Goal: Task Accomplishment & Management: Complete application form

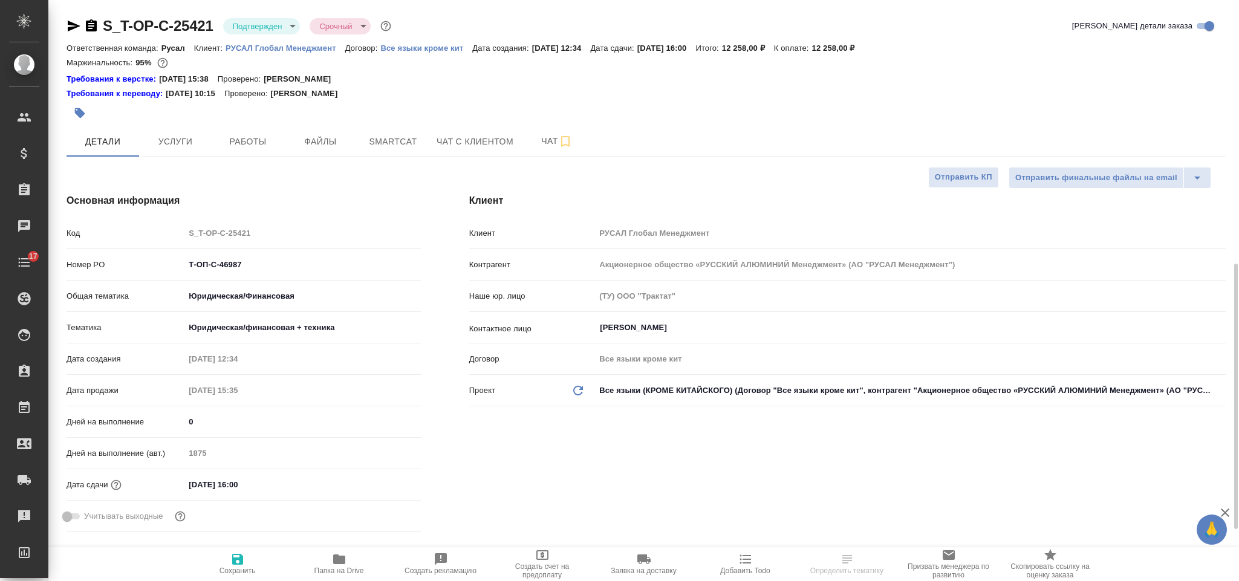
select select "RU"
type input "[PERSON_NAME]"
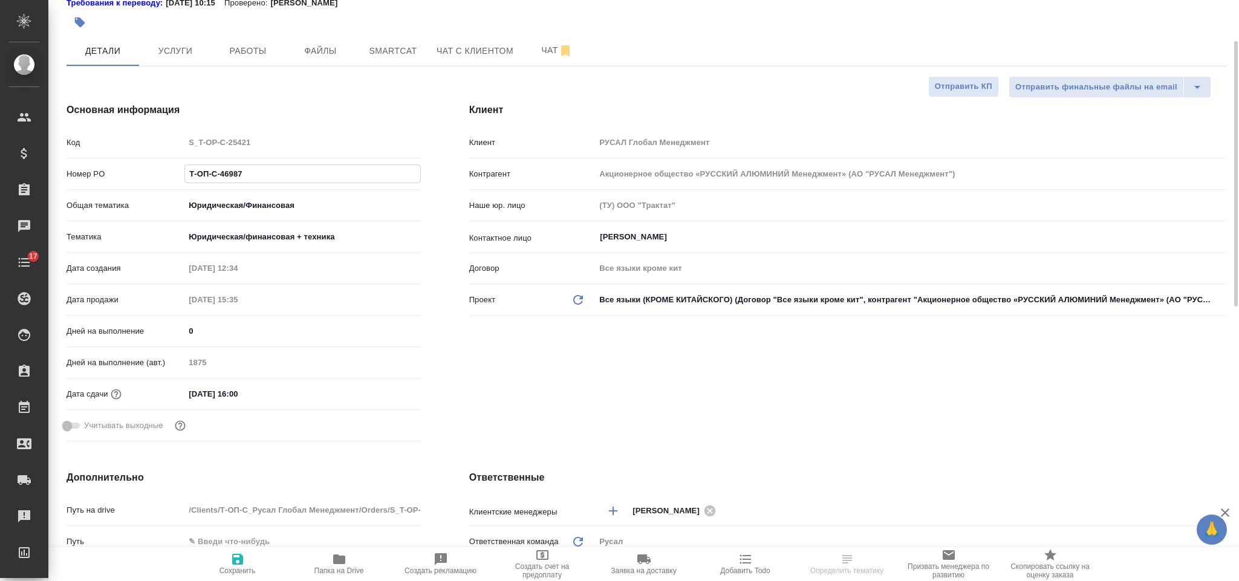
drag, startPoint x: 244, startPoint y: 172, endPoint x: 188, endPoint y: 160, distance: 57.5
click at [177, 176] on div "Номер PO Т-ОП-С-46987" at bounding box center [244, 173] width 354 height 21
paste input "Т-ОП-С-46990"
type input "Т-ОП-С-46990"
click at [229, 557] on span "Сохранить" at bounding box center [237, 563] width 87 height 23
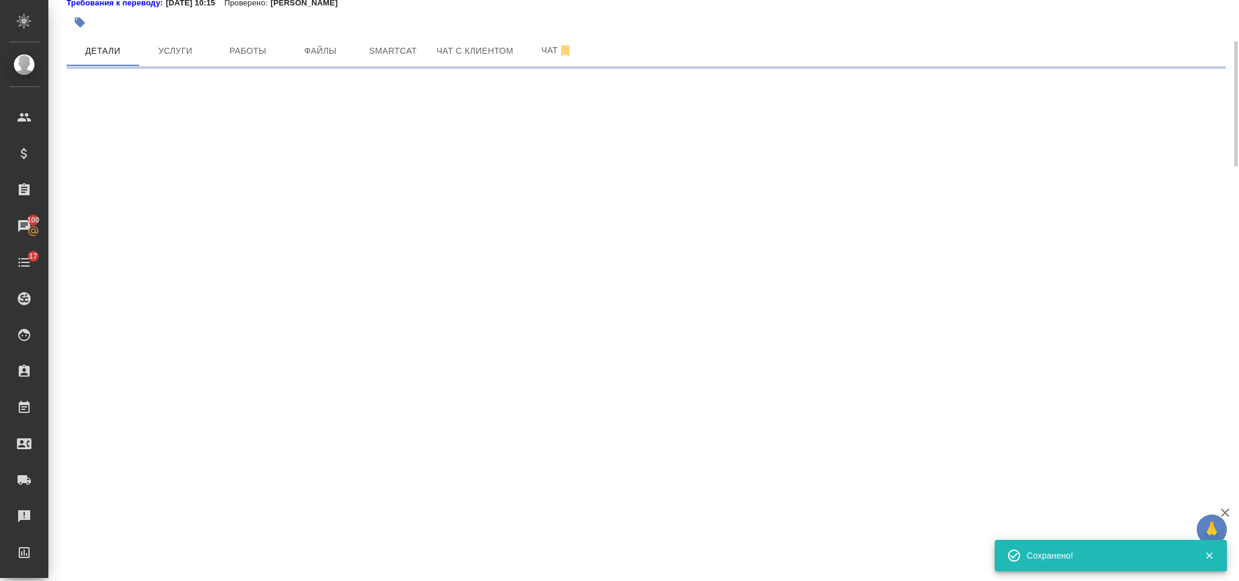
select select "RU"
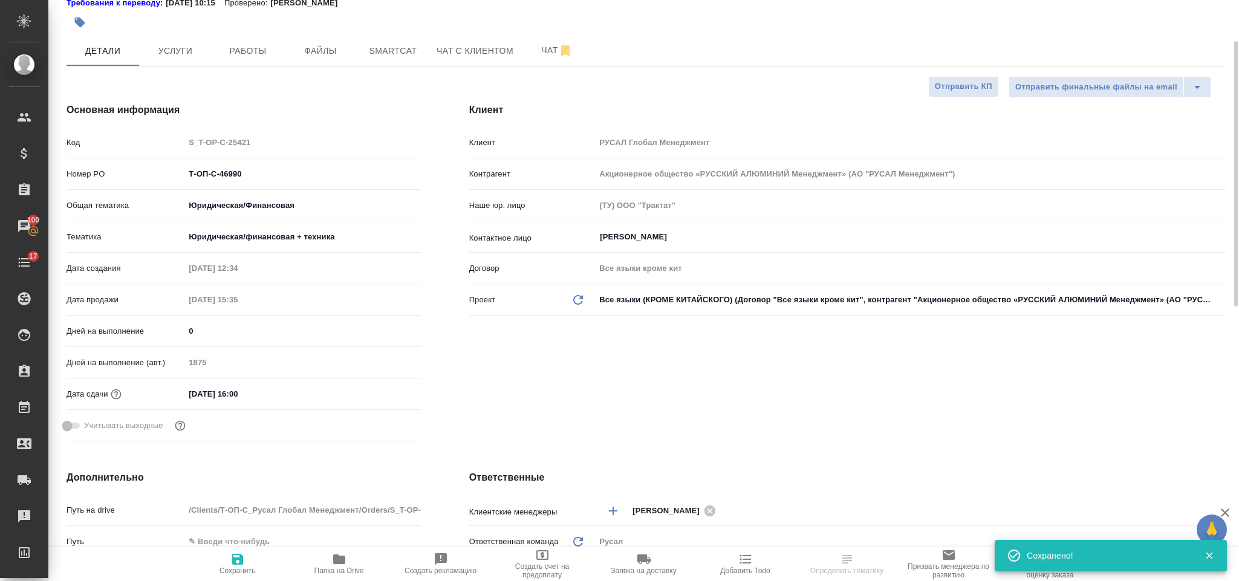
type textarea "x"
click at [244, 396] on input "15.10.2025 16:00" at bounding box center [238, 394] width 106 height 18
click at [385, 394] on div ".cls-1 fill:#fff; AWATERA Gorlenko Yuliua Клиенты Спецификации Заказы 100 Чаты …" at bounding box center [619, 290] width 1239 height 581
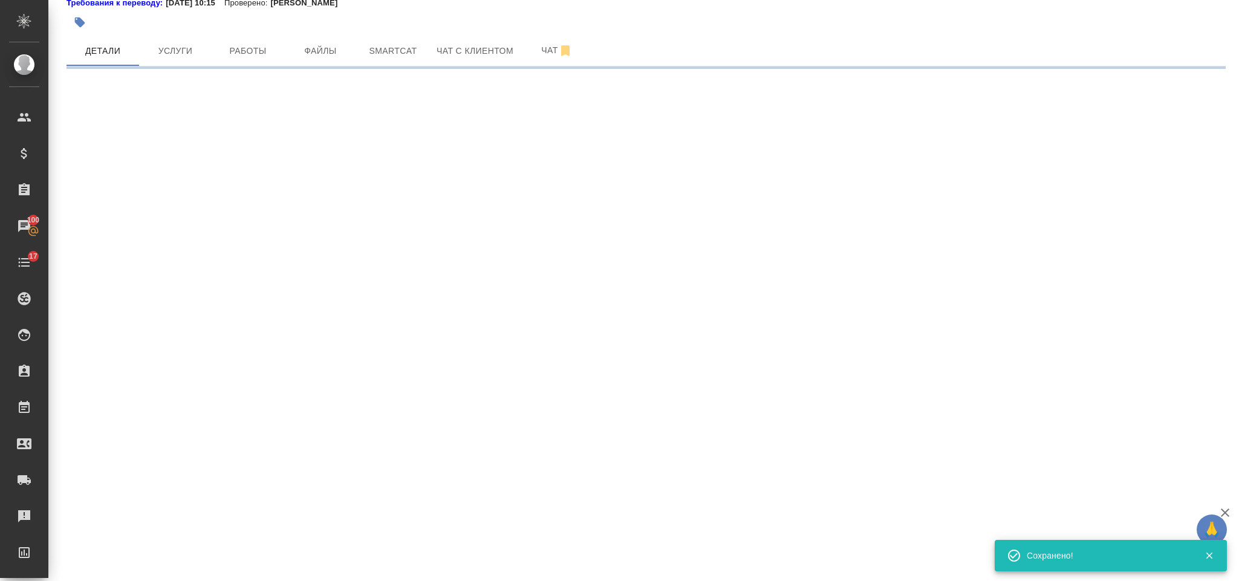
select select "RU"
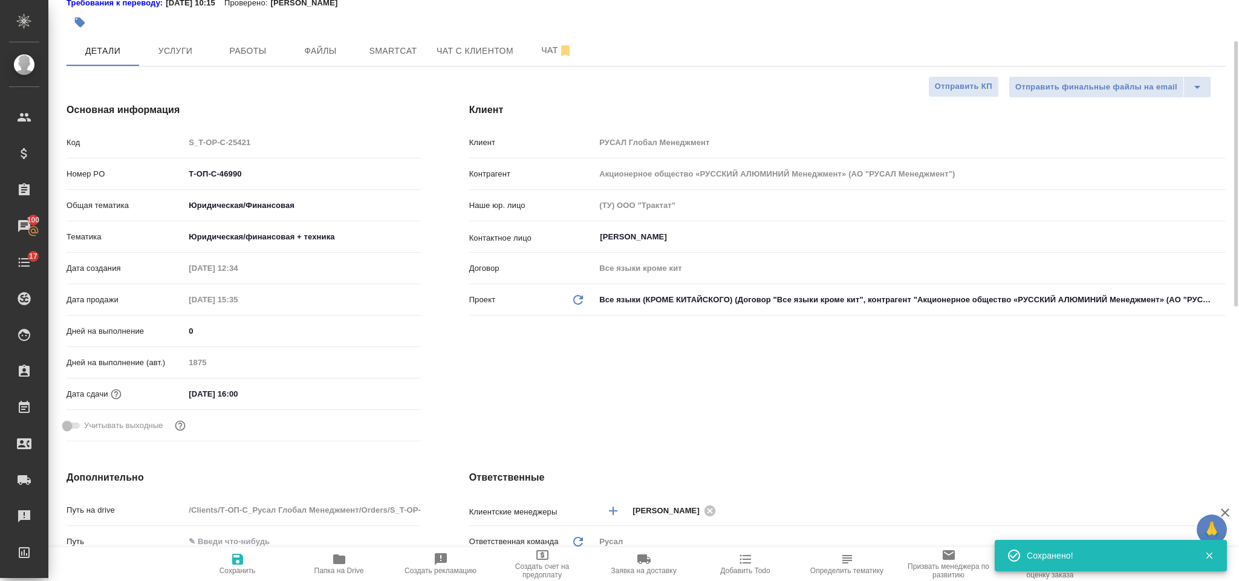
type textarea "x"
click at [289, 389] on input "15.10.2025 16:00" at bounding box center [238, 394] width 106 height 18
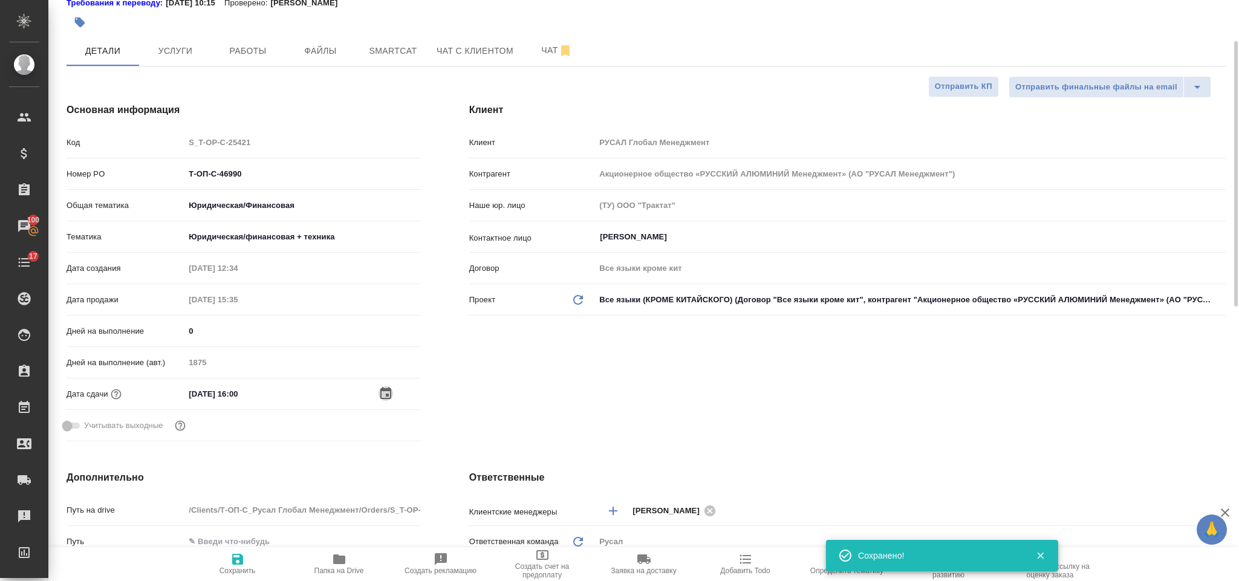
click at [385, 396] on icon "button" at bounding box center [386, 394] width 15 height 15
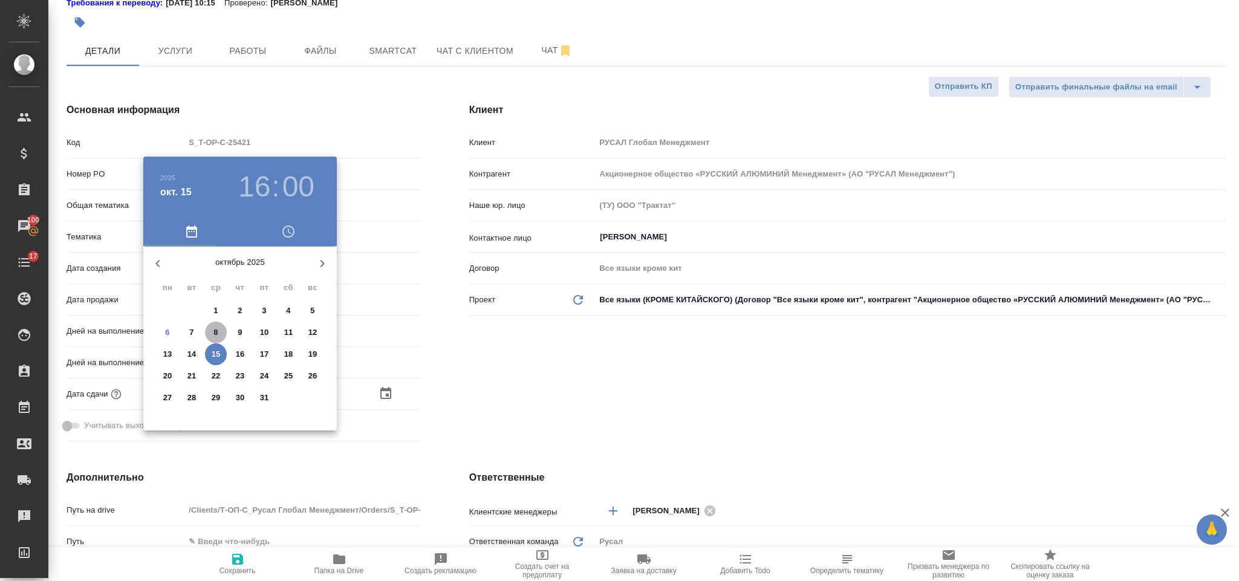
click at [215, 327] on p "8" at bounding box center [216, 333] width 4 height 12
type input "08.10.2025 16:00"
type textarea "x"
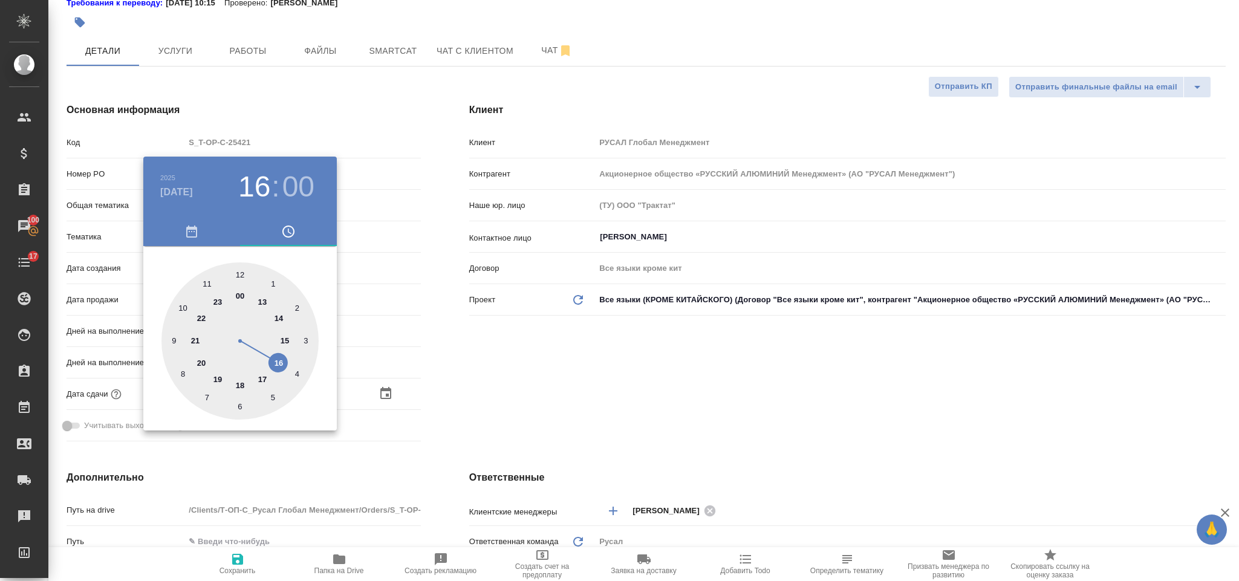
click at [278, 364] on div at bounding box center [240, 341] width 157 height 157
type textarea "x"
drag, startPoint x: 559, startPoint y: 374, endPoint x: 537, endPoint y: 378, distance: 22.1
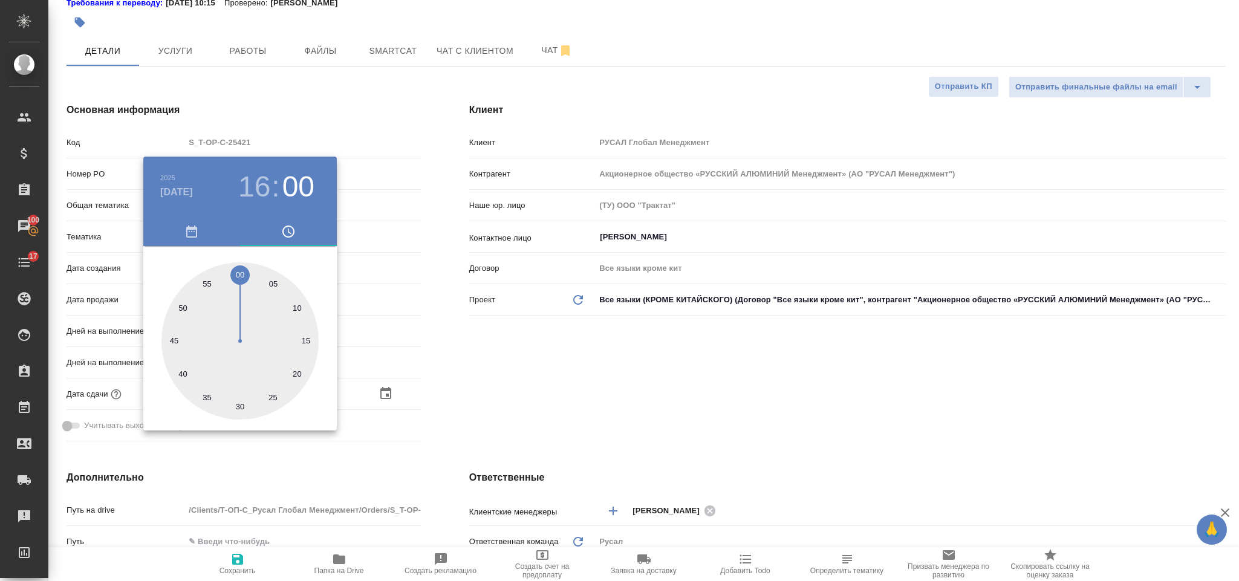
click at [560, 374] on div at bounding box center [619, 290] width 1239 height 581
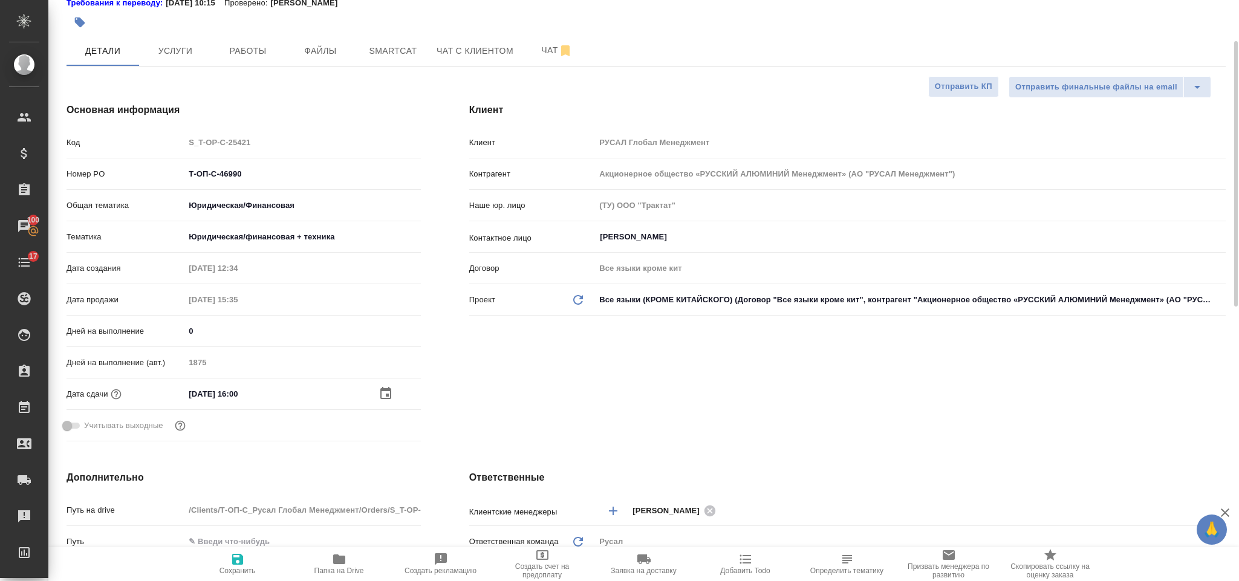
click at [234, 574] on span "Сохранить" at bounding box center [238, 571] width 36 height 8
type textarea "x"
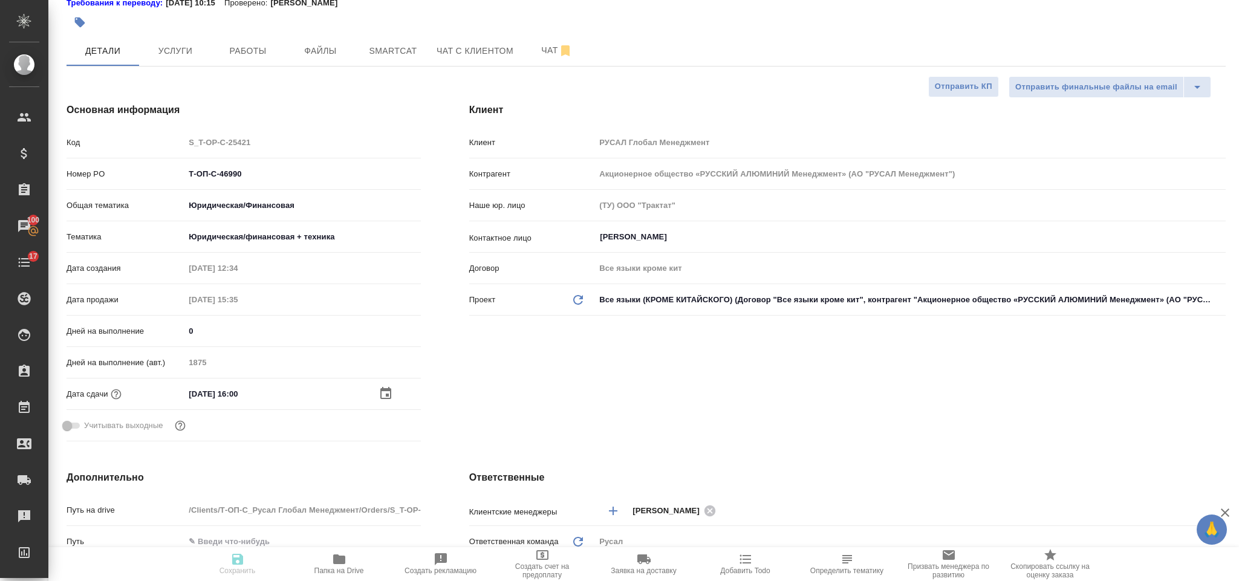
type textarea "x"
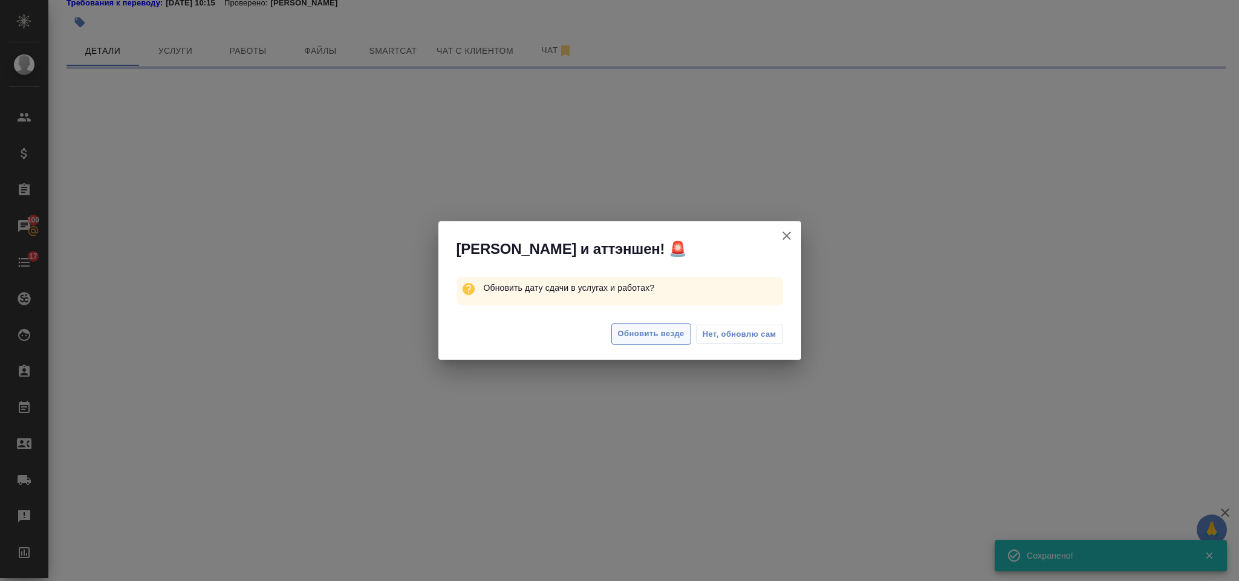
select select "RU"
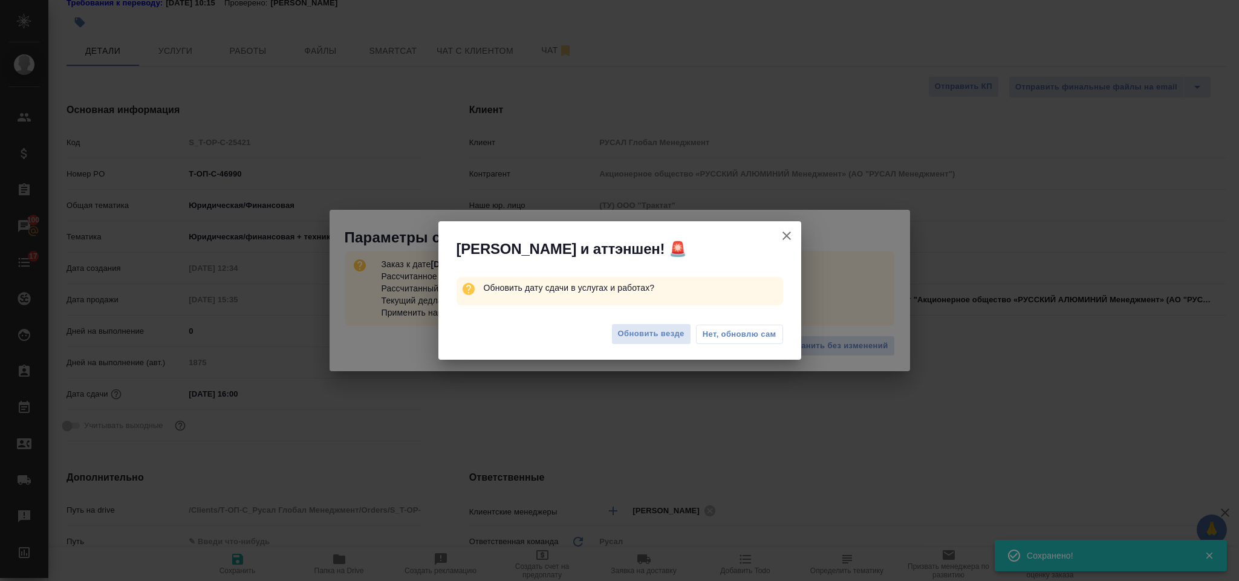
type textarea "x"
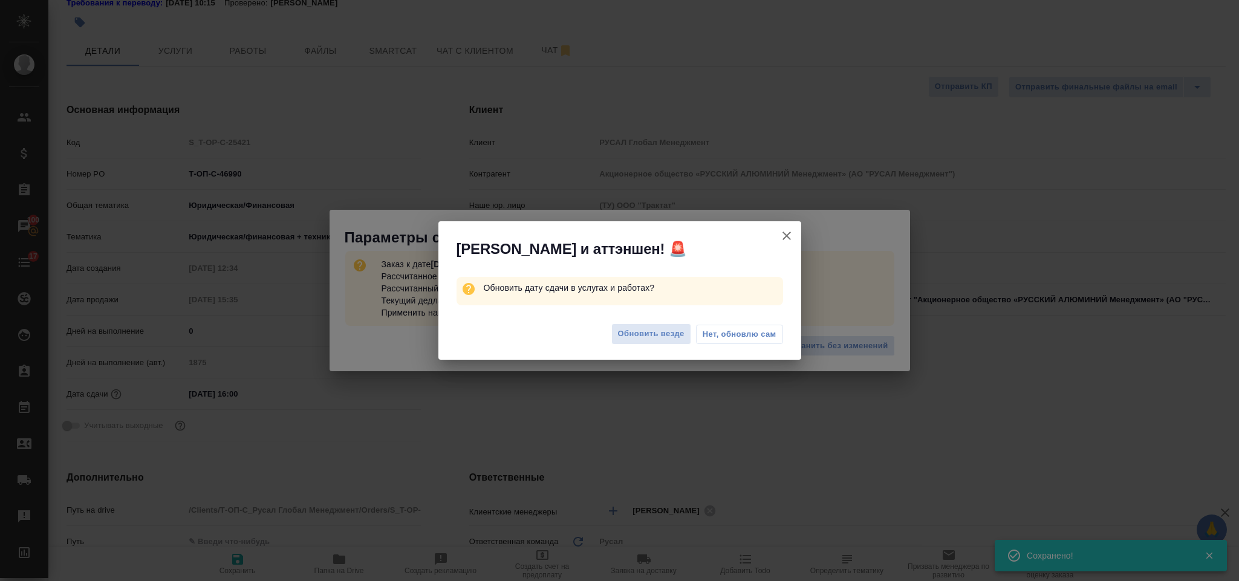
type textarea "x"
click at [724, 330] on span "Нет, обновлю сам" at bounding box center [740, 334] width 74 height 12
type textarea "x"
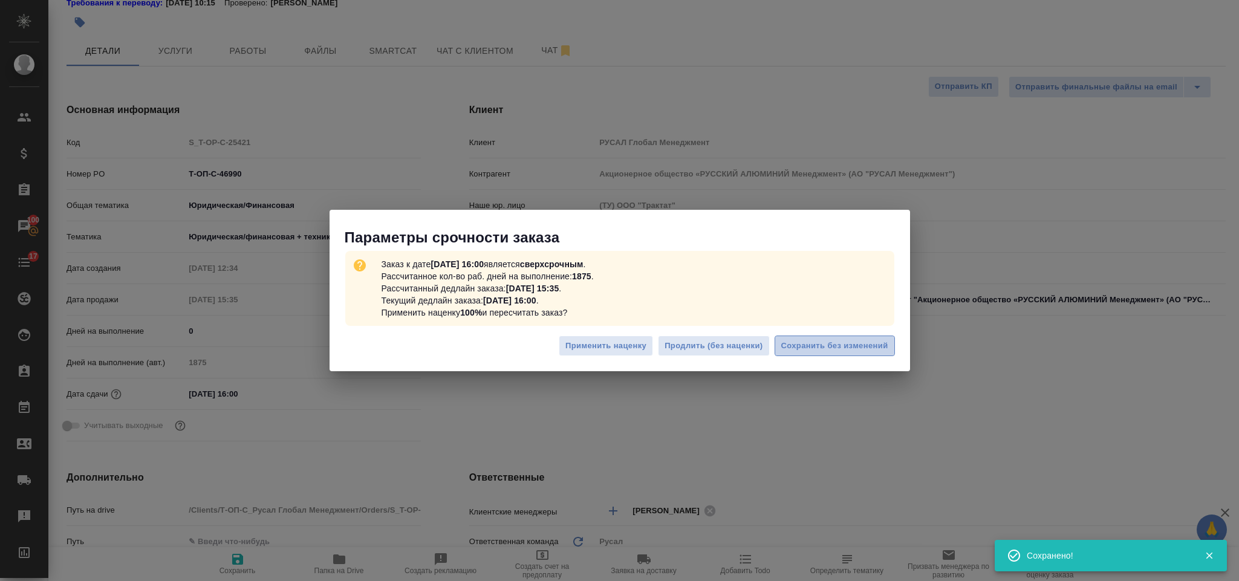
click at [843, 347] on span "Сохранить без изменений" at bounding box center [835, 346] width 107 height 14
type textarea "x"
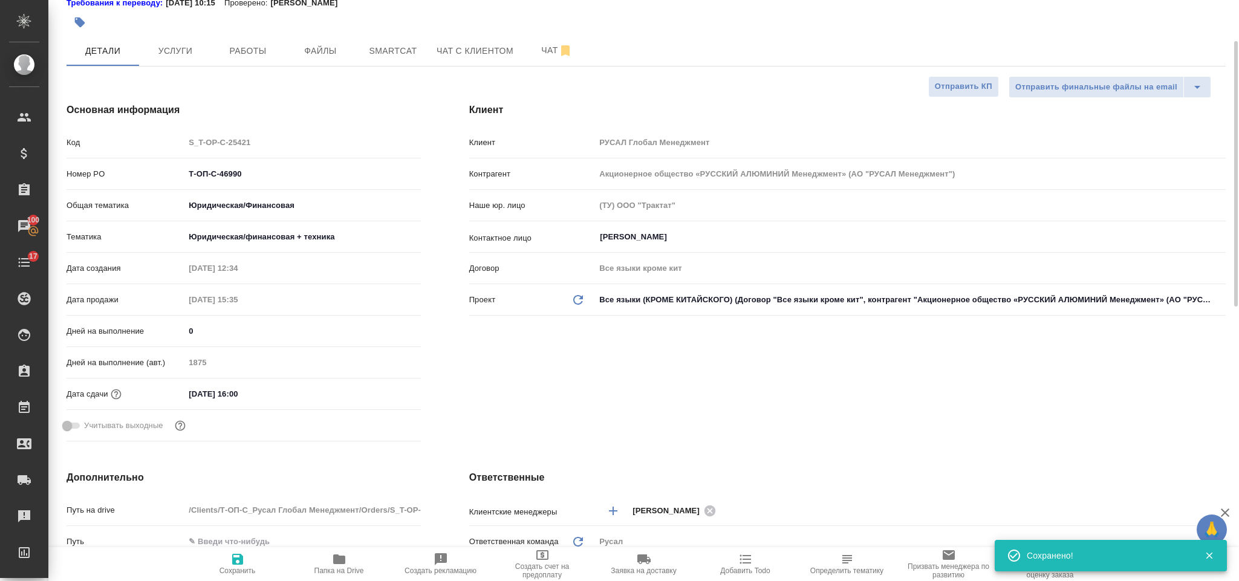
type textarea "x"
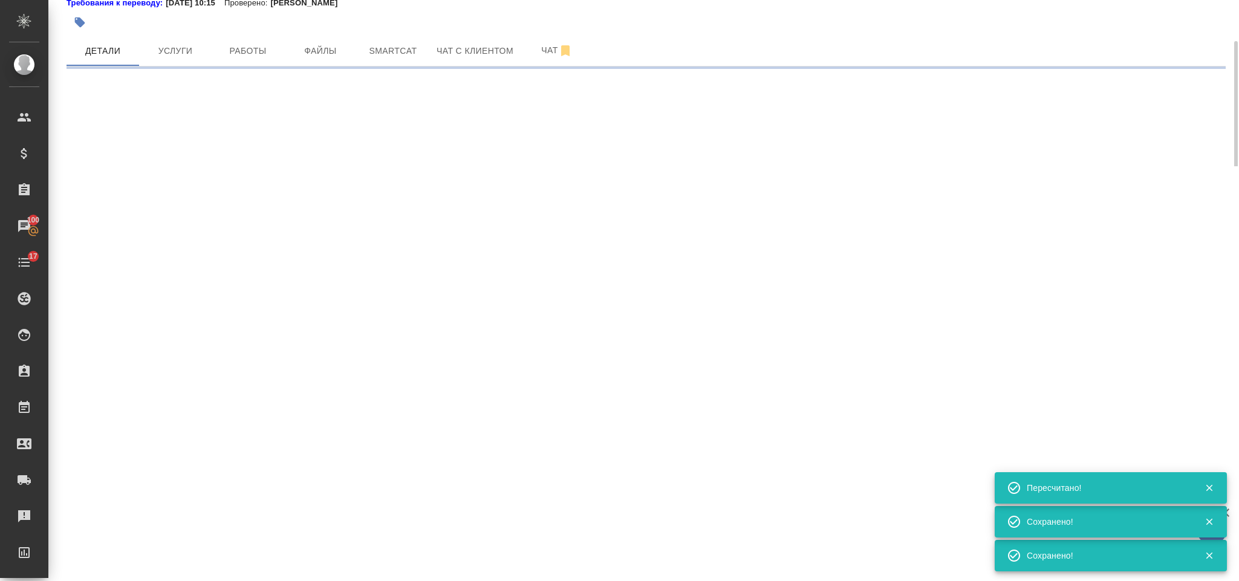
select select "RU"
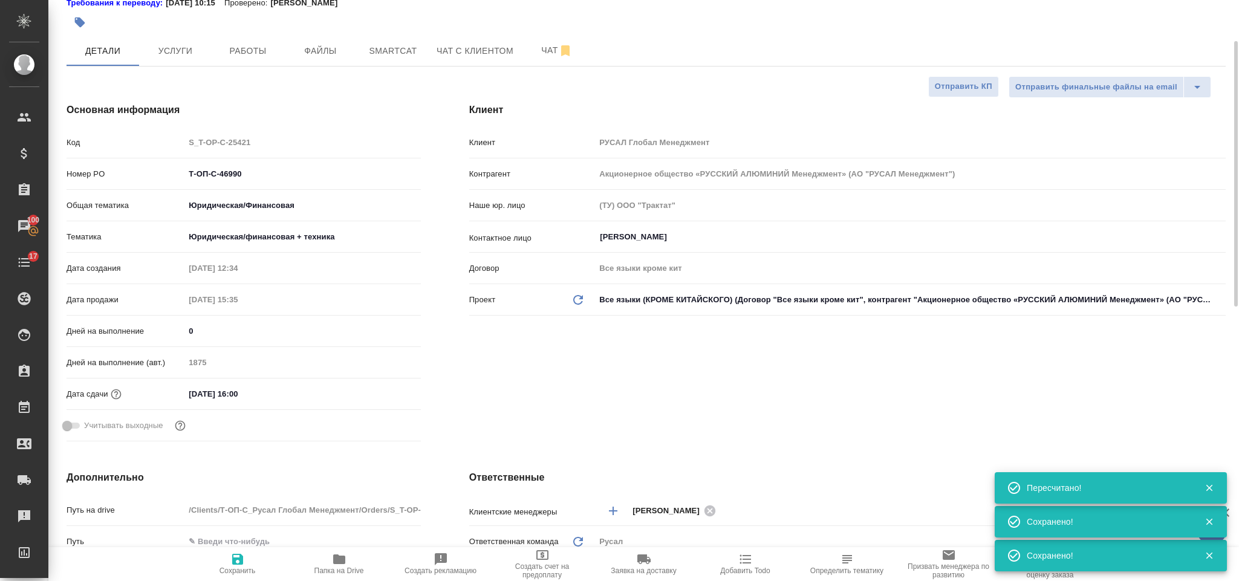
type textarea "x"
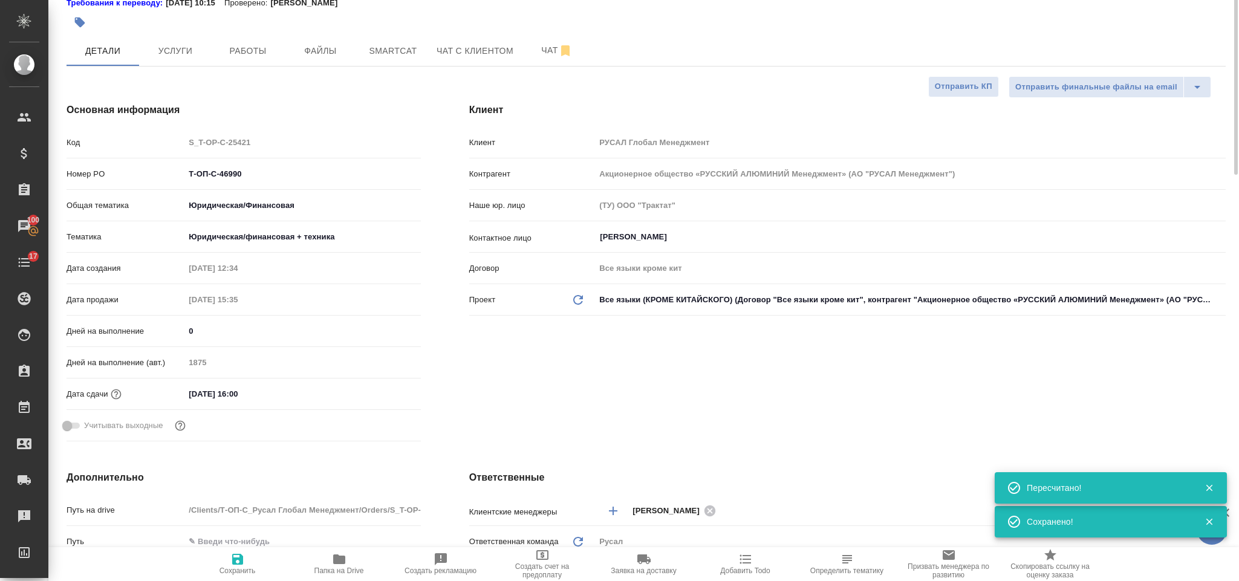
scroll to position [0, 0]
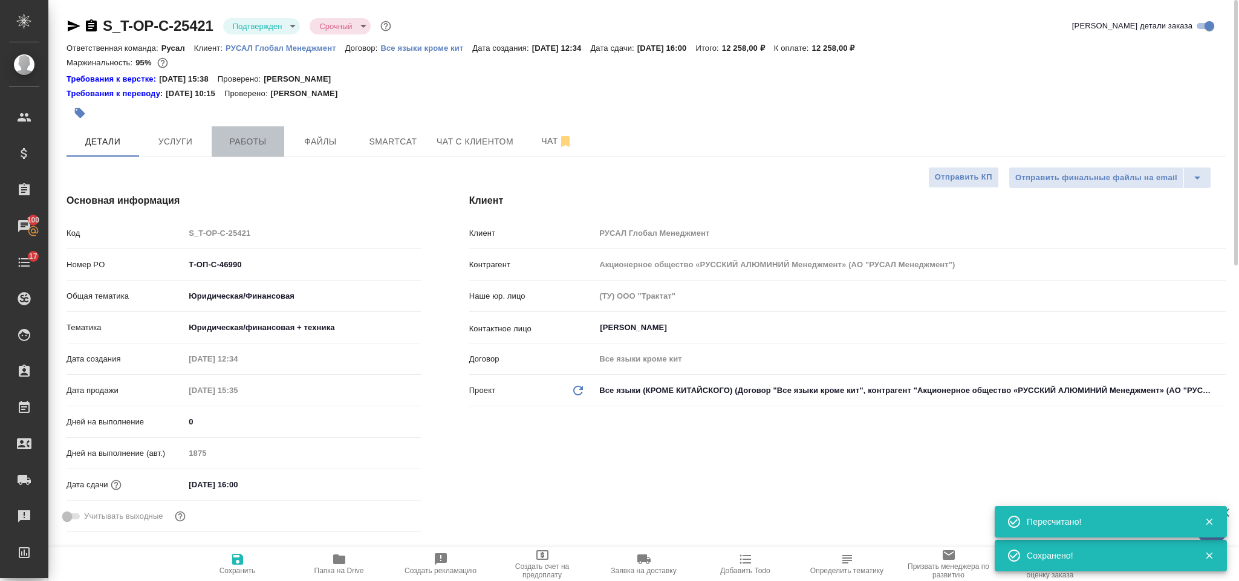
click at [252, 142] on span "Работы" at bounding box center [248, 141] width 58 height 15
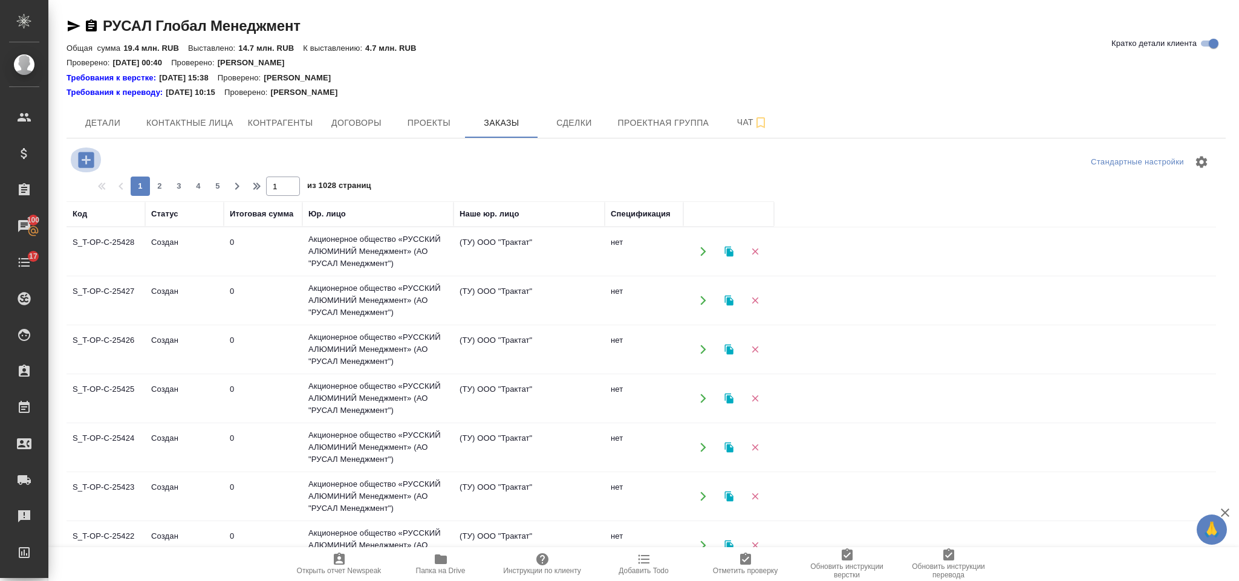
click at [91, 152] on icon "button" at bounding box center [86, 159] width 21 height 21
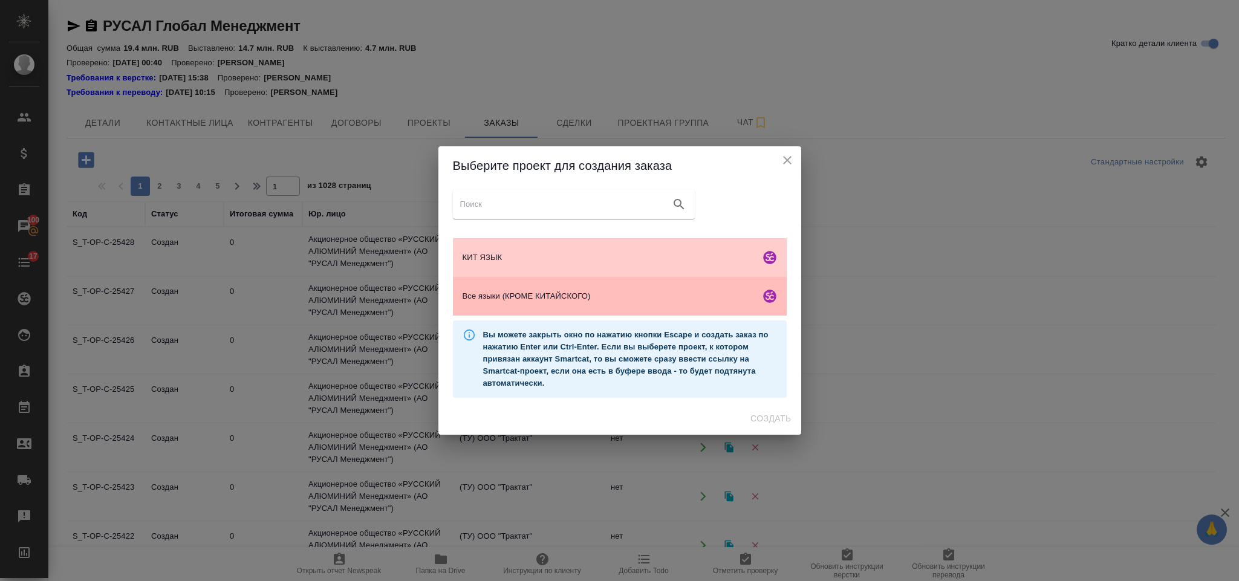
click at [541, 298] on span "Все языки (КРОМЕ КИТАЙСКОГО)" at bounding box center [609, 296] width 293 height 12
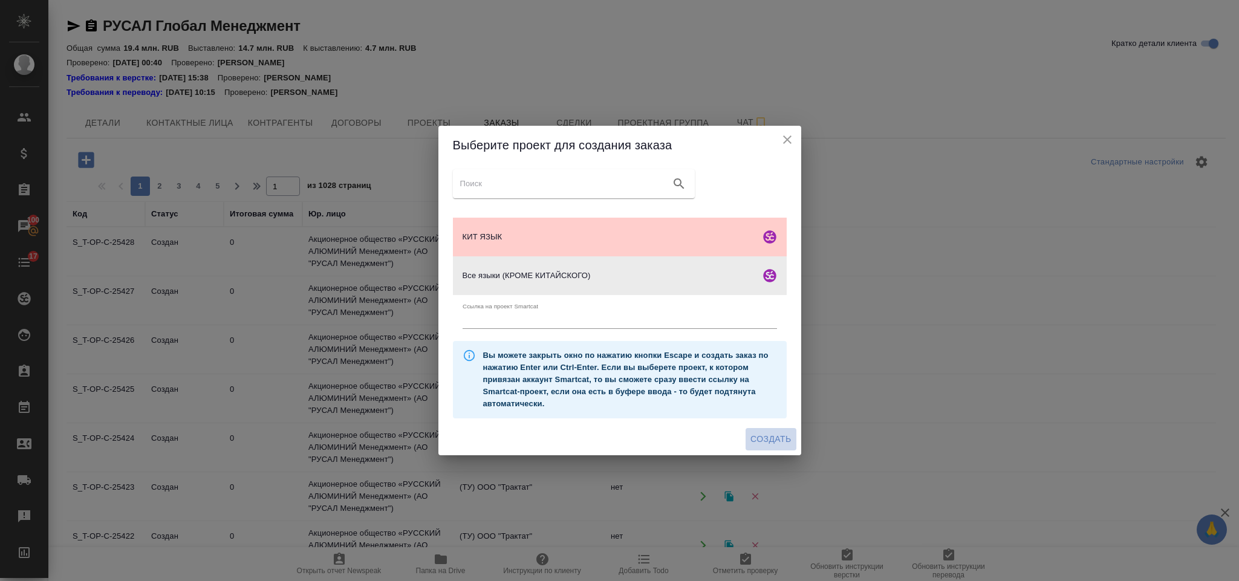
click at [752, 434] on span "Создать" at bounding box center [771, 439] width 41 height 15
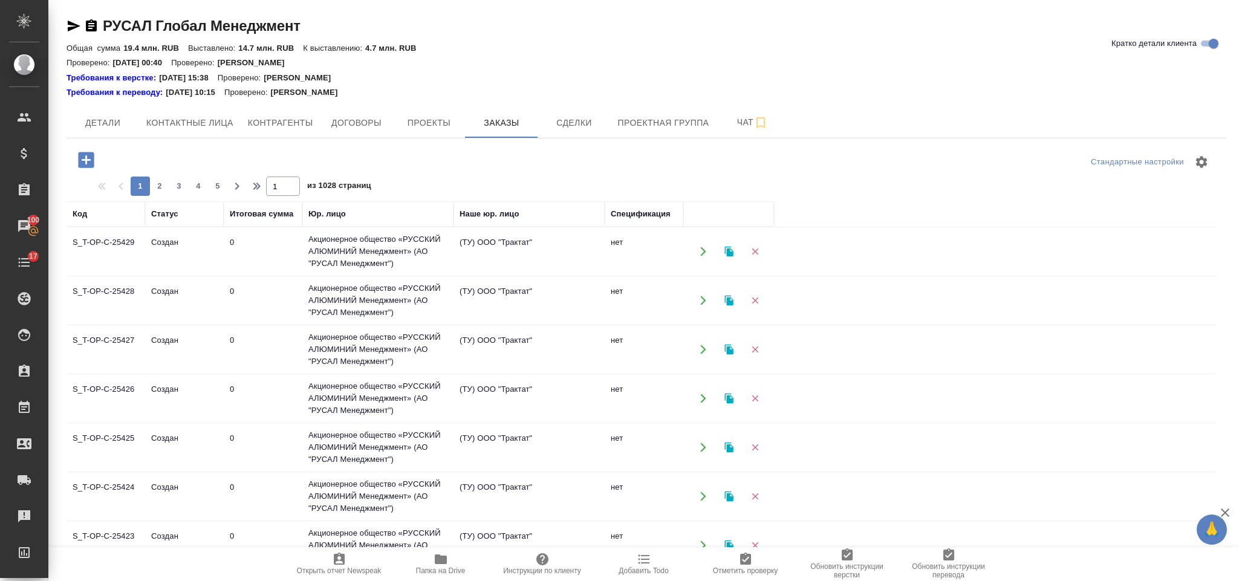
click at [91, 155] on icon "button" at bounding box center [86, 160] width 16 height 16
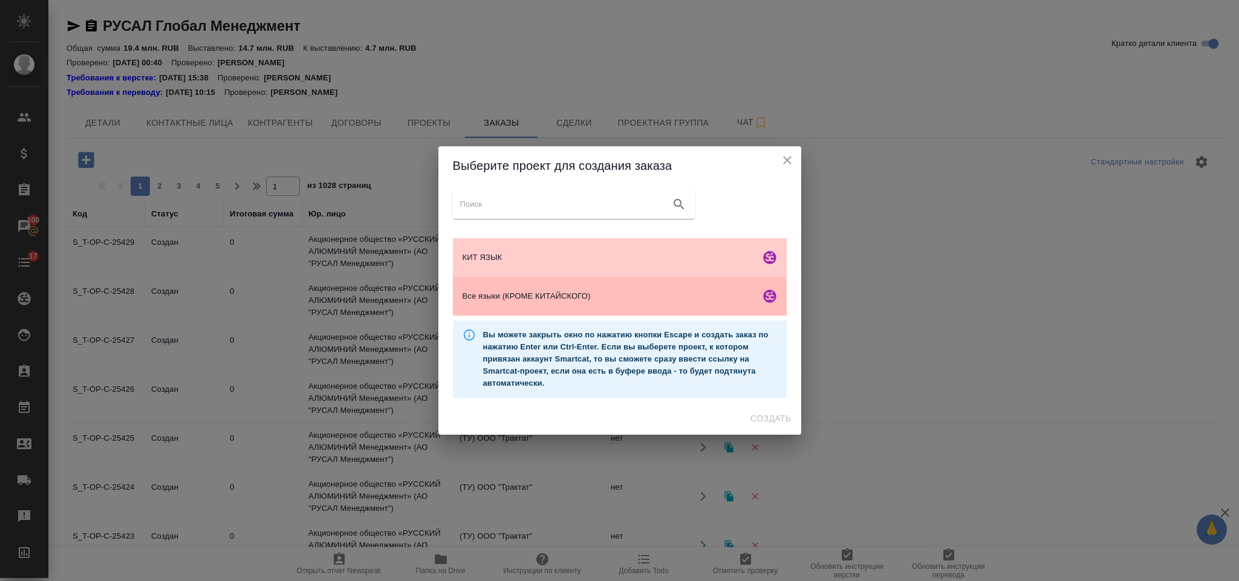
click at [599, 280] on div "Все языки (КРОМЕ КИТАЙСКОГО)" at bounding box center [620, 296] width 334 height 39
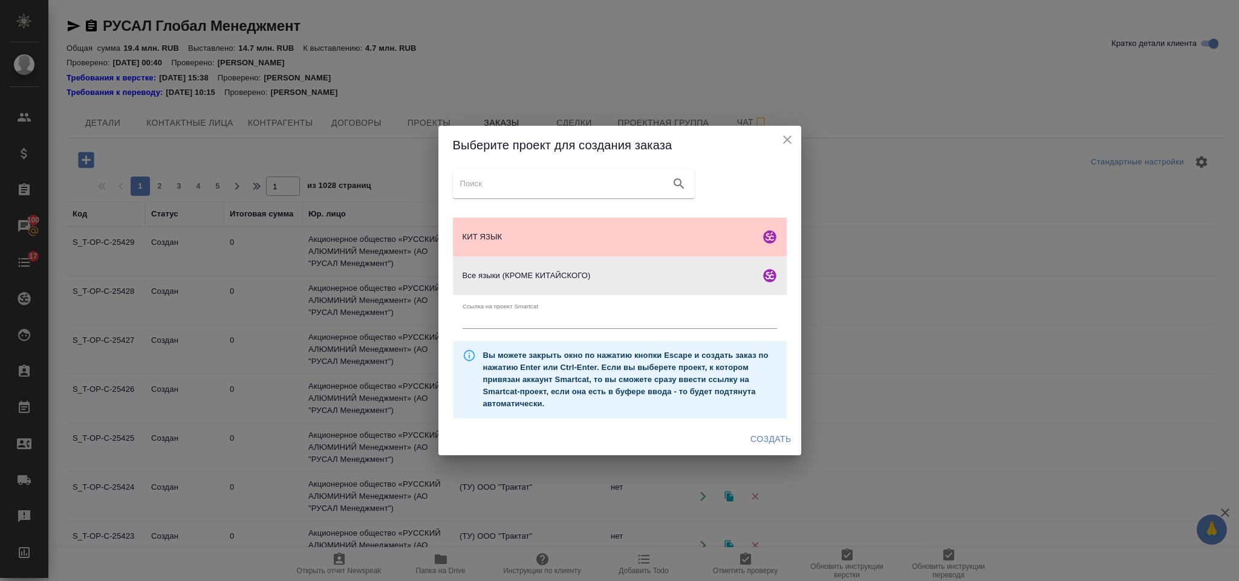
click at [773, 438] on span "Создать" at bounding box center [771, 439] width 41 height 15
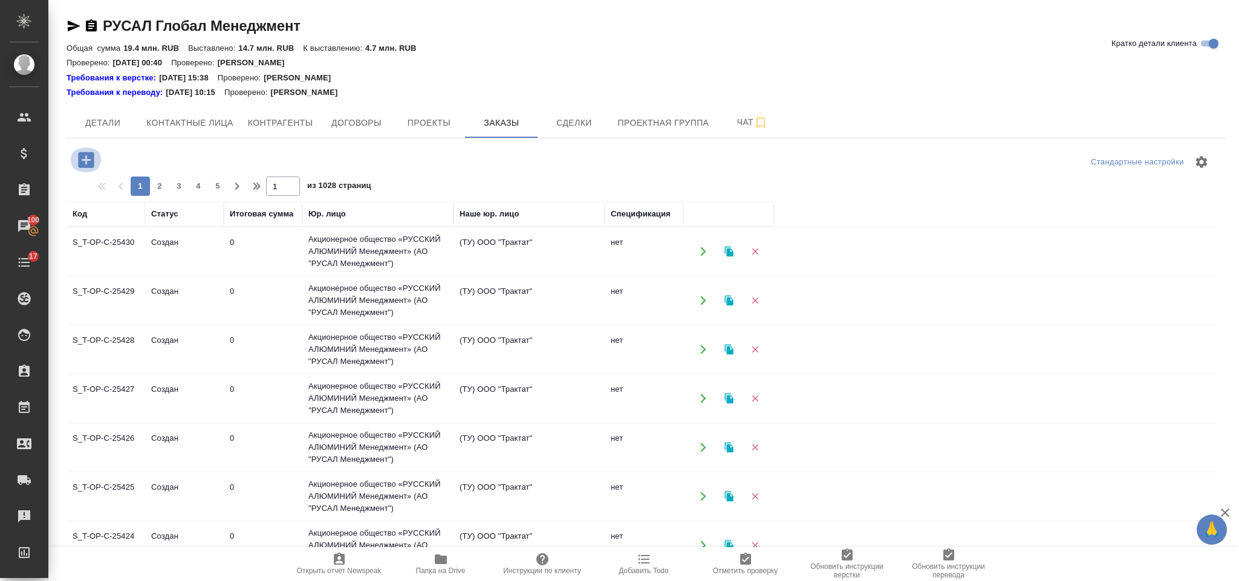
click at [86, 151] on icon "button" at bounding box center [86, 159] width 21 height 21
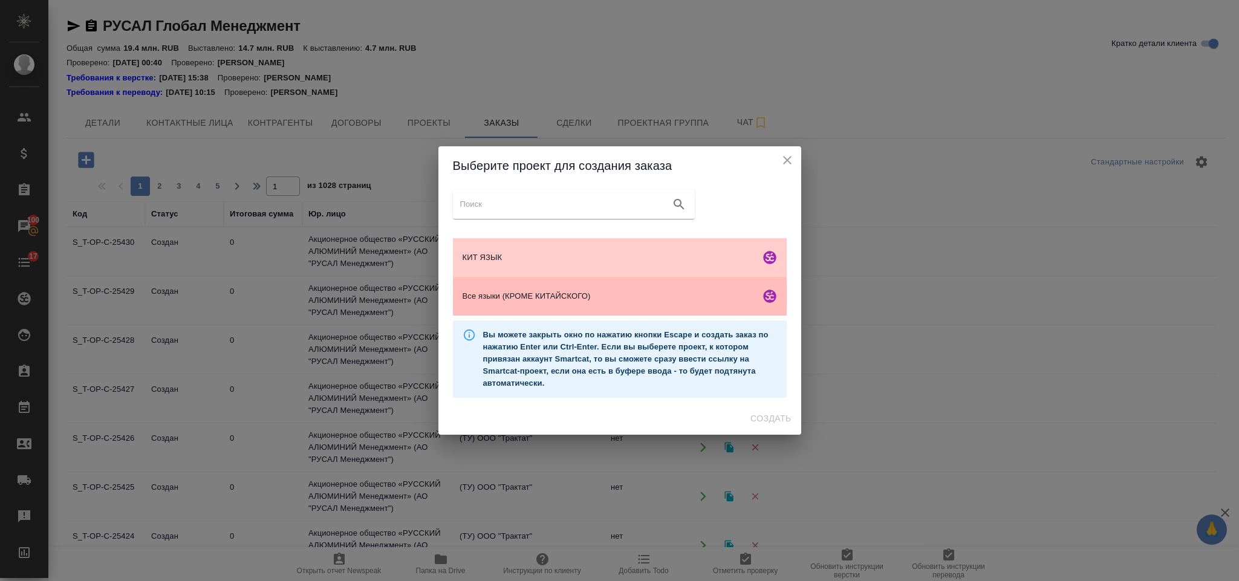
click at [570, 289] on div "Все языки (КРОМЕ КИТАЙСКОГО)" at bounding box center [620, 296] width 334 height 39
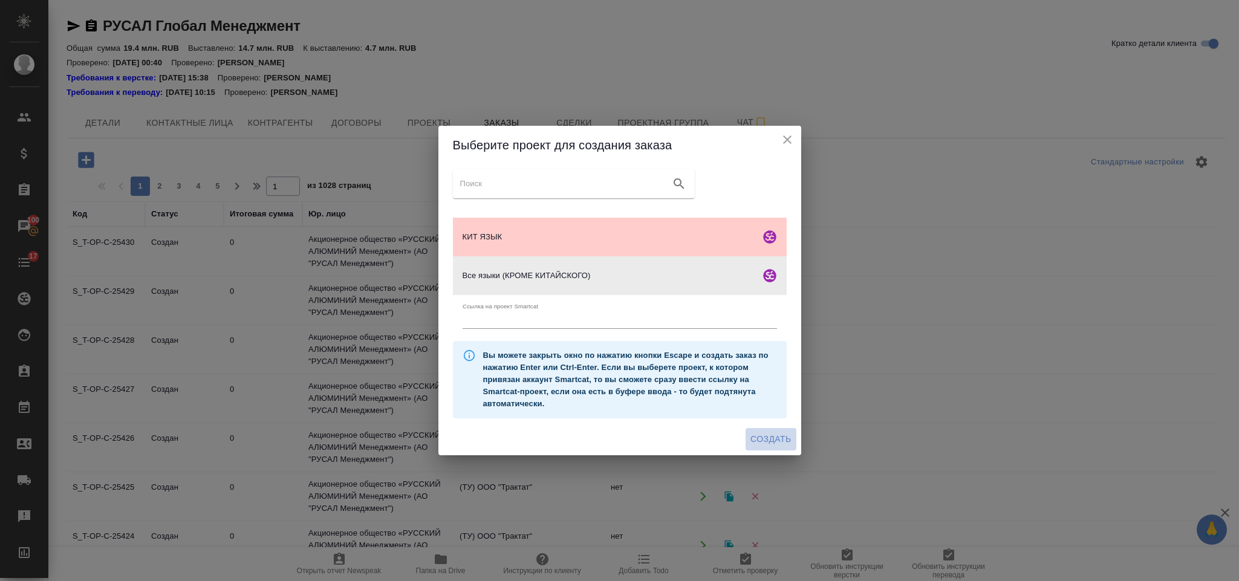
click at [763, 436] on span "Создать" at bounding box center [771, 439] width 41 height 15
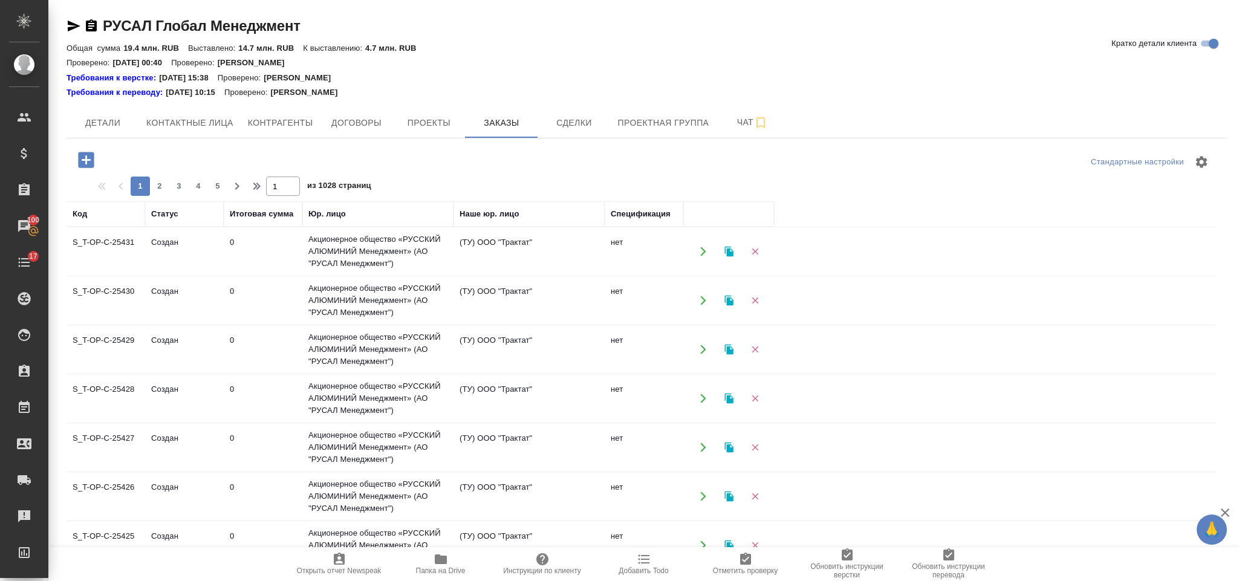
click at [85, 154] on icon "button" at bounding box center [86, 160] width 16 height 16
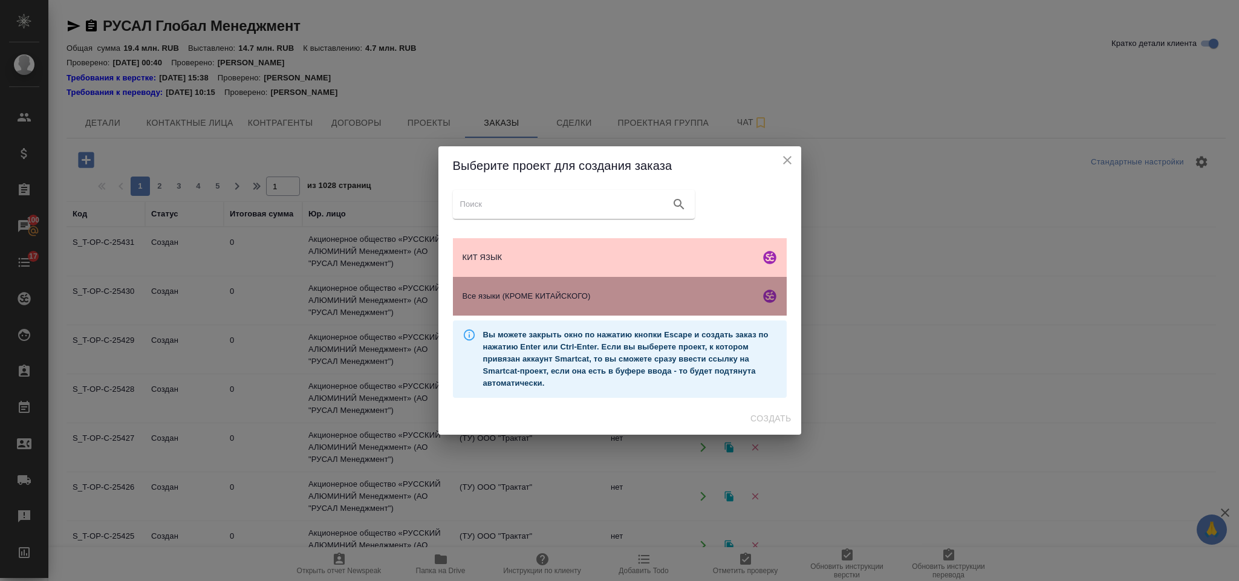
click at [573, 294] on span "Все языки (КРОМЕ КИТАЙСКОГО)" at bounding box center [609, 296] width 293 height 12
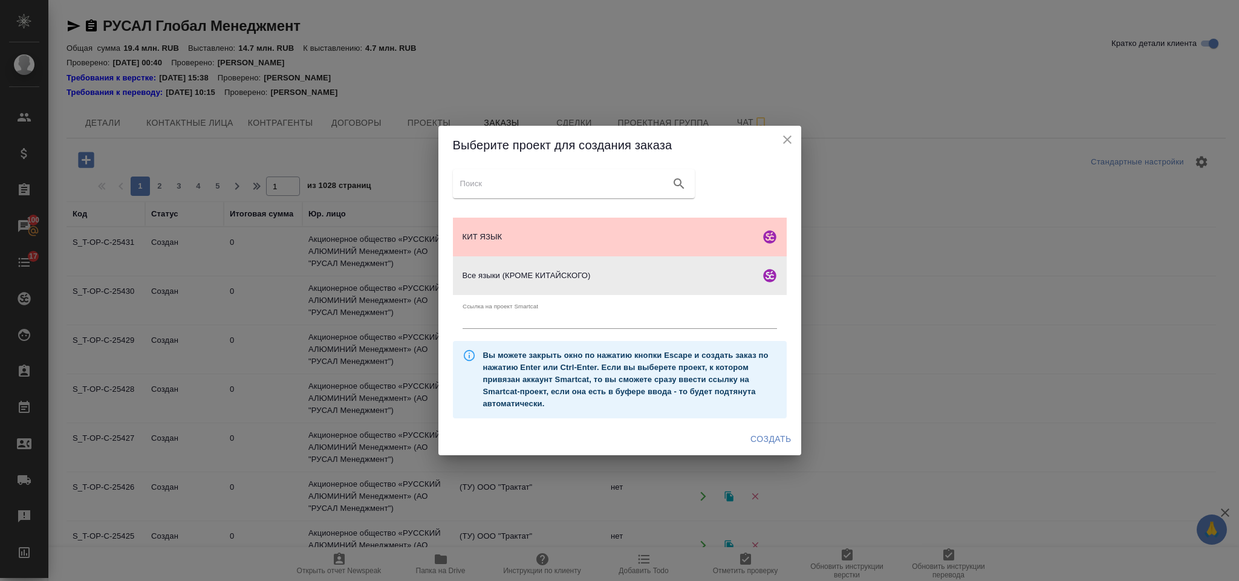
click at [770, 443] on span "Создать" at bounding box center [771, 439] width 41 height 15
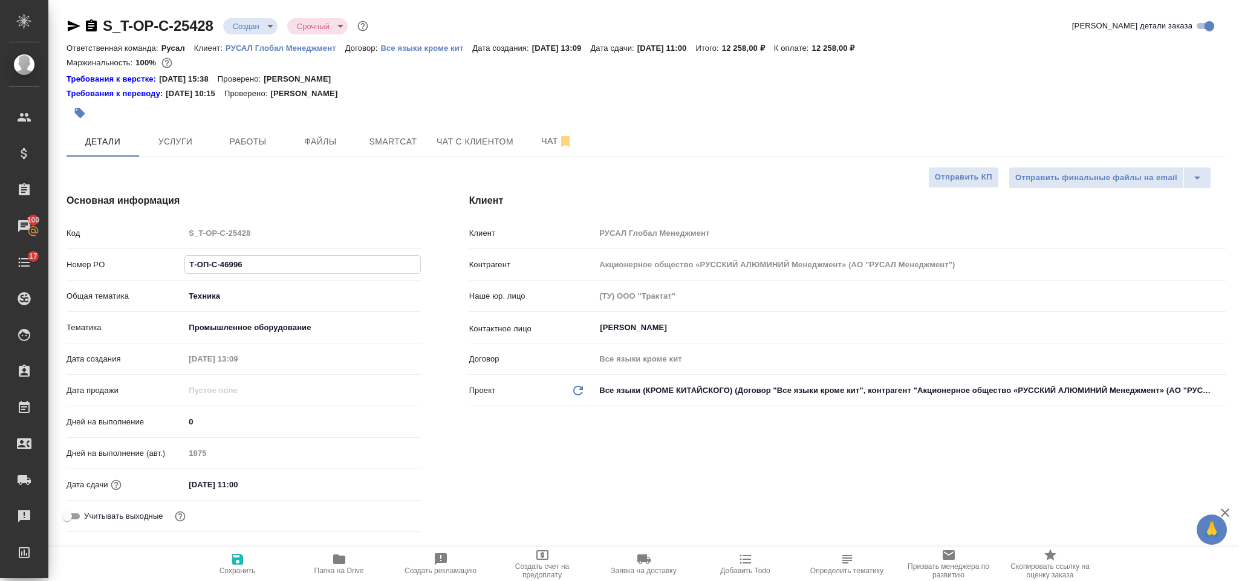
select select "RU"
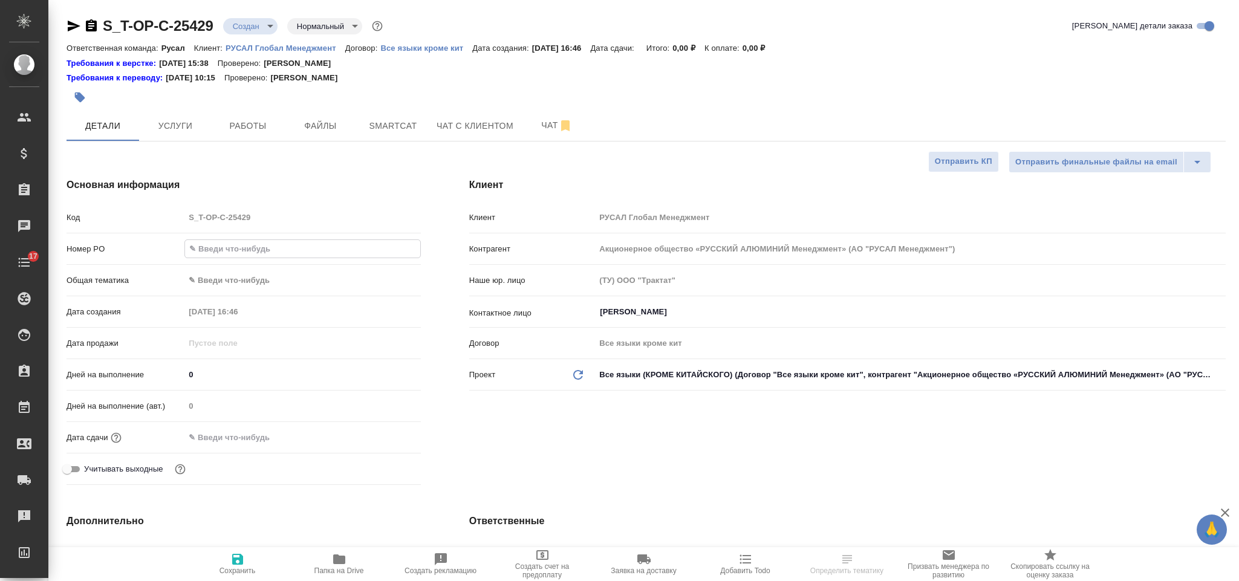
select select "RU"
type input "Т-ОП-С-46997"
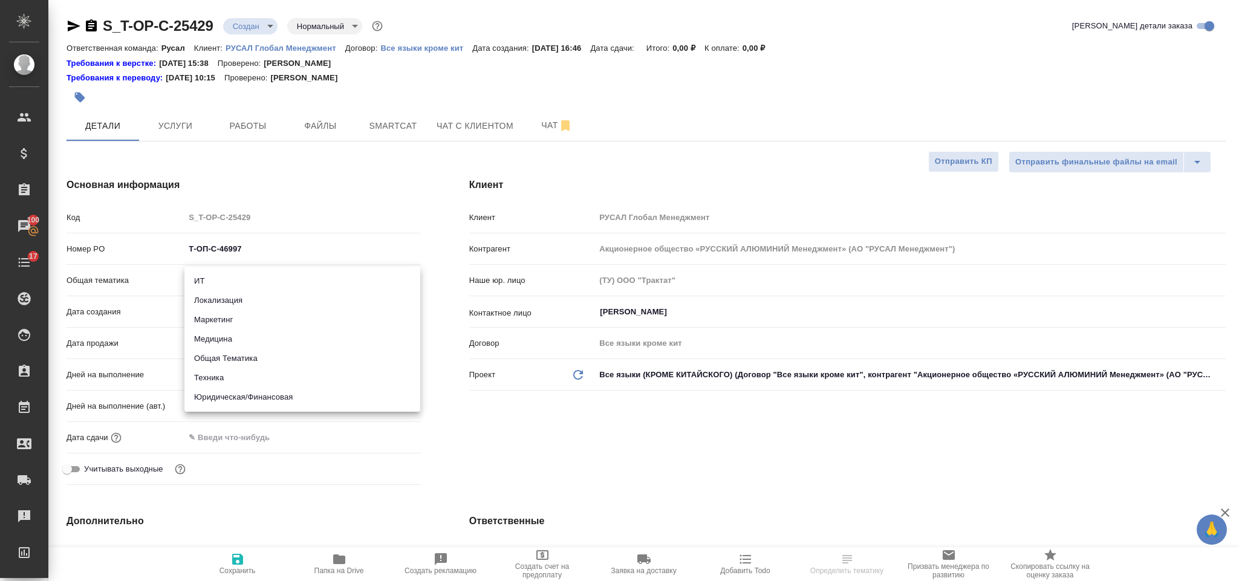
click at [294, 286] on body "🙏 .cls-1 fill:#fff; AWATERA [PERSON_NAME] Спецификации Заказы 100 Чаты 17 Todo …" at bounding box center [619, 290] width 1239 height 581
click at [258, 376] on li "Техника" at bounding box center [303, 377] width 236 height 19
type input "tech"
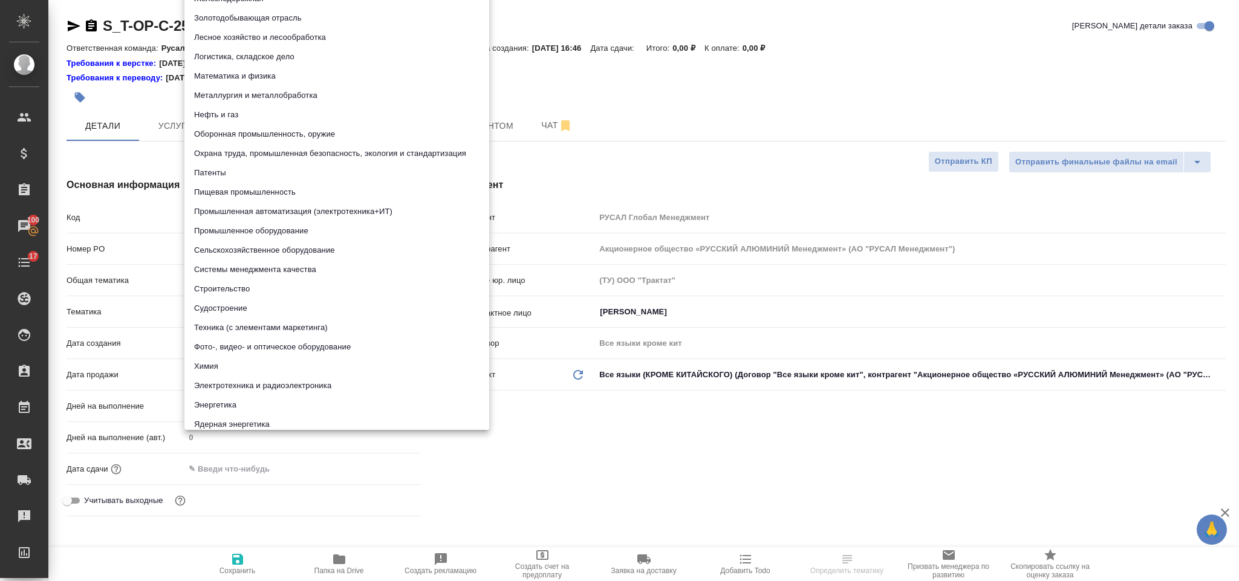
click at [236, 315] on body "🙏 .cls-1 fill:#fff; AWATERA Gorlenko Yuliua Клиенты Спецификации Заказы 100 Чат…" at bounding box center [619, 290] width 1239 height 581
click at [295, 93] on li "Металлургия и металлобработка" at bounding box center [337, 95] width 305 height 19
type input "60014e23f7d9dc5f480a3cf8"
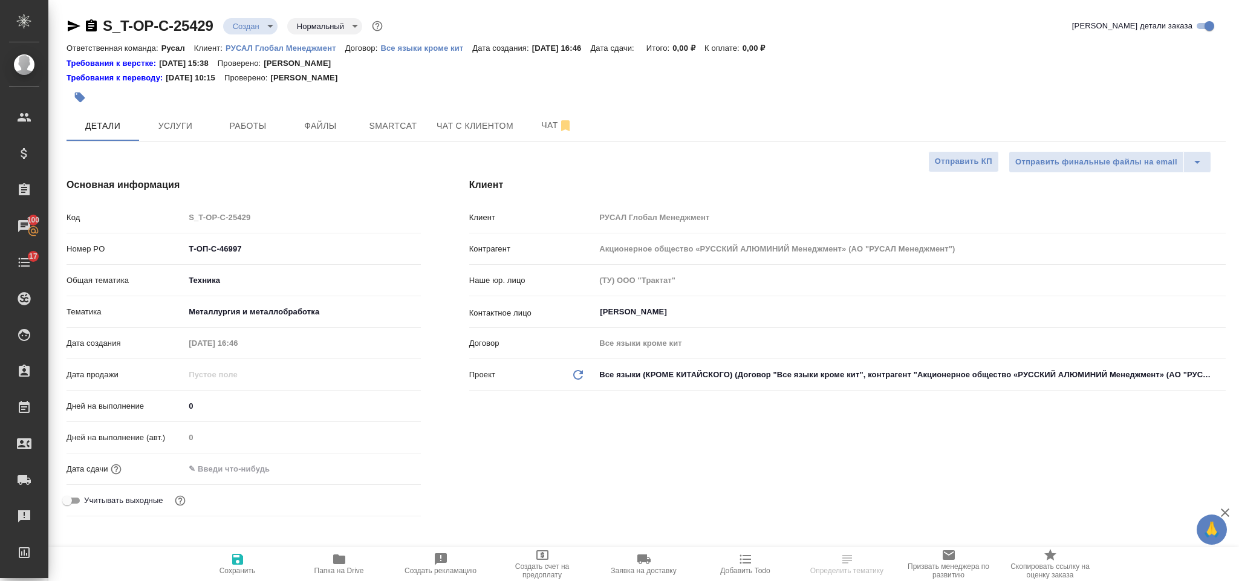
click at [255, 472] on input "text" at bounding box center [238, 469] width 106 height 18
click at [377, 467] on div ".cls-1 fill:#fff; AWATERA Gorlenko Yuliua Клиенты Спецификации Заказы 100 Чаты …" at bounding box center [619, 290] width 1239 height 581
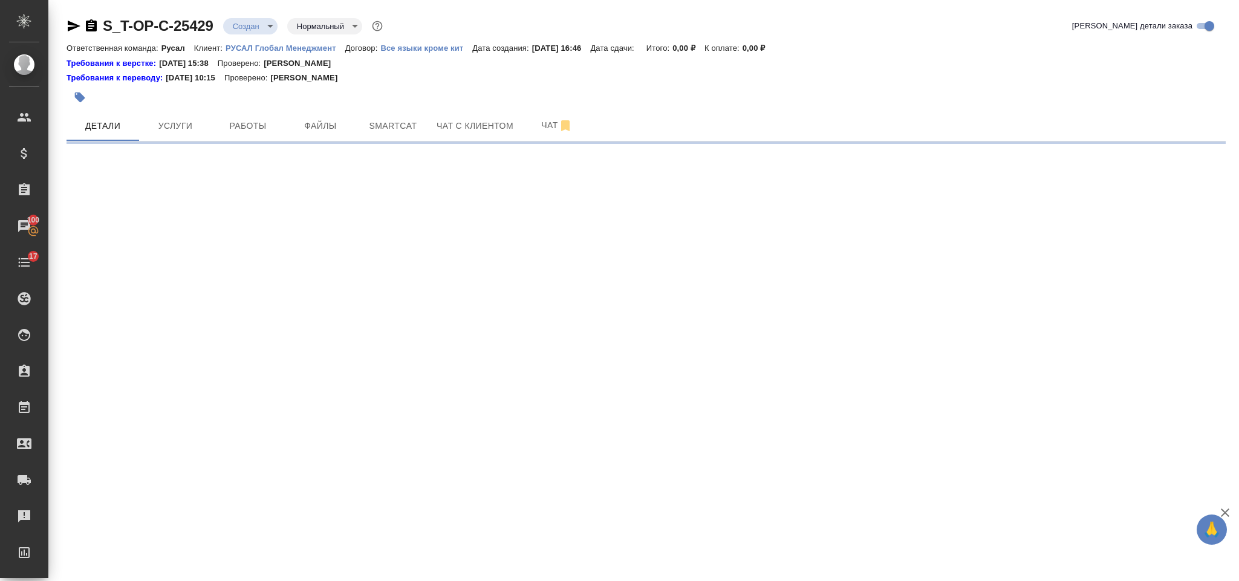
select select "RU"
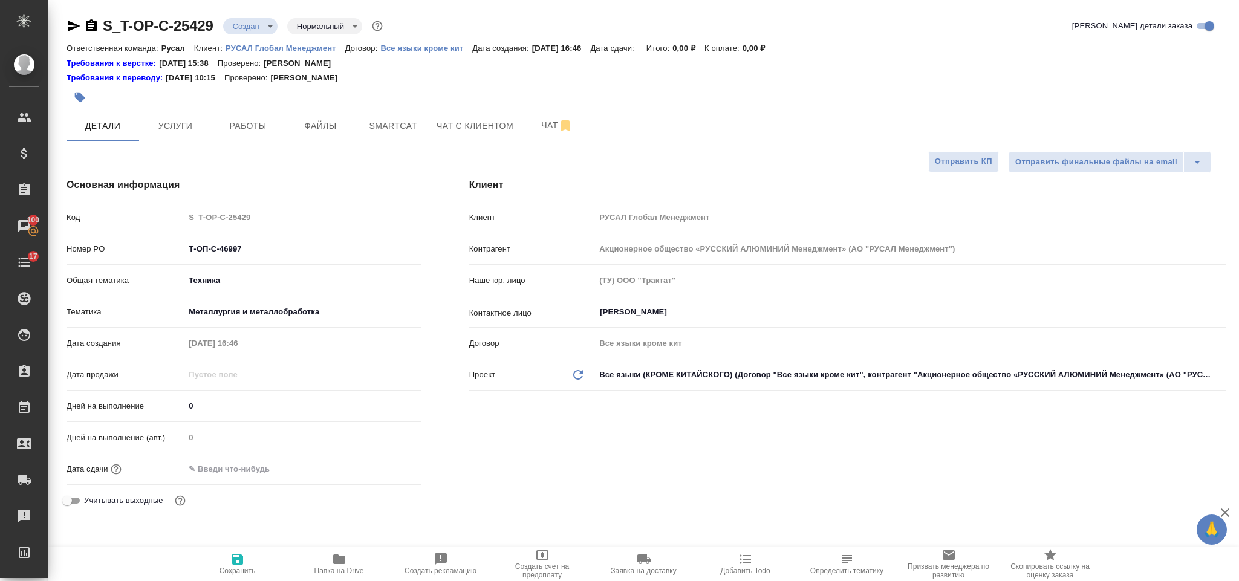
click at [256, 475] on input "text" at bounding box center [238, 469] width 106 height 18
type textarea "x"
click at [387, 474] on icon "button" at bounding box center [386, 468] width 15 height 15
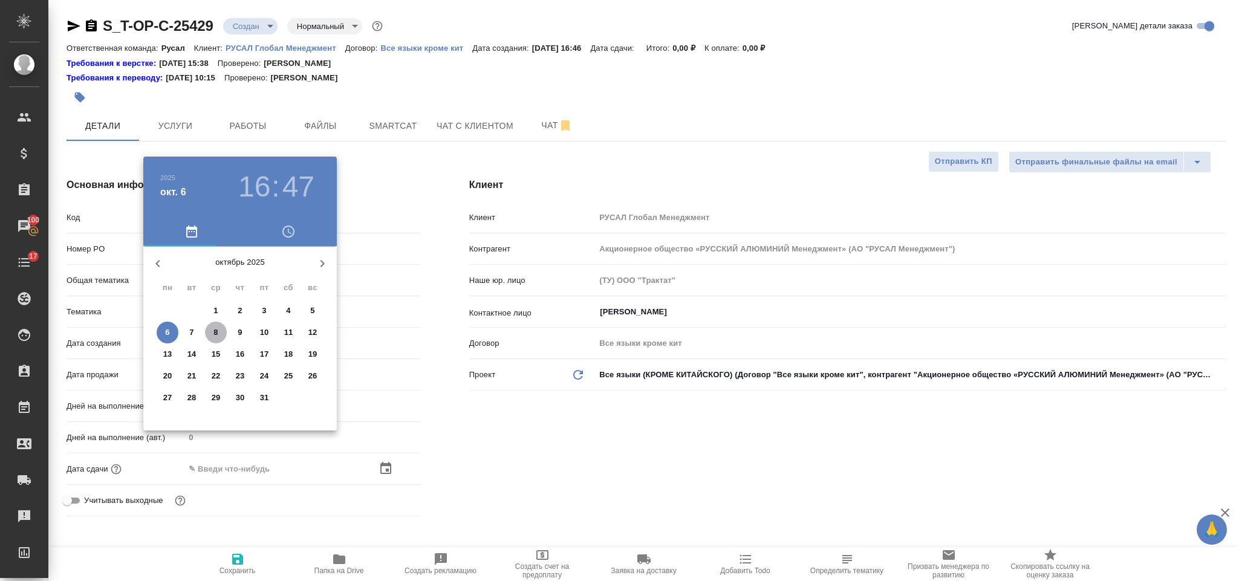
click at [217, 327] on p "8" at bounding box center [216, 333] width 4 height 12
type input "08.10.2025 16:47"
type textarea "x"
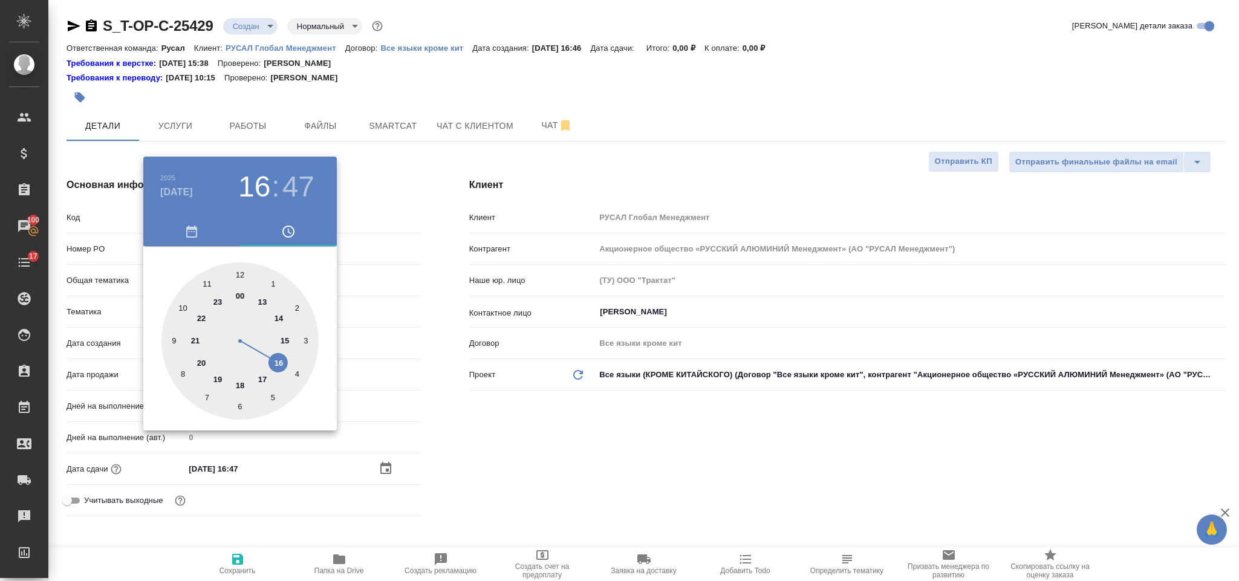
drag, startPoint x: 201, startPoint y: 278, endPoint x: 249, endPoint y: 273, distance: 47.5
click at [202, 278] on div at bounding box center [240, 341] width 157 height 157
type input "08.10.2025 11:47"
type textarea "x"
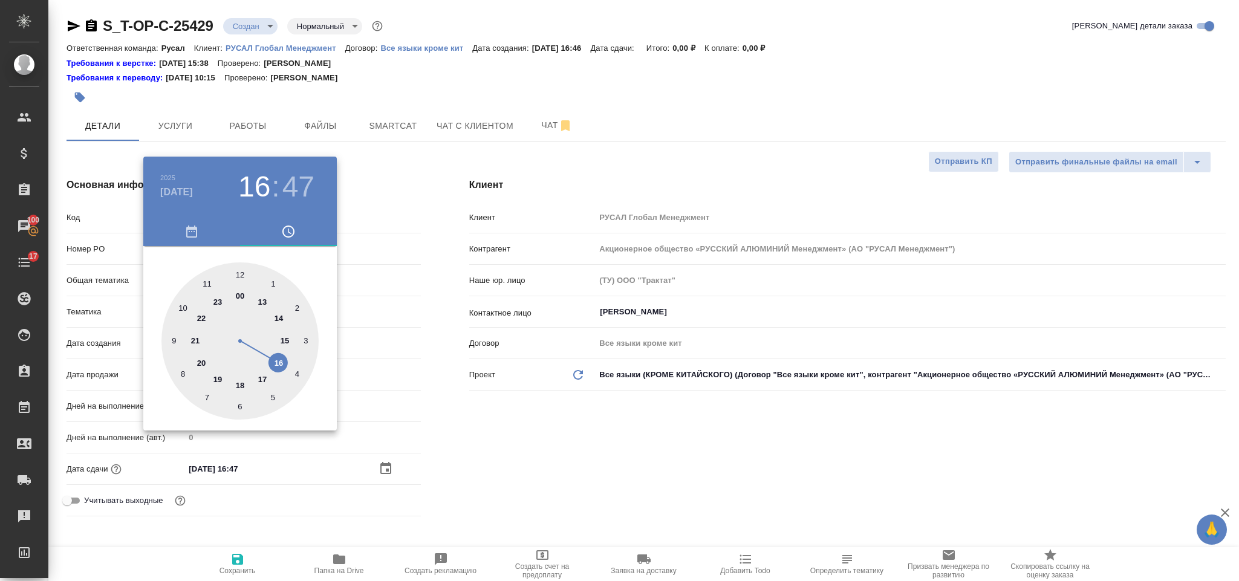
type textarea "x"
click at [242, 273] on div at bounding box center [240, 341] width 157 height 157
type input "08.10.2025 11:00"
type textarea "x"
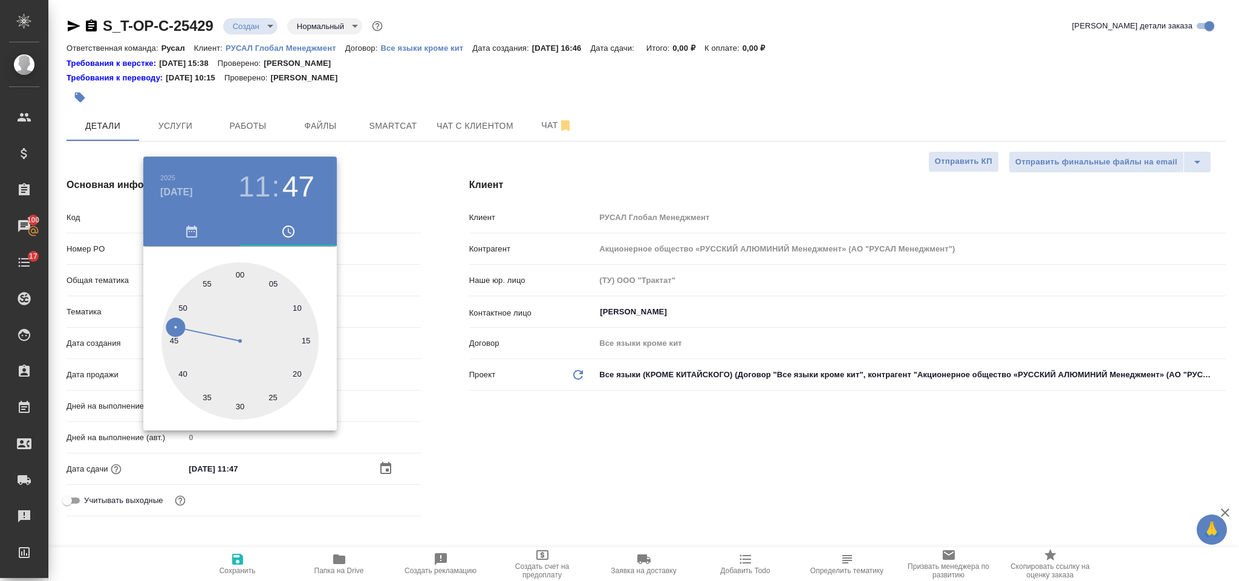
type textarea "x"
click at [549, 443] on div at bounding box center [619, 290] width 1239 height 581
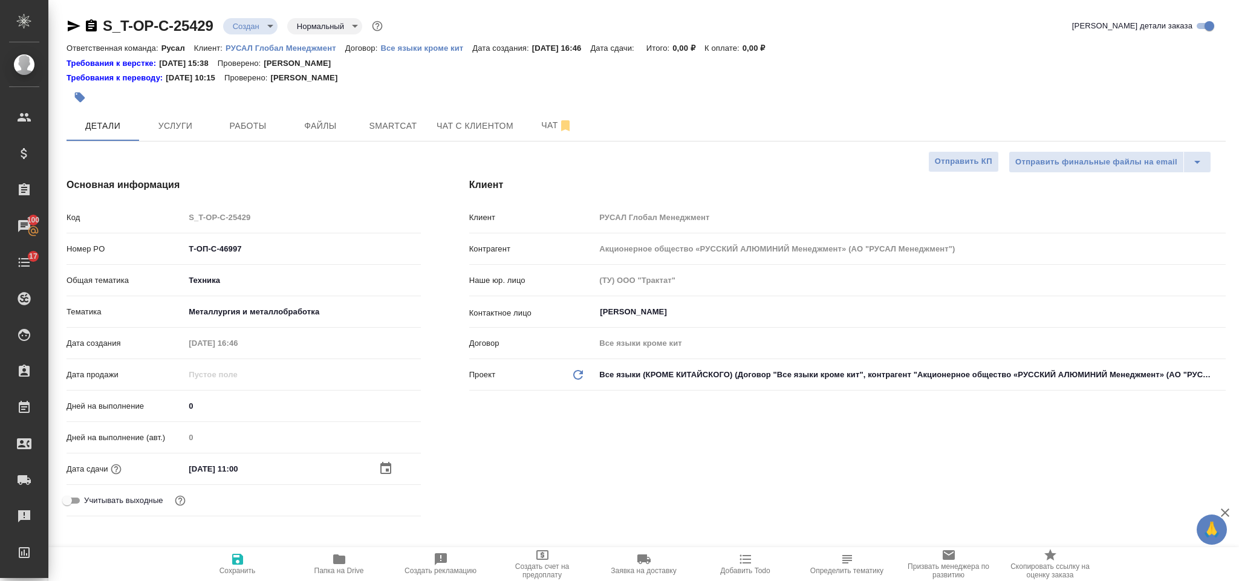
click at [243, 563] on icon "button" at bounding box center [237, 559] width 15 height 15
type textarea "x"
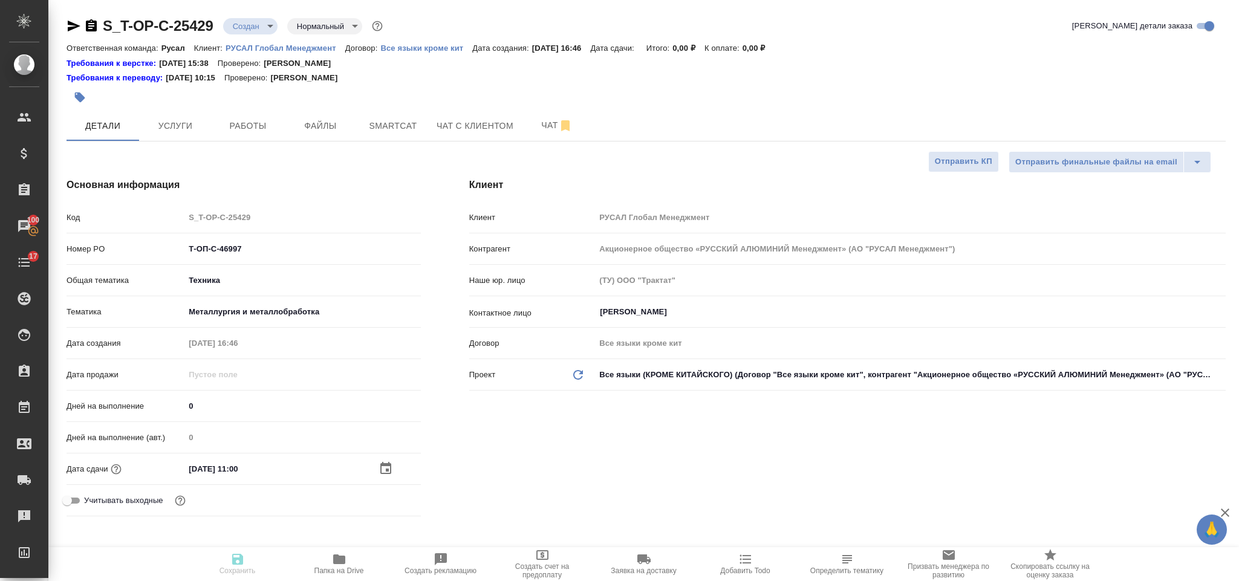
type textarea "x"
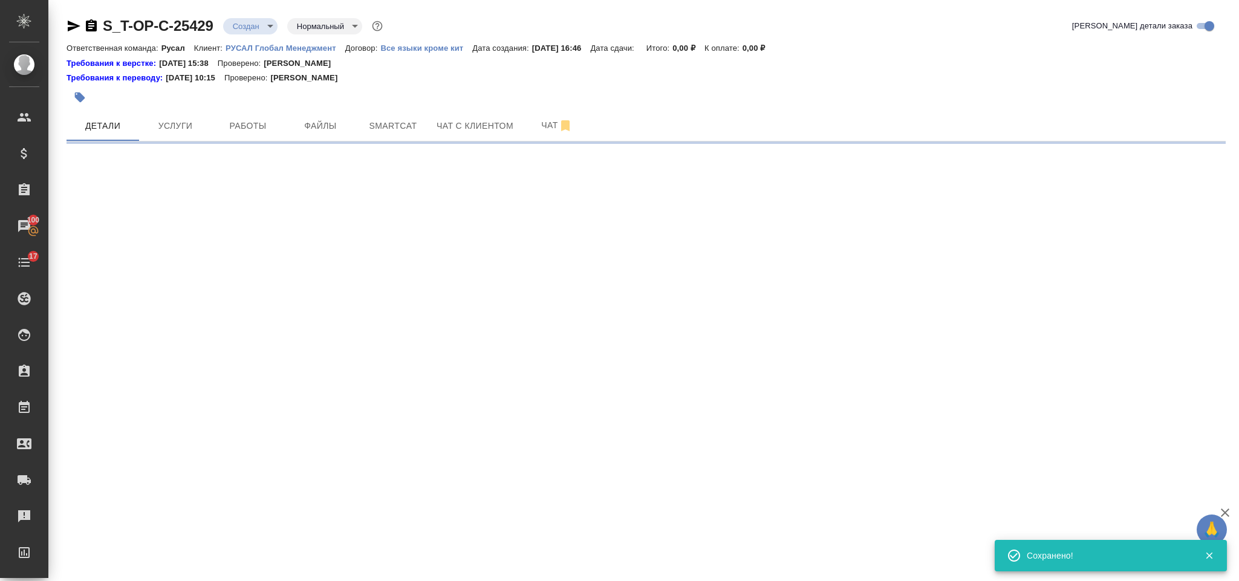
select select "RU"
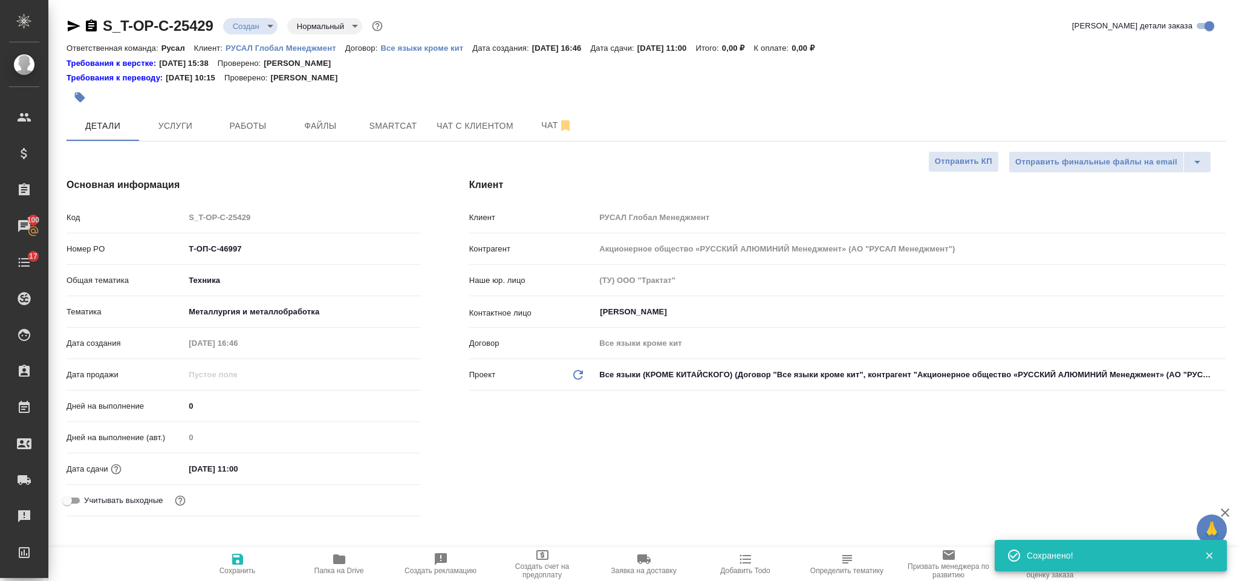
type textarea "x"
click at [323, 125] on span "Файлы" at bounding box center [321, 126] width 58 height 15
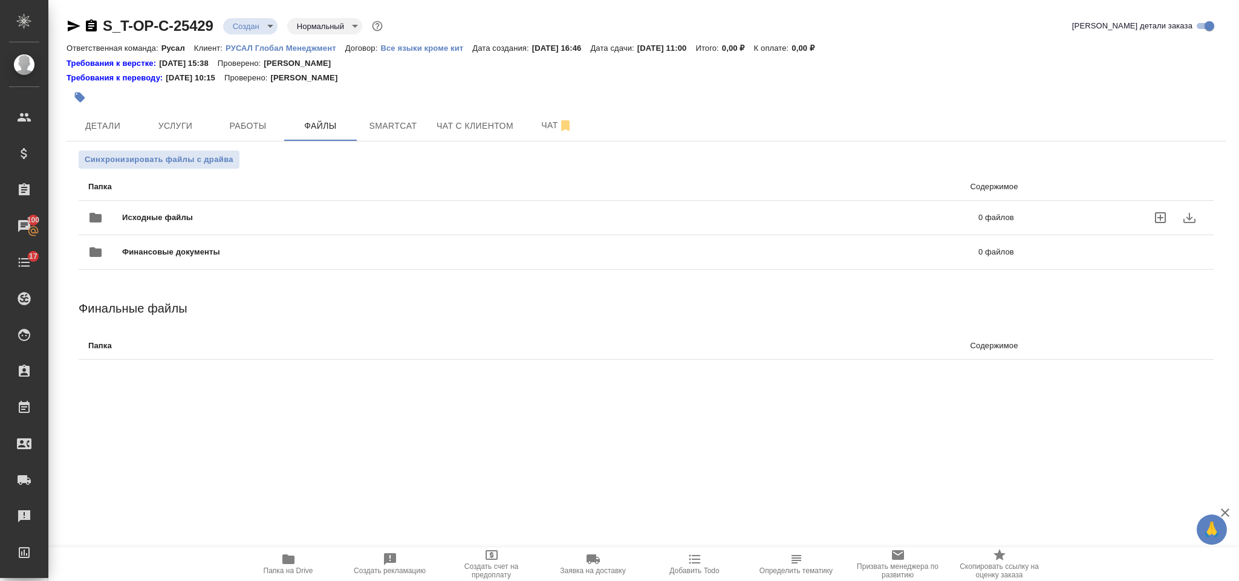
click at [218, 209] on div "Исходные файлы 0 файлов" at bounding box center [551, 217] width 926 height 29
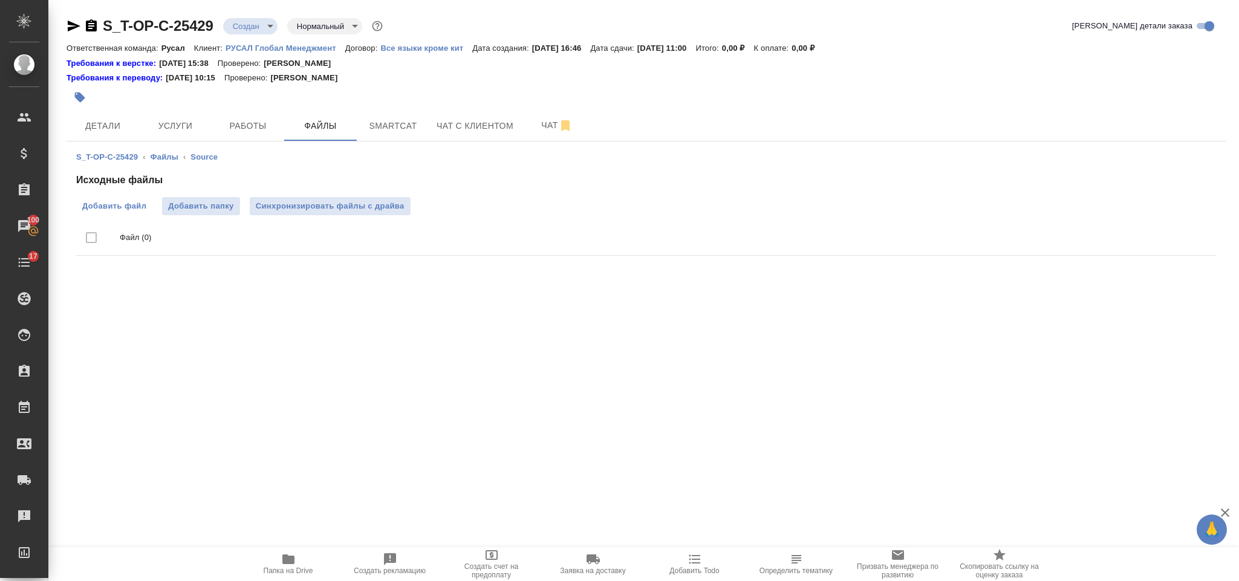
click at [134, 209] on span "Добавить файл" at bounding box center [114, 206] width 64 height 12
click at [0, 0] on input "Добавить файл" at bounding box center [0, 0] width 0 height 0
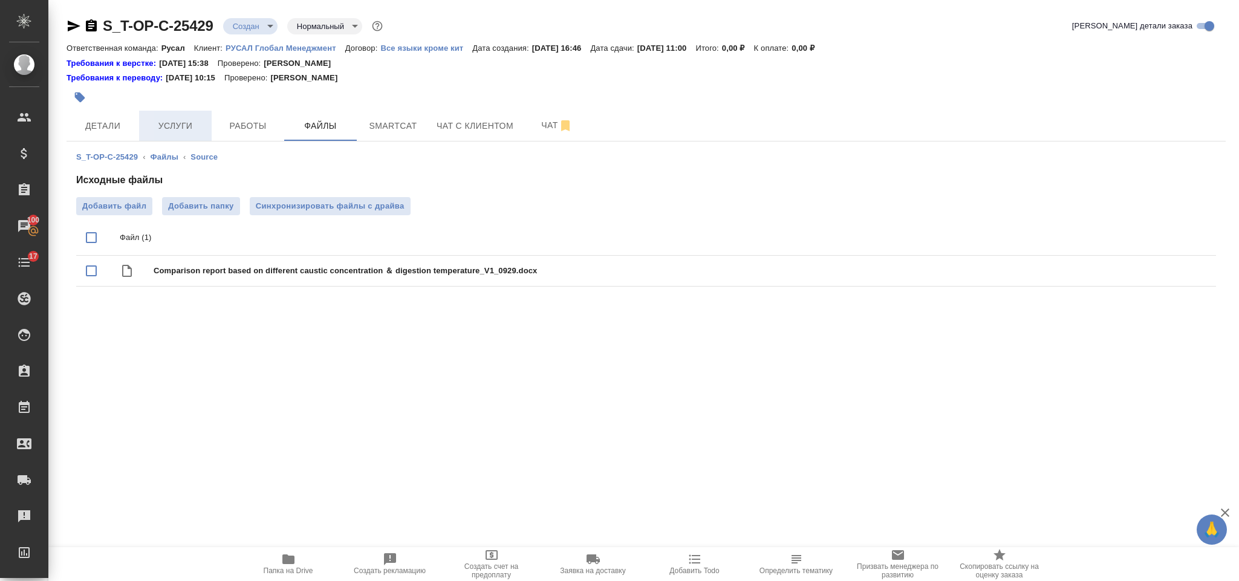
click at [173, 128] on span "Услуги" at bounding box center [175, 126] width 58 height 15
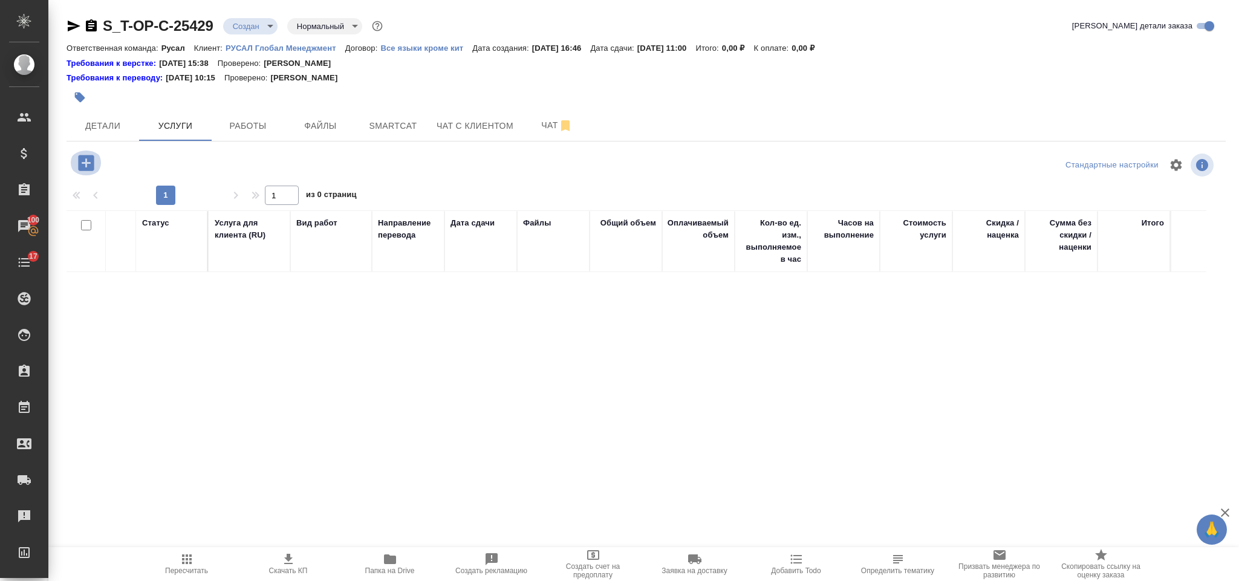
click at [91, 157] on icon "button" at bounding box center [86, 163] width 16 height 16
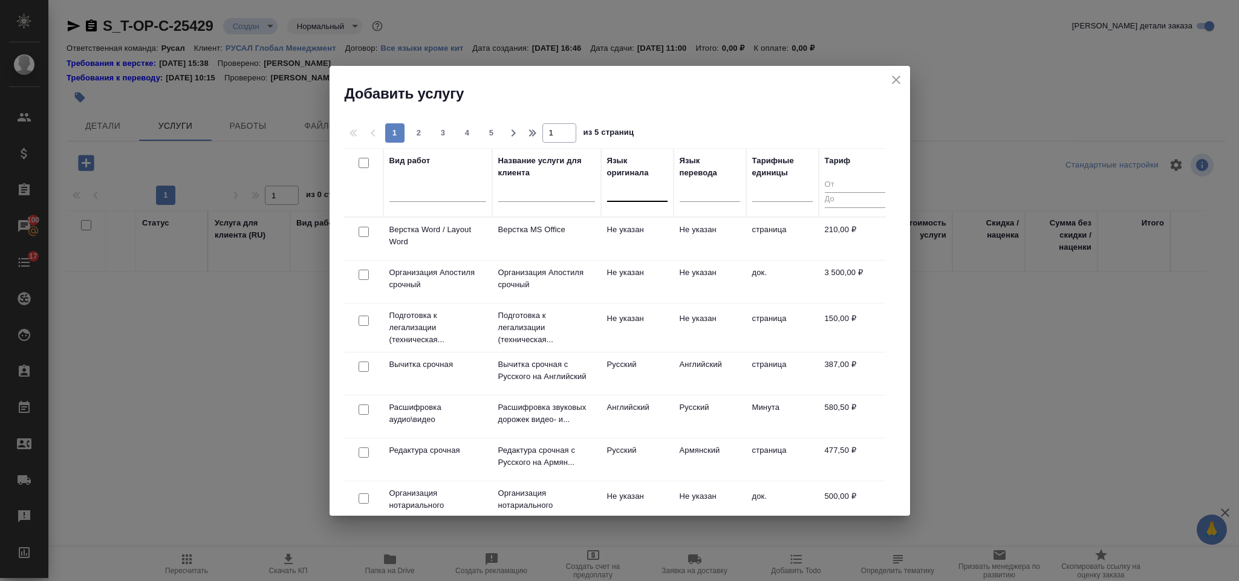
click at [627, 191] on div at bounding box center [637, 190] width 60 height 18
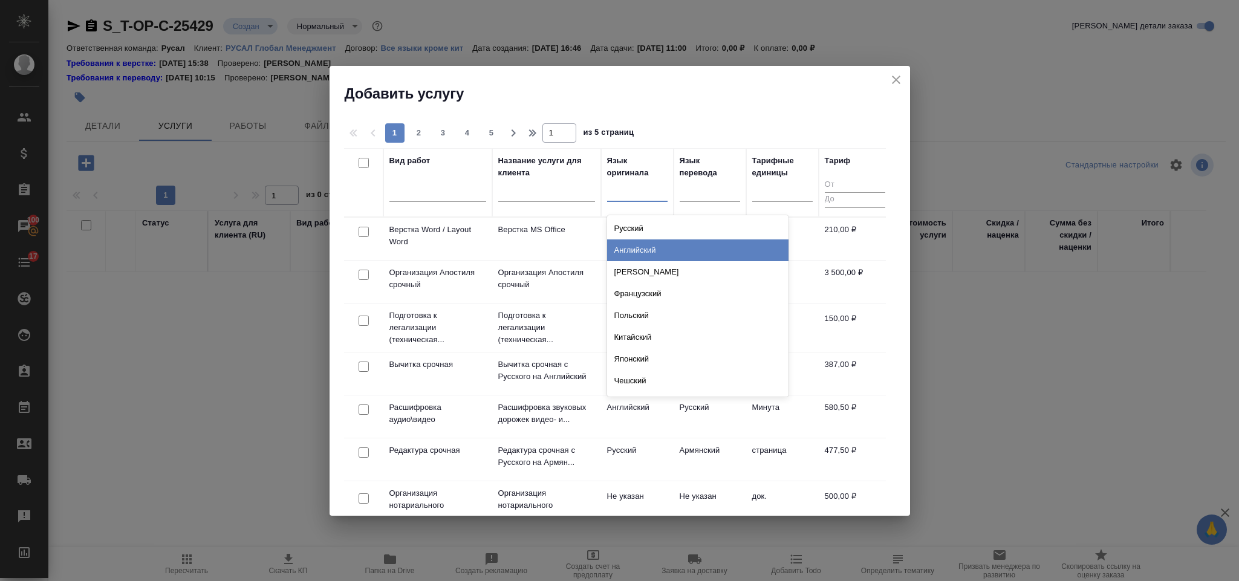
click at [654, 243] on div "Английский" at bounding box center [697, 251] width 181 height 22
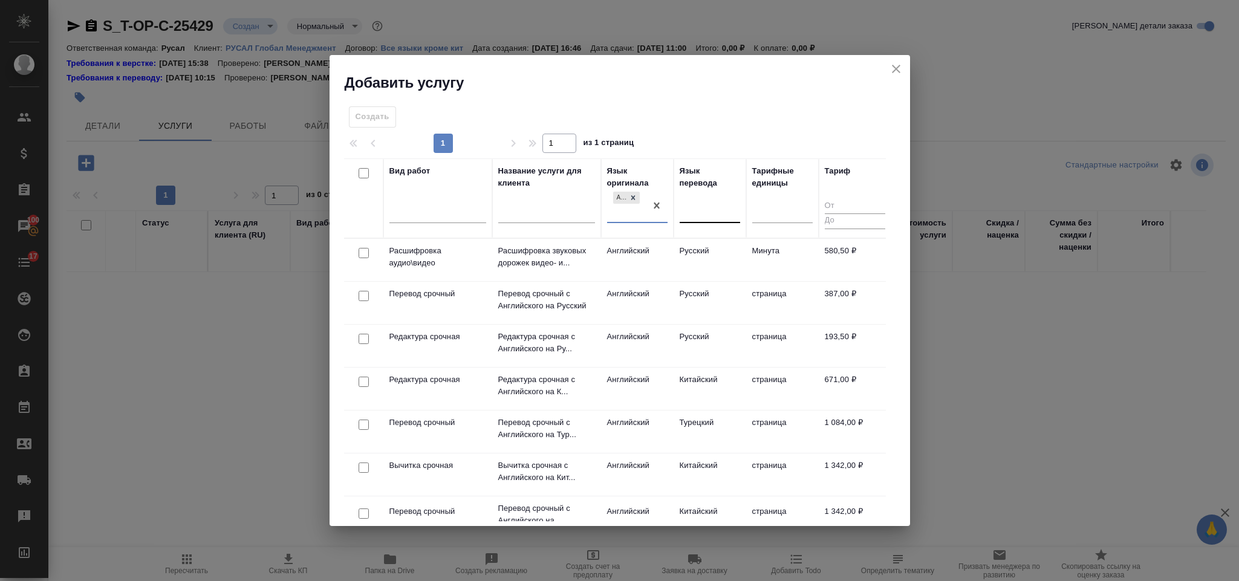
click at [686, 205] on div at bounding box center [686, 210] width 1 height 13
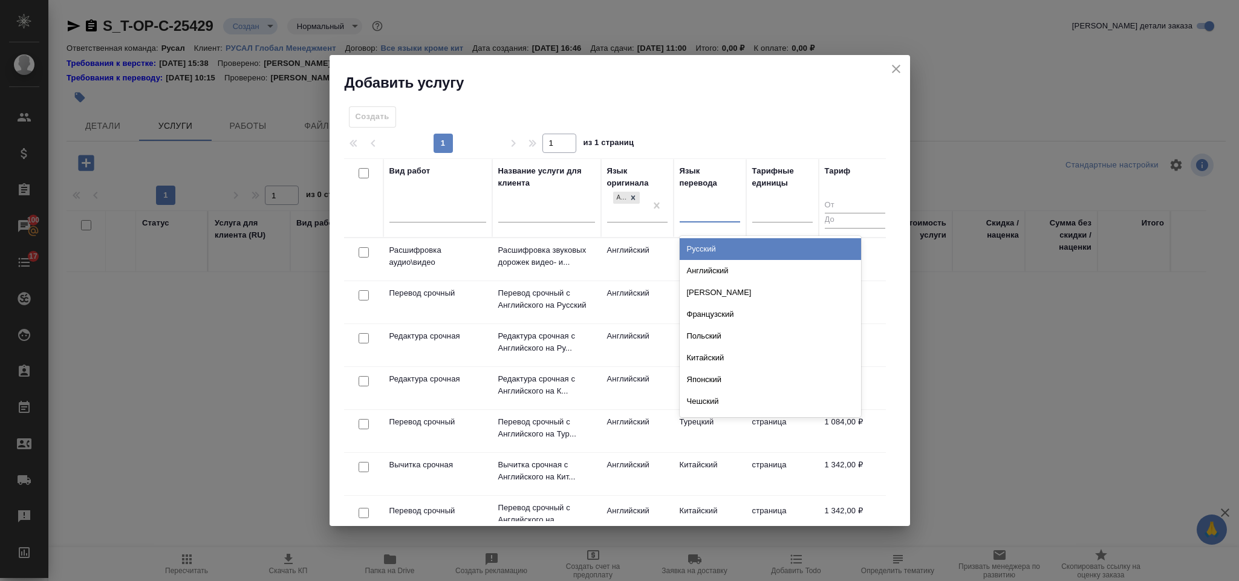
click at [719, 252] on div "Русский" at bounding box center [770, 249] width 181 height 22
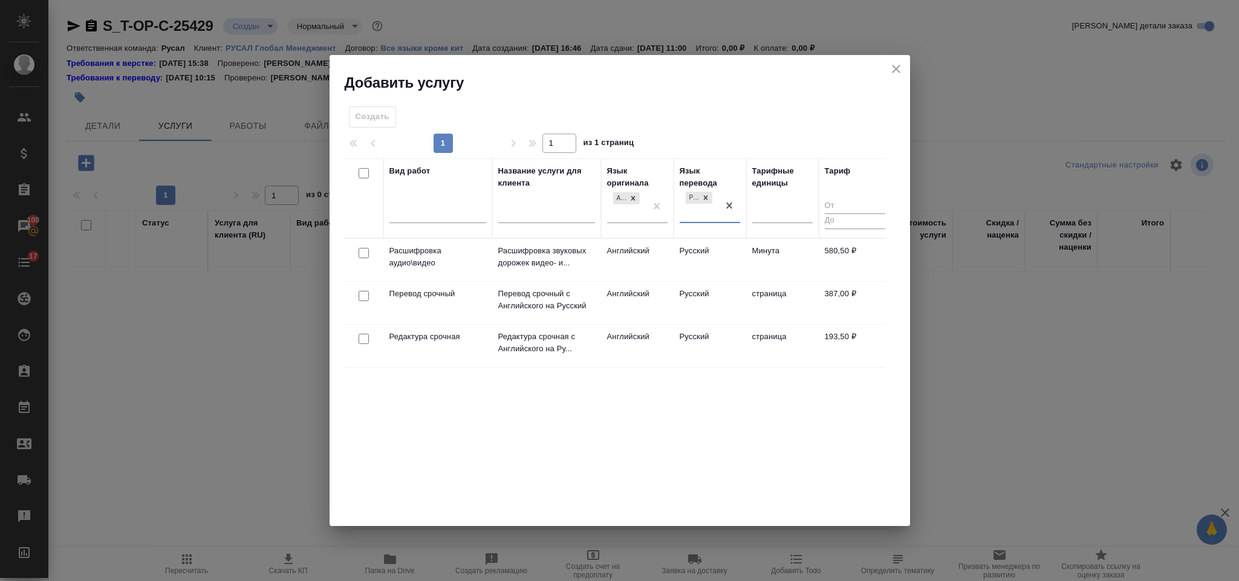
click at [367, 294] on input "checkbox" at bounding box center [364, 296] width 10 height 10
checkbox input "true"
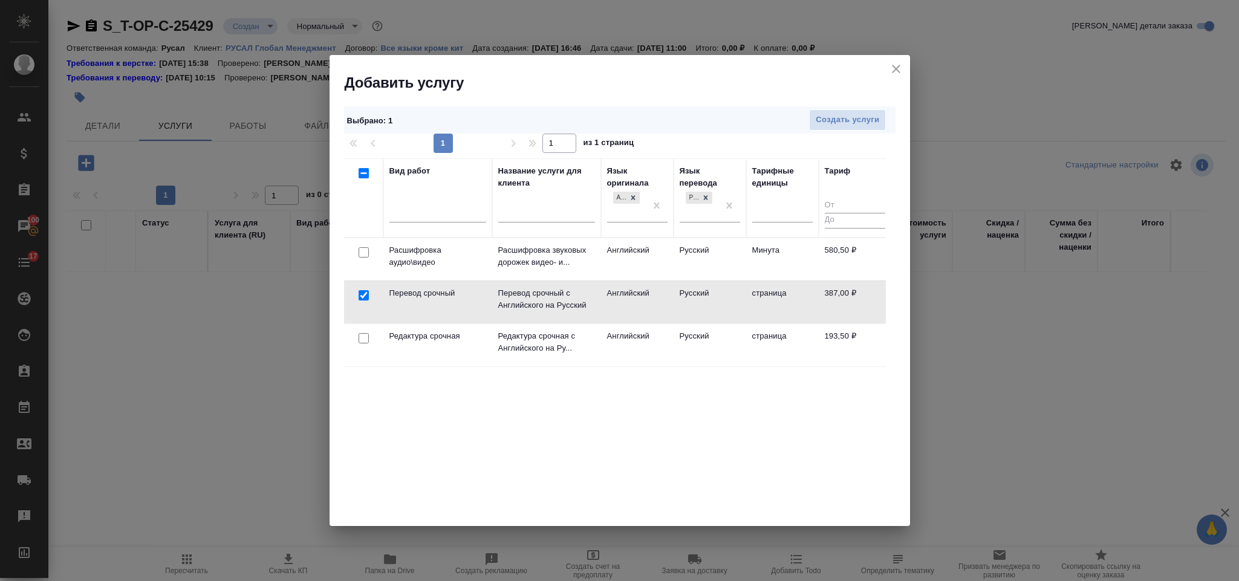
click at [368, 338] on input "checkbox" at bounding box center [364, 338] width 10 height 10
checkbox input "true"
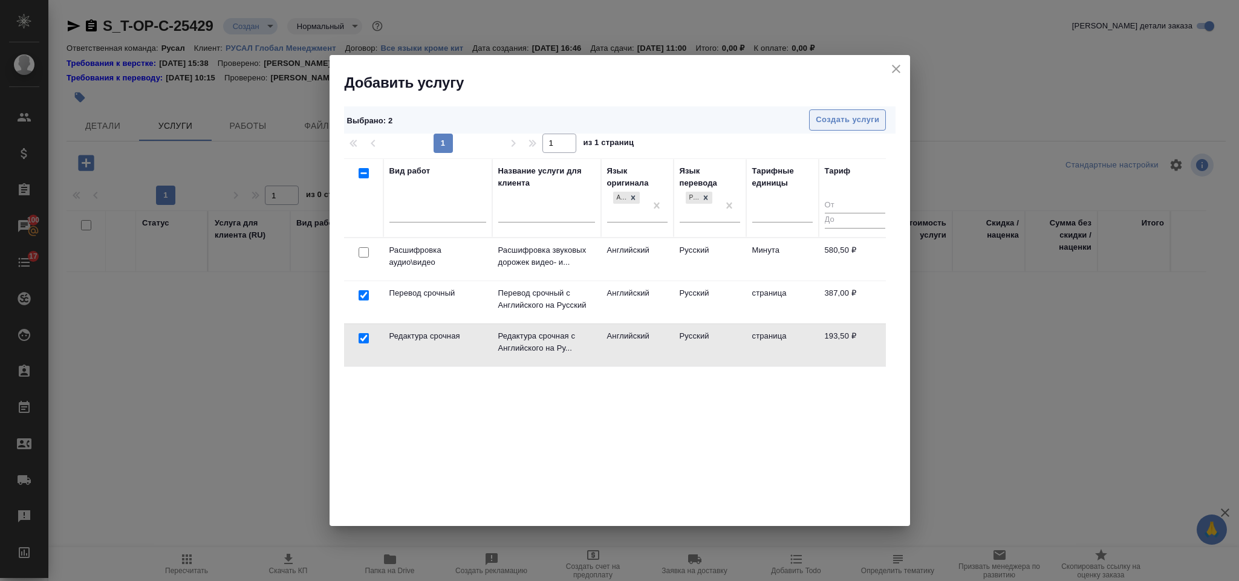
click at [850, 122] on span "Создать услуги" at bounding box center [848, 120] width 64 height 14
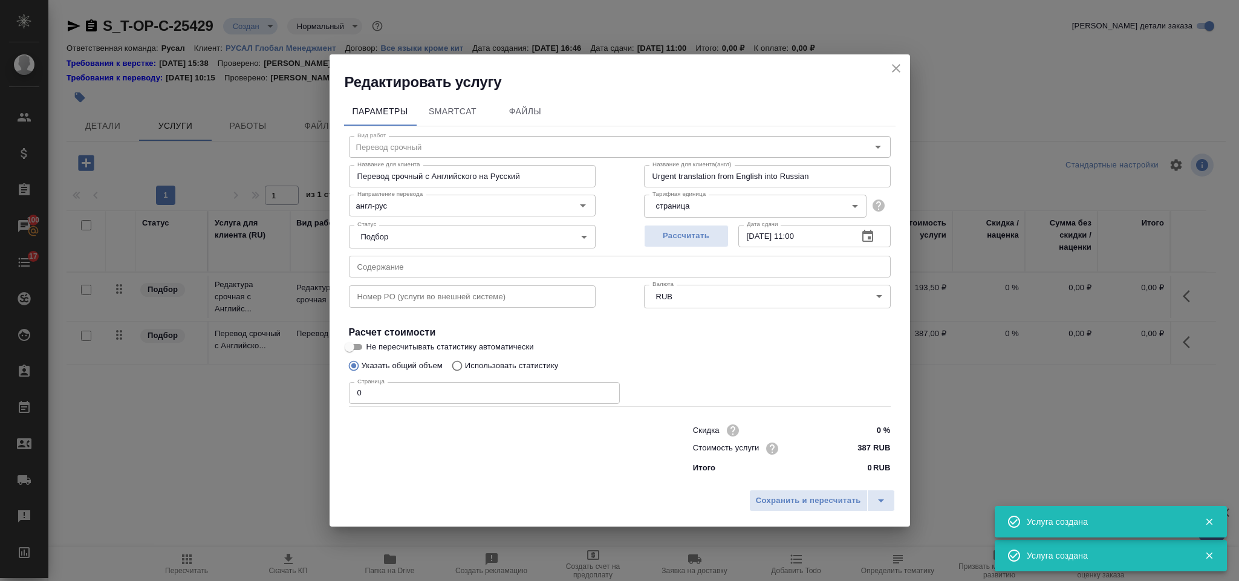
type input "Перевод срочный"
type input "Перевод срочный с Английского на Русский"
type input "Urgent translation from English into Russian"
type input "387 RUB"
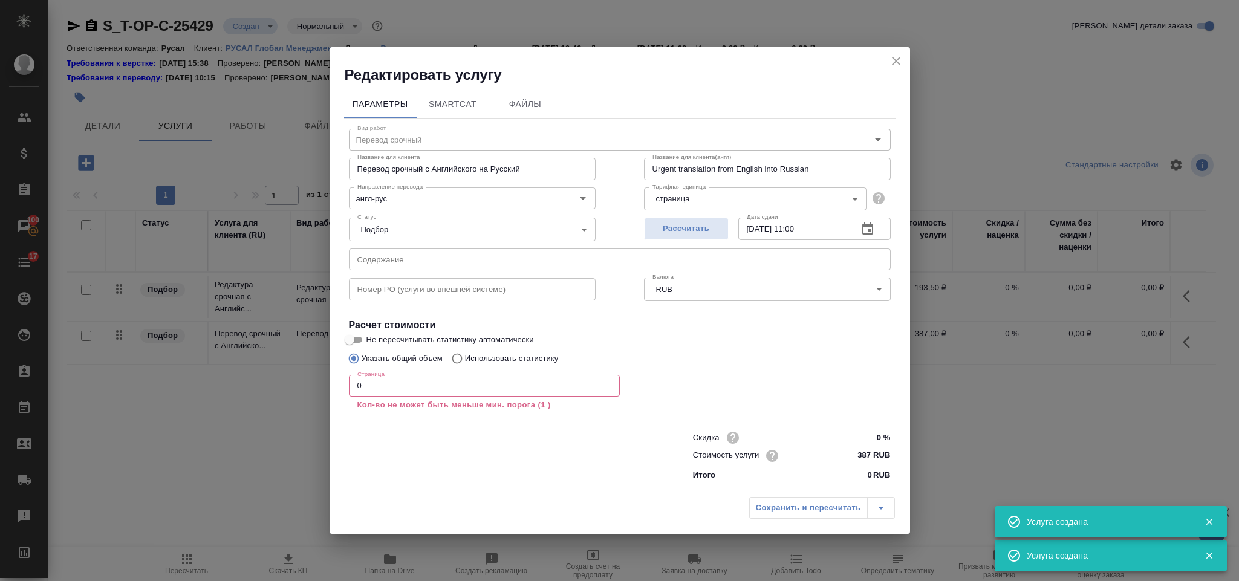
click at [501, 260] on input "text" at bounding box center [620, 260] width 542 height 22
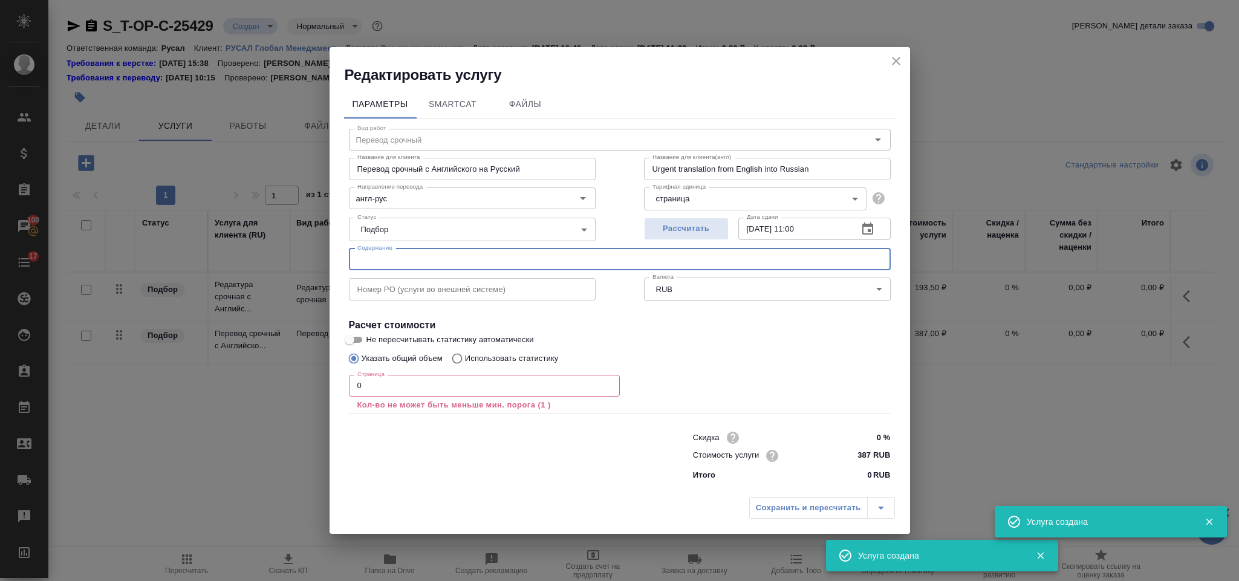
paste input "Comparison report based on different caustic concentration ＆ digestion temperat…"
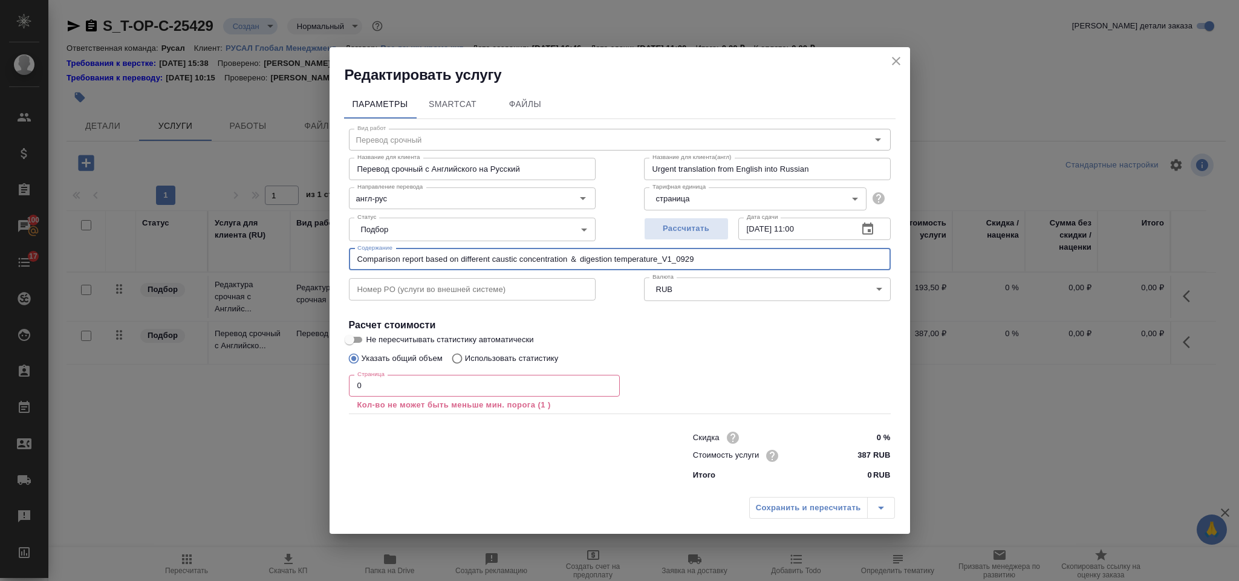
type input "Comparison report based on different caustic concentration ＆ digestion temperat…"
click at [397, 387] on input "0" at bounding box center [484, 386] width 271 height 22
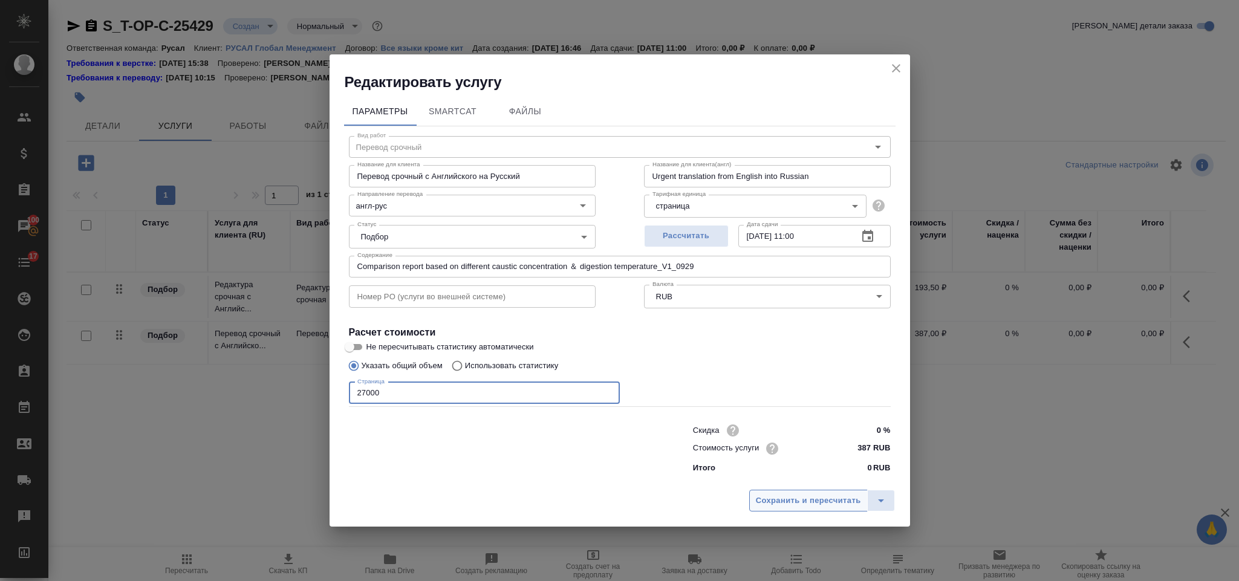
type input "27000"
click at [772, 501] on span "Сохранить и пересчитать" at bounding box center [808, 501] width 105 height 14
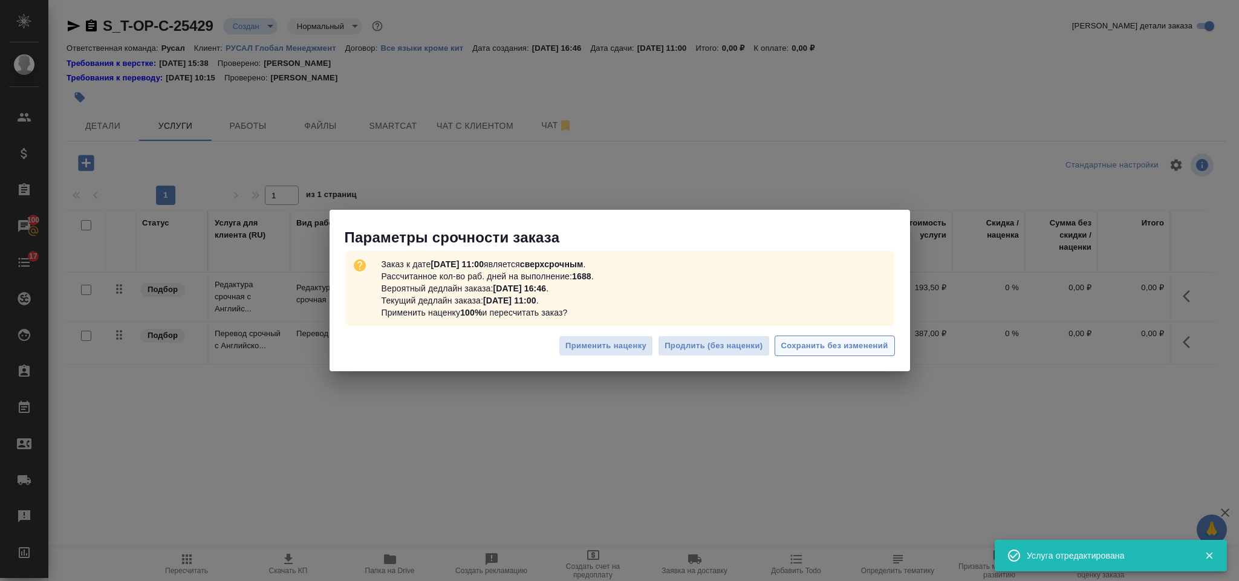
click at [846, 345] on span "Сохранить без изменений" at bounding box center [835, 346] width 107 height 14
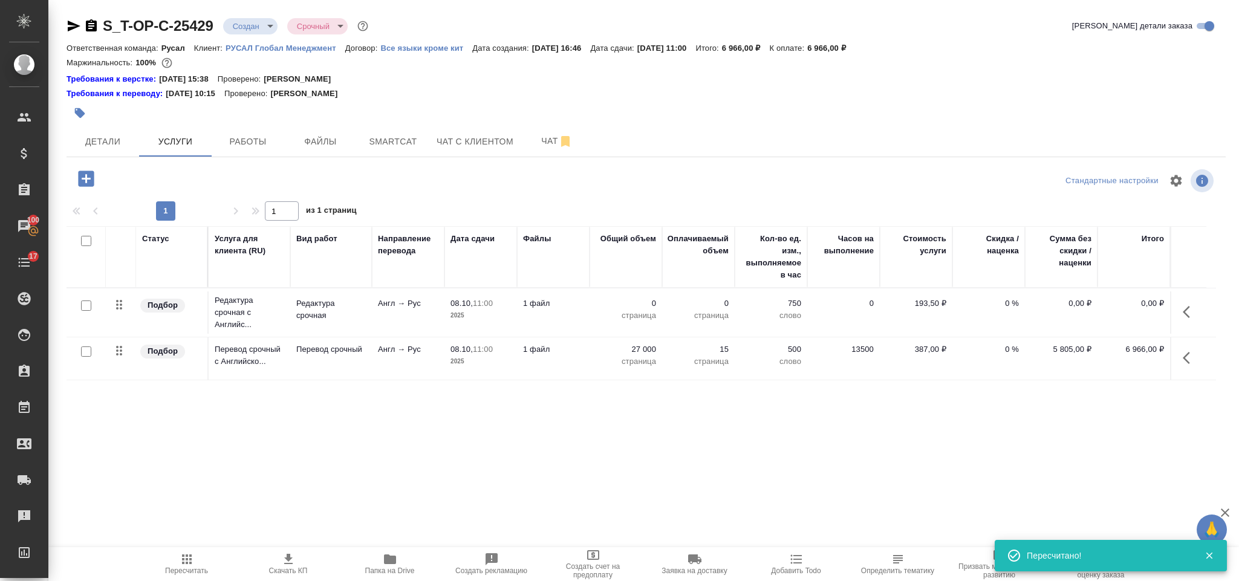
type input "urgent"
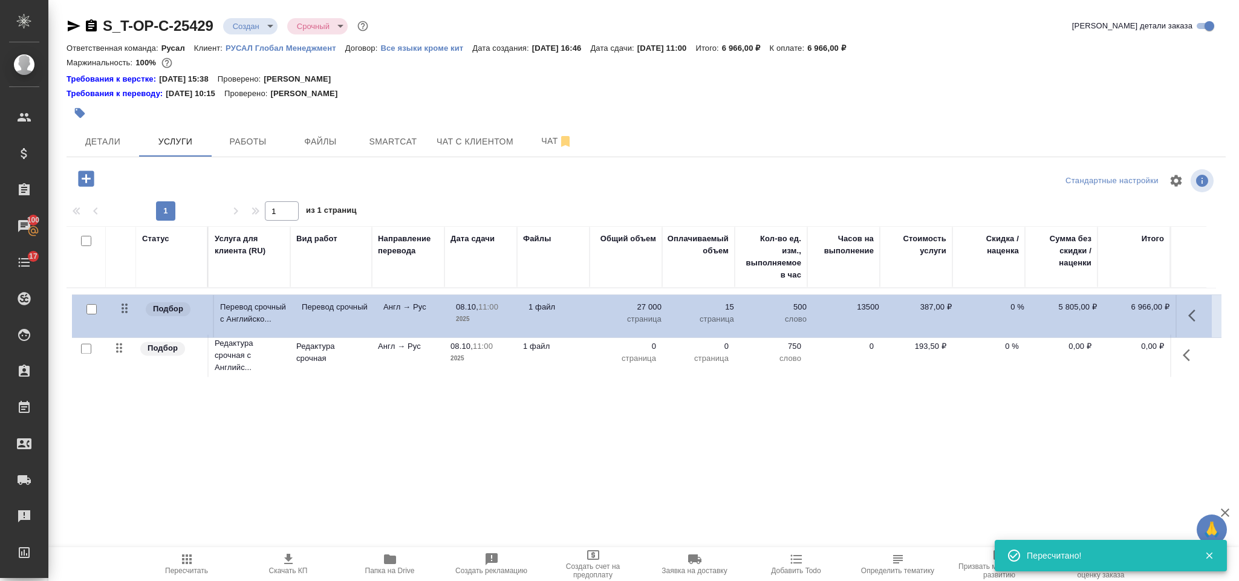
drag, startPoint x: 125, startPoint y: 354, endPoint x: 131, endPoint y: 307, distance: 47.5
click at [131, 307] on table "Статус Услуга для клиента (RU) Вид работ Направление перевода Дата сдачи Файлы …" at bounding box center [642, 303] width 1150 height 154
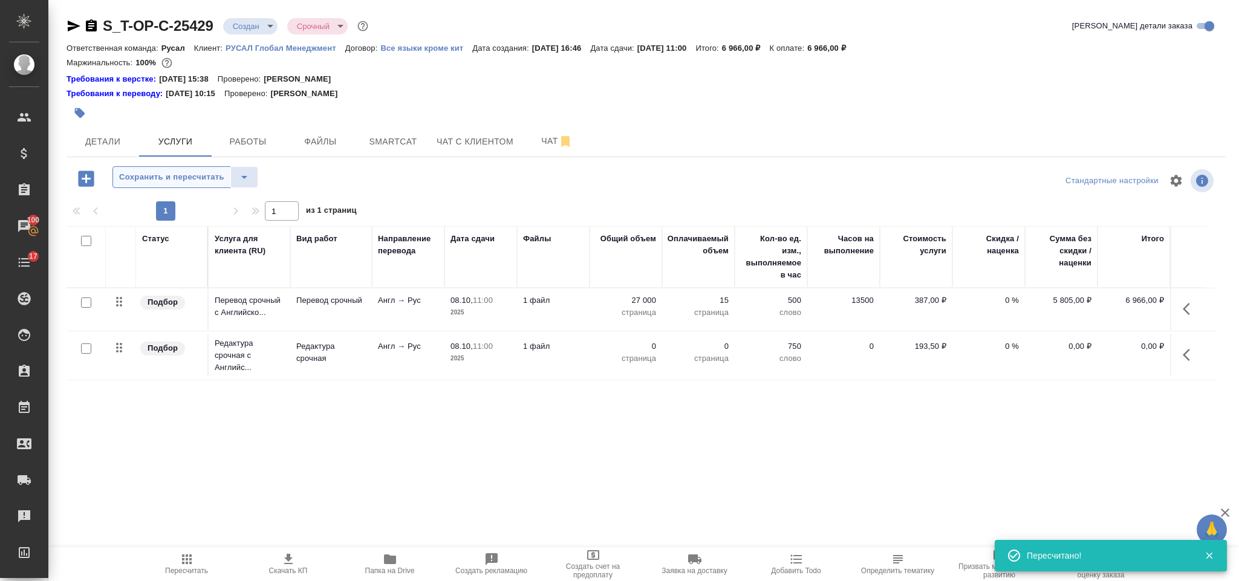
click at [162, 176] on span "Сохранить и пересчитать" at bounding box center [171, 178] width 105 height 14
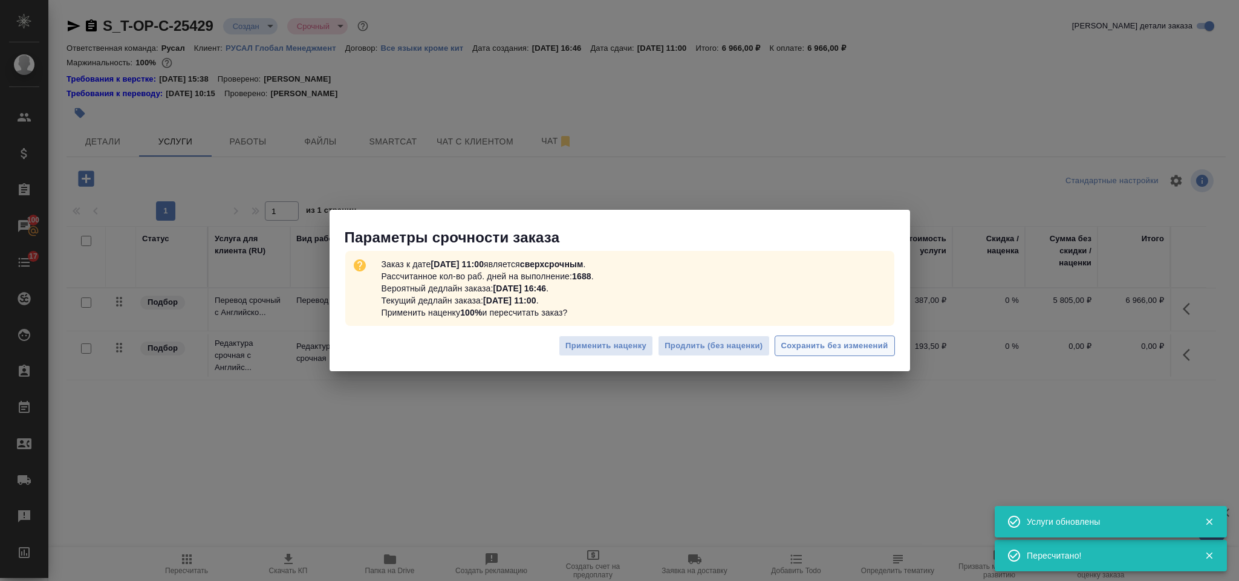
click at [842, 345] on span "Сохранить без изменений" at bounding box center [835, 346] width 107 height 14
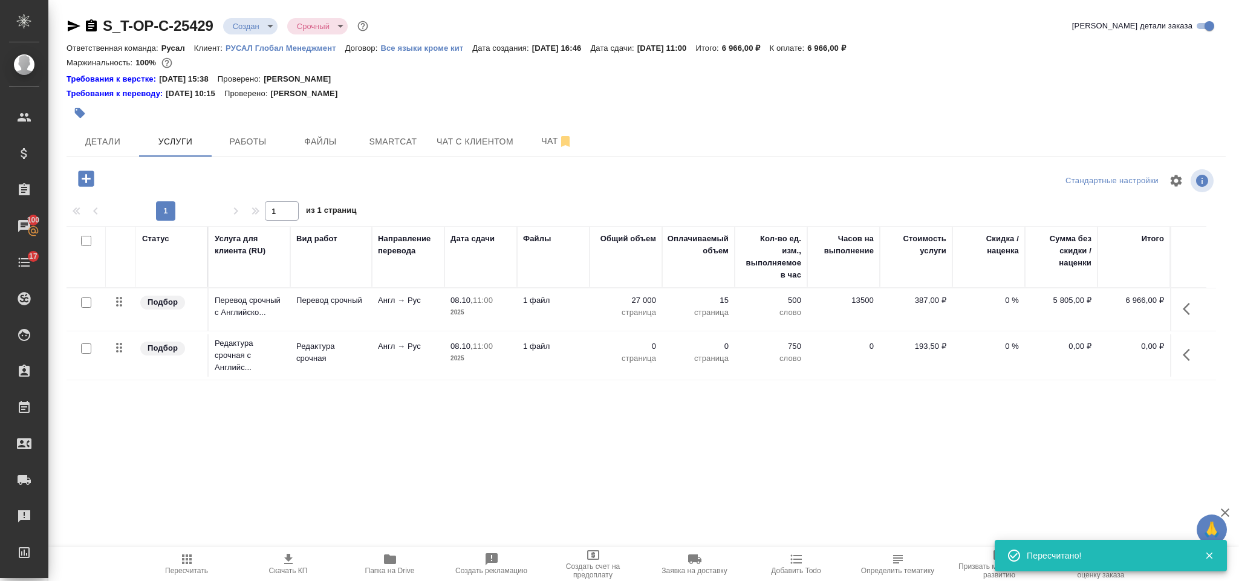
click at [1190, 362] on icon "button" at bounding box center [1190, 355] width 15 height 15
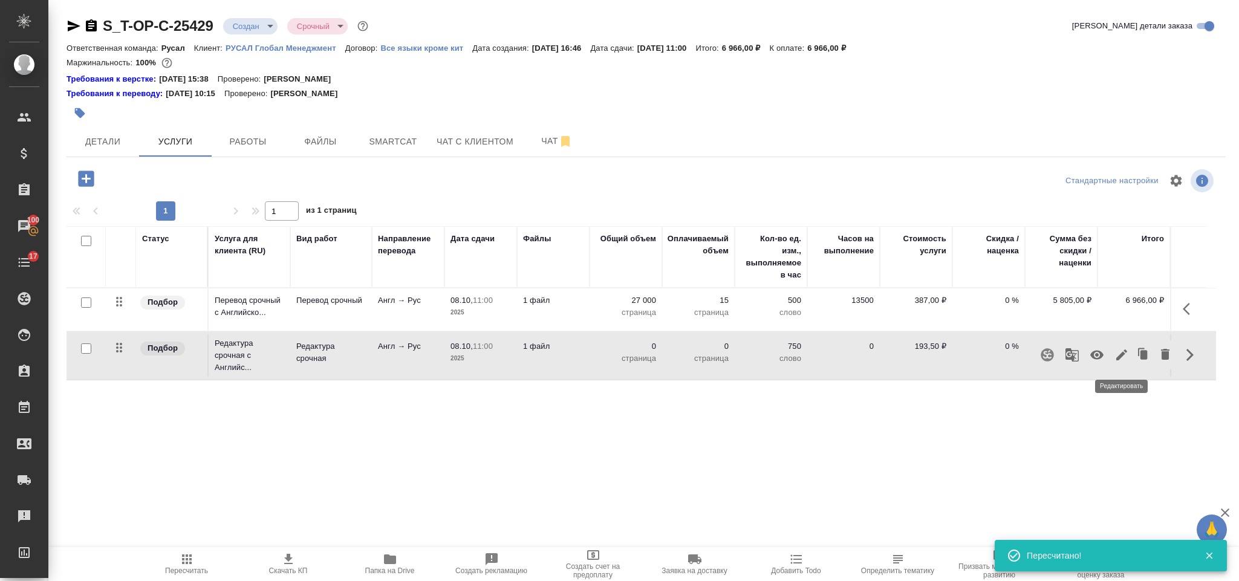
click at [1122, 359] on icon "button" at bounding box center [1122, 355] width 15 height 15
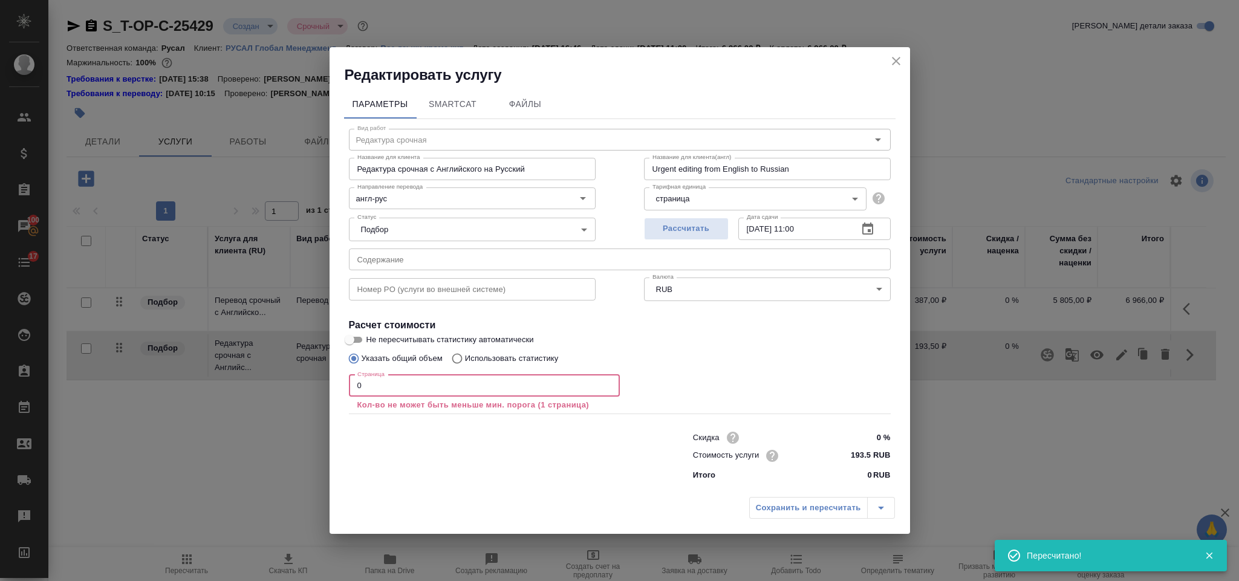
click at [441, 384] on input "0" at bounding box center [484, 386] width 271 height 22
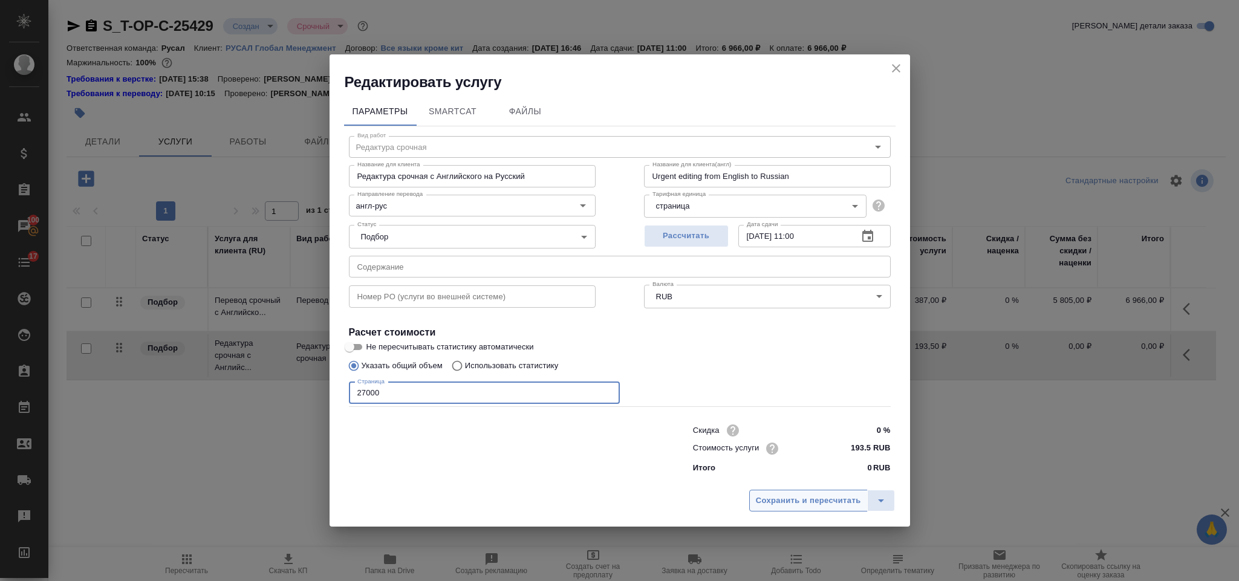
type input "27000"
click at [768, 503] on span "Сохранить и пересчитать" at bounding box center [808, 501] width 105 height 14
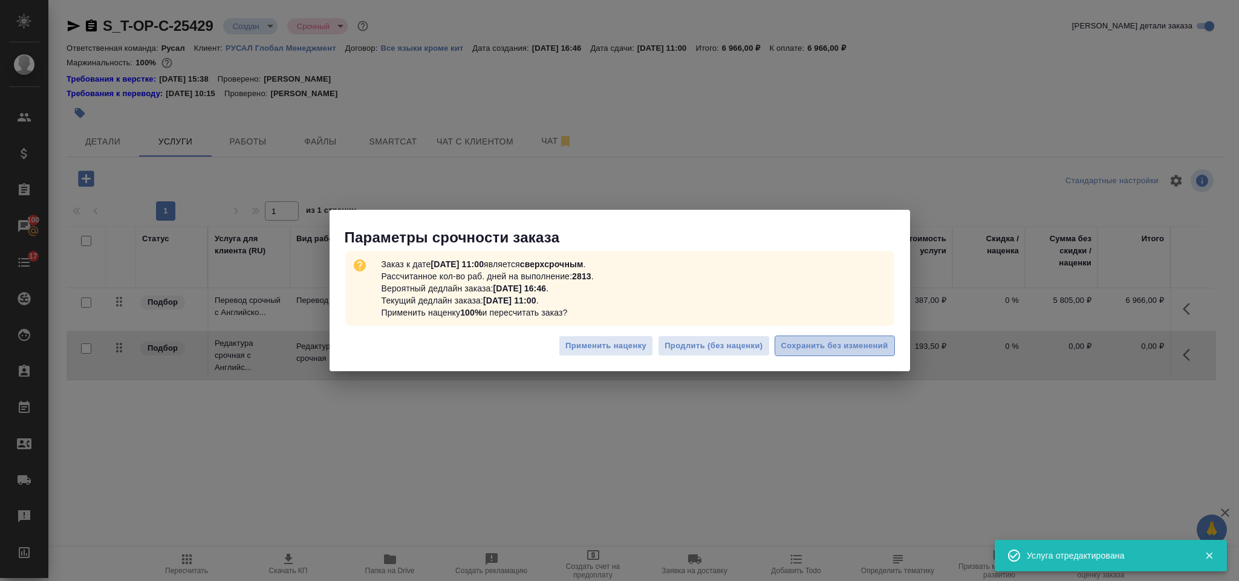
click at [794, 352] on span "Сохранить без изменений" at bounding box center [835, 346] width 107 height 14
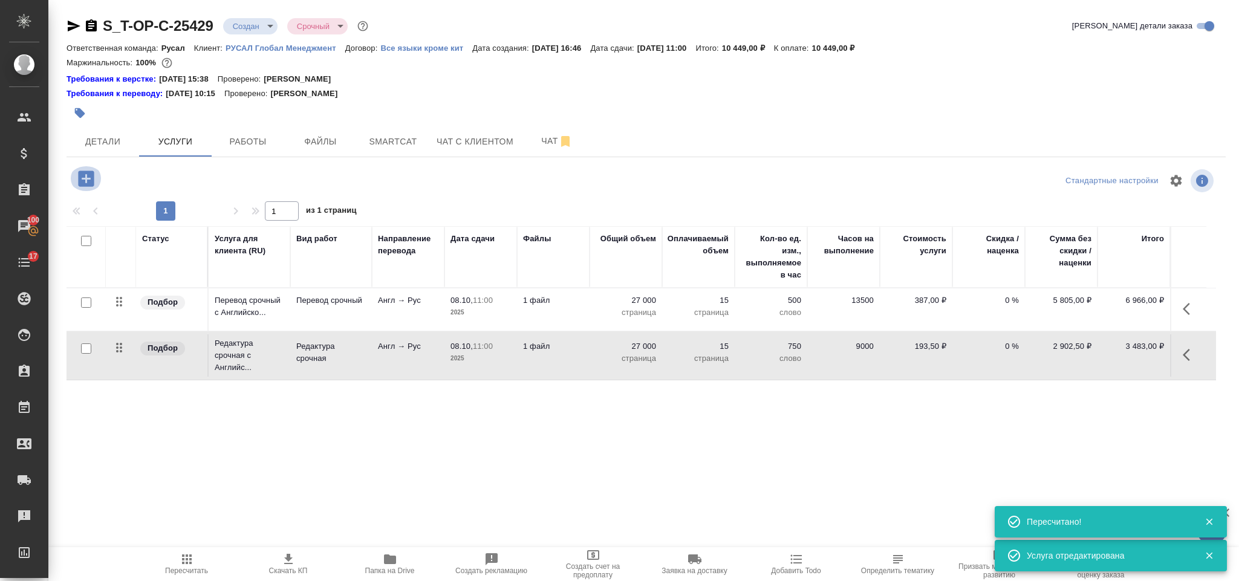
click at [86, 178] on icon "button" at bounding box center [86, 178] width 21 height 21
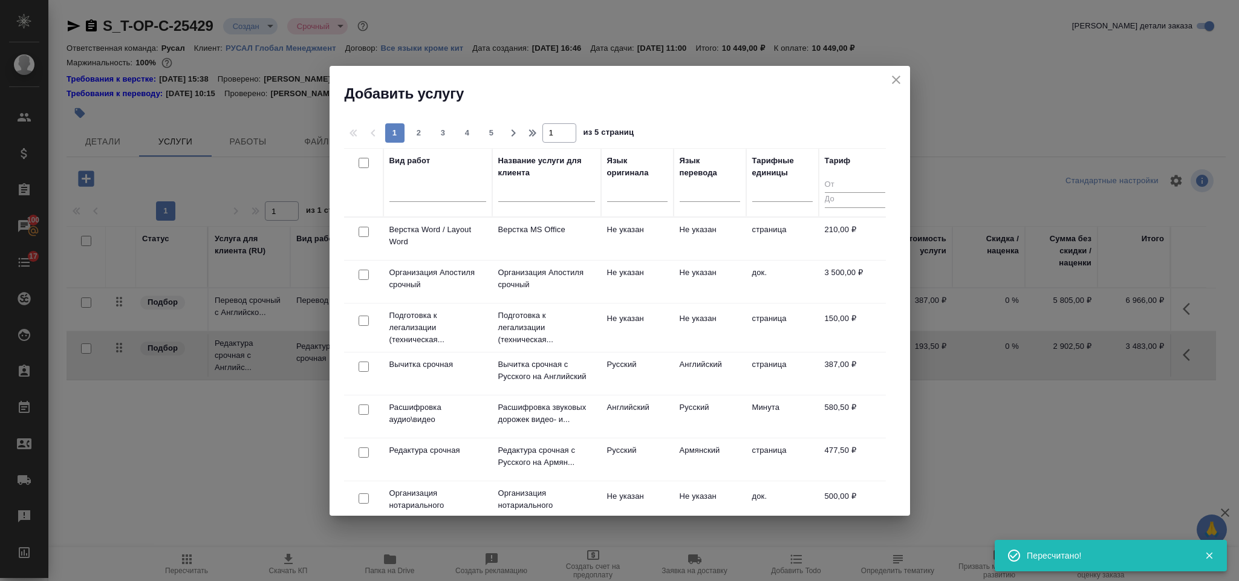
click at [362, 230] on input "checkbox" at bounding box center [364, 232] width 10 height 10
checkbox input "true"
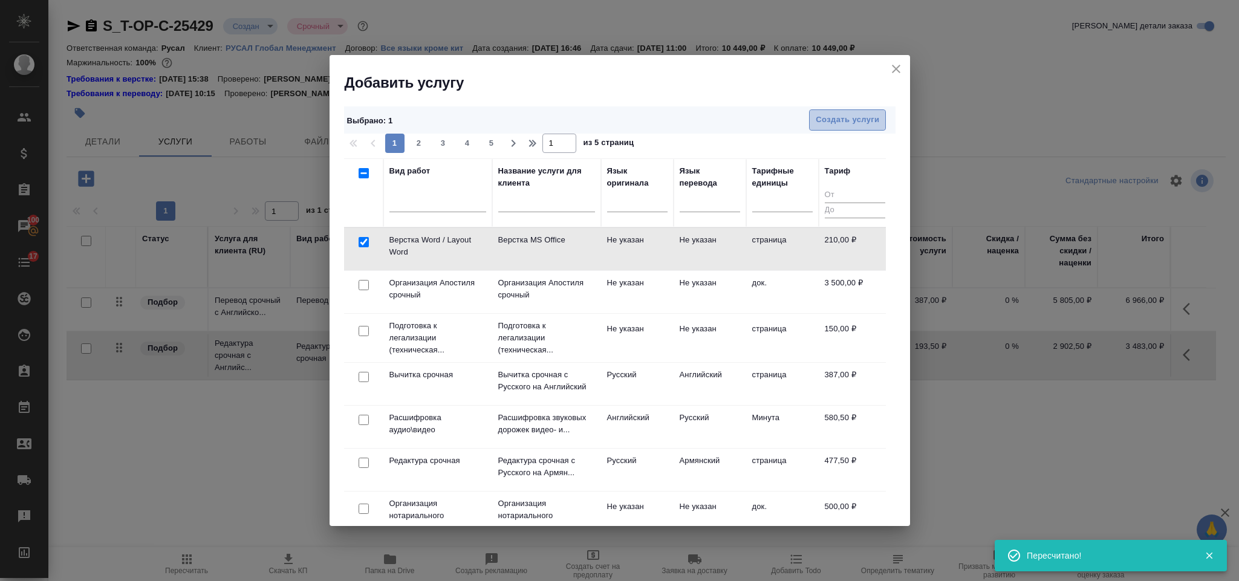
click at [853, 123] on span "Создать услуги" at bounding box center [848, 120] width 64 height 14
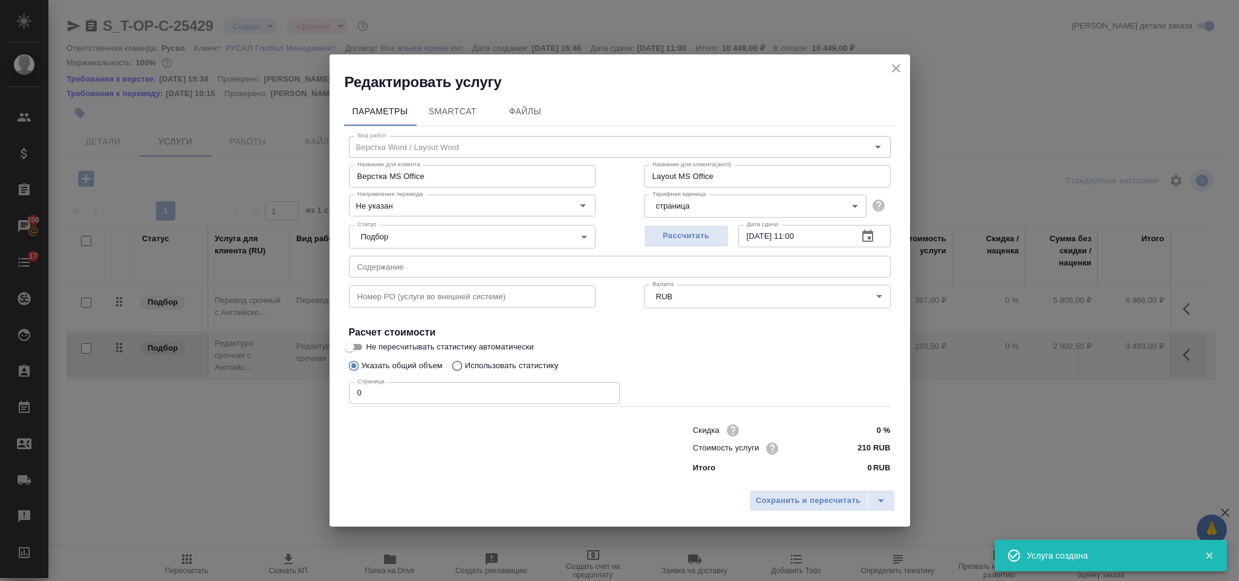
click at [390, 389] on input "0" at bounding box center [484, 393] width 271 height 22
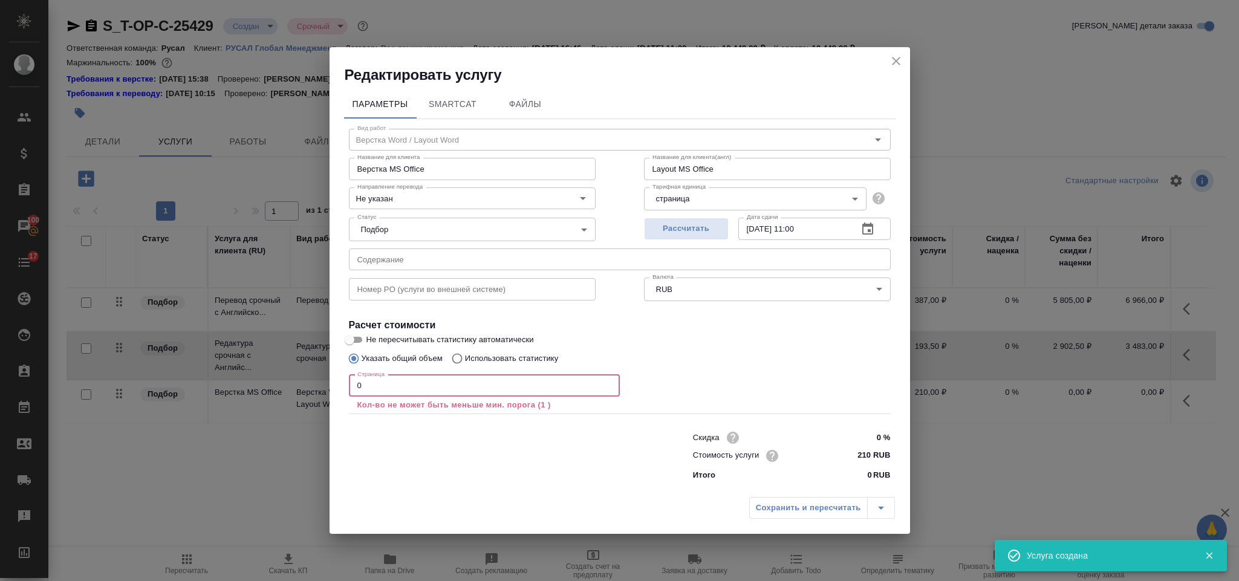
click at [898, 58] on icon "close" at bounding box center [896, 61] width 15 height 15
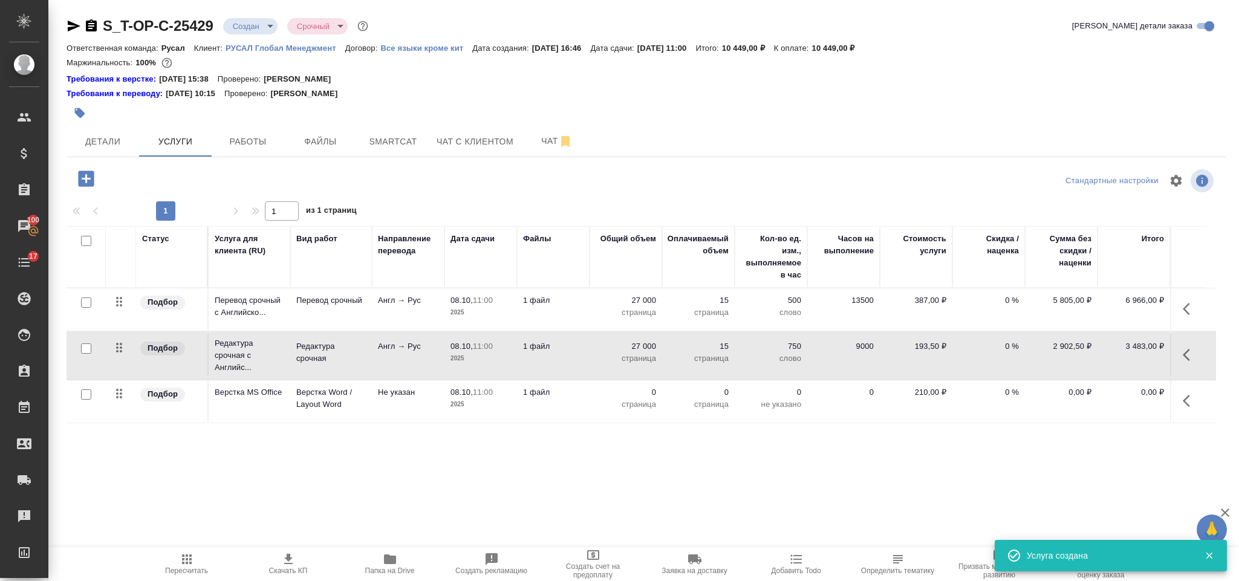
click at [1193, 403] on icon "button" at bounding box center [1190, 401] width 15 height 15
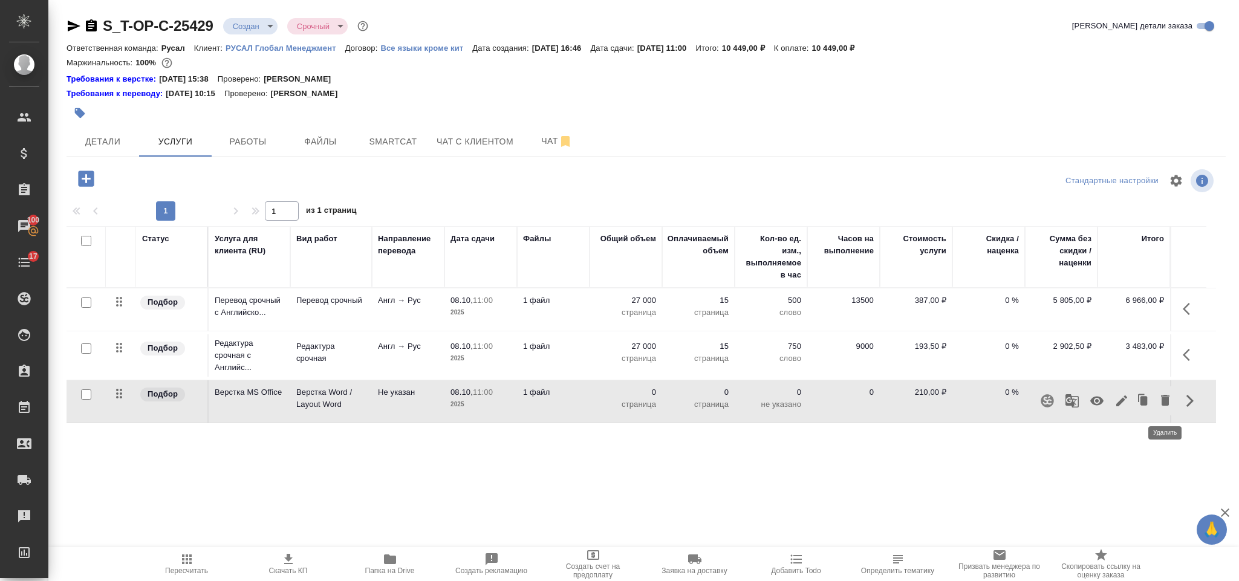
click at [1163, 410] on span "button" at bounding box center [1165, 401] width 15 height 16
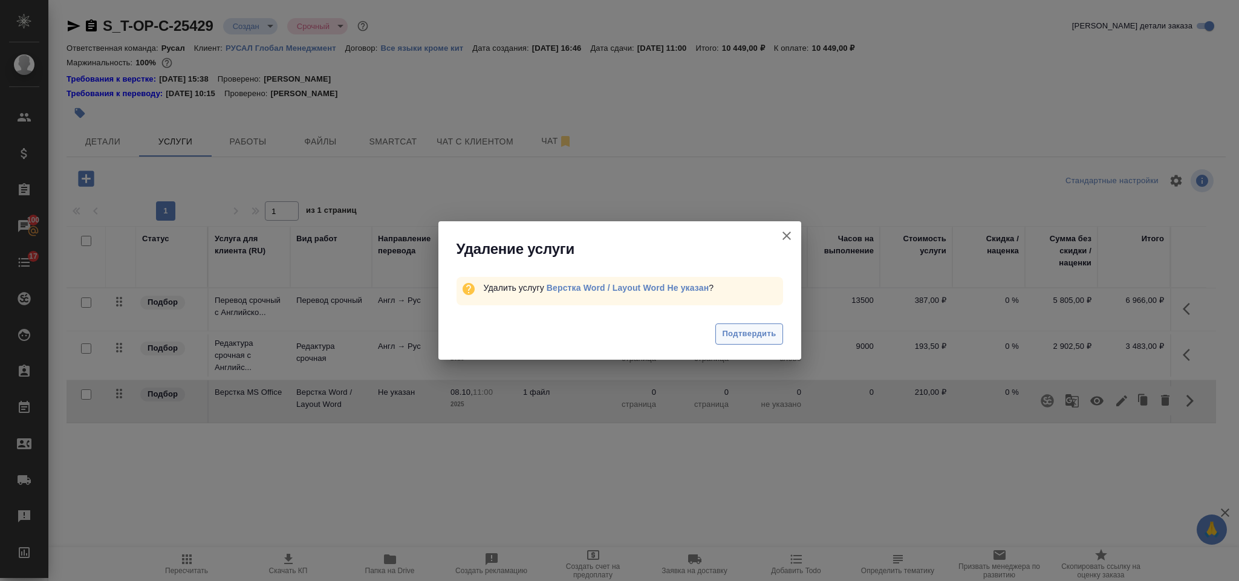
click at [761, 336] on span "Подтвердить" at bounding box center [749, 334] width 54 height 14
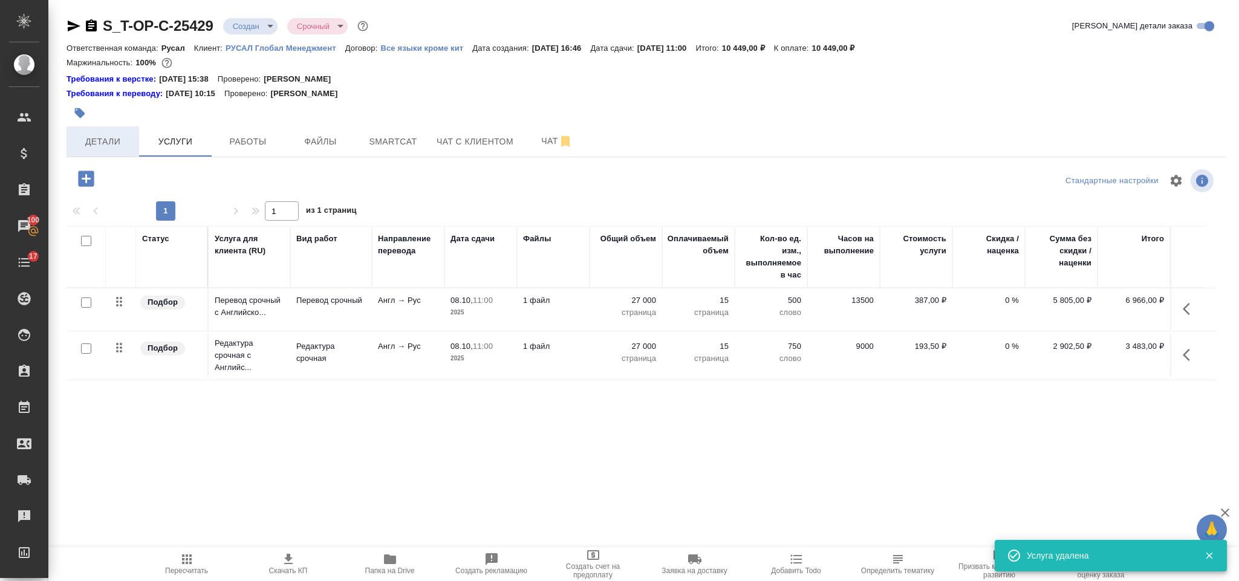
click at [98, 143] on span "Детали" at bounding box center [103, 141] width 58 height 15
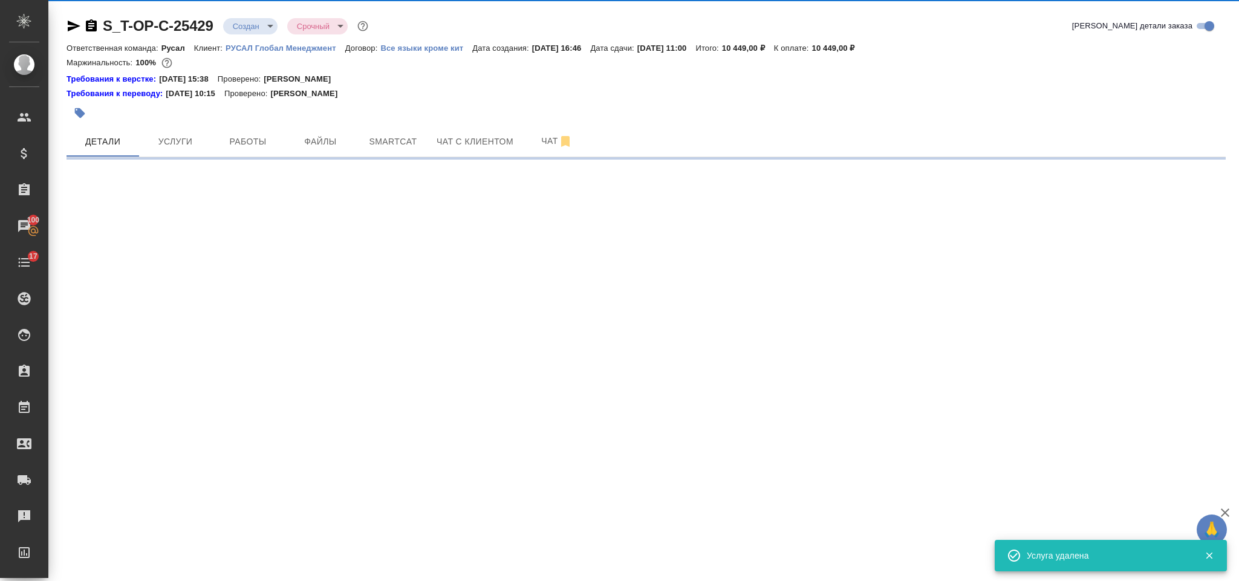
select select "RU"
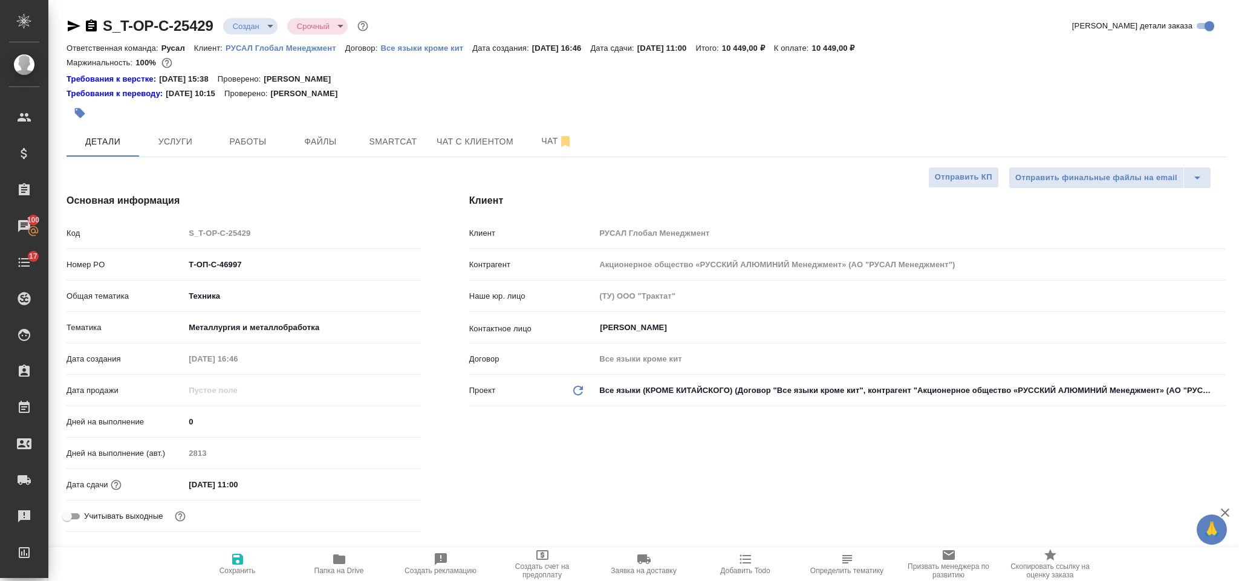
type textarea "x"
click at [96, 26] on icon "button" at bounding box center [91, 25] width 11 height 12
click at [80, 19] on icon "button" at bounding box center [74, 26] width 15 height 15
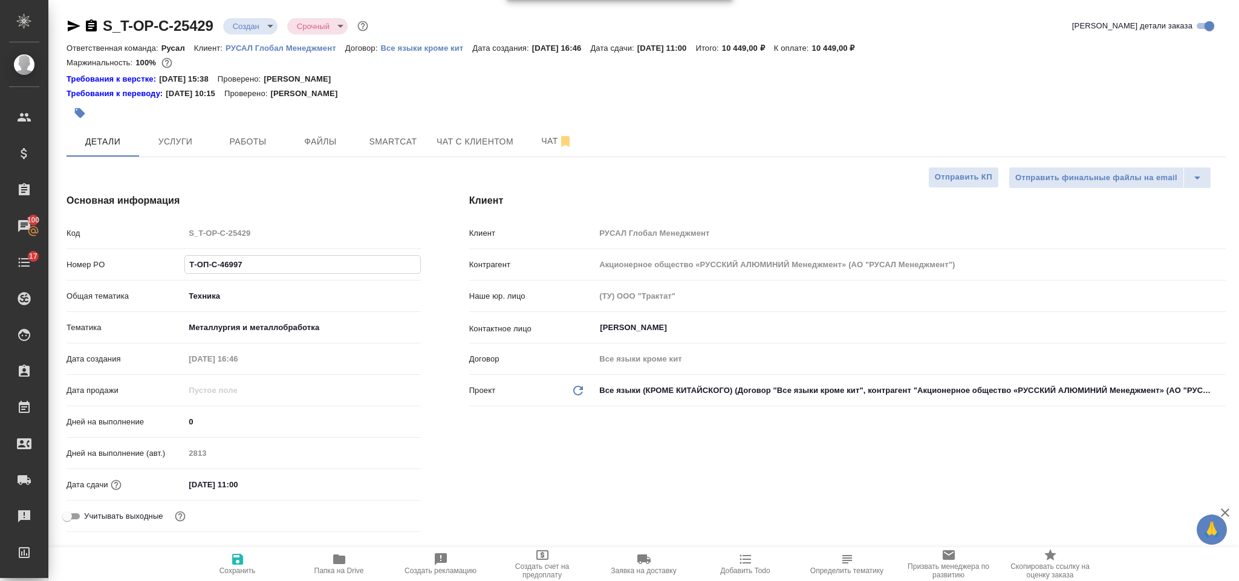
drag, startPoint x: 242, startPoint y: 258, endPoint x: 147, endPoint y: 258, distance: 95.0
click at [147, 258] on div "Номер PO Т-ОП-С-46997" at bounding box center [244, 264] width 354 height 21
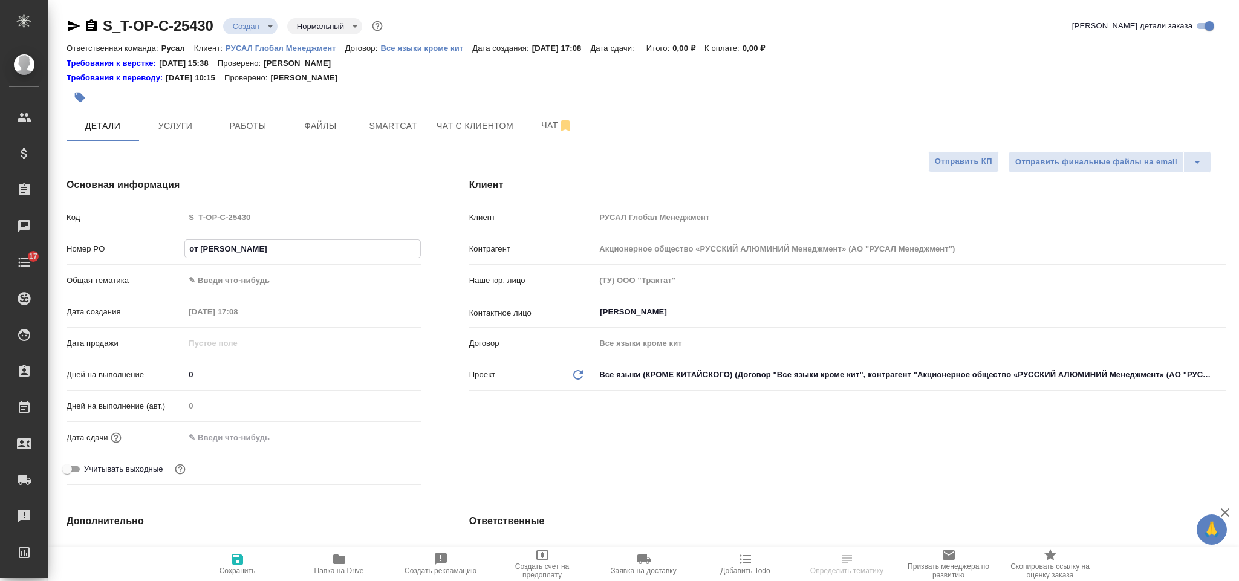
select select "RU"
type input "от Исаева_06.10"
click at [234, 279] on body "🙏 .cls-1 fill:#fff; AWATERA Gorlenko Yuliua Клиенты Спецификации Заказы 100 Чат…" at bounding box center [619, 290] width 1239 height 581
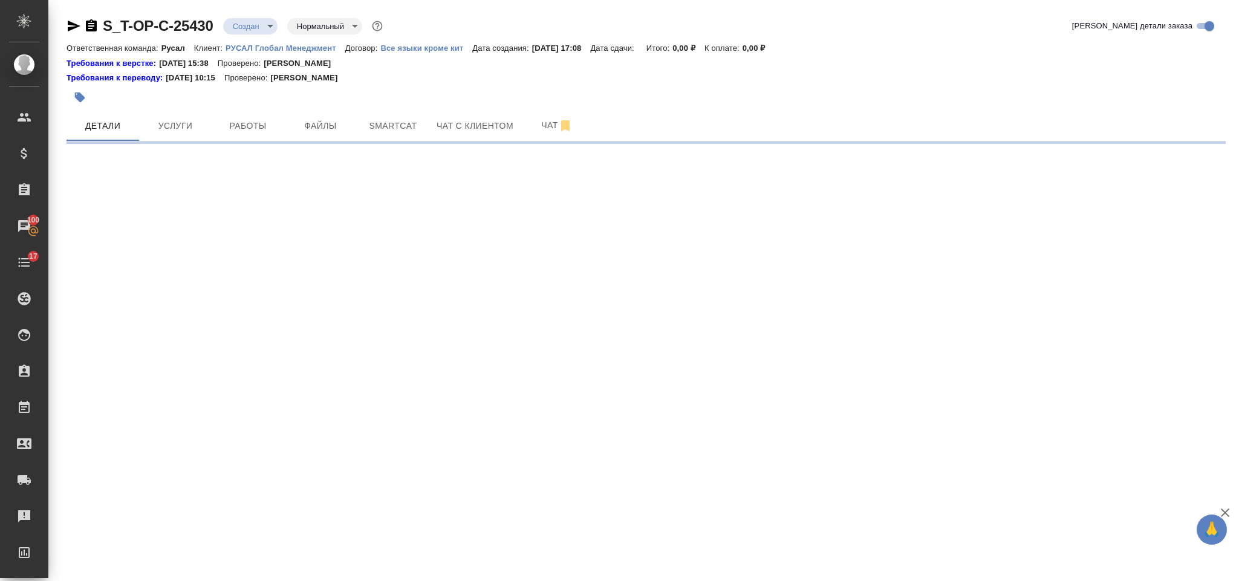
select select "RU"
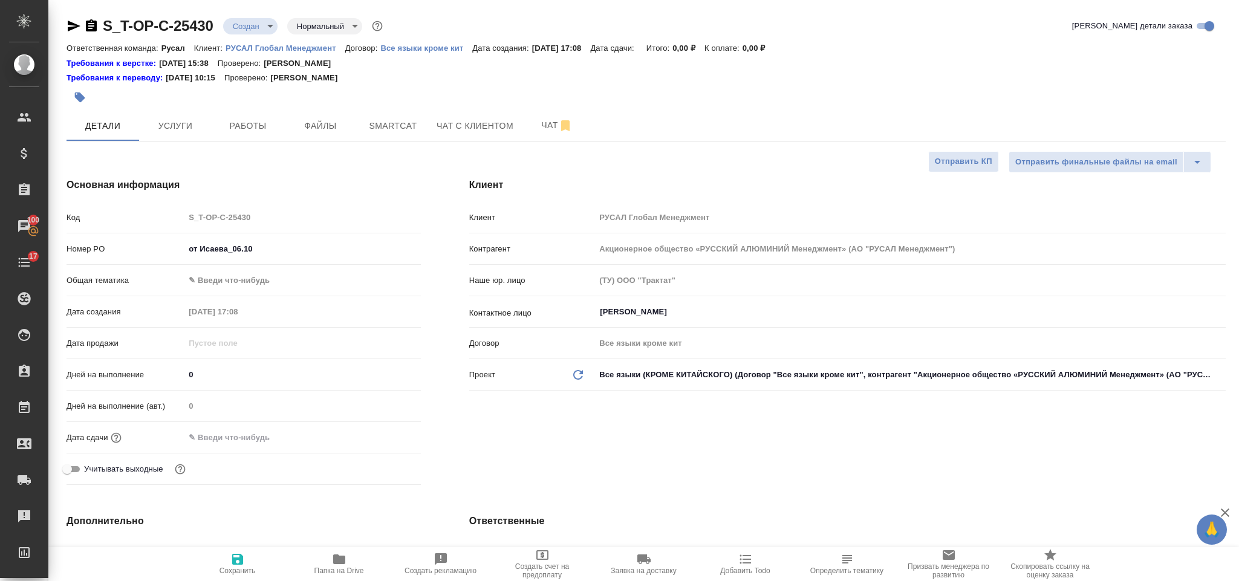
type textarea "x"
click at [218, 278] on body "🙏 .cls-1 fill:#fff; AWATERA Gorlenko Yuliua Клиенты Спецификации Заказы 100 Чат…" at bounding box center [619, 290] width 1239 height 581
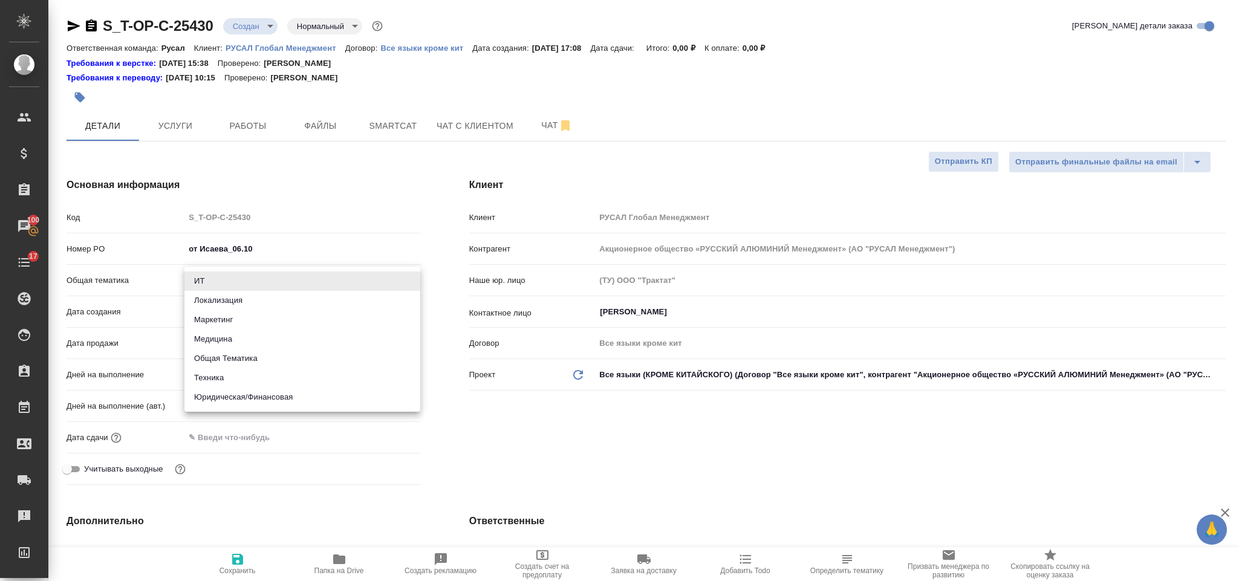
click at [227, 371] on li "Техника" at bounding box center [303, 377] width 236 height 19
type input "tech"
type textarea "x"
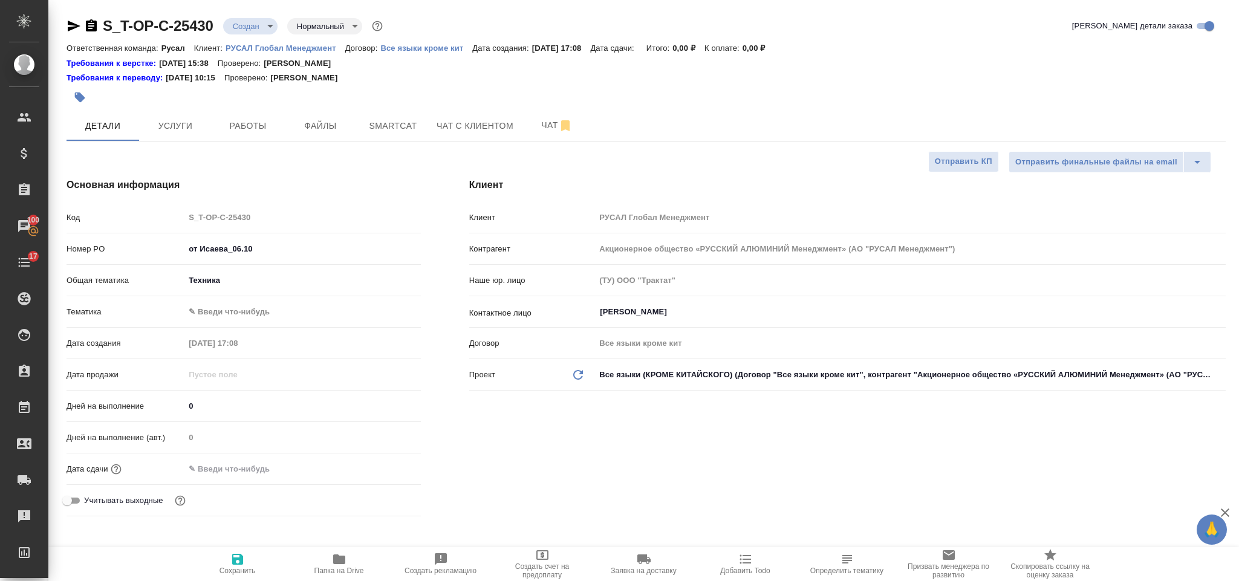
click at [244, 310] on body "🙏 .cls-1 fill:#fff; AWATERA Gorlenko Yuliua Клиенты Спецификации Заказы 100 Чат…" at bounding box center [619, 290] width 1239 height 581
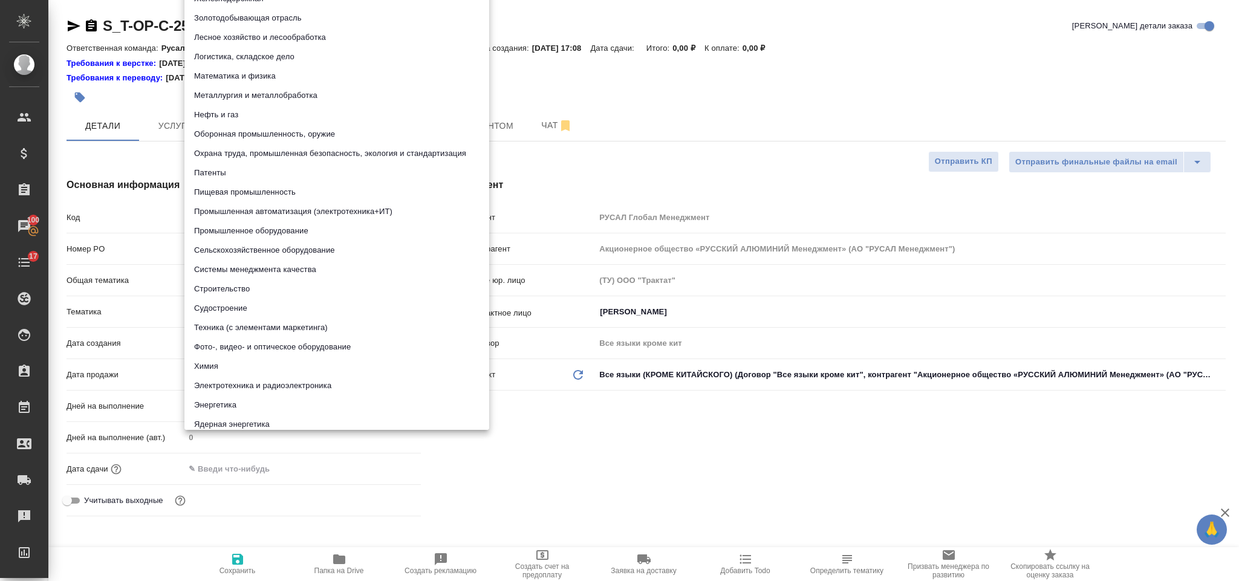
click at [304, 91] on li "Металлургия и металлобработка" at bounding box center [337, 95] width 305 height 19
type textarea "x"
type input "60014e23f7d9dc5f480a3cf8"
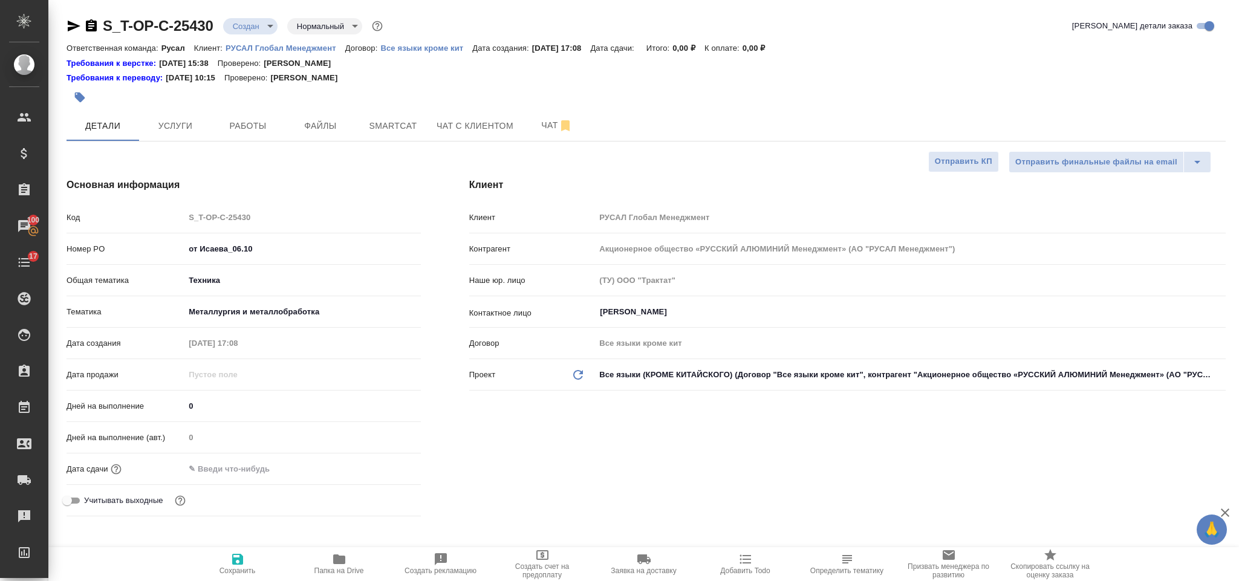
click at [213, 465] on input "text" at bounding box center [238, 469] width 106 height 18
click at [377, 466] on div at bounding box center [303, 469] width 236 height 18
click at [387, 470] on icon "button" at bounding box center [385, 468] width 11 height 12
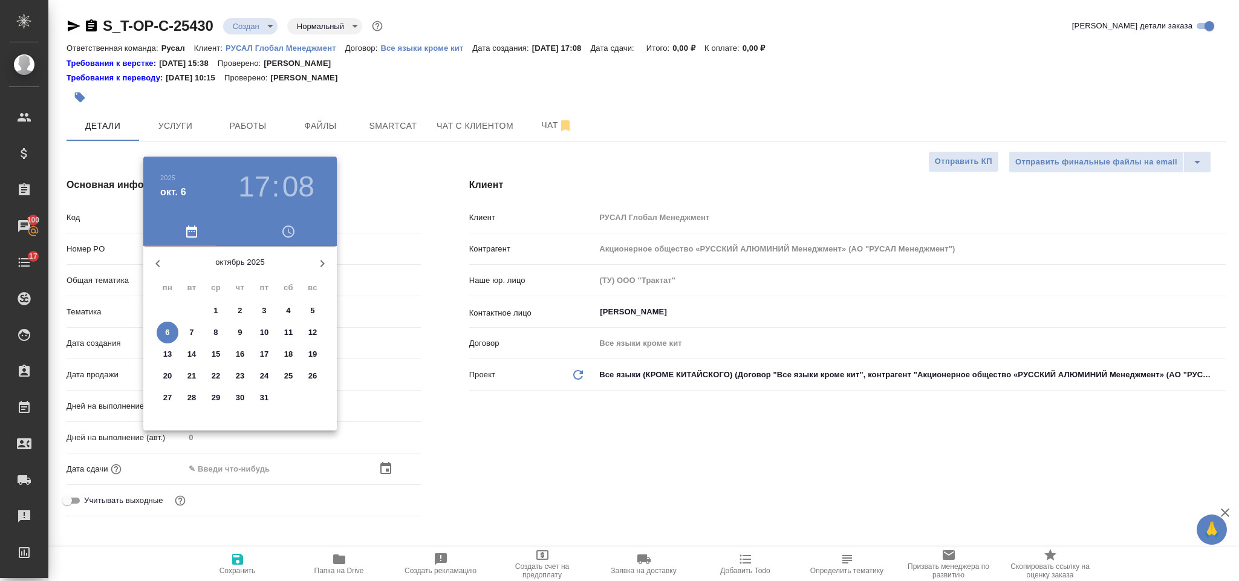
click at [173, 327] on span "6" at bounding box center [168, 333] width 22 height 12
type input "06.10.2025 17:08"
type textarea "x"
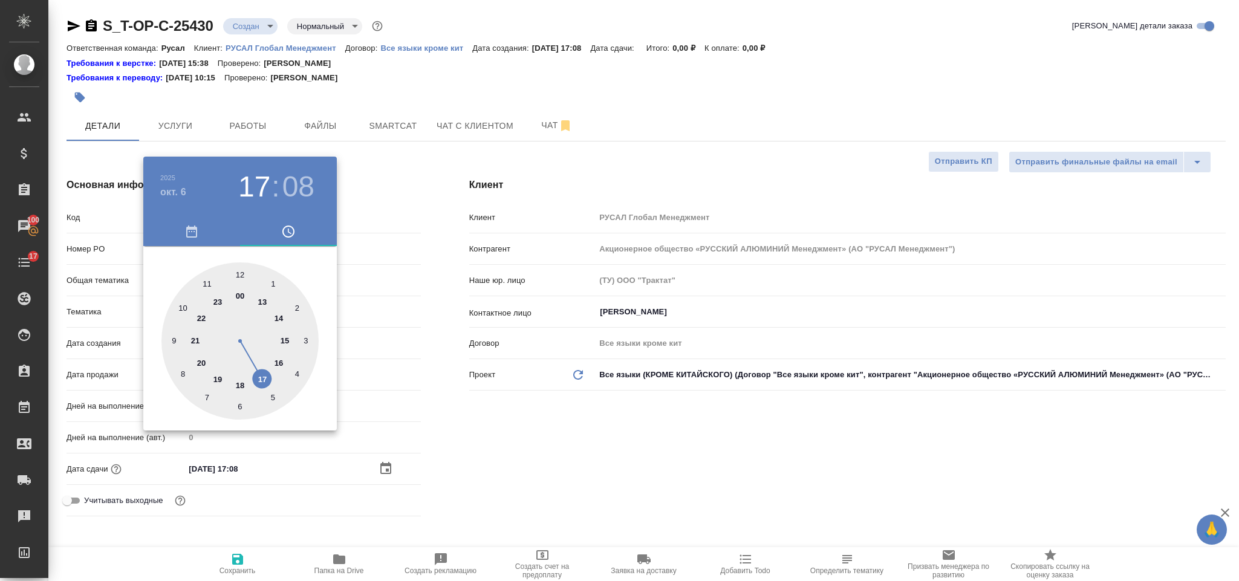
click at [237, 381] on div at bounding box center [240, 341] width 157 height 157
type input "06.10.2025 18:08"
type textarea "x"
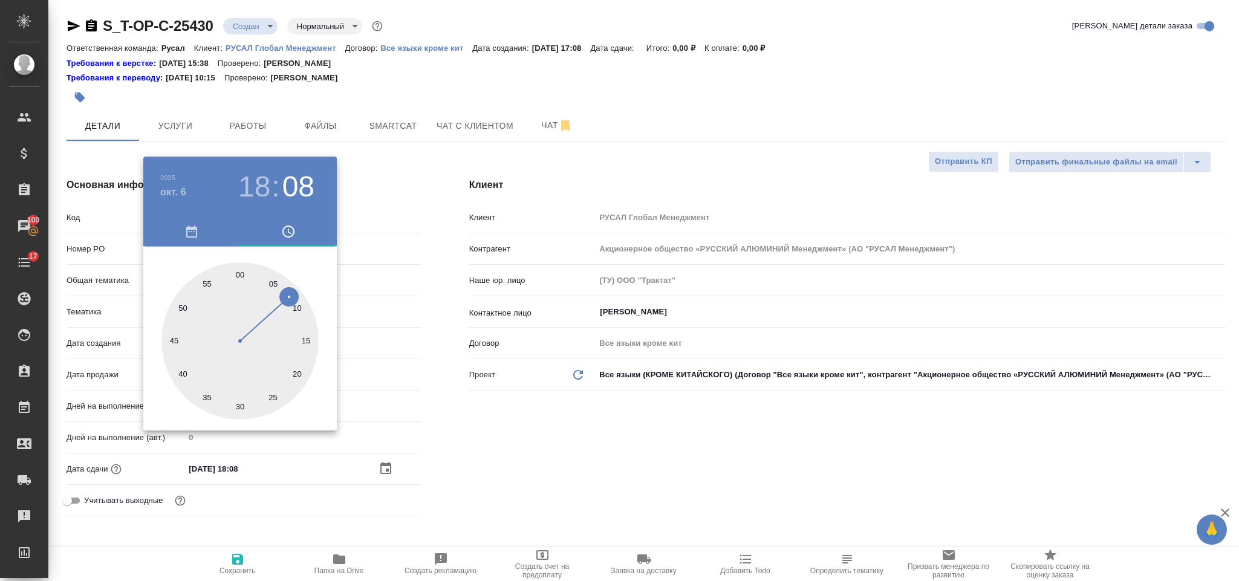
click at [240, 265] on div at bounding box center [240, 341] width 157 height 157
type input "06.10.2025 18:00"
type textarea "x"
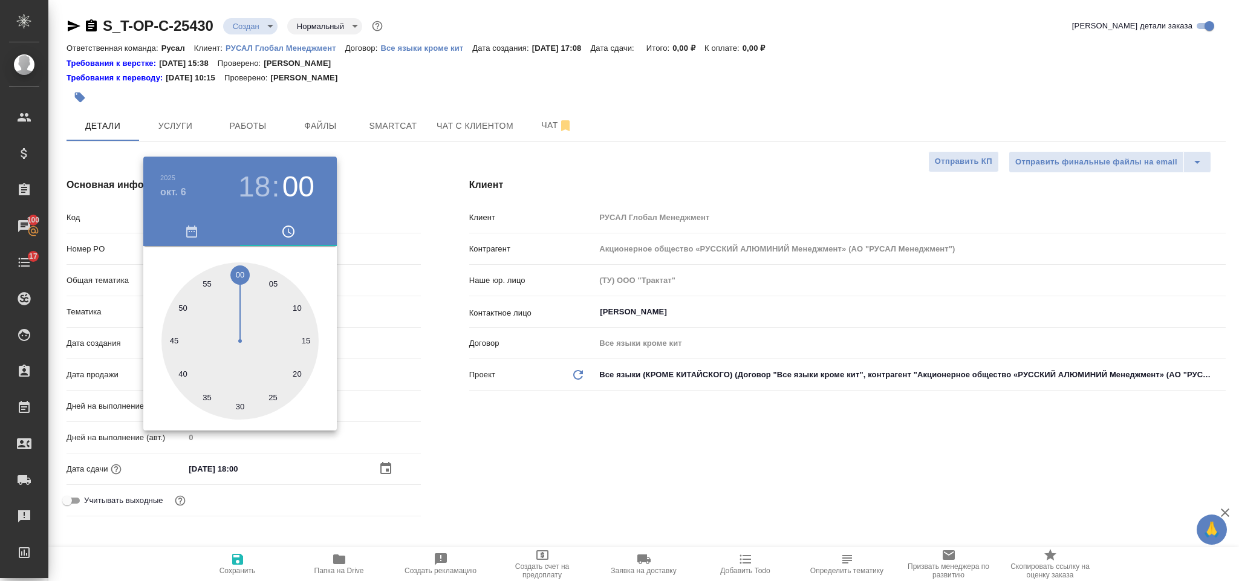
click at [498, 421] on div at bounding box center [619, 290] width 1239 height 581
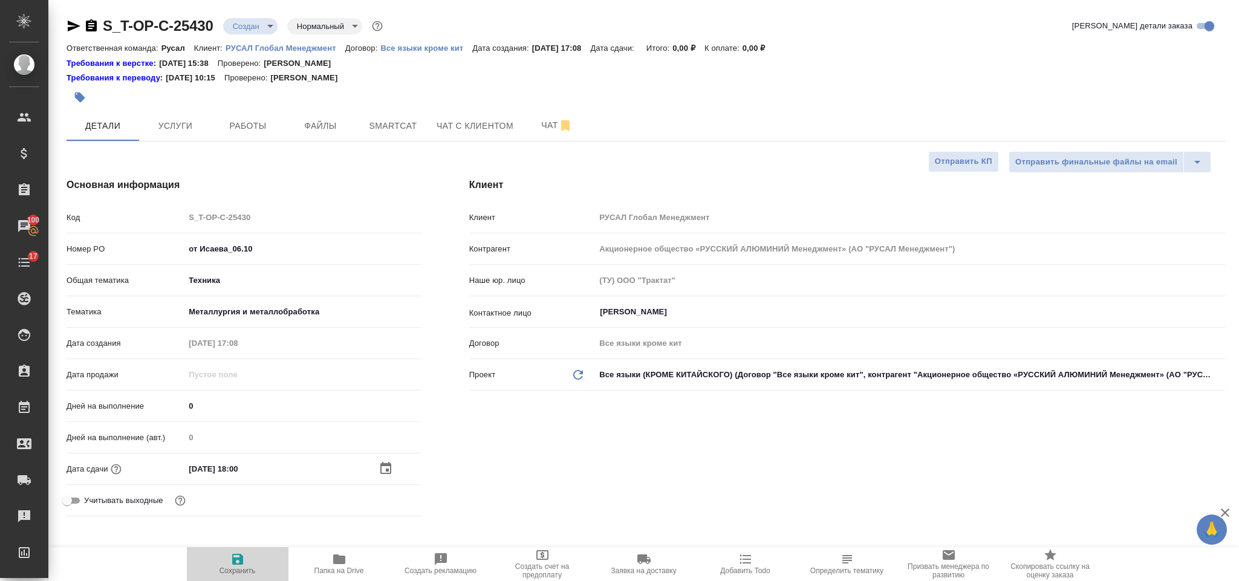
click at [237, 557] on icon "button" at bounding box center [237, 559] width 15 height 15
type textarea "x"
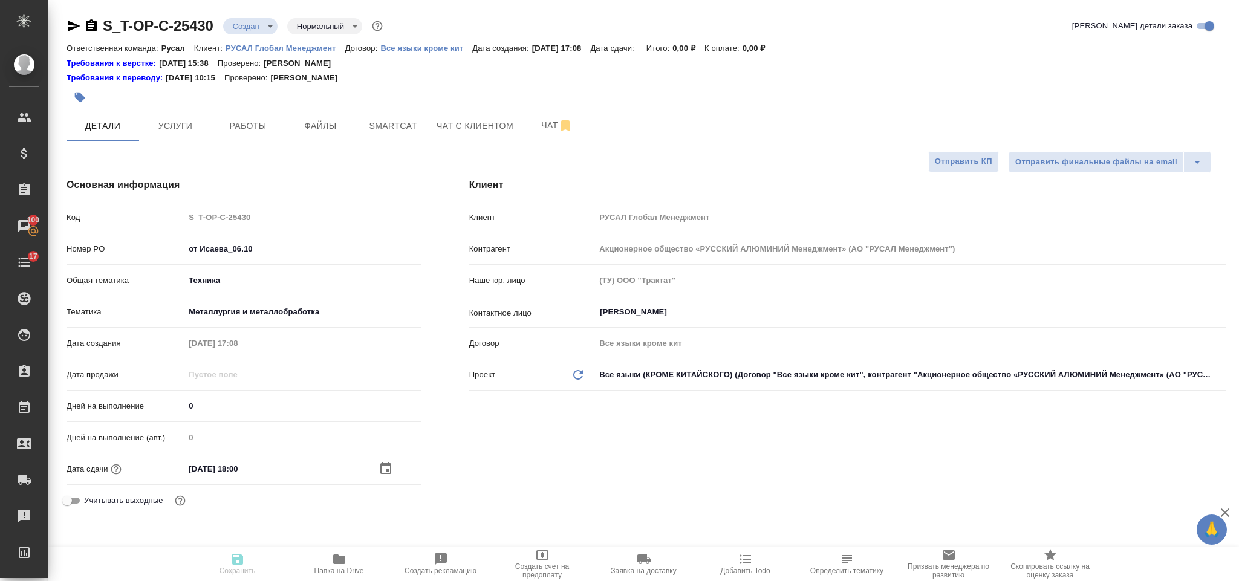
type textarea "x"
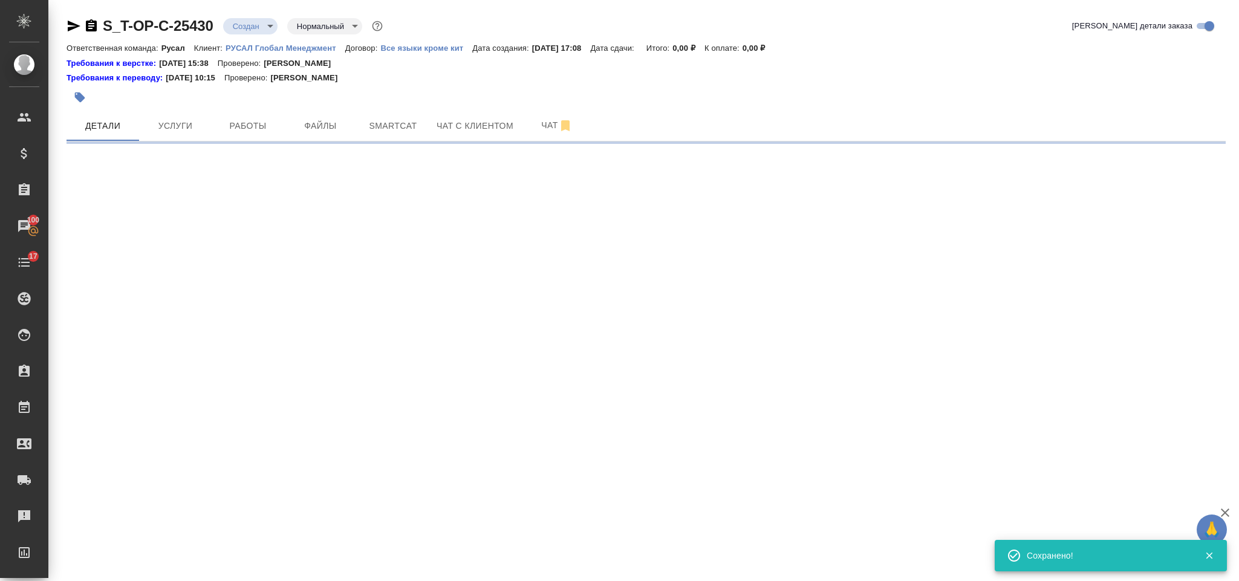
select select "RU"
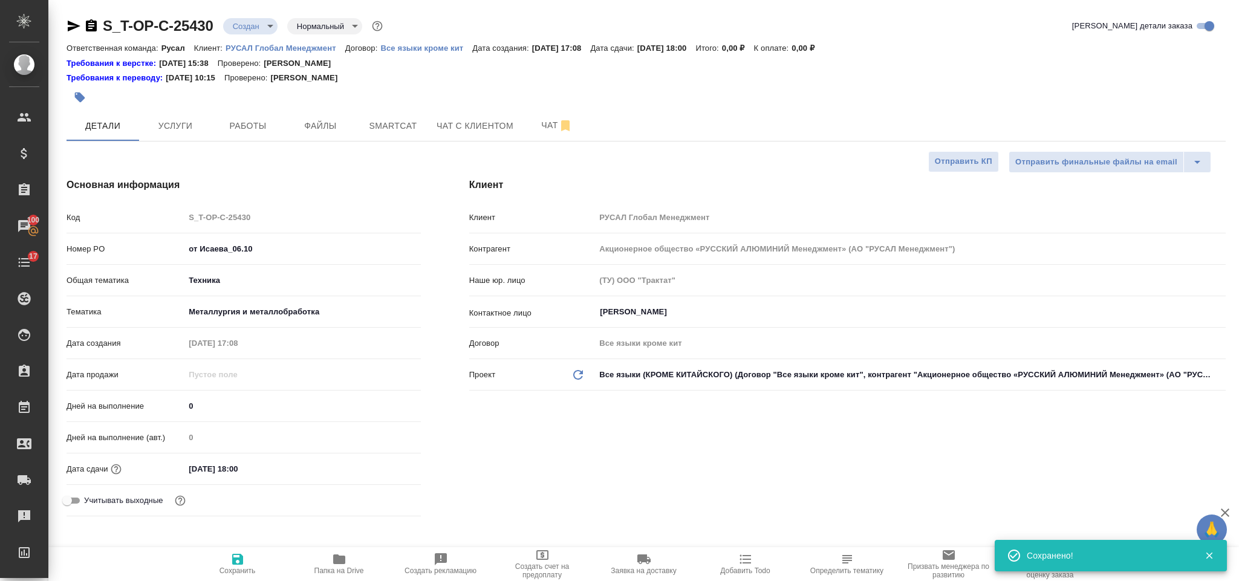
type textarea "x"
click at [338, 561] on icon "button" at bounding box center [339, 560] width 12 height 10
click at [332, 119] on span "Файлы" at bounding box center [321, 126] width 58 height 15
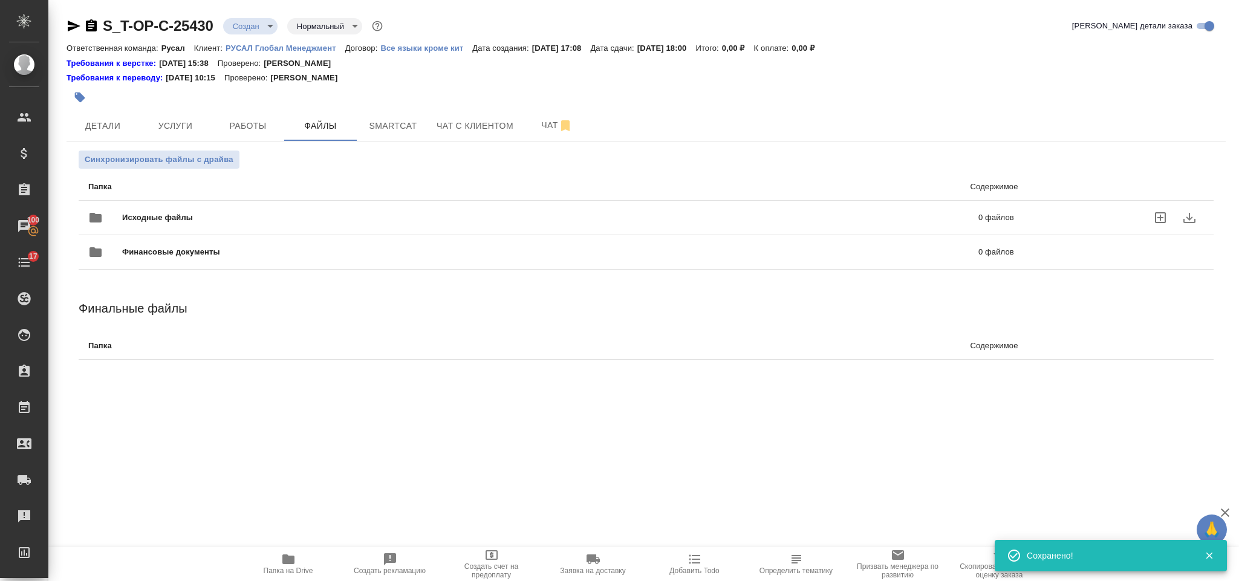
click at [175, 221] on span "Исходные файлы" at bounding box center [354, 218] width 464 height 12
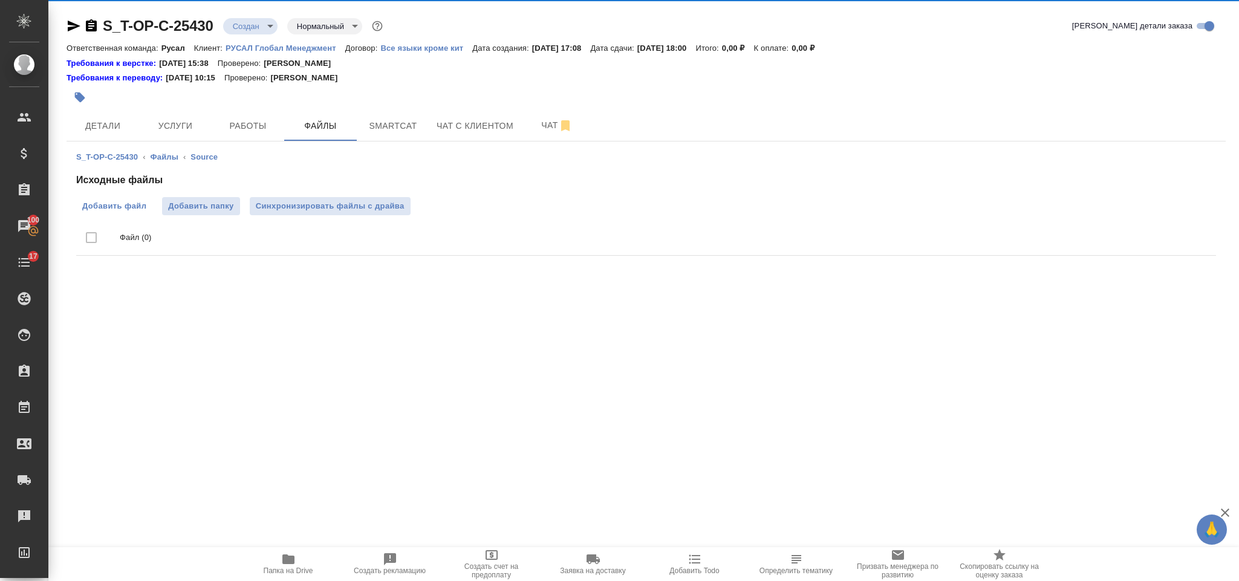
click at [115, 209] on span "Добавить файл" at bounding box center [114, 206] width 64 height 12
click at [0, 0] on input "Добавить файл" at bounding box center [0, 0] width 0 height 0
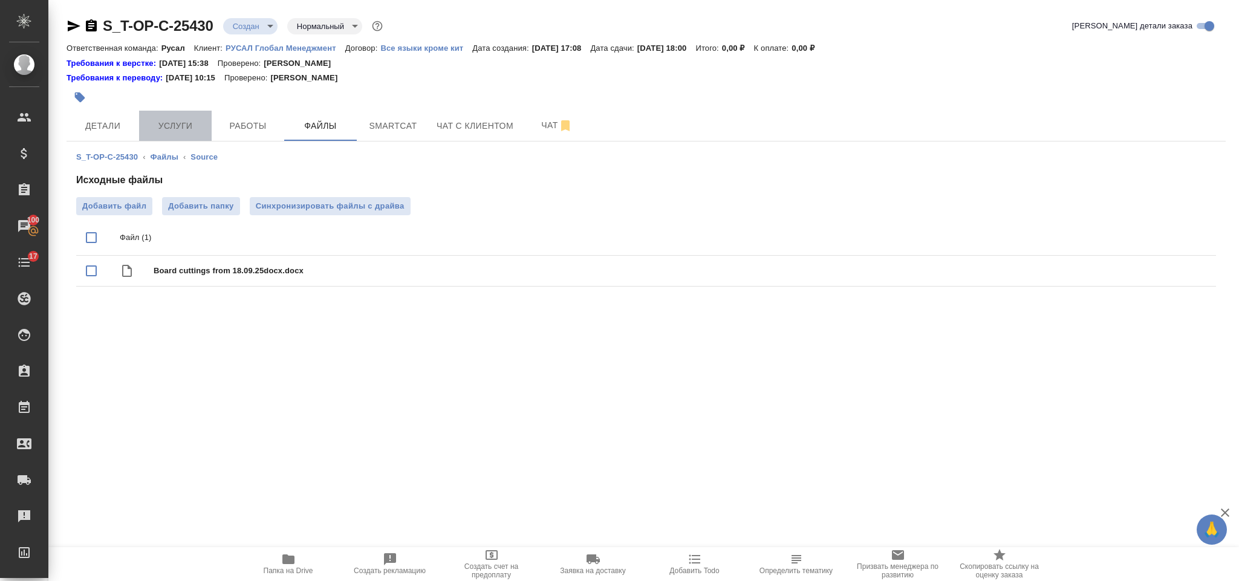
click at [189, 125] on span "Услуги" at bounding box center [175, 126] width 58 height 15
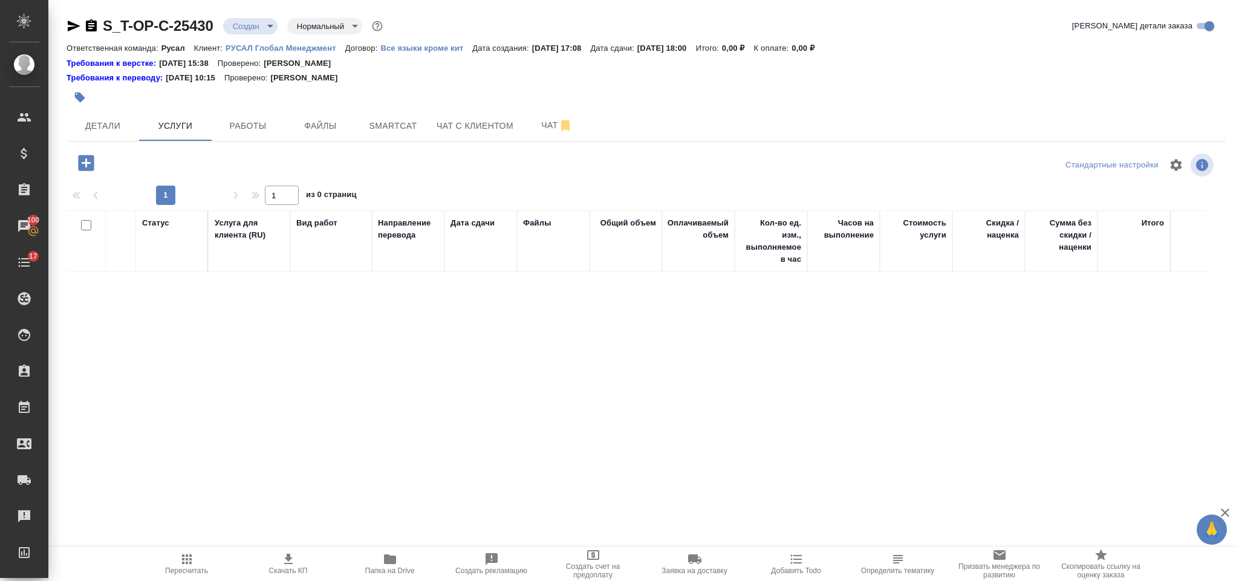
click at [91, 160] on icon "button" at bounding box center [86, 163] width 16 height 16
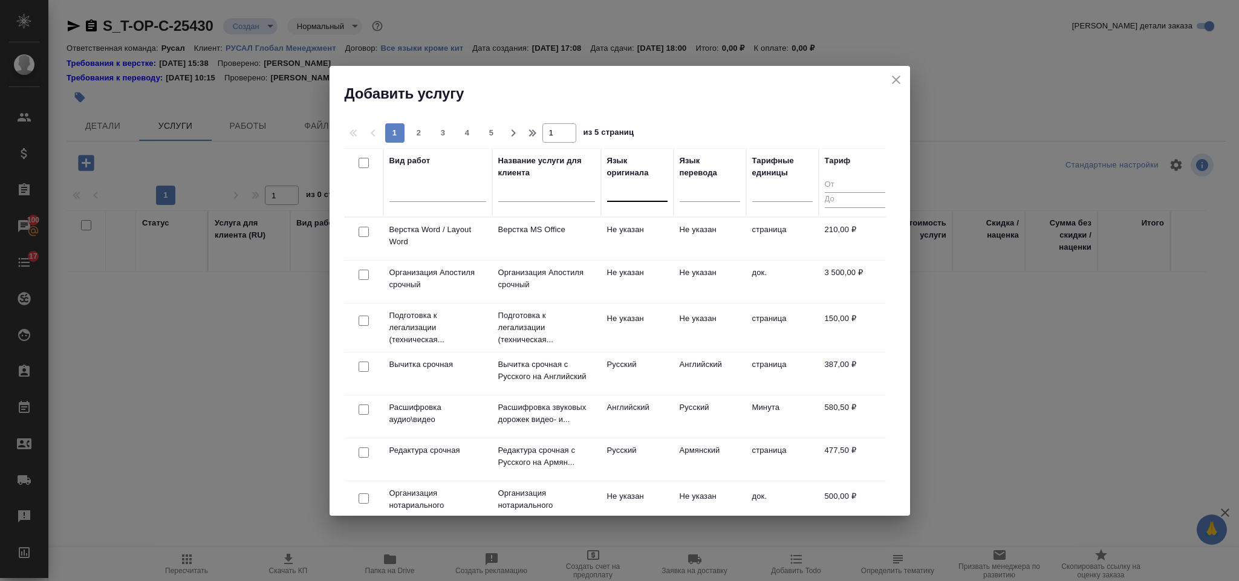
click at [629, 189] on div at bounding box center [637, 190] width 60 height 18
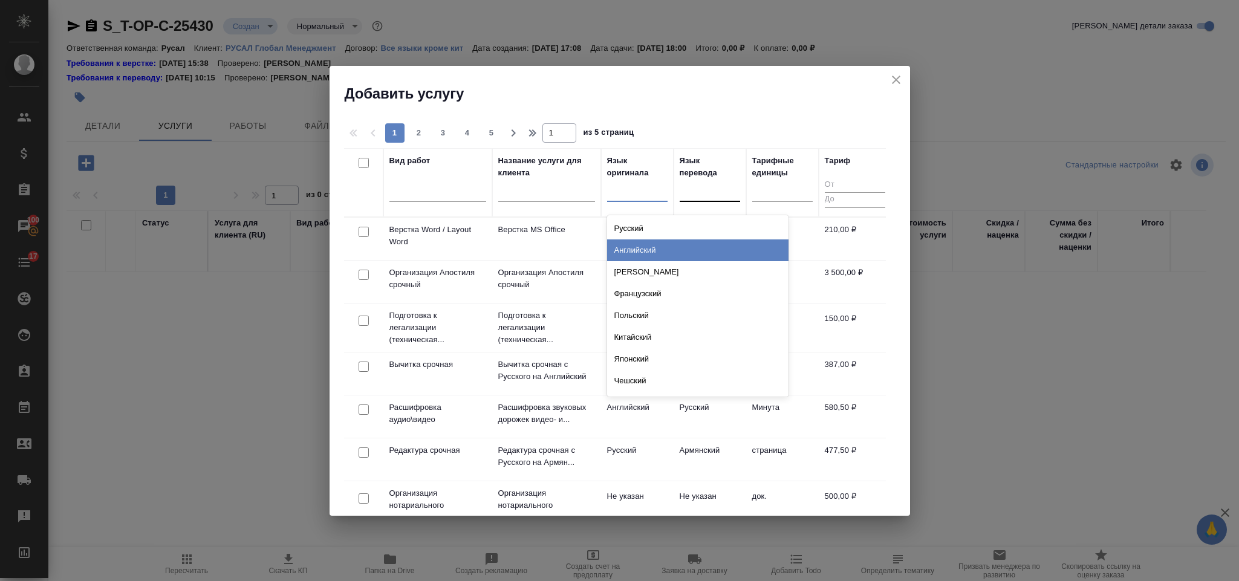
click at [661, 249] on div "Английский" at bounding box center [697, 251] width 181 height 22
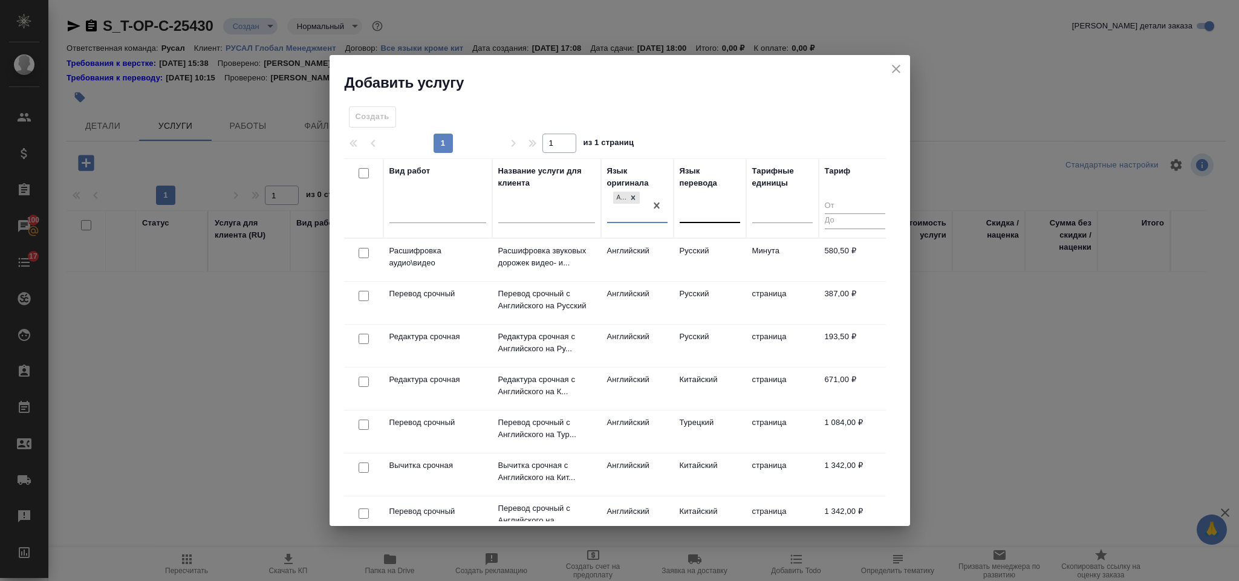
click at [687, 200] on div at bounding box center [710, 211] width 60 height 23
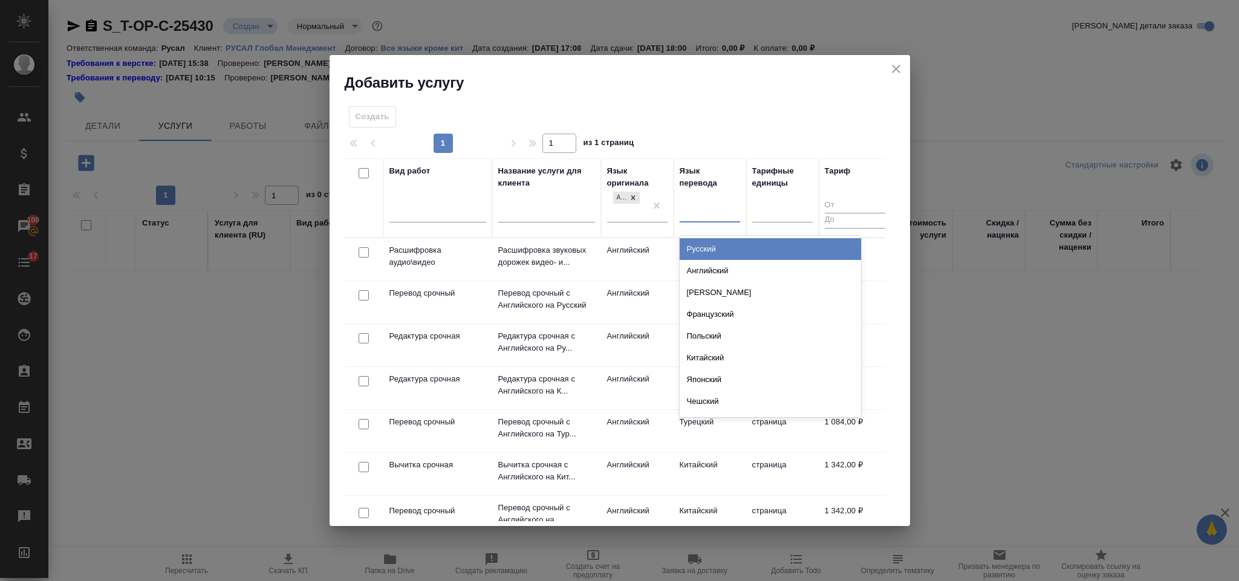
click at [708, 253] on div "Русский" at bounding box center [770, 249] width 181 height 22
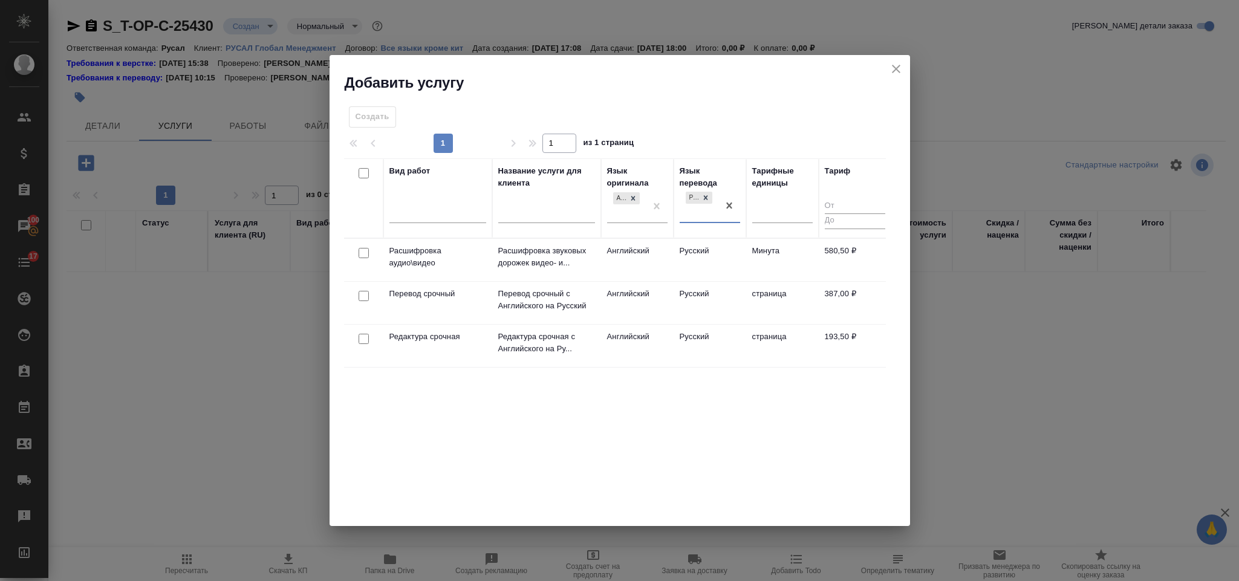
click at [367, 296] on input "checkbox" at bounding box center [364, 296] width 10 height 10
checkbox input "true"
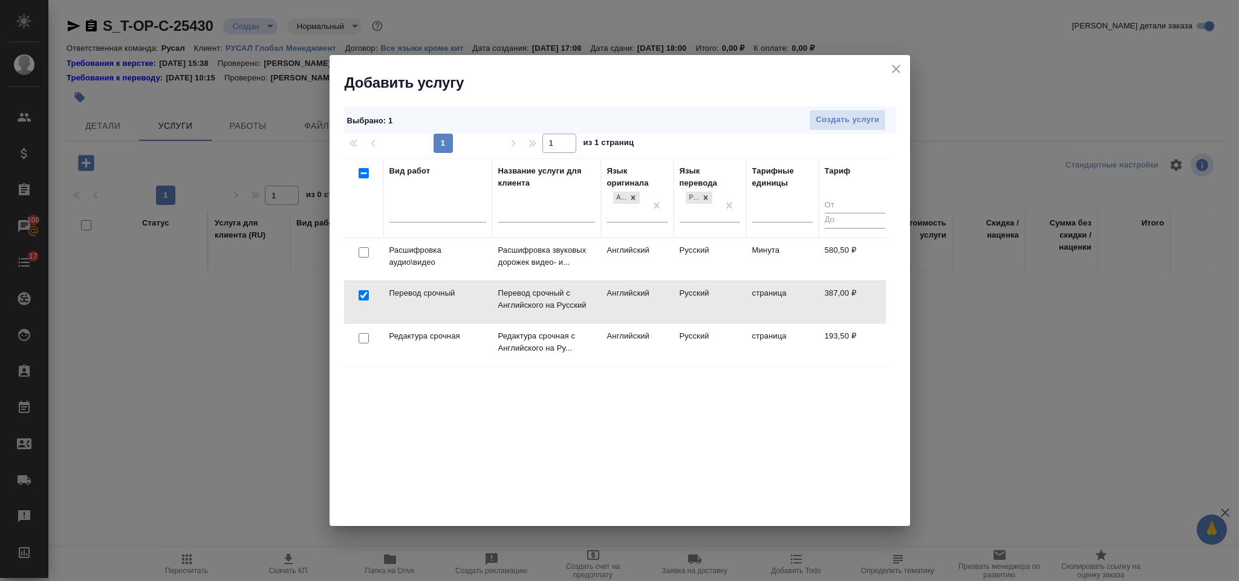
drag, startPoint x: 363, startPoint y: 336, endPoint x: 387, endPoint y: 325, distance: 26.5
click at [364, 336] on input "checkbox" at bounding box center [364, 338] width 10 height 10
checkbox input "true"
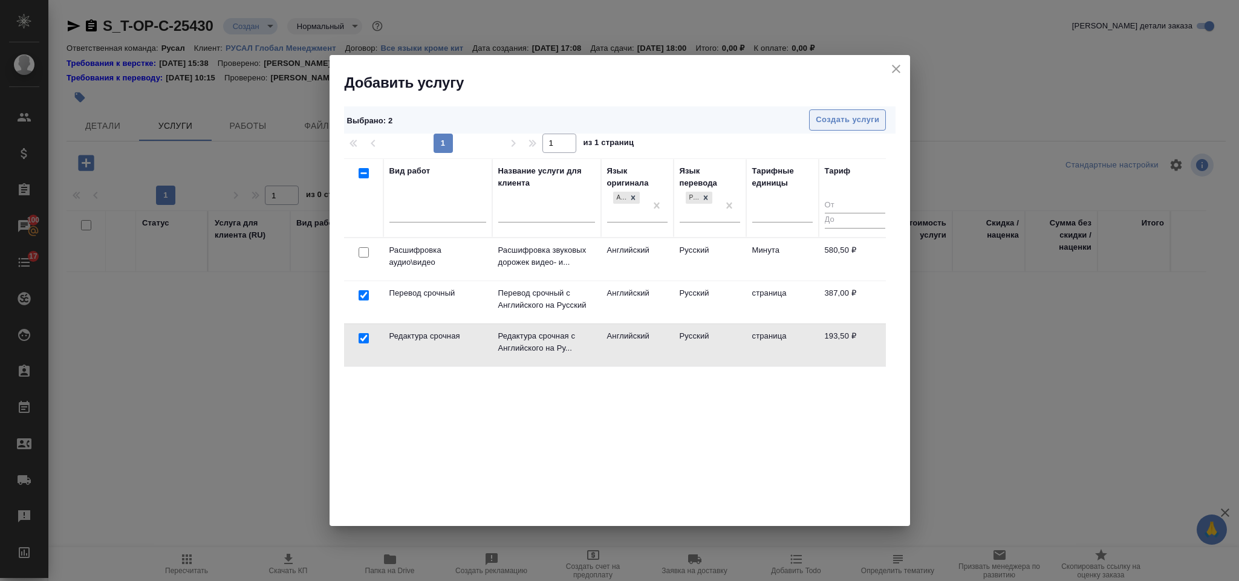
click at [833, 123] on span "Создать услуги" at bounding box center [848, 120] width 64 height 14
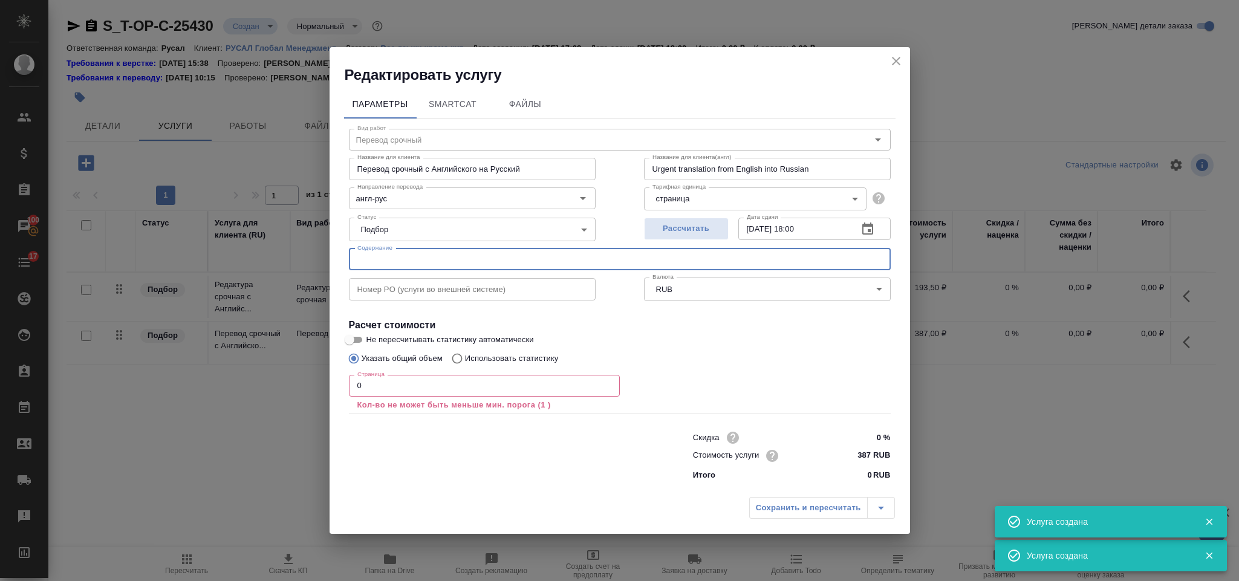
click at [418, 263] on input "text" at bounding box center [620, 260] width 542 height 22
paste input "Board cuttings from 18.09.25docx"
type input "Board cuttings from 18.09.25docx"
click at [370, 382] on input "0" at bounding box center [484, 386] width 271 height 22
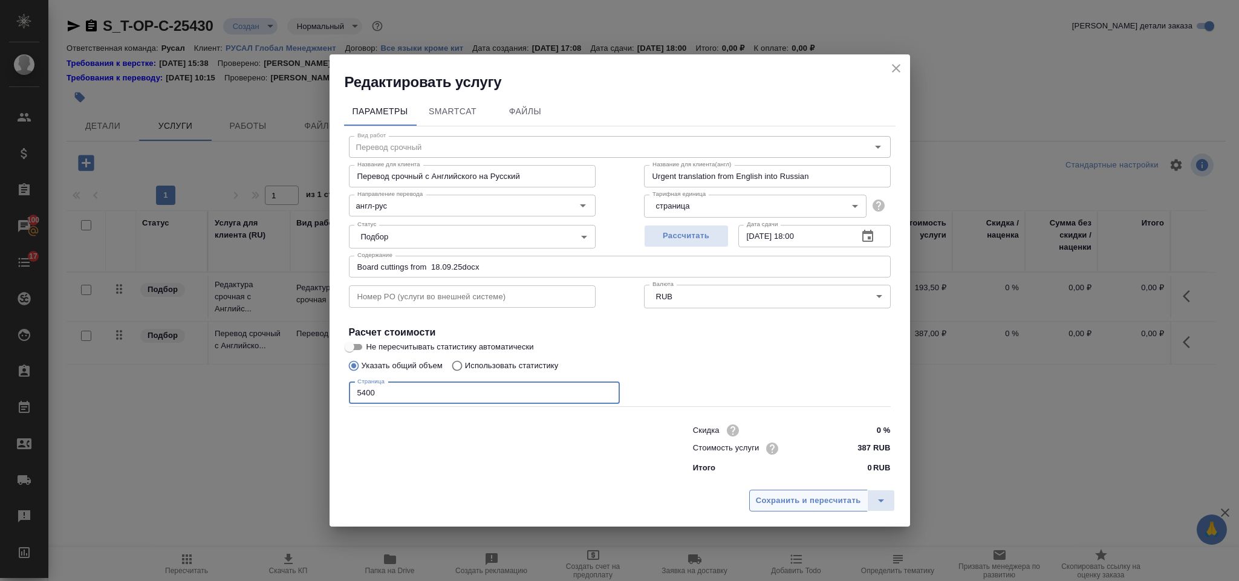
type input "5400"
click at [781, 498] on span "Сохранить и пересчитать" at bounding box center [808, 501] width 105 height 14
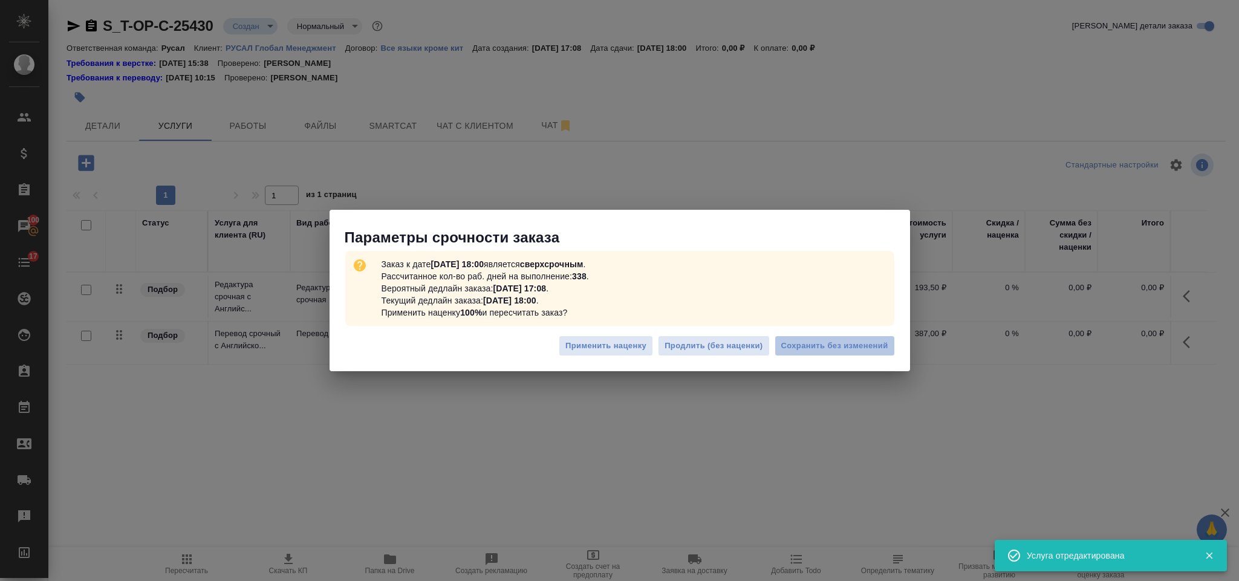
click at [837, 350] on span "Сохранить без изменений" at bounding box center [835, 346] width 107 height 14
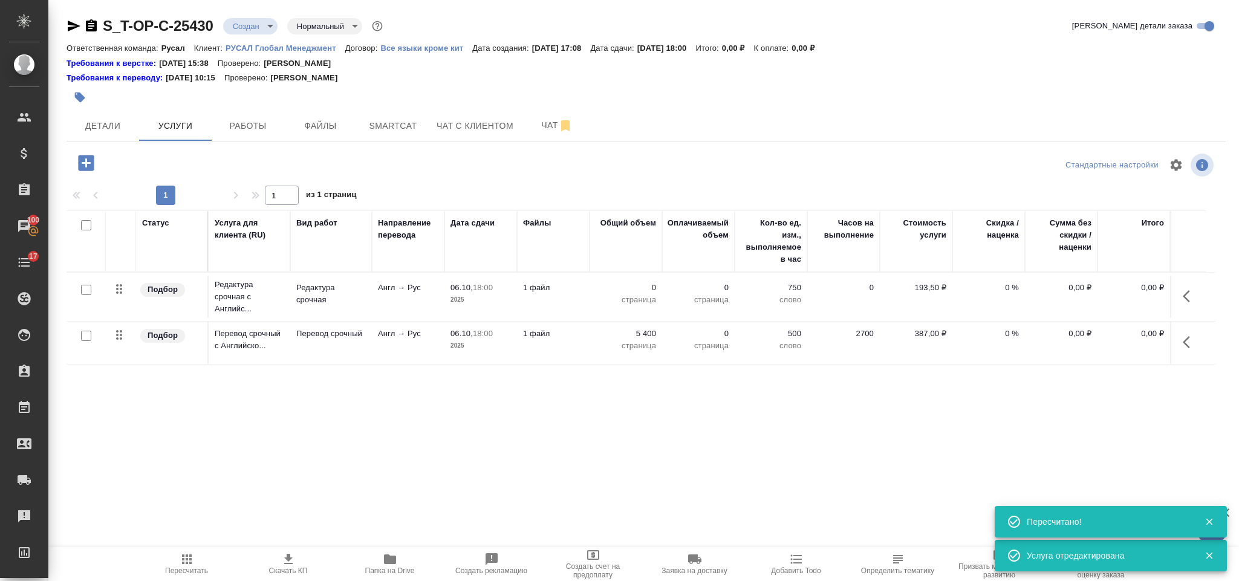
type input "urgent"
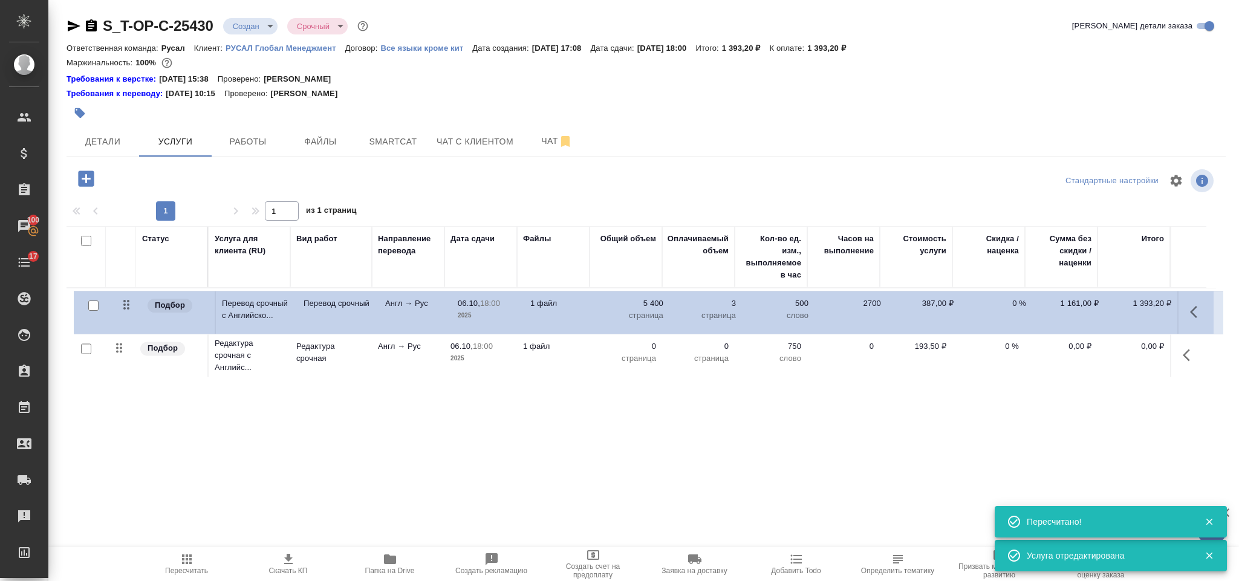
drag, startPoint x: 126, startPoint y: 351, endPoint x: 133, endPoint y: 299, distance: 51.9
click at [133, 299] on table "Статус Услуга для клиента (RU) Вид работ Направление перевода Дата сдачи Файлы …" at bounding box center [642, 303] width 1150 height 154
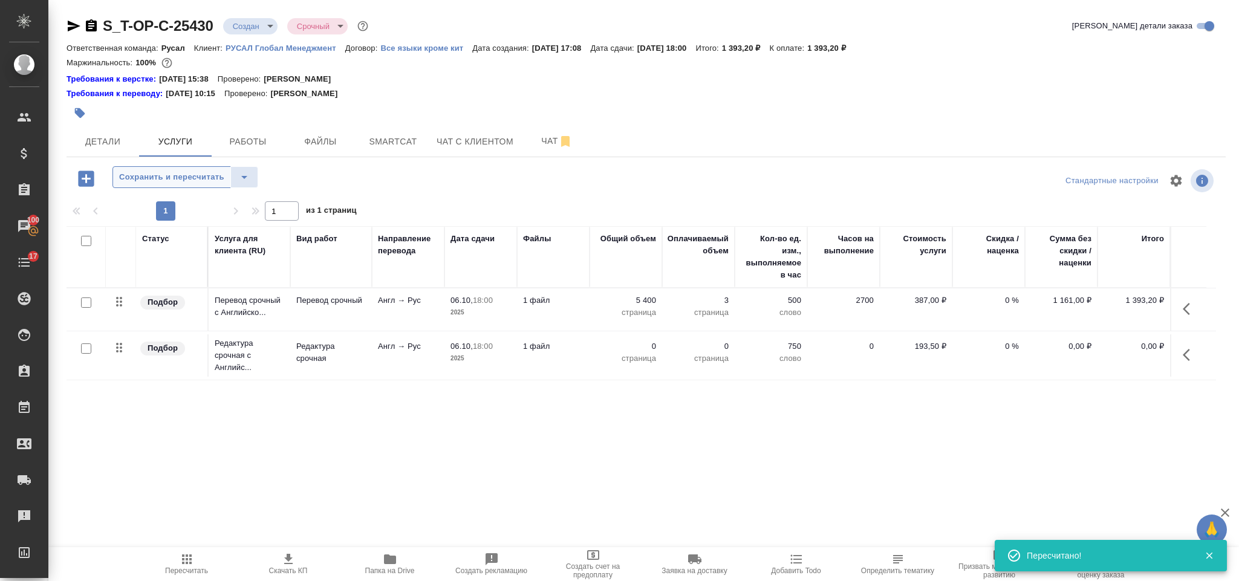
click at [155, 178] on span "Сохранить и пересчитать" at bounding box center [171, 178] width 105 height 14
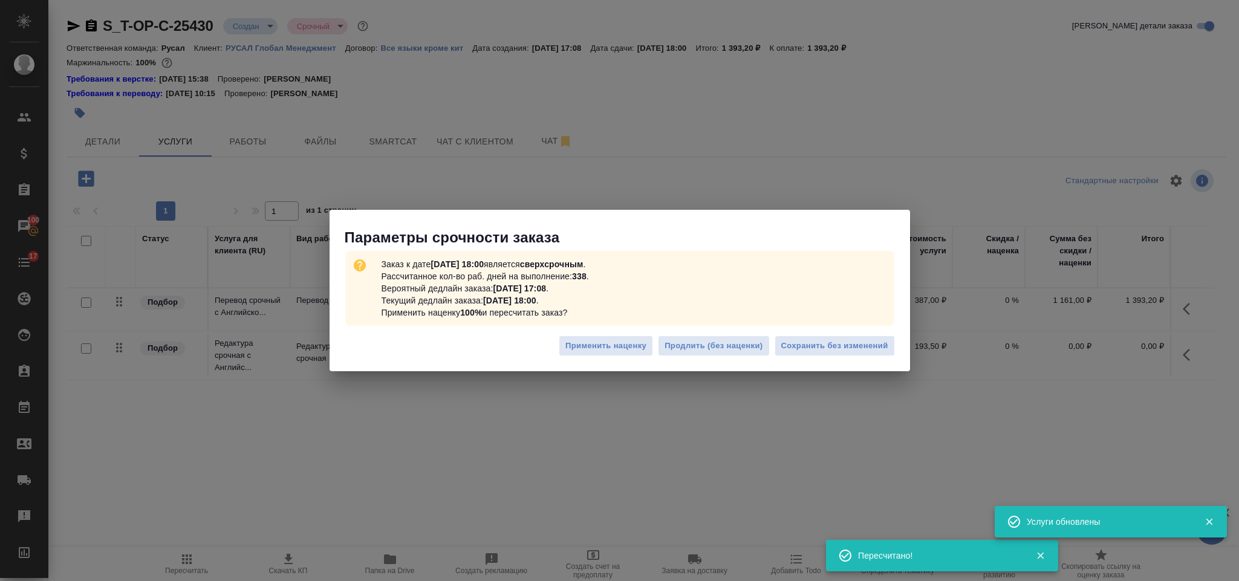
drag, startPoint x: 862, startPoint y: 345, endPoint x: 1200, endPoint y: 340, distance: 337.6
click at [864, 339] on span "Сохранить без изменений" at bounding box center [835, 346] width 107 height 14
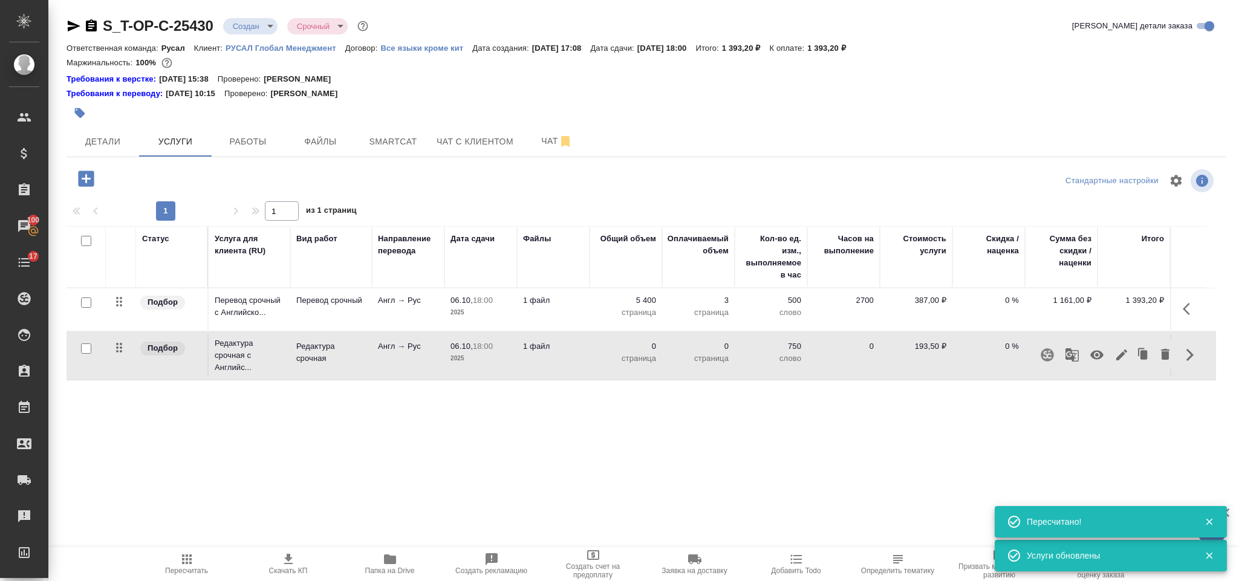
click at [1125, 349] on icon "button" at bounding box center [1122, 355] width 15 height 15
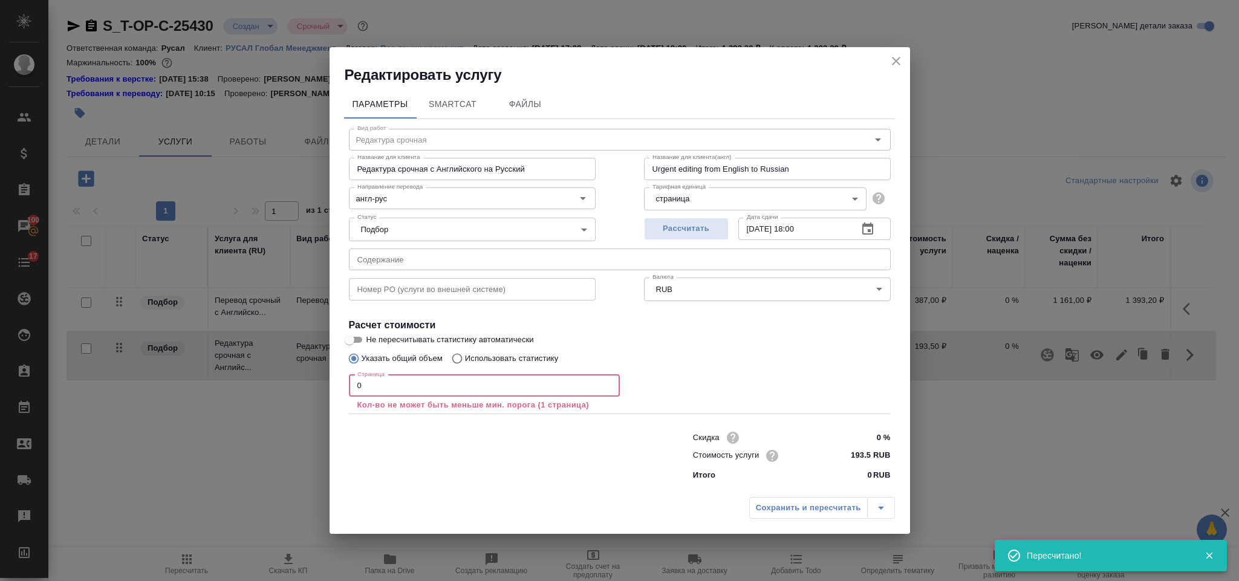
click at [381, 385] on input "0" at bounding box center [484, 386] width 271 height 22
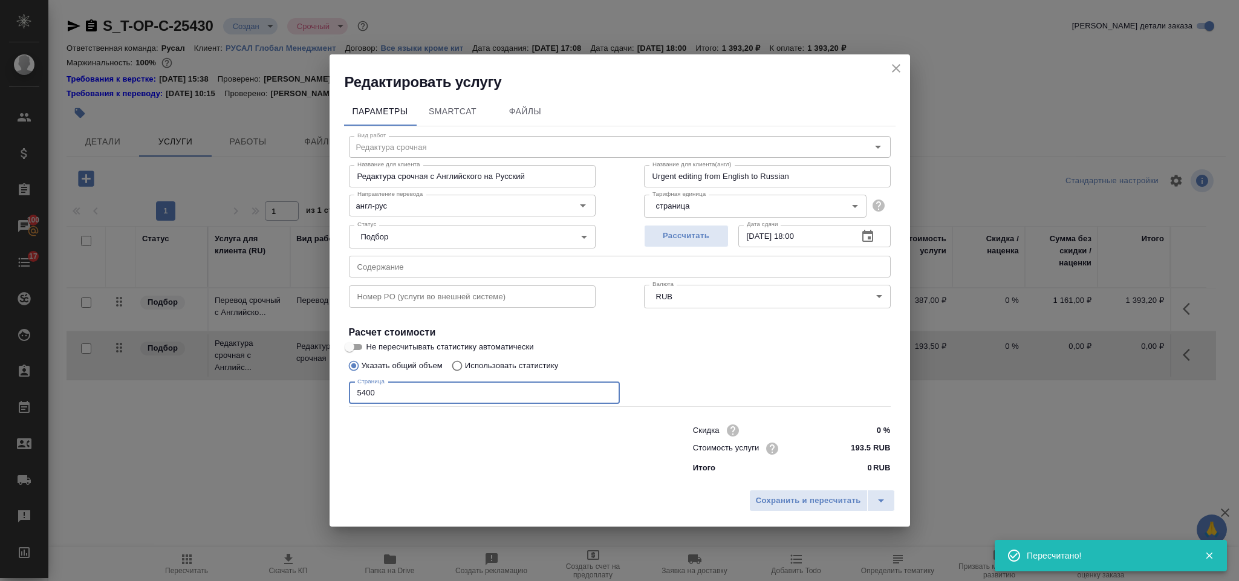
type input "5400"
click at [775, 486] on div "Сохранить и пересчитать" at bounding box center [620, 505] width 581 height 43
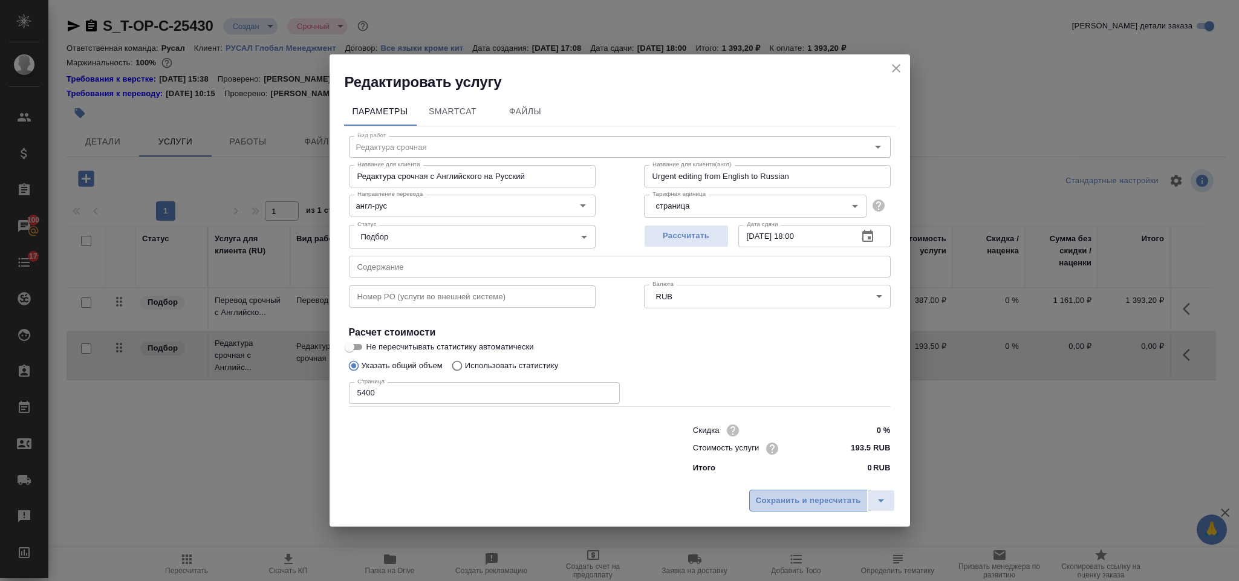
click at [779, 503] on span "Сохранить и пересчитать" at bounding box center [808, 501] width 105 height 14
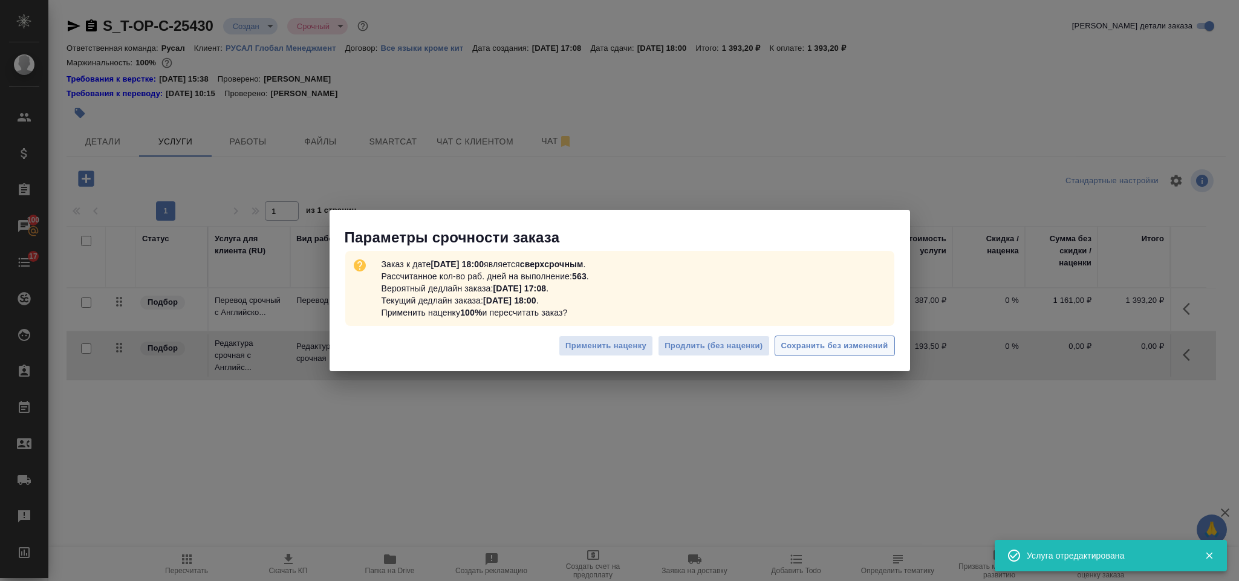
click at [820, 339] on span "Сохранить без изменений" at bounding box center [835, 346] width 107 height 14
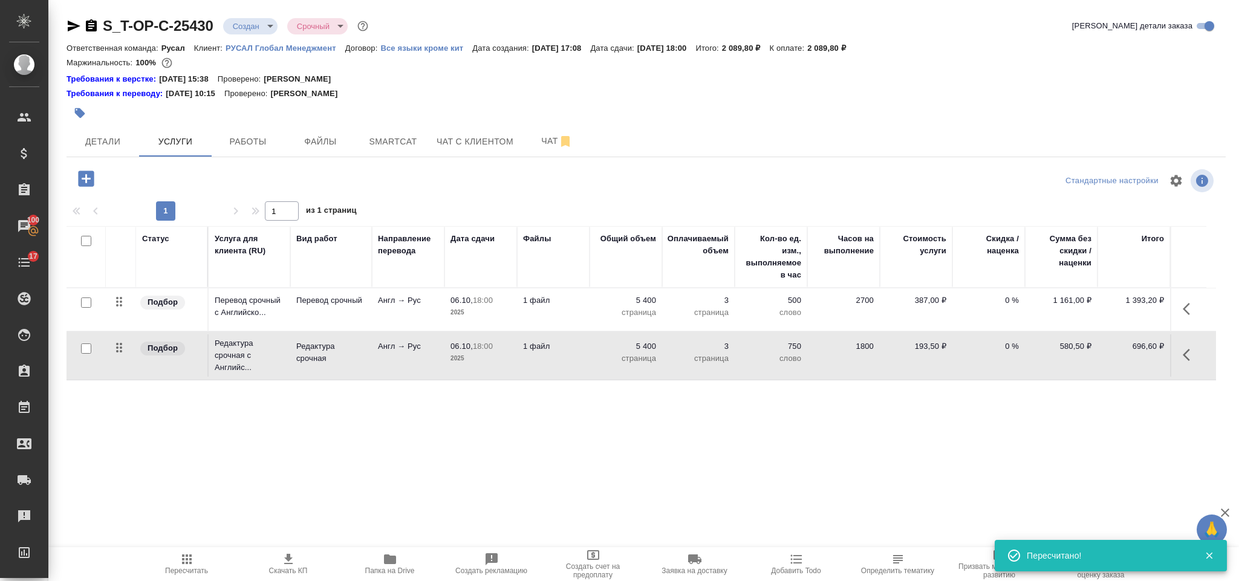
click at [88, 180] on icon "button" at bounding box center [86, 179] width 16 height 16
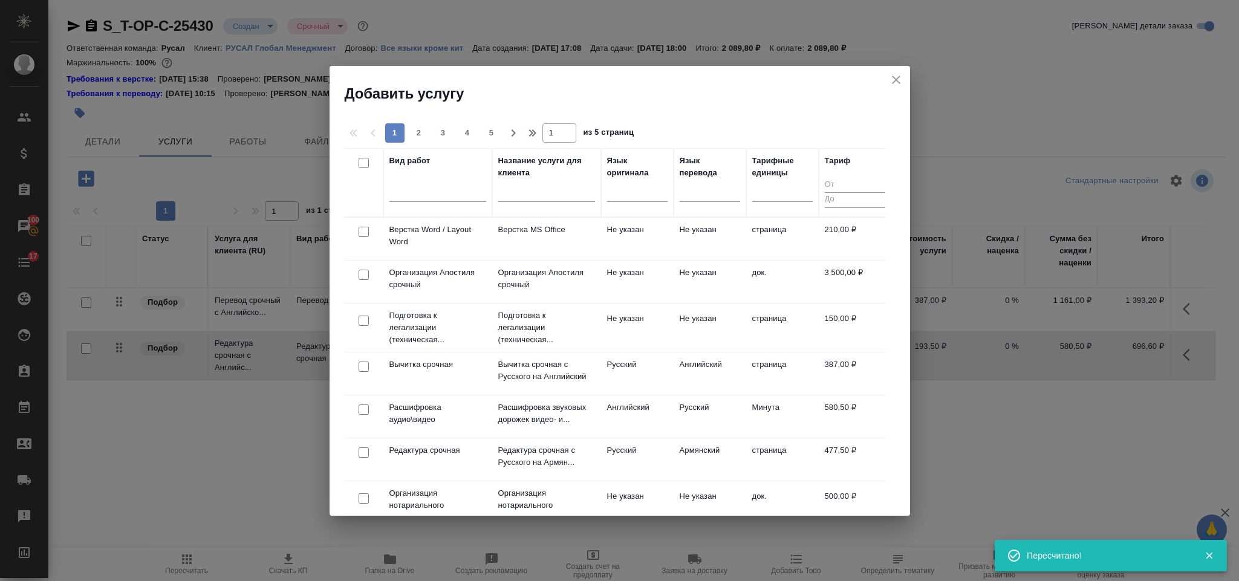
click at [365, 229] on input "checkbox" at bounding box center [364, 232] width 10 height 10
checkbox input "true"
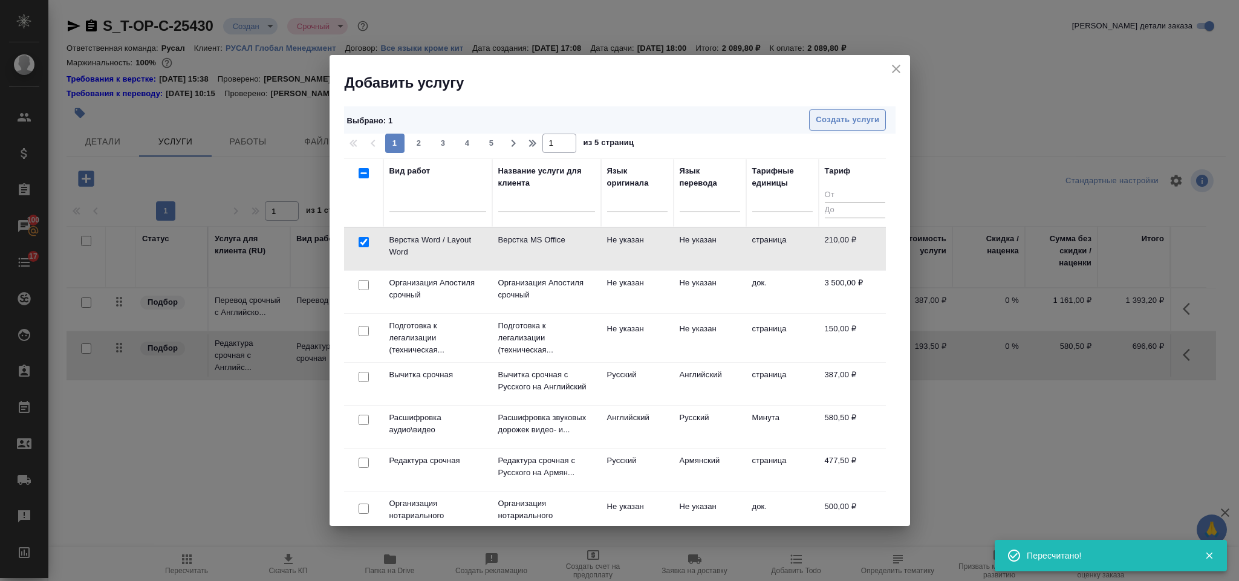
click at [869, 122] on span "Создать услуги" at bounding box center [848, 120] width 64 height 14
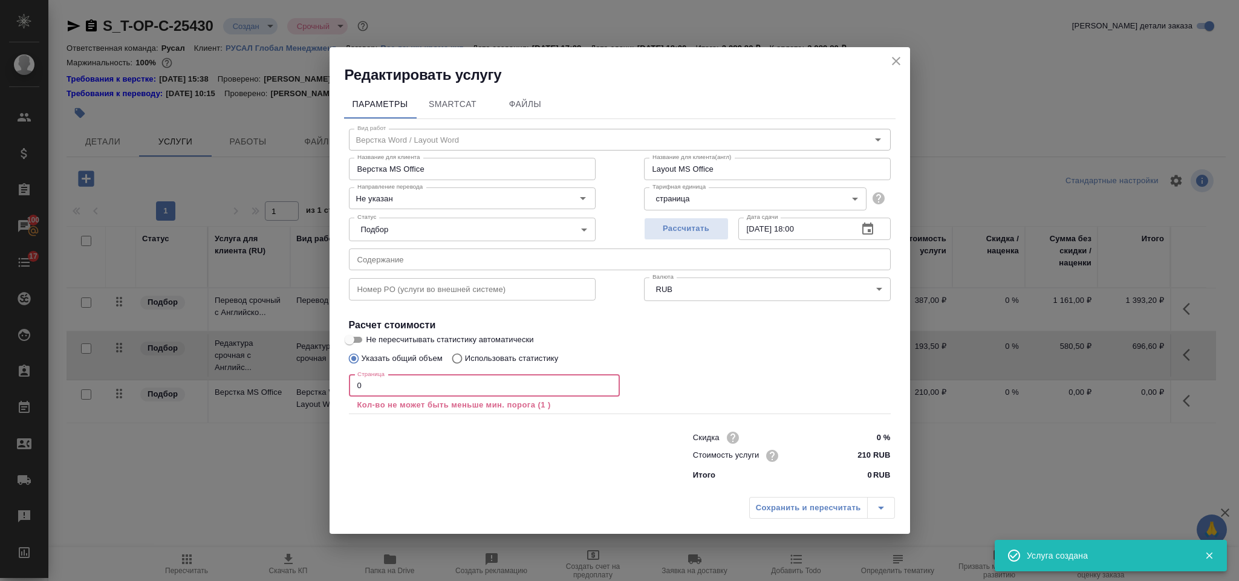
click at [405, 384] on input "0" at bounding box center [484, 386] width 271 height 22
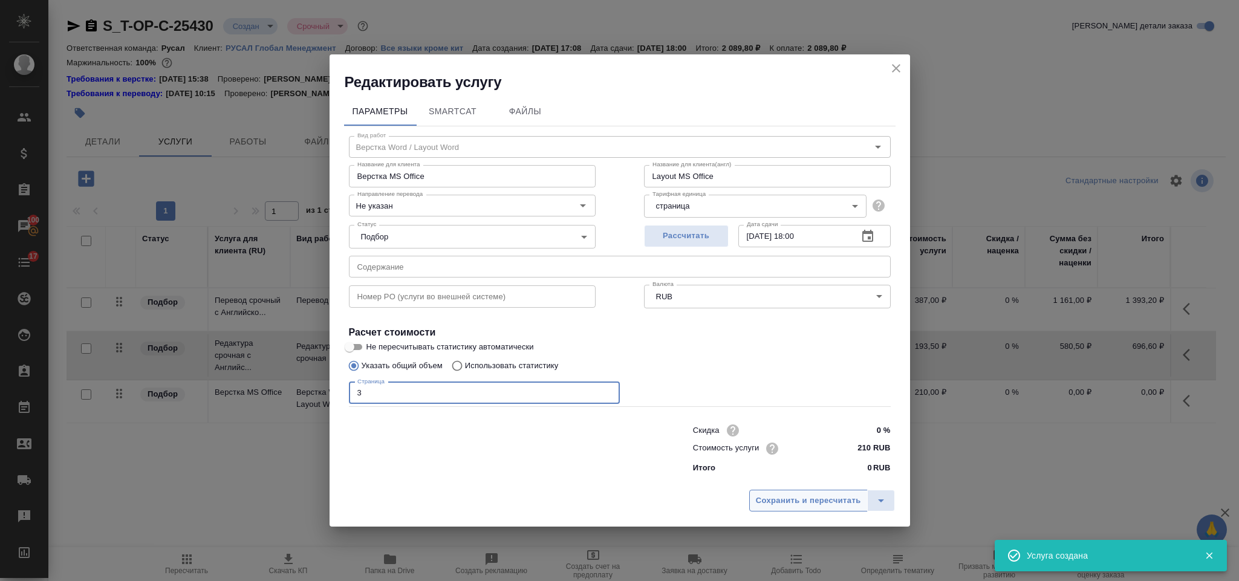
type input "3"
click at [779, 499] on span "Сохранить и пересчитать" at bounding box center [808, 501] width 105 height 14
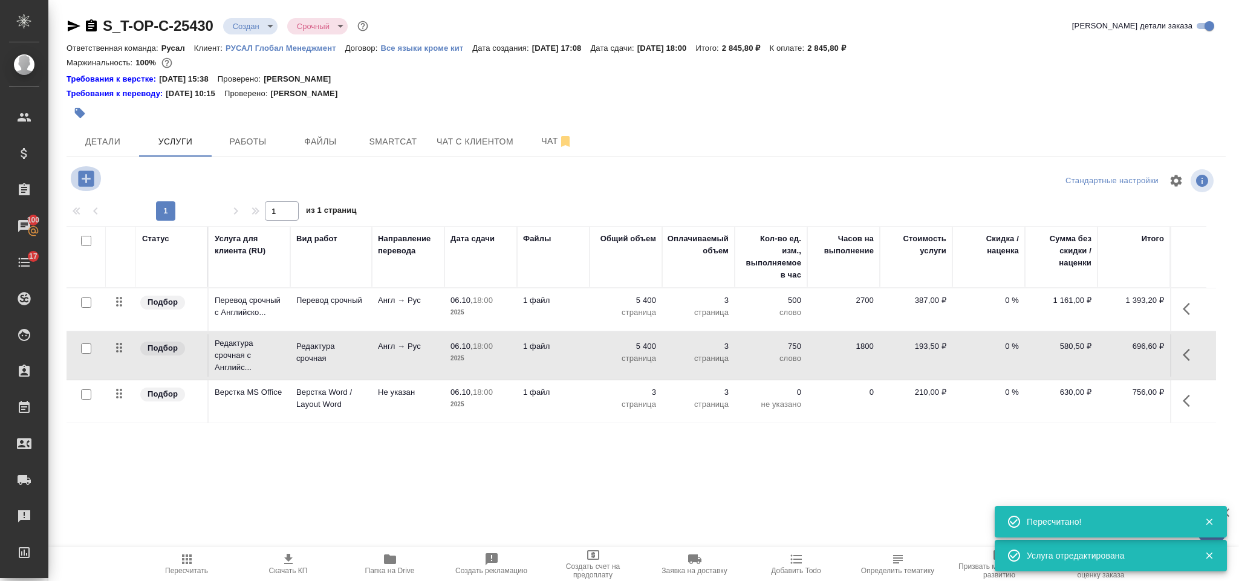
click at [88, 180] on icon "button" at bounding box center [86, 178] width 21 height 21
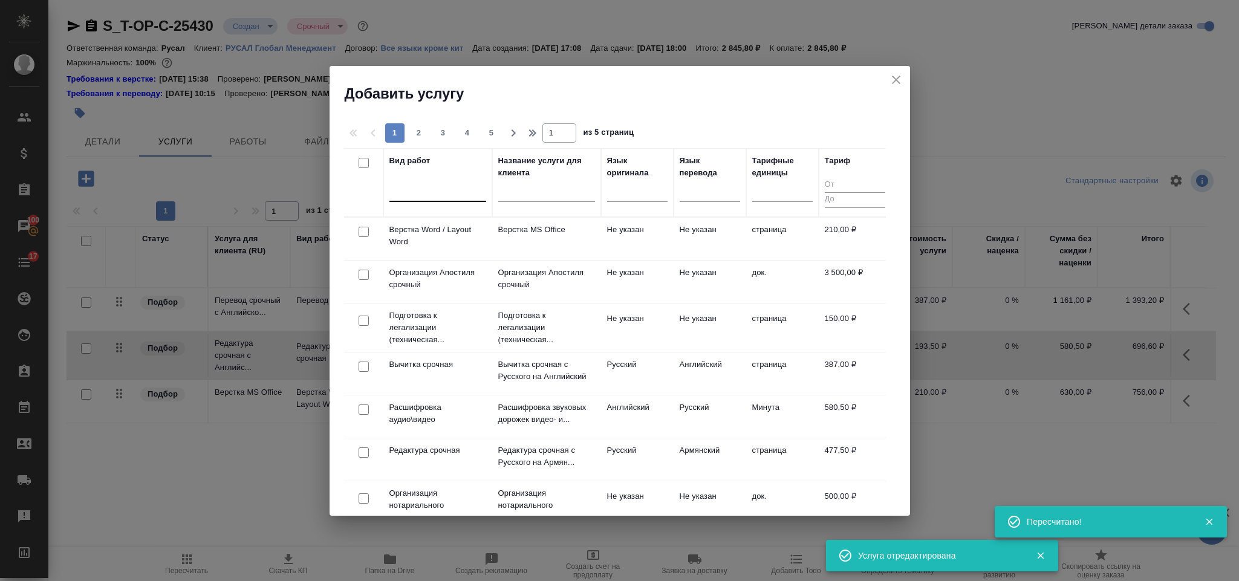
click at [449, 189] on div at bounding box center [438, 190] width 97 height 18
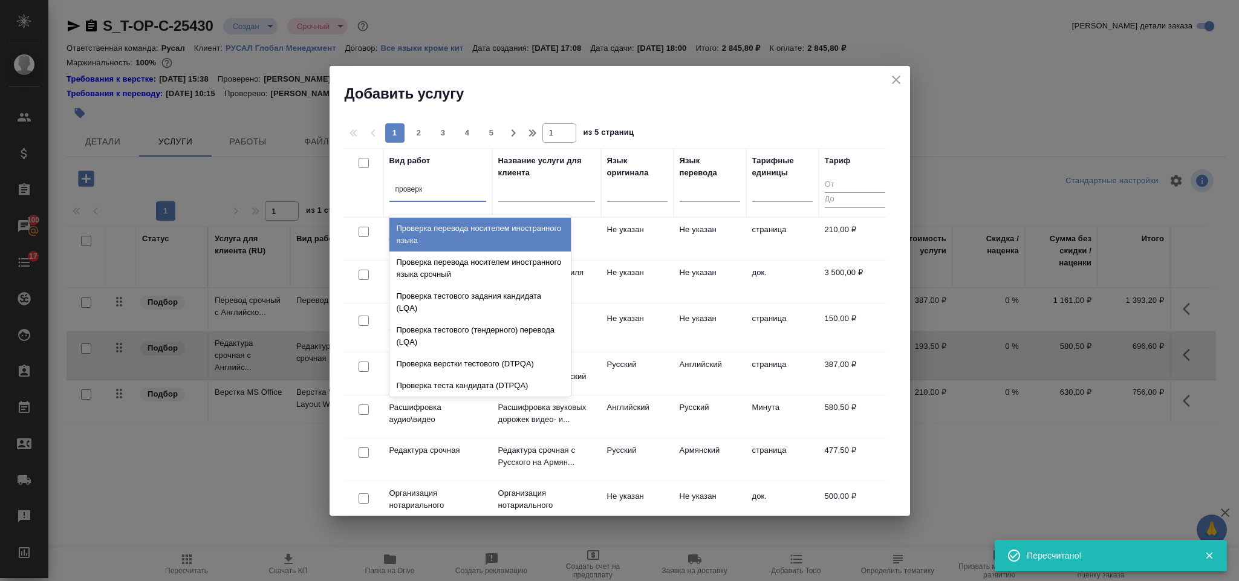
type input "проверка"
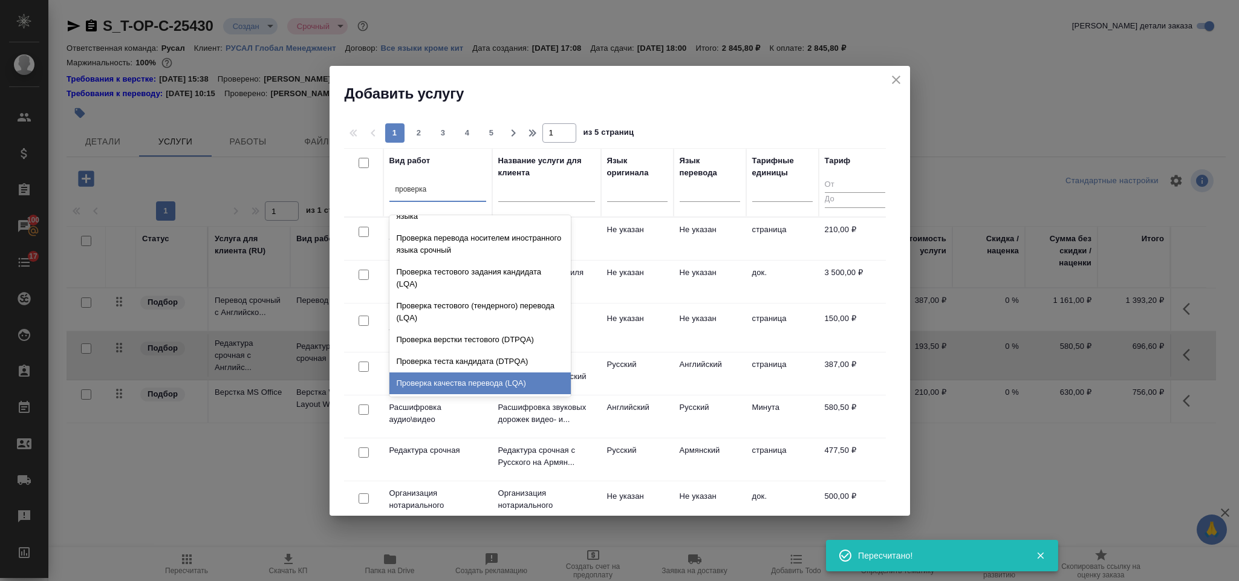
click at [488, 380] on div "Проверка качества перевода (LQA)" at bounding box center [480, 384] width 181 height 22
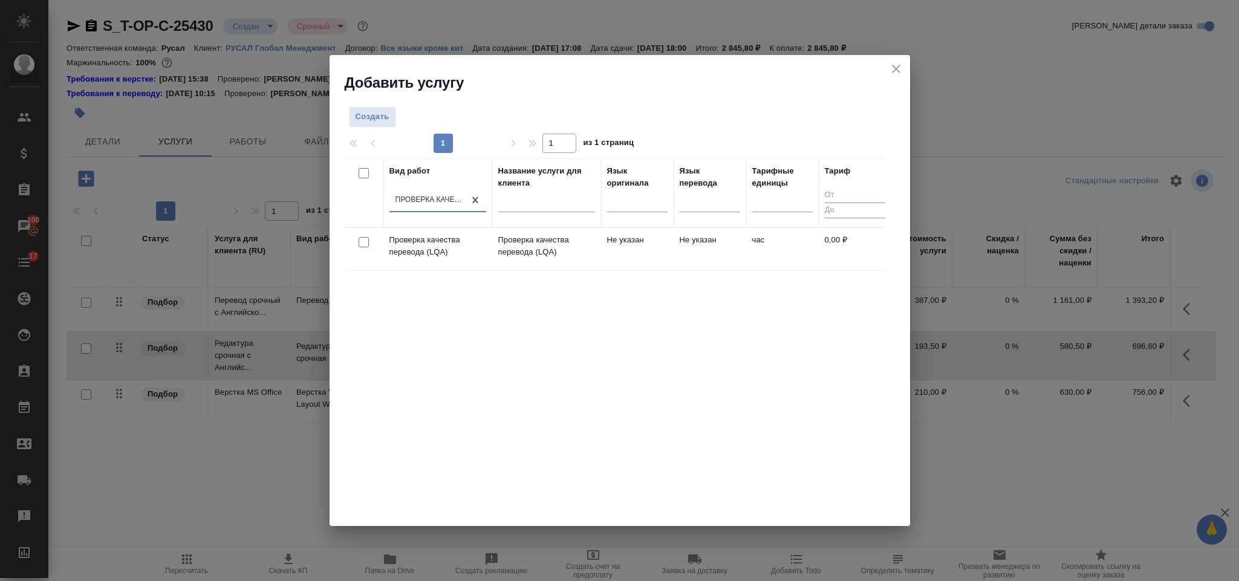
click at [364, 247] on input "checkbox" at bounding box center [364, 242] width 10 height 10
checkbox input "true"
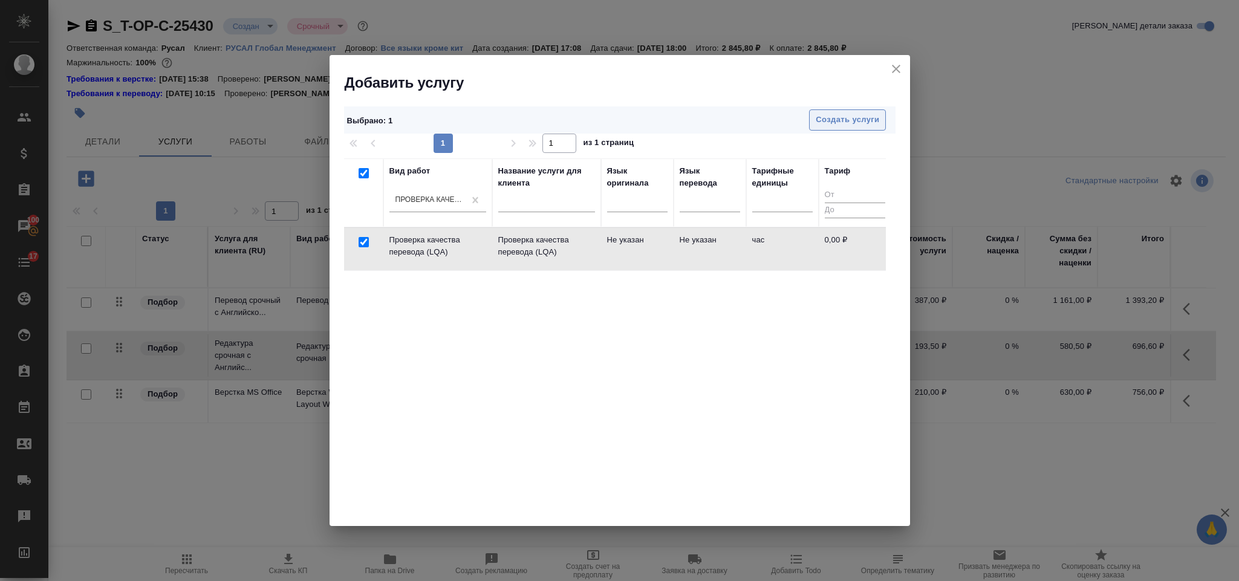
click at [837, 127] on button "Создать услуги" at bounding box center [847, 119] width 77 height 21
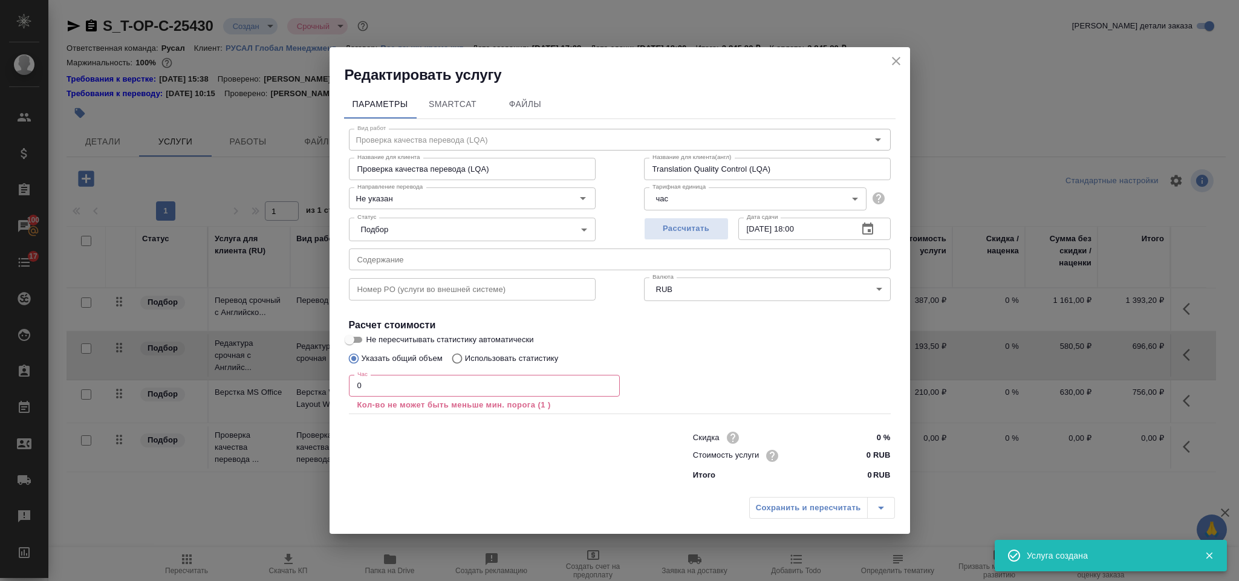
click at [889, 62] on icon "close" at bounding box center [896, 61] width 15 height 15
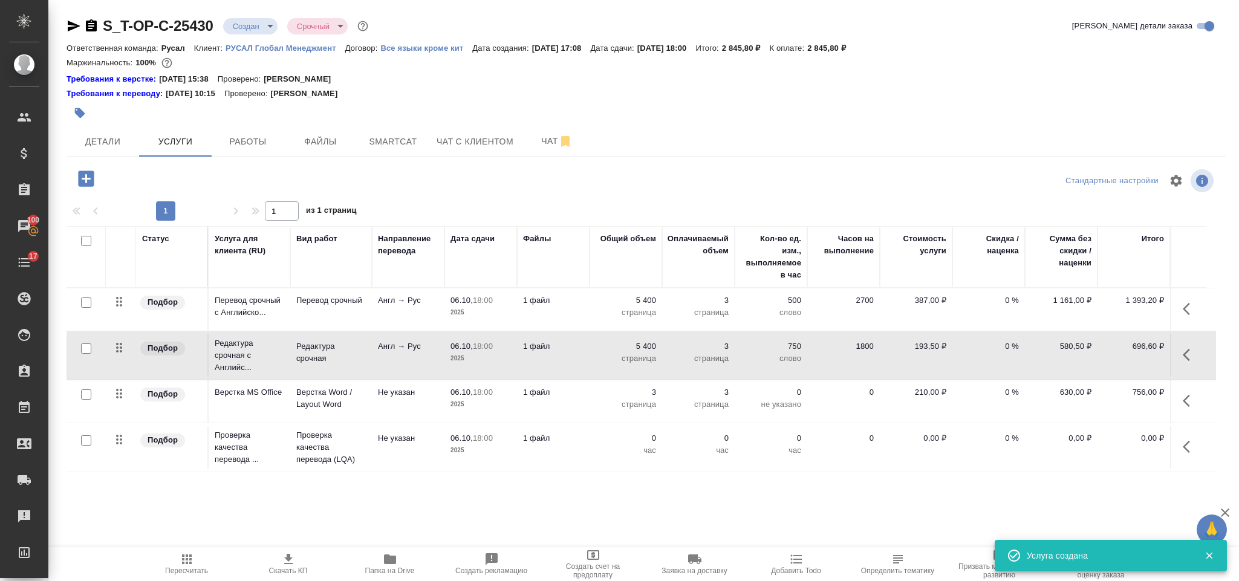
click at [1192, 448] on icon "button" at bounding box center [1190, 447] width 15 height 15
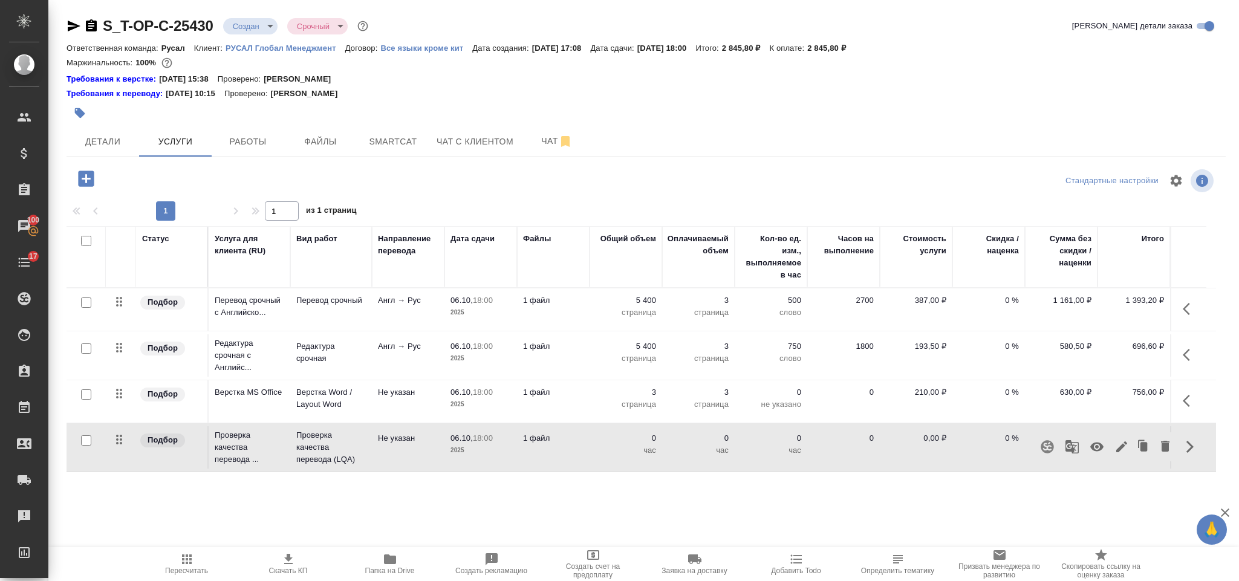
click at [1096, 443] on icon "button" at bounding box center [1097, 447] width 15 height 15
click at [201, 554] on span "Пересчитать" at bounding box center [186, 563] width 87 height 23
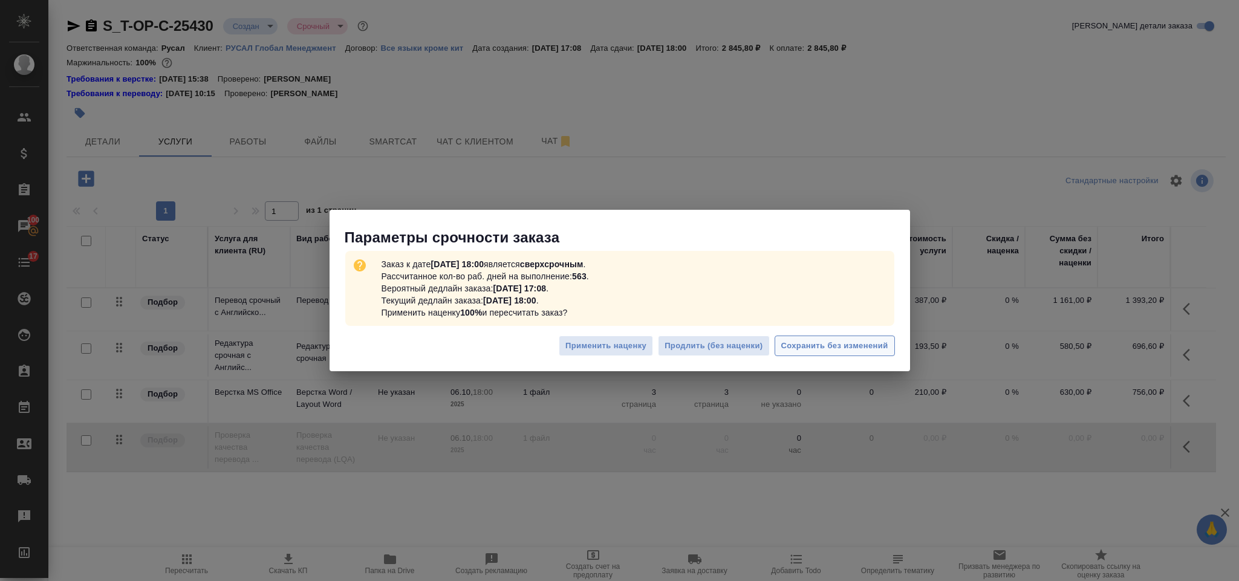
click at [804, 345] on span "Сохранить без изменений" at bounding box center [835, 346] width 107 height 14
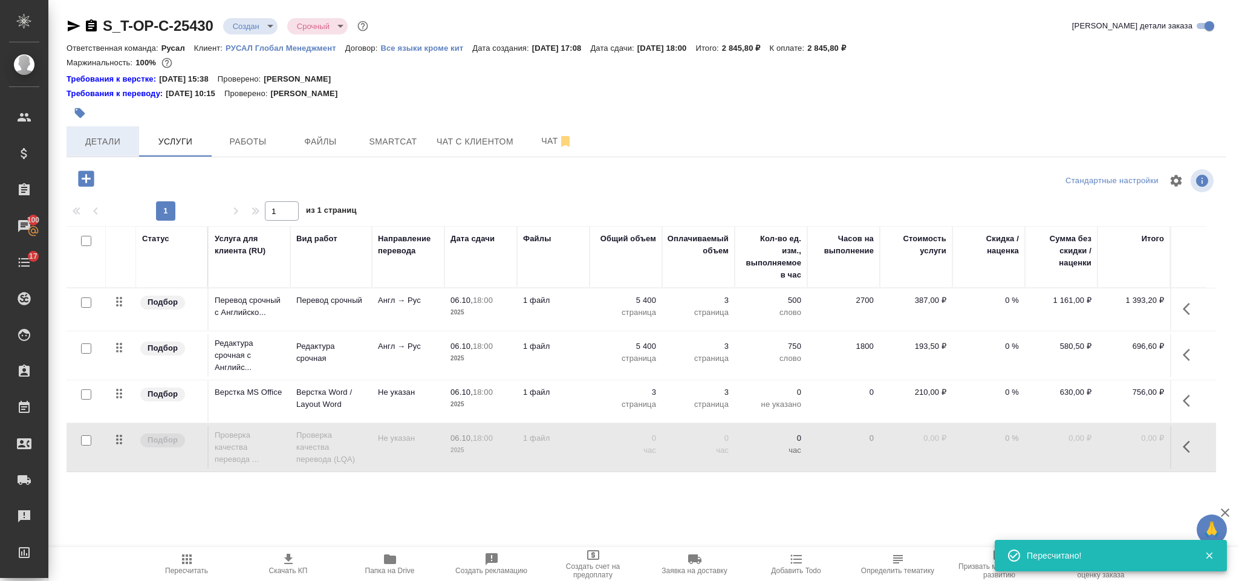
click at [107, 137] on span "Детали" at bounding box center [103, 141] width 58 height 15
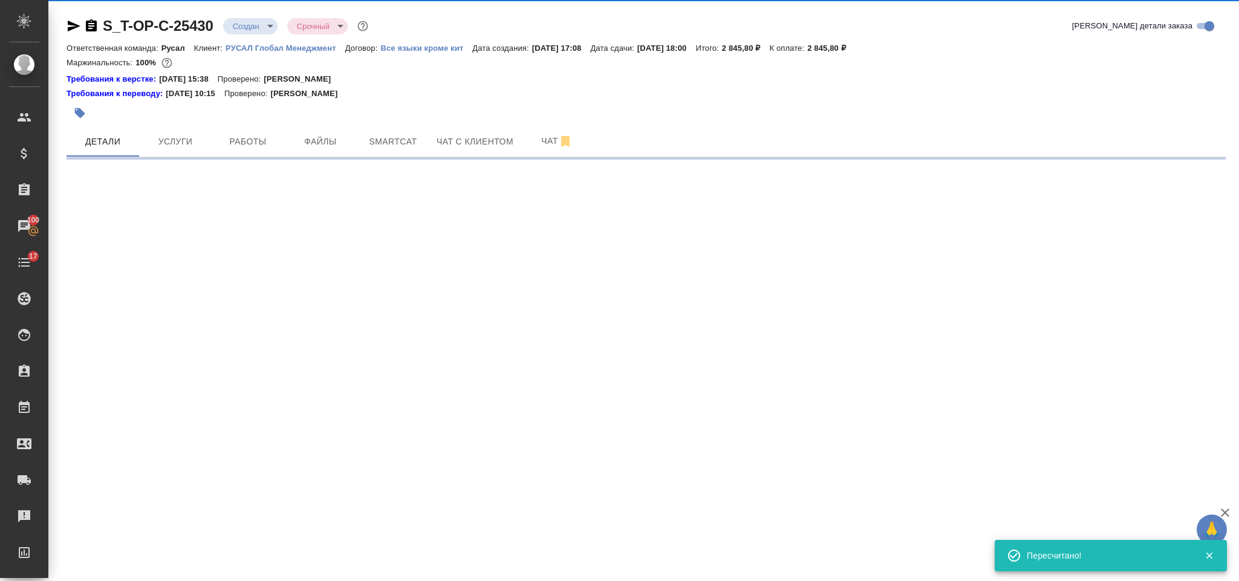
select select "RU"
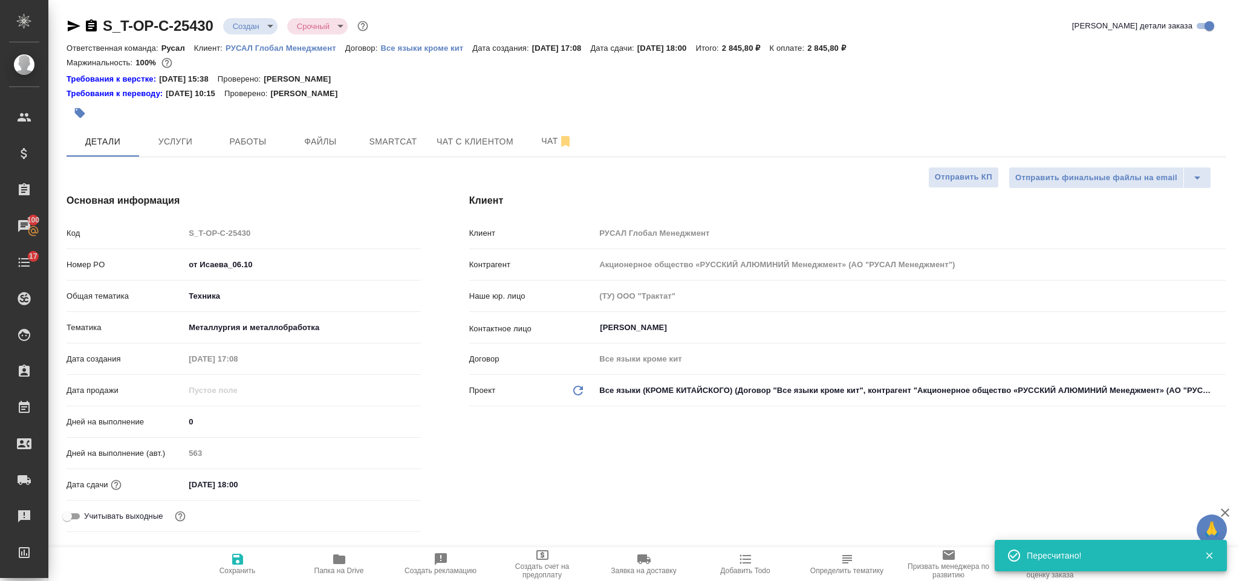
type textarea "x"
click at [73, 24] on icon "button" at bounding box center [74, 26] width 13 height 11
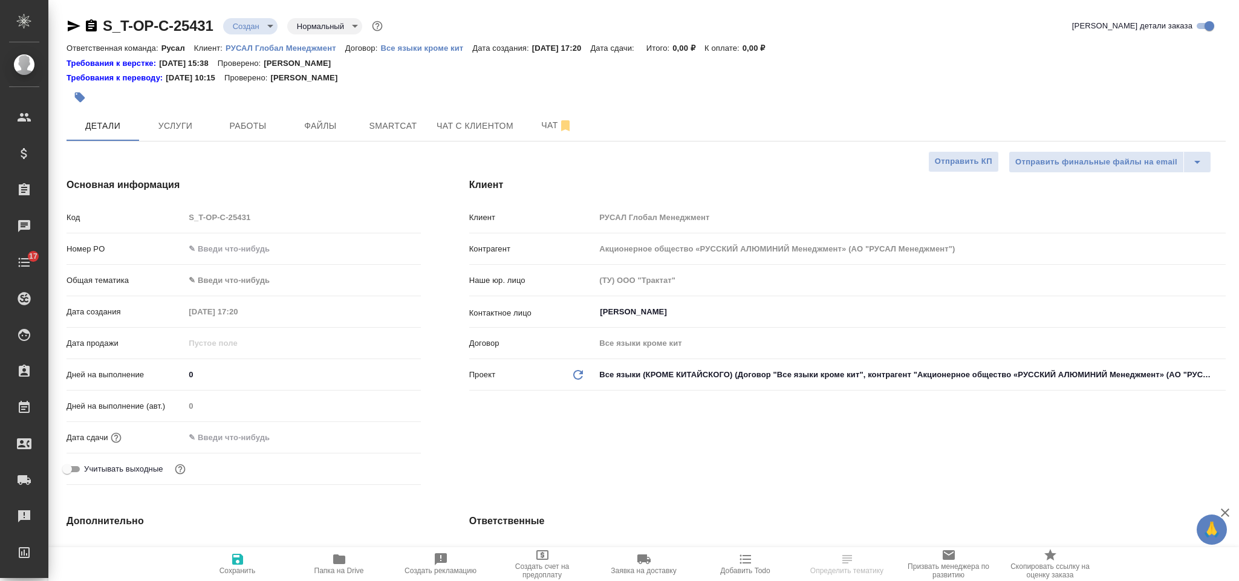
select select "RU"
click at [280, 253] on input "text" at bounding box center [303, 249] width 236 height 18
paste input "Т-ОП-С-46998"
type input "Т-ОП-С-46998"
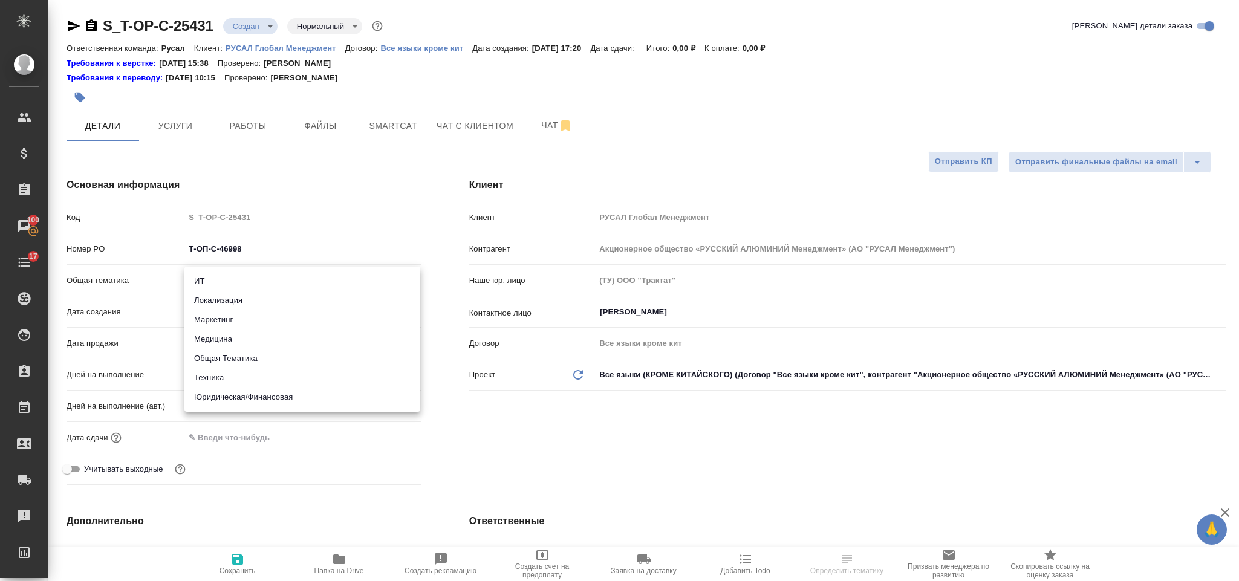
click at [296, 276] on body "🙏 .cls-1 fill:#fff; AWATERA [PERSON_NAME] Спецификации Заказы 100 Чаты 17 Todo …" at bounding box center [619, 290] width 1239 height 581
click at [261, 391] on li "Юридическая/Финансовая" at bounding box center [303, 397] width 236 height 19
type input "yr-fn"
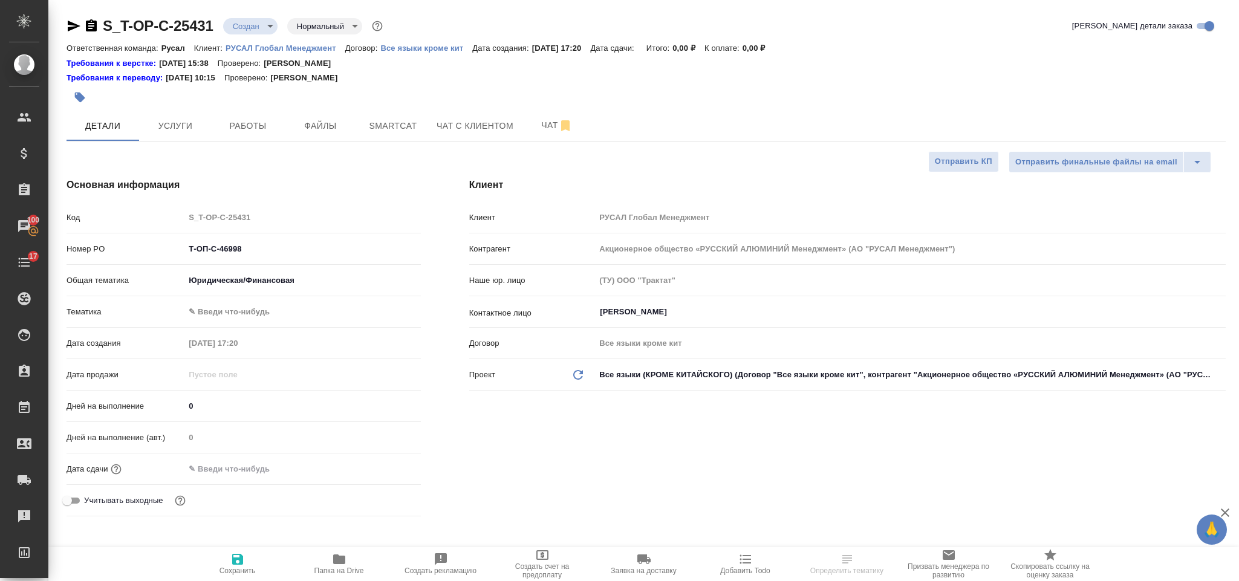
click at [247, 310] on body "🙏 .cls-1 fill:#fff; AWATERA [PERSON_NAME] Спецификации Заказы 100 Чаты 17 Todo …" at bounding box center [619, 290] width 1239 height 581
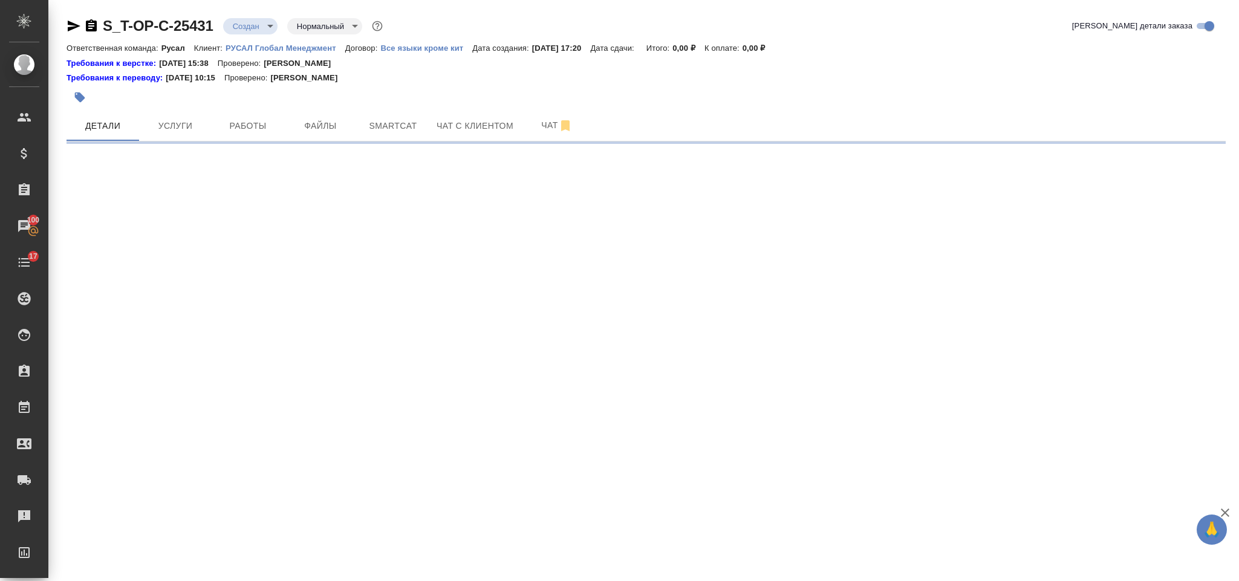
select select "RU"
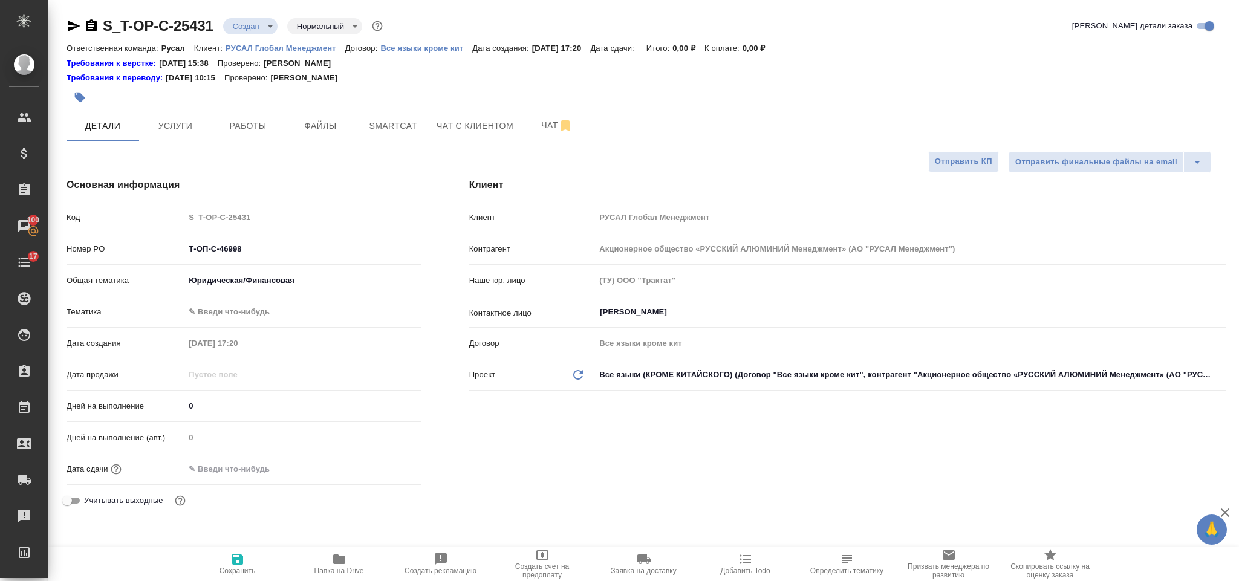
type textarea "x"
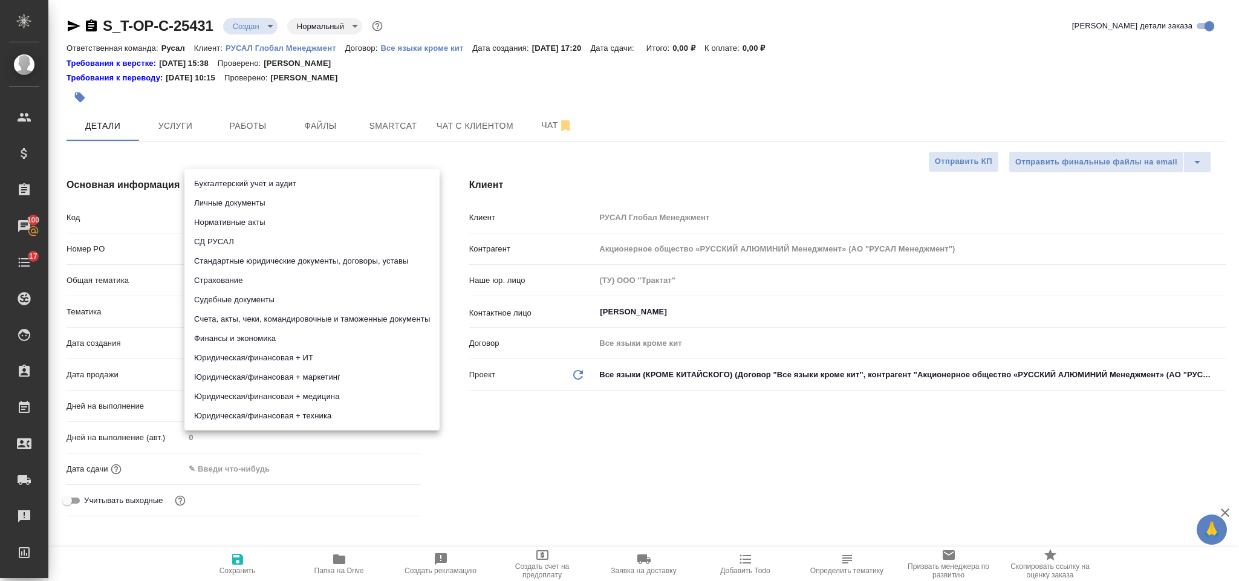
click at [296, 318] on body "🙏 .cls-1 fill:#fff; AWATERA [PERSON_NAME] Спецификации Заказы 100 Чаты 17 Todo …" at bounding box center [619, 290] width 1239 height 581
click at [305, 181] on li "Бухгалтерский учет и аудит" at bounding box center [312, 183] width 255 height 19
type input "6149848a2b7be24903fd7a88"
type textarea "x"
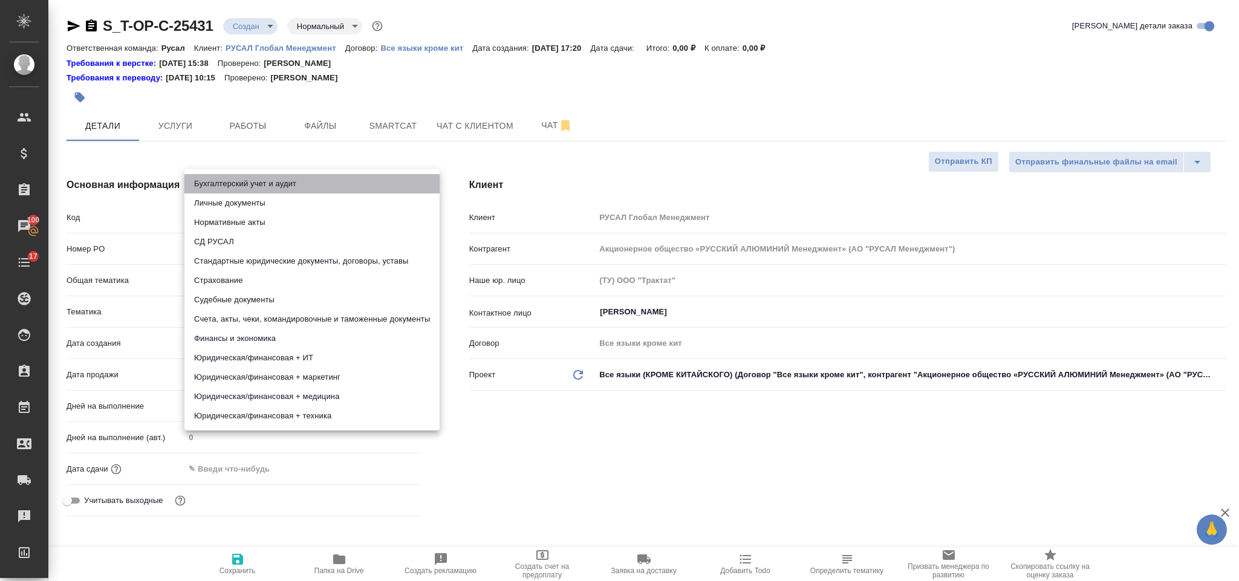
type textarea "x"
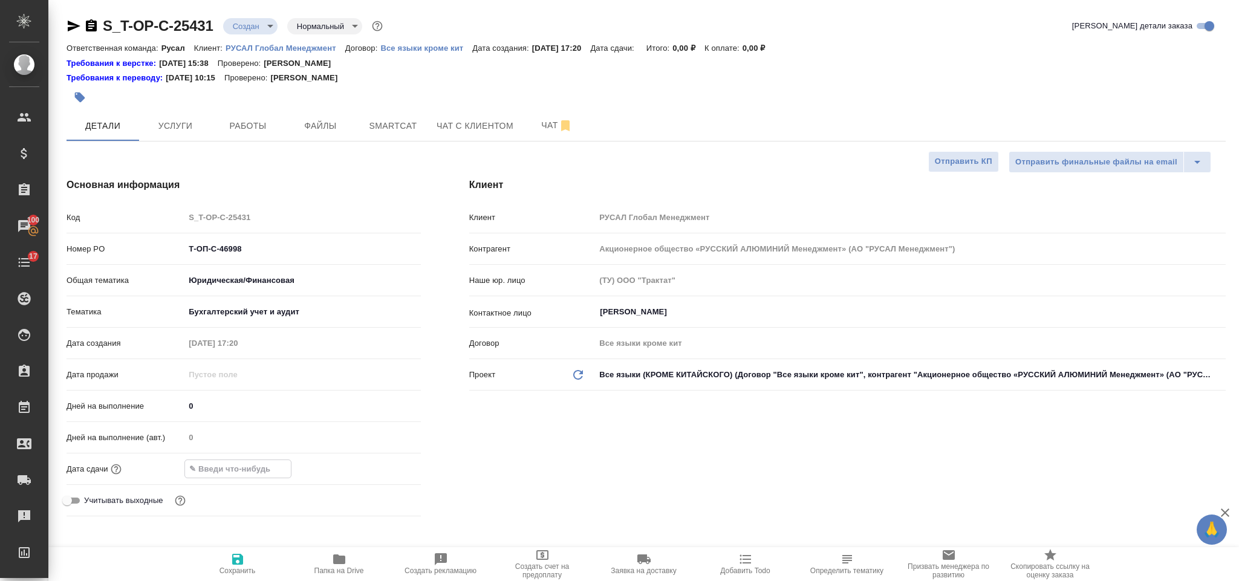
click at [251, 469] on input "text" at bounding box center [238, 469] width 106 height 18
click at [379, 469] on icon "button" at bounding box center [386, 468] width 15 height 15
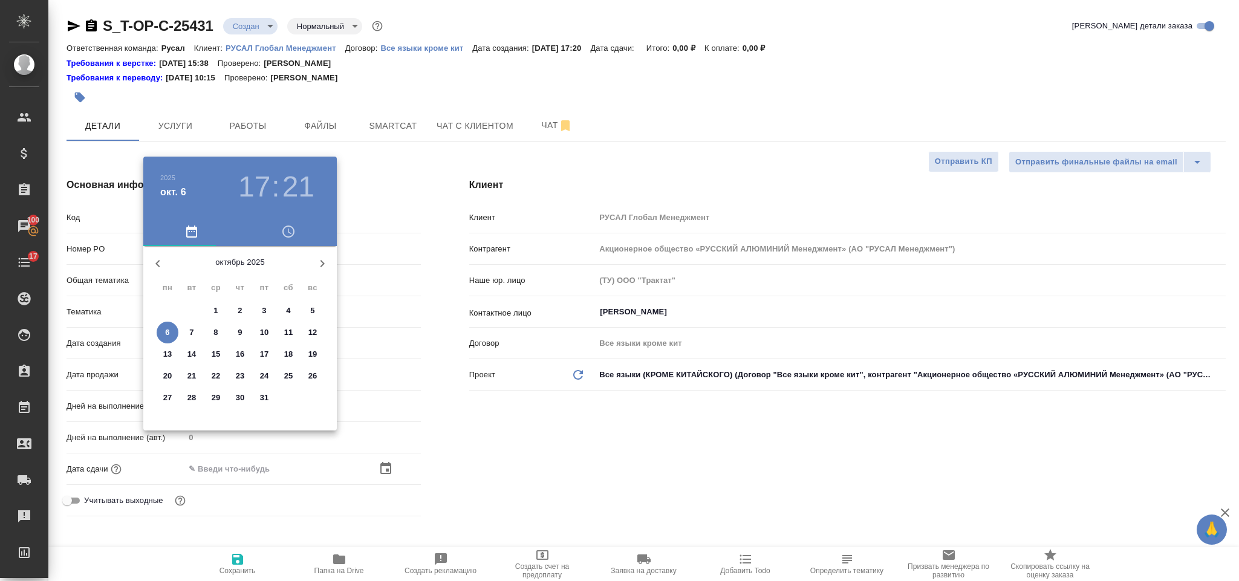
click at [211, 330] on span "8" at bounding box center [216, 333] width 22 height 12
type input "[DATE] 17:21"
type textarea "x"
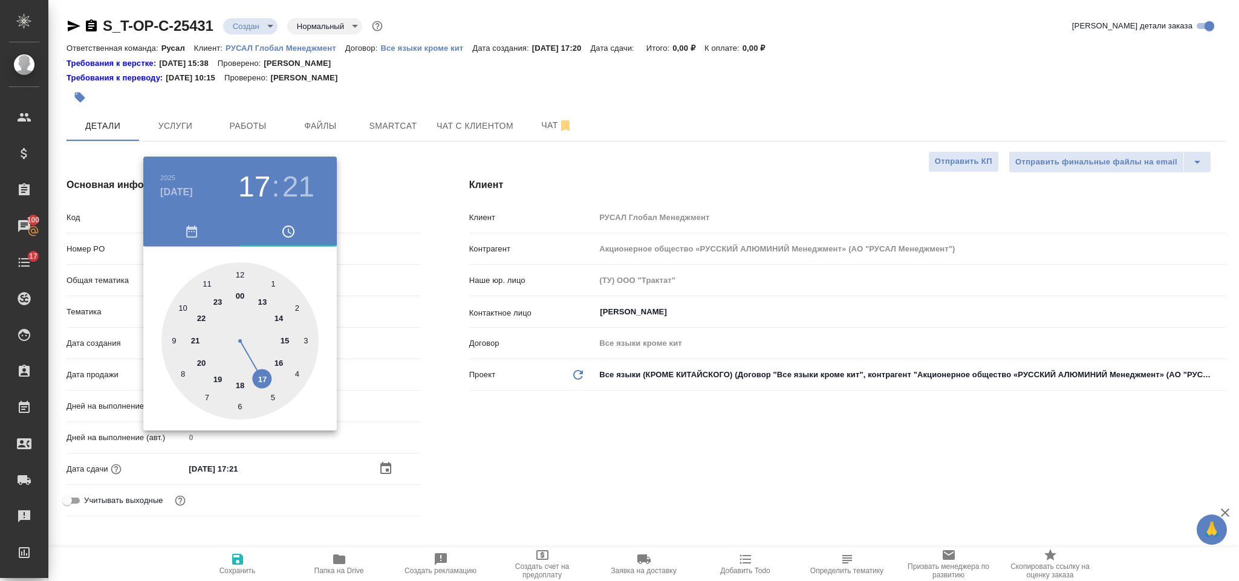
click at [265, 296] on div at bounding box center [240, 341] width 157 height 157
type input "[DATE] 13:21"
type textarea "x"
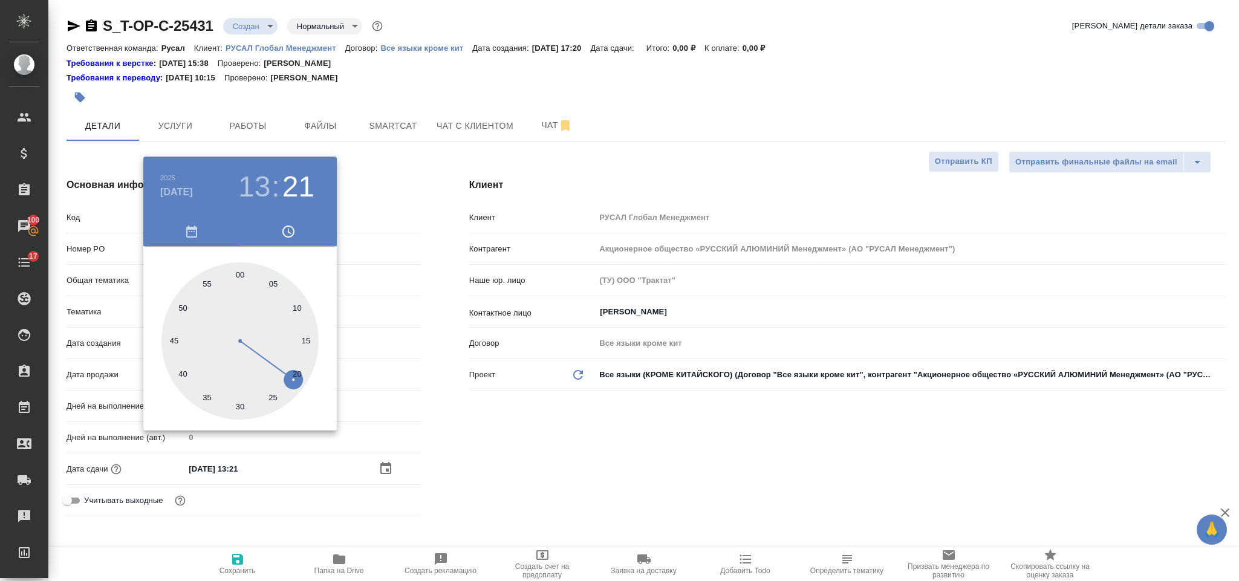
click at [240, 270] on div at bounding box center [240, 341] width 157 height 157
type input "[DATE] 13:00"
type textarea "x"
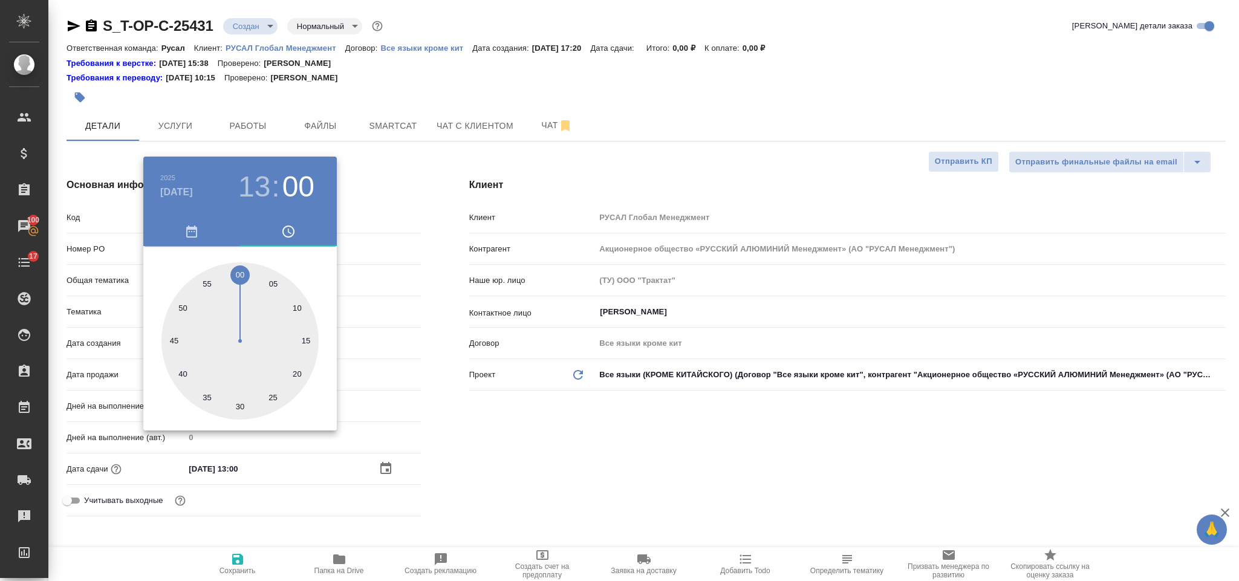
click at [537, 450] on div at bounding box center [619, 290] width 1239 height 581
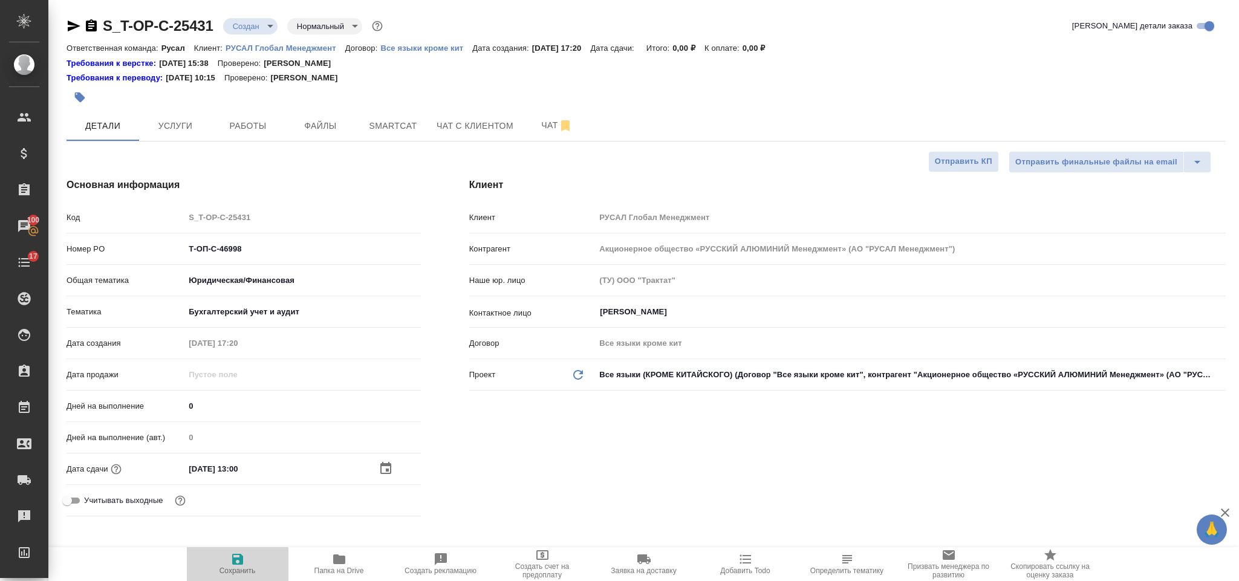
click at [243, 559] on icon "button" at bounding box center [237, 559] width 15 height 15
type textarea "x"
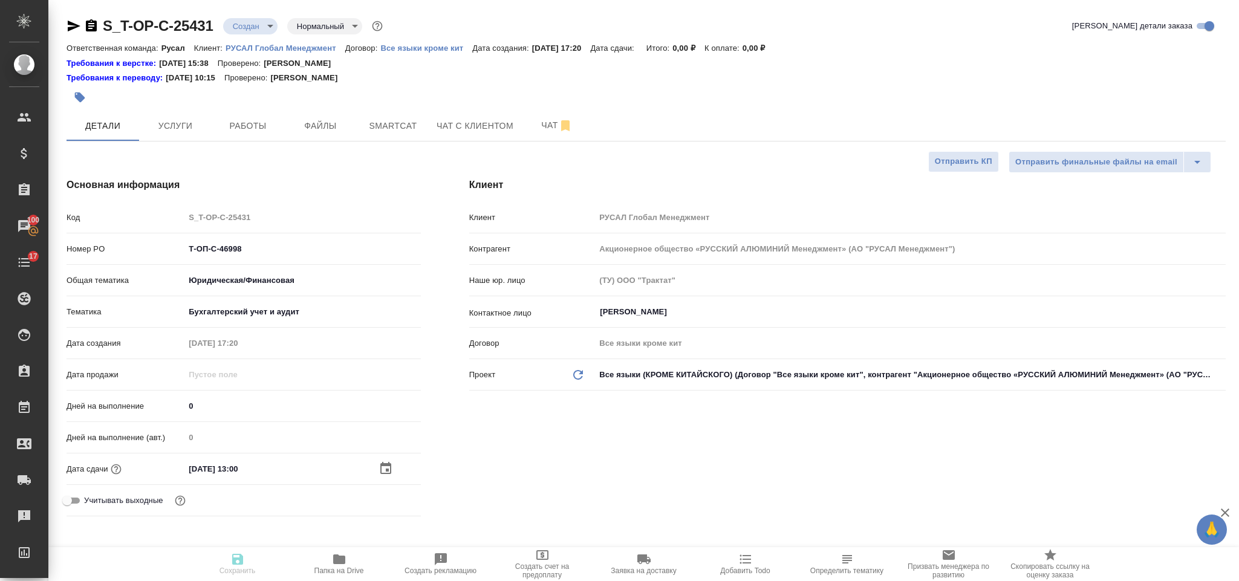
type textarea "x"
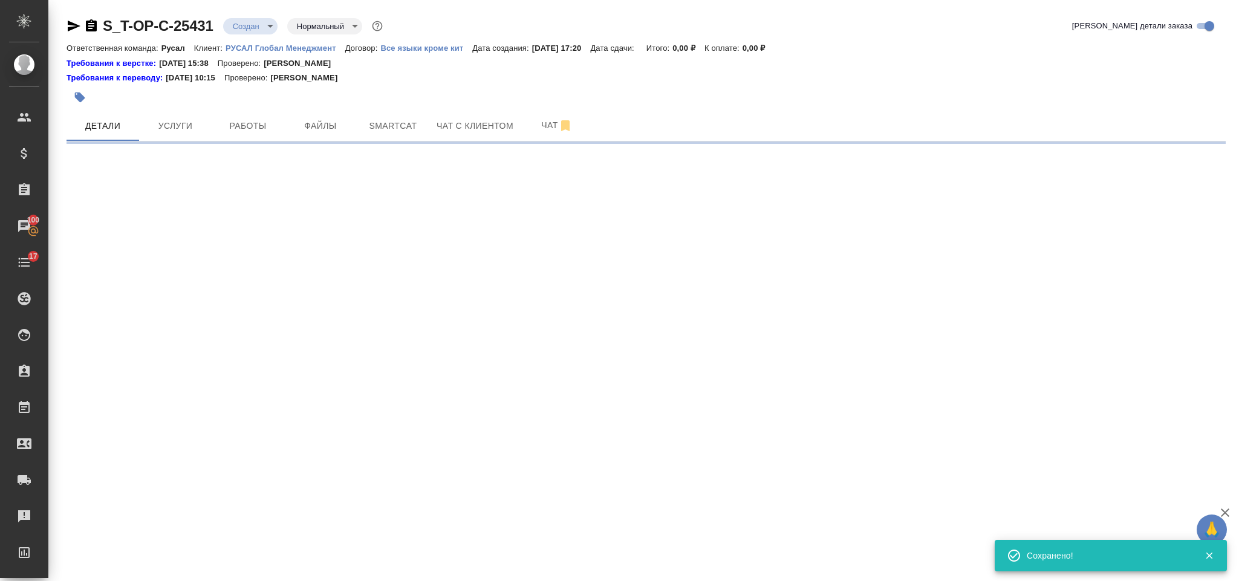
select select "RU"
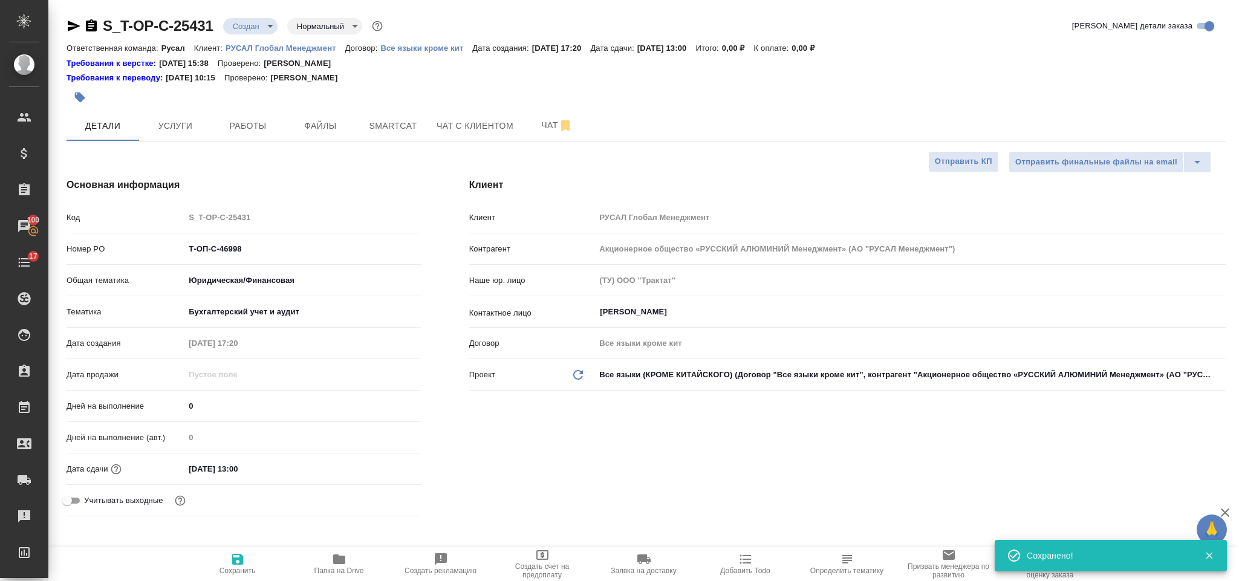
type textarea "x"
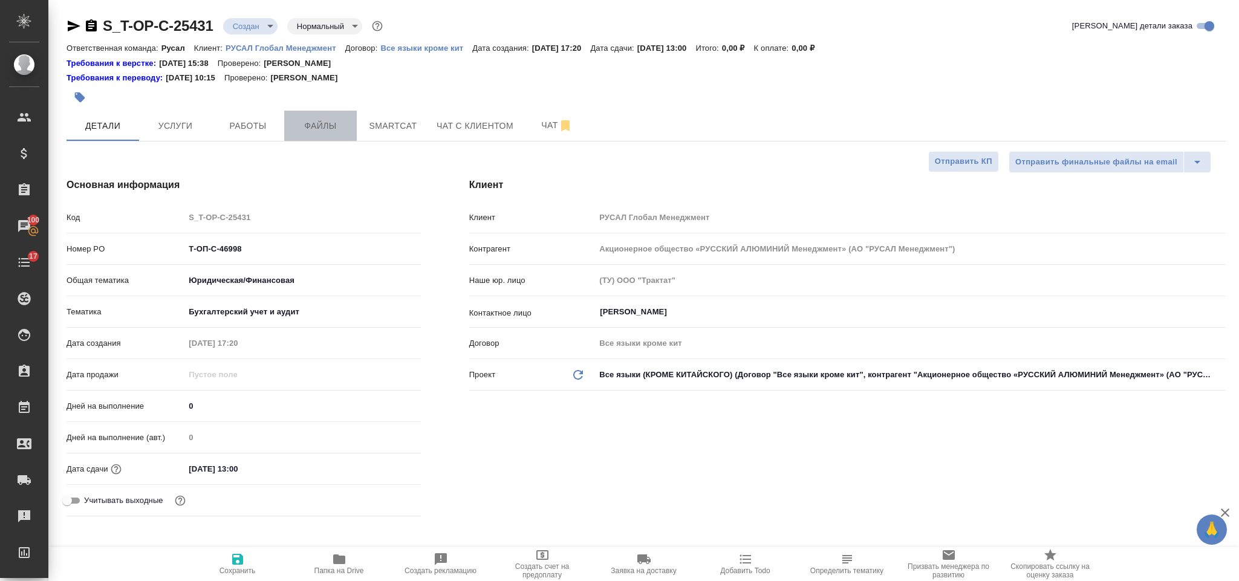
click at [322, 135] on button "Файлы" at bounding box center [320, 126] width 73 height 30
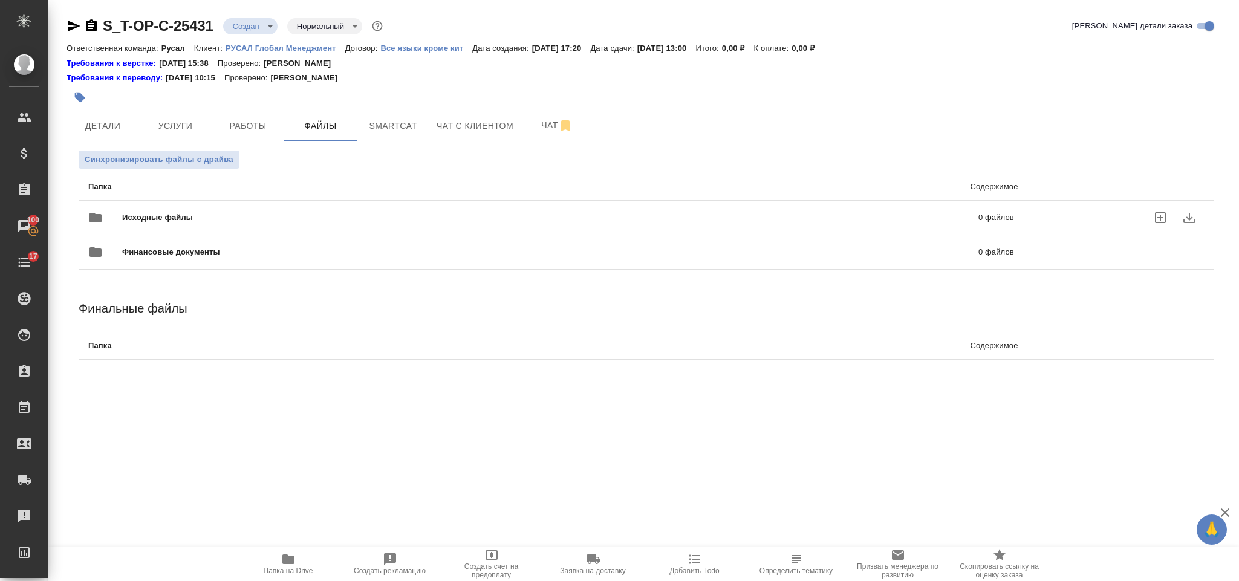
click at [191, 211] on div "Исходные файлы 0 файлов" at bounding box center [551, 217] width 926 height 29
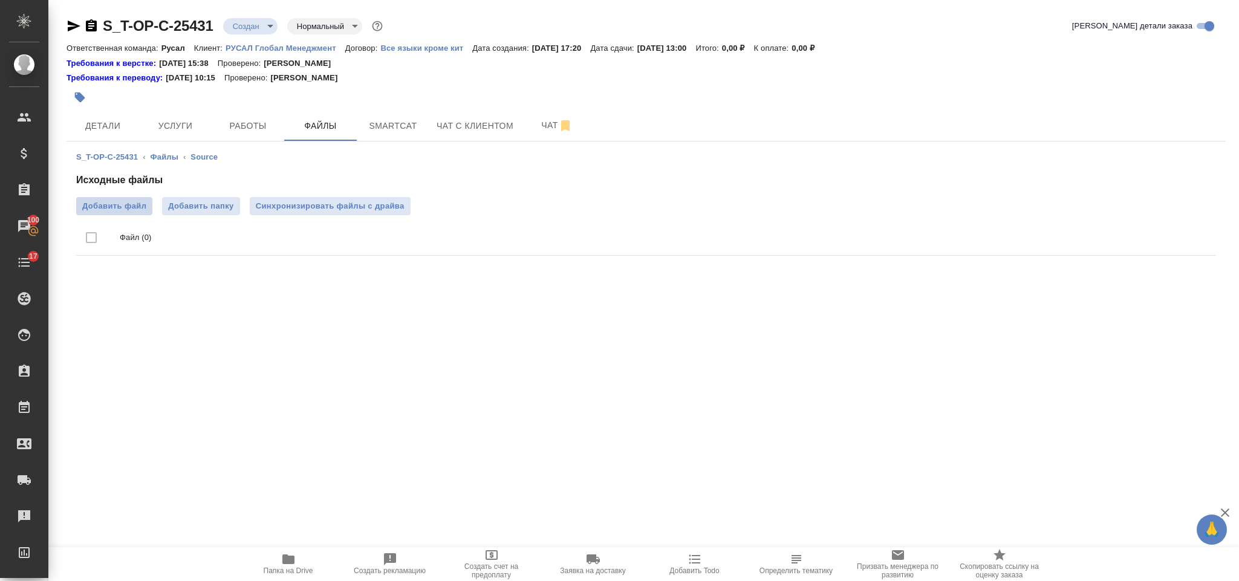
click at [143, 206] on span "Добавить файл" at bounding box center [114, 206] width 64 height 12
click at [0, 0] on input "Добавить файл" at bounding box center [0, 0] width 0 height 0
click at [184, 131] on span "Услуги" at bounding box center [175, 126] width 58 height 15
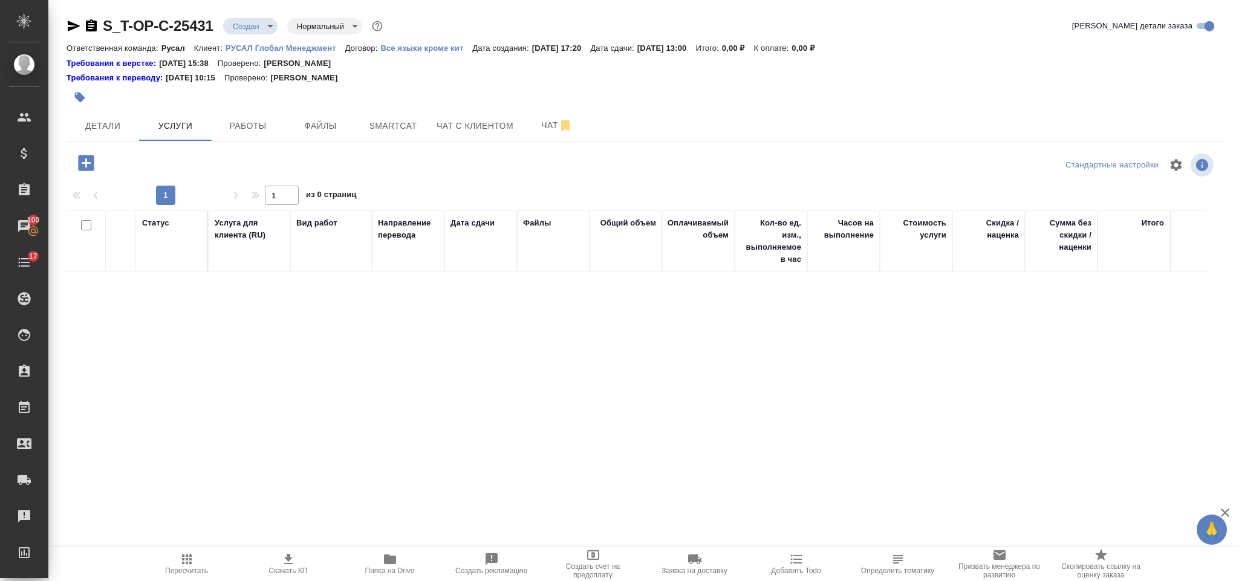
click at [93, 165] on icon "button" at bounding box center [86, 163] width 16 height 16
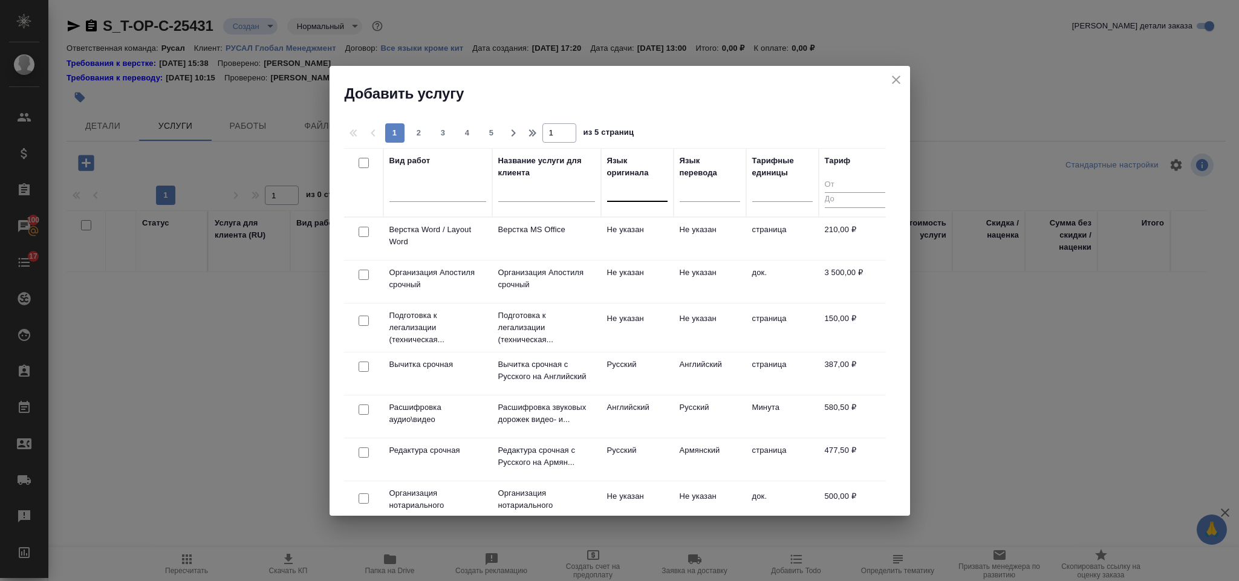
click at [619, 196] on div at bounding box center [637, 190] width 60 height 18
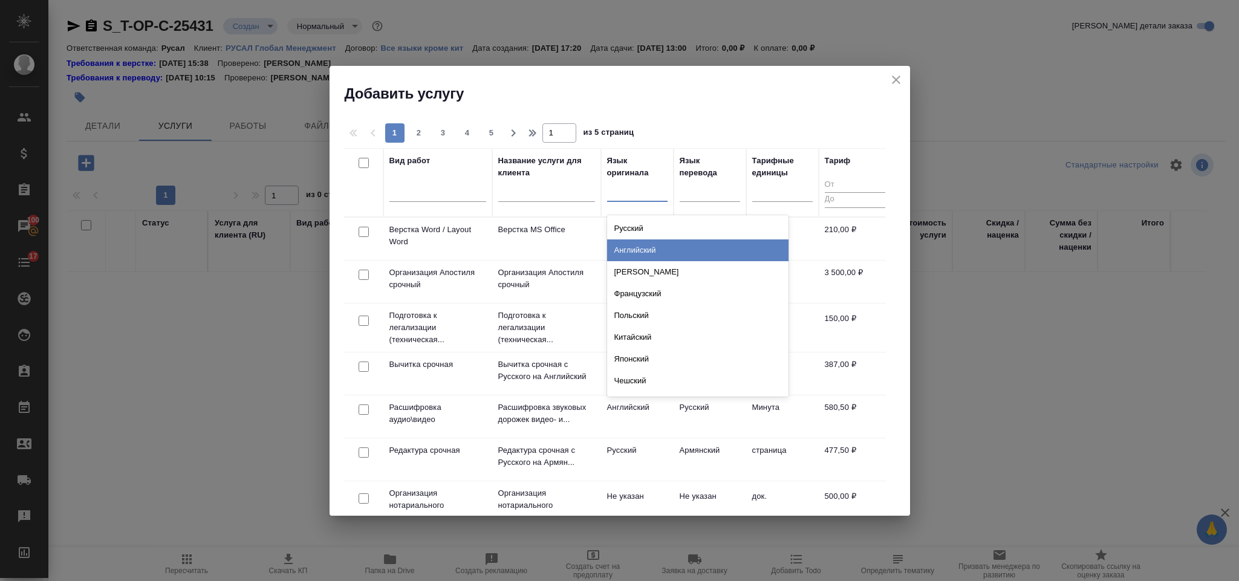
click at [666, 245] on div "Английский" at bounding box center [697, 251] width 181 height 22
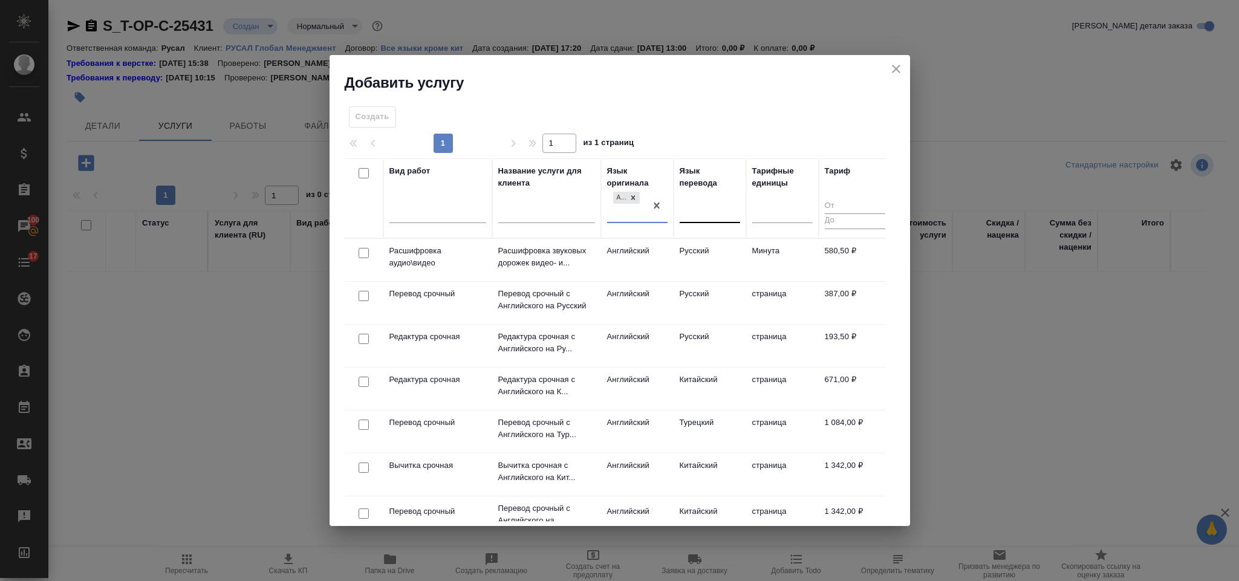
click at [701, 209] on div at bounding box center [710, 211] width 60 height 18
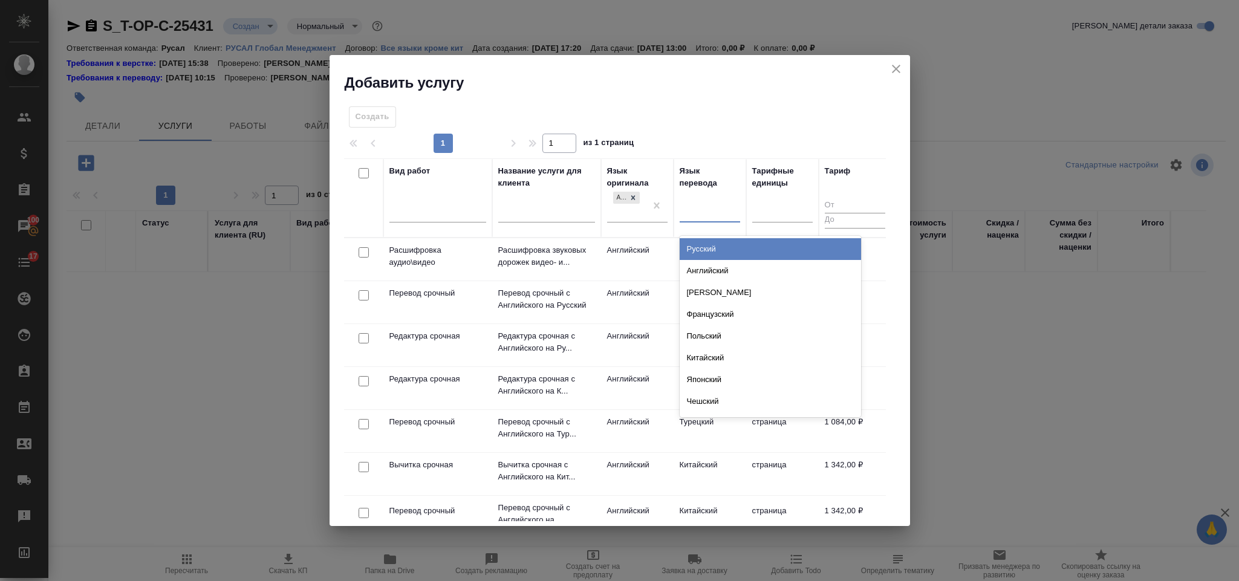
click at [705, 241] on div "Русский" at bounding box center [770, 249] width 181 height 22
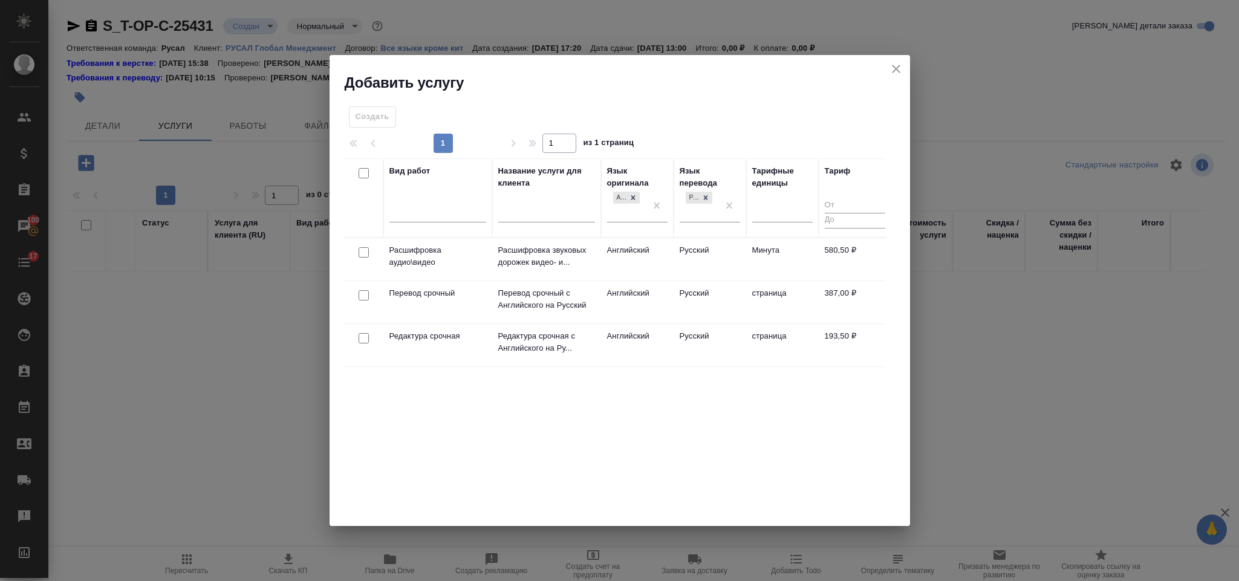
click at [361, 301] on input "checkbox" at bounding box center [364, 295] width 10 height 10
checkbox input "true"
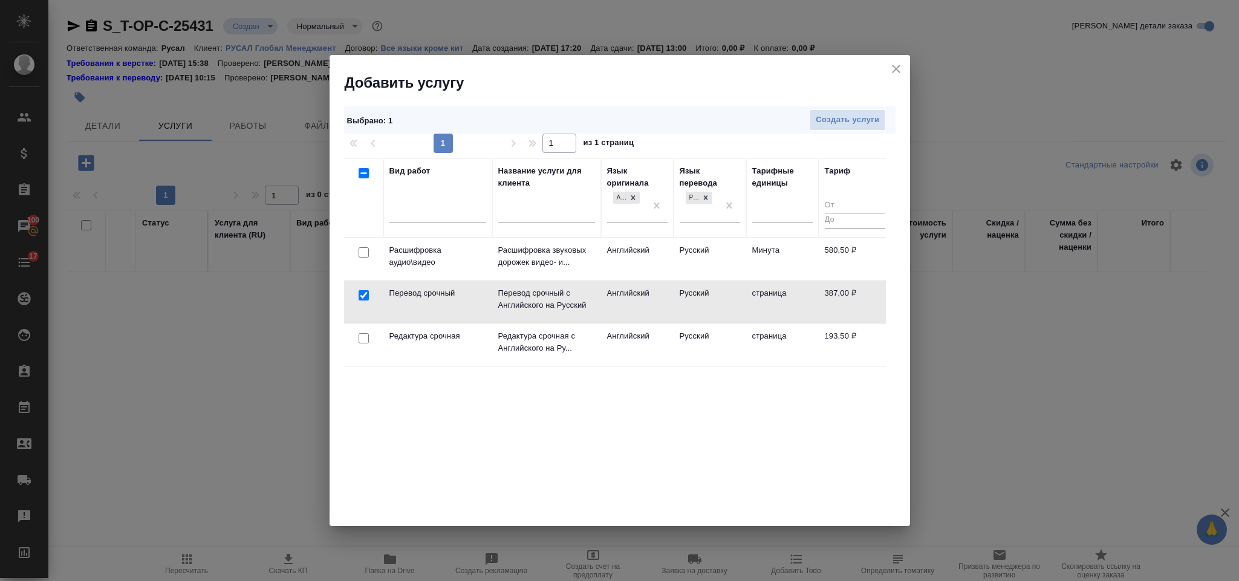
click at [361, 344] on input "checkbox" at bounding box center [364, 338] width 10 height 10
checkbox input "true"
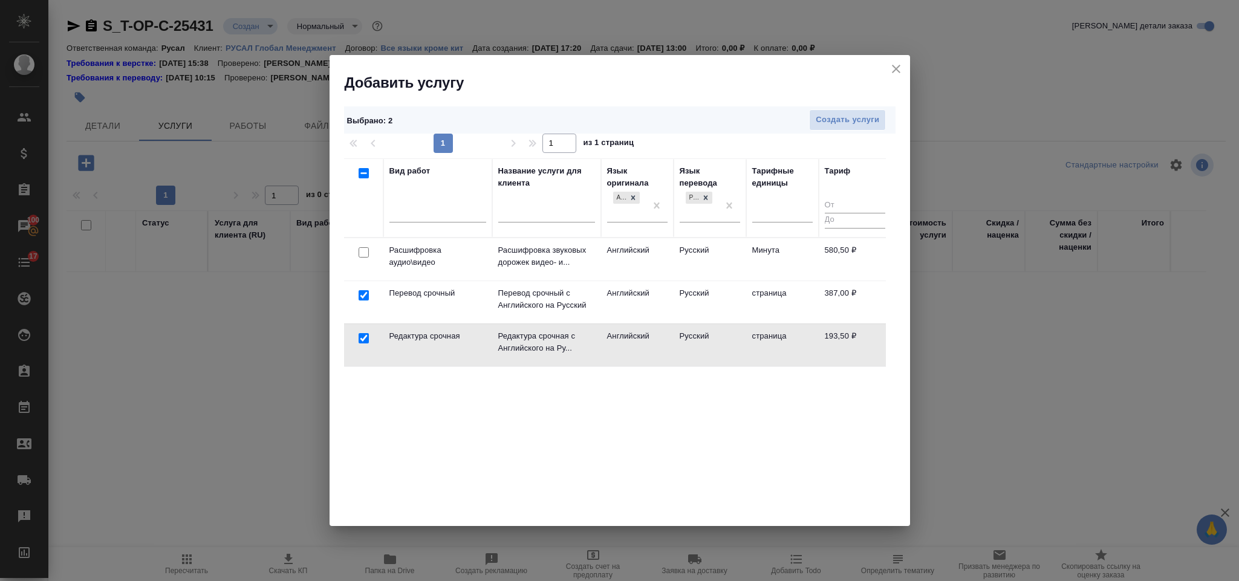
click at [829, 104] on div "Выбрано : 2 Создать услуги 1 1 из 1 страниц Вид работ Название услуги для клиен…" at bounding box center [620, 310] width 581 height 434
click at [828, 115] on span "Создать услуги" at bounding box center [848, 120] width 64 height 14
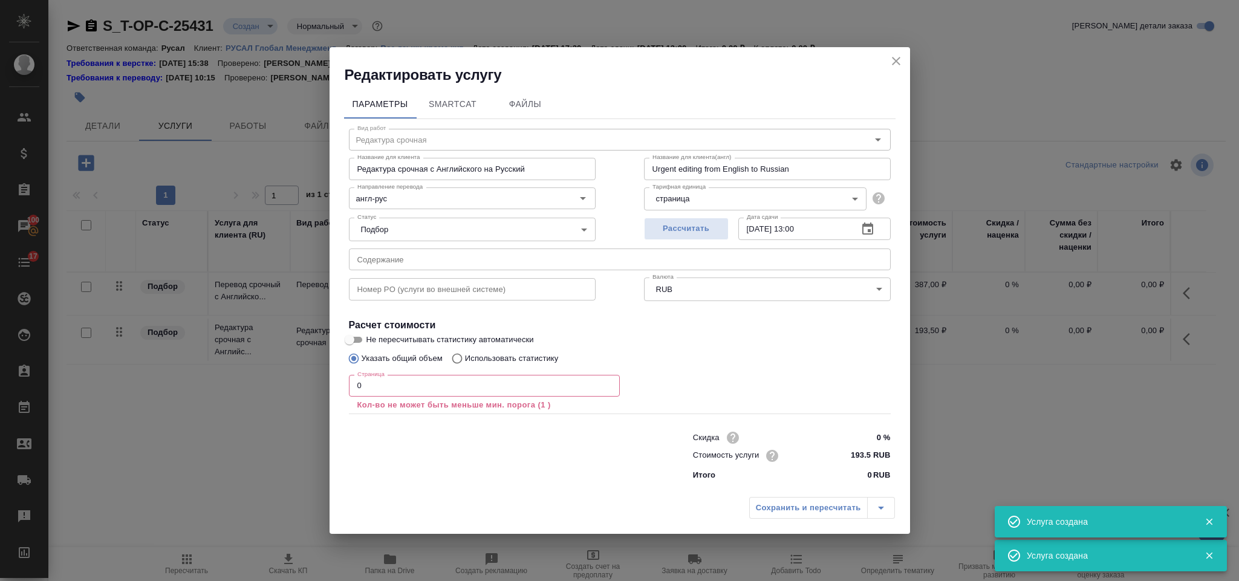
click at [460, 258] on input "text" at bounding box center [620, 260] width 542 height 22
type input "Перевод срочный"
type input "Перевод срочный с Английского на Русский"
type input "Urgent translation from English into Russian"
type input "387 RUB"
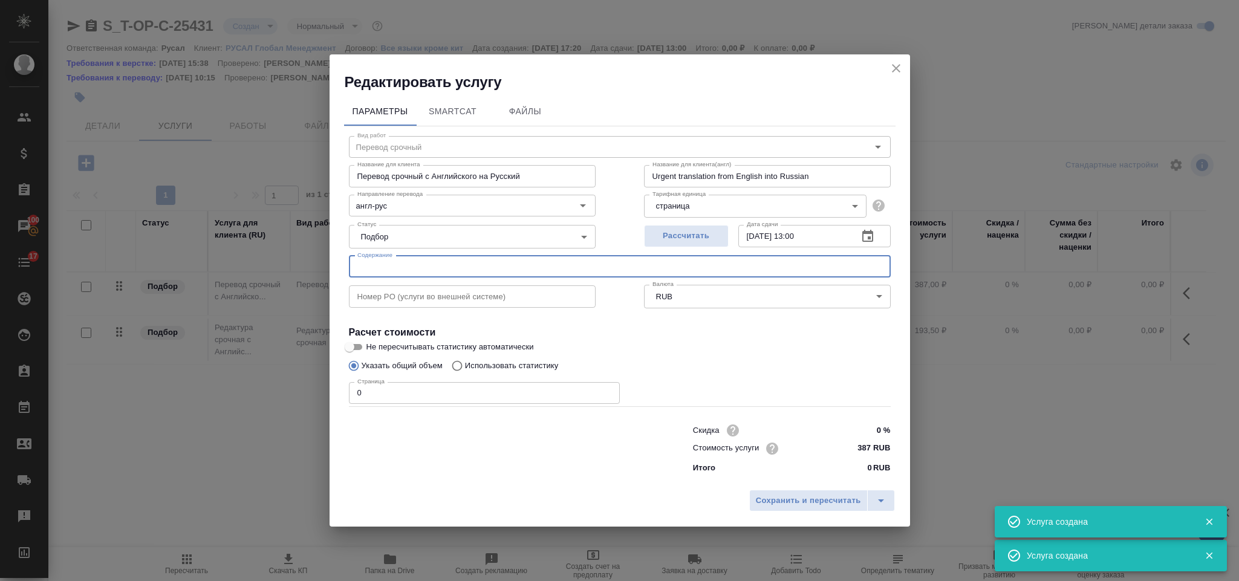
paste input "3658_Y2024 FS Draft dd [DATE]"
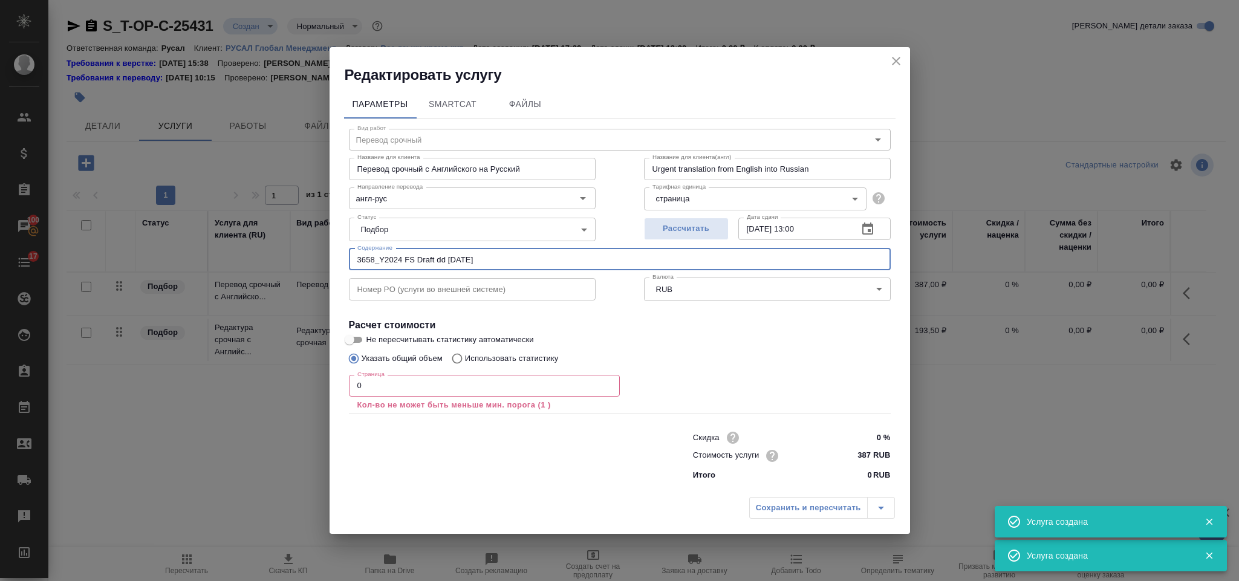
type input "3658_Y2024 FS Draft dd [DATE]"
click at [443, 390] on input "0" at bounding box center [484, 386] width 271 height 22
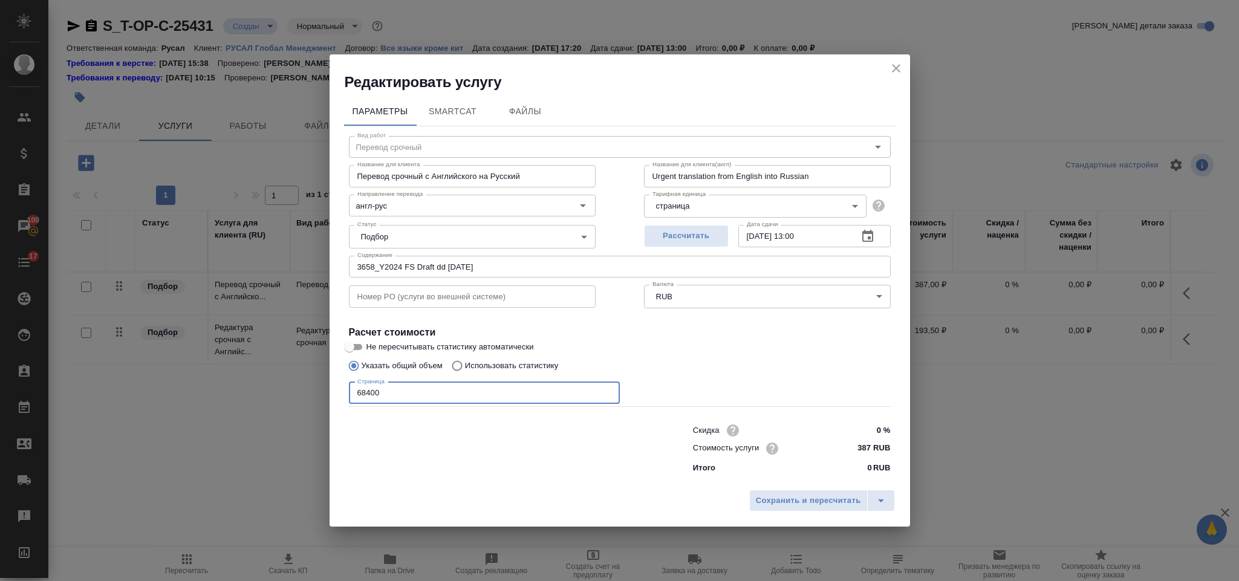
type input "68400"
click at [815, 487] on div "Сохранить и пересчитать" at bounding box center [620, 505] width 581 height 43
click at [815, 498] on span "Сохранить и пересчитать" at bounding box center [808, 501] width 105 height 14
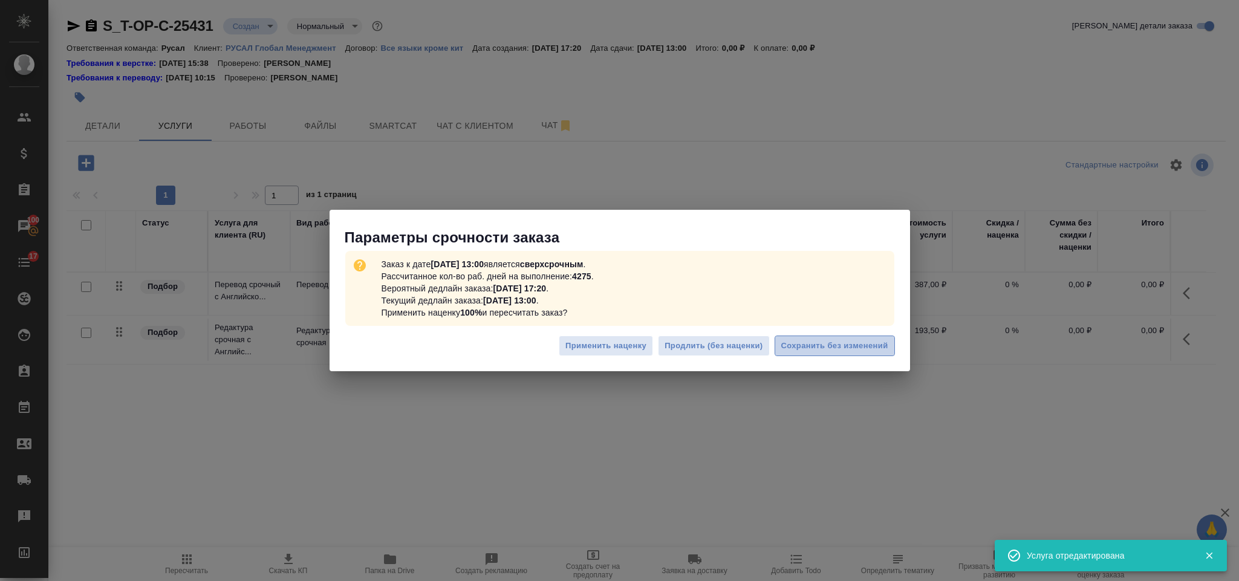
click at [809, 339] on span "Сохранить без изменений" at bounding box center [835, 346] width 107 height 14
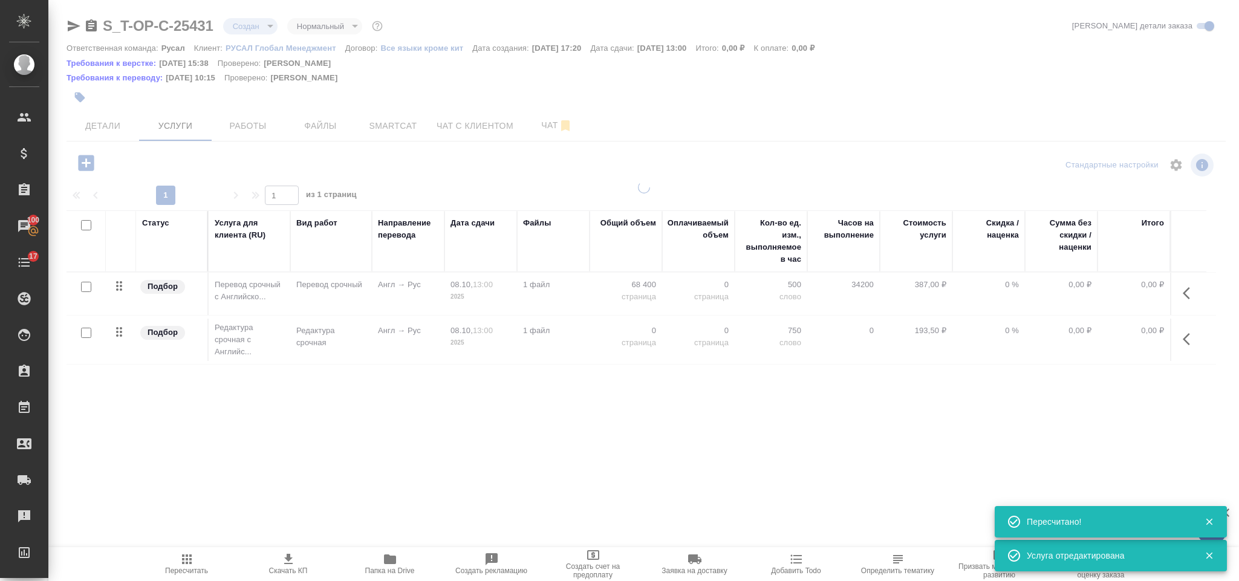
type input "urgent"
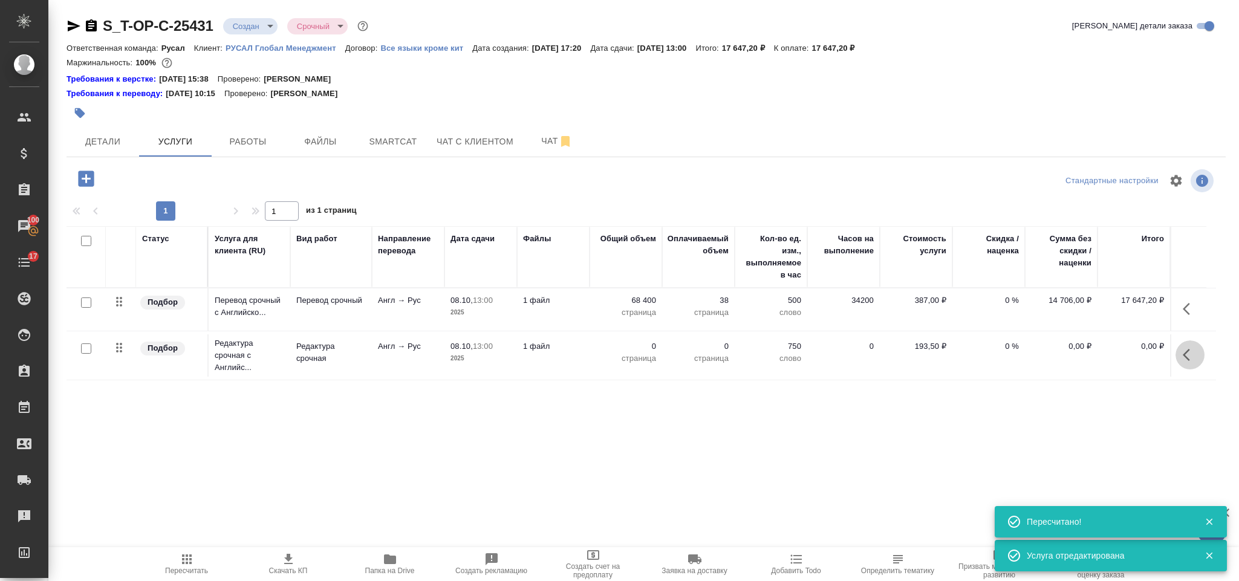
click at [1193, 342] on button "button" at bounding box center [1190, 355] width 29 height 29
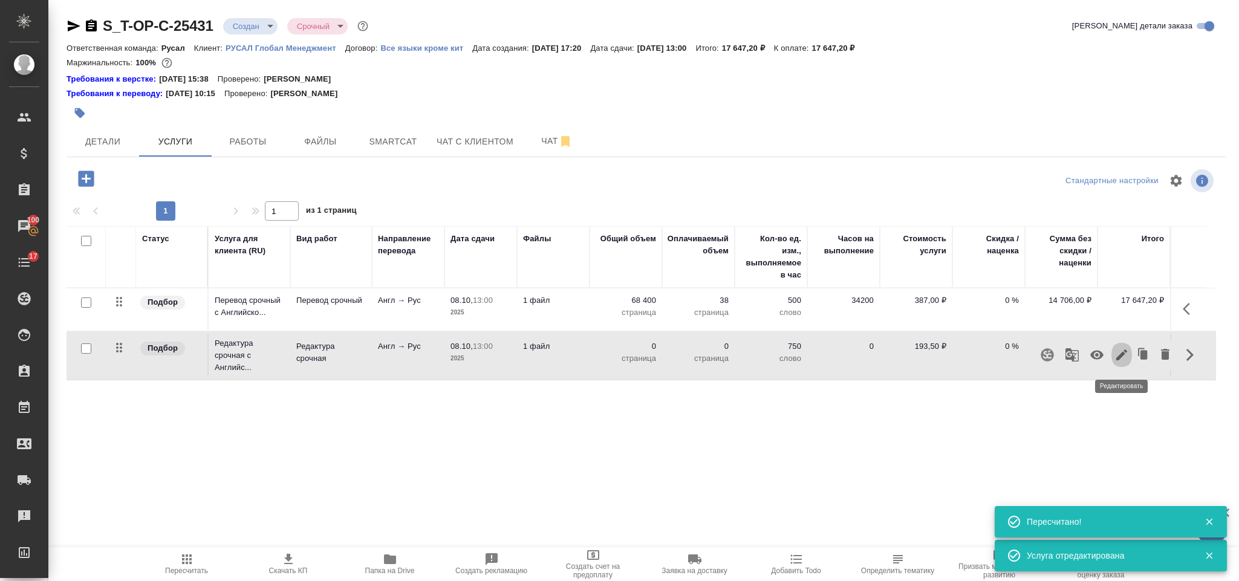
click at [1126, 354] on icon "button" at bounding box center [1122, 355] width 11 height 11
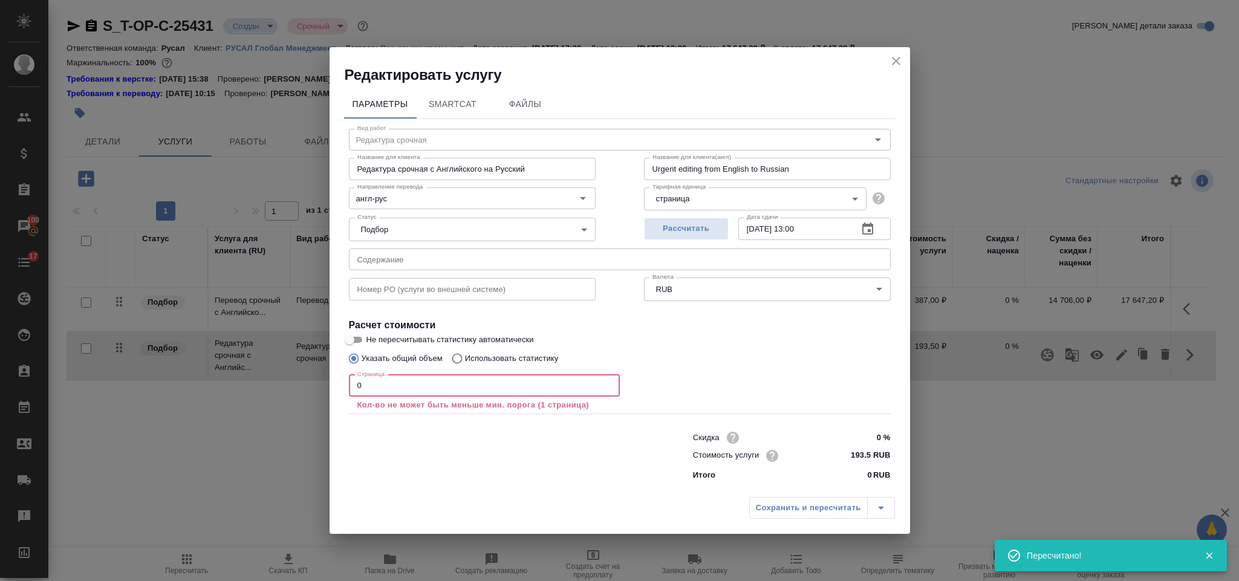
click at [486, 385] on input "0" at bounding box center [484, 386] width 271 height 22
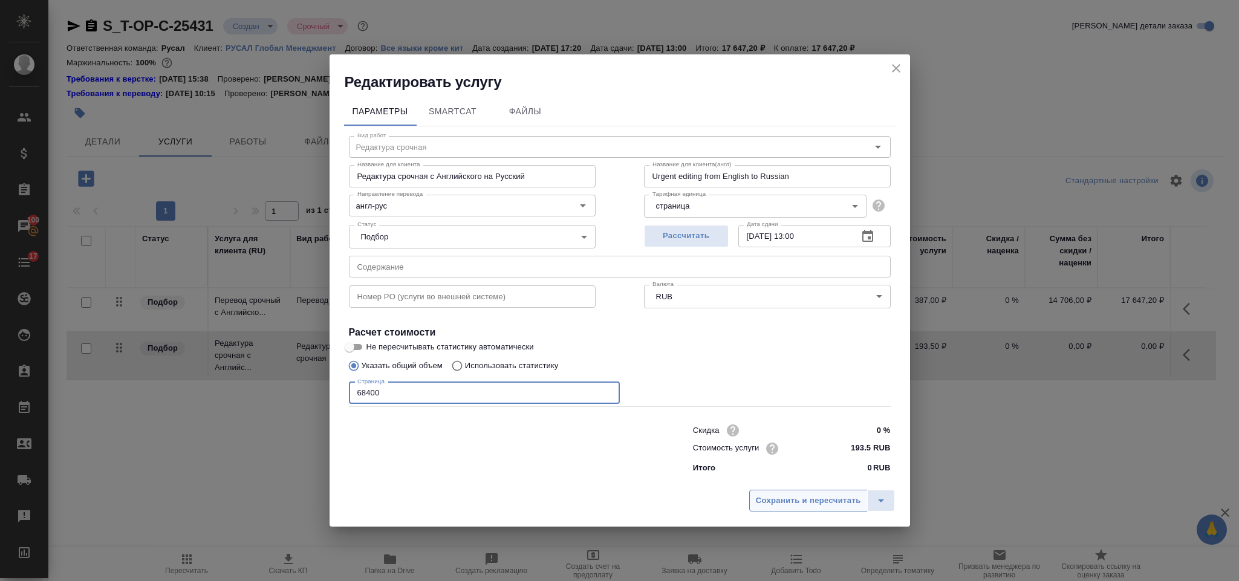
type input "68400"
click at [757, 501] on span "Сохранить и пересчитать" at bounding box center [808, 501] width 105 height 14
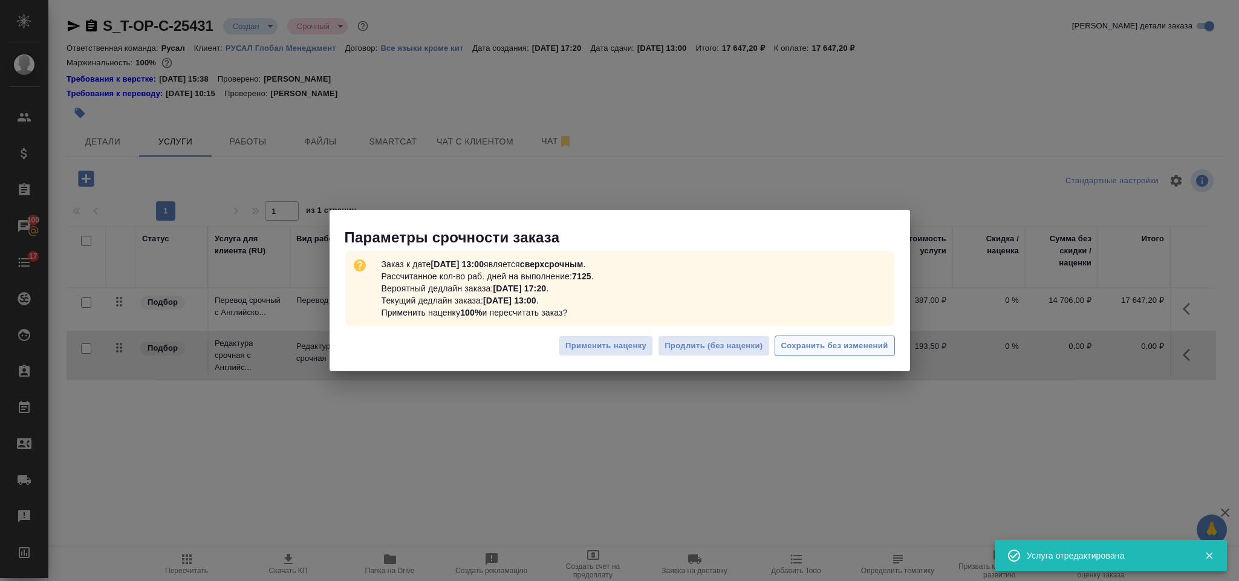
click at [820, 356] on button "Сохранить без изменений" at bounding box center [835, 346] width 120 height 21
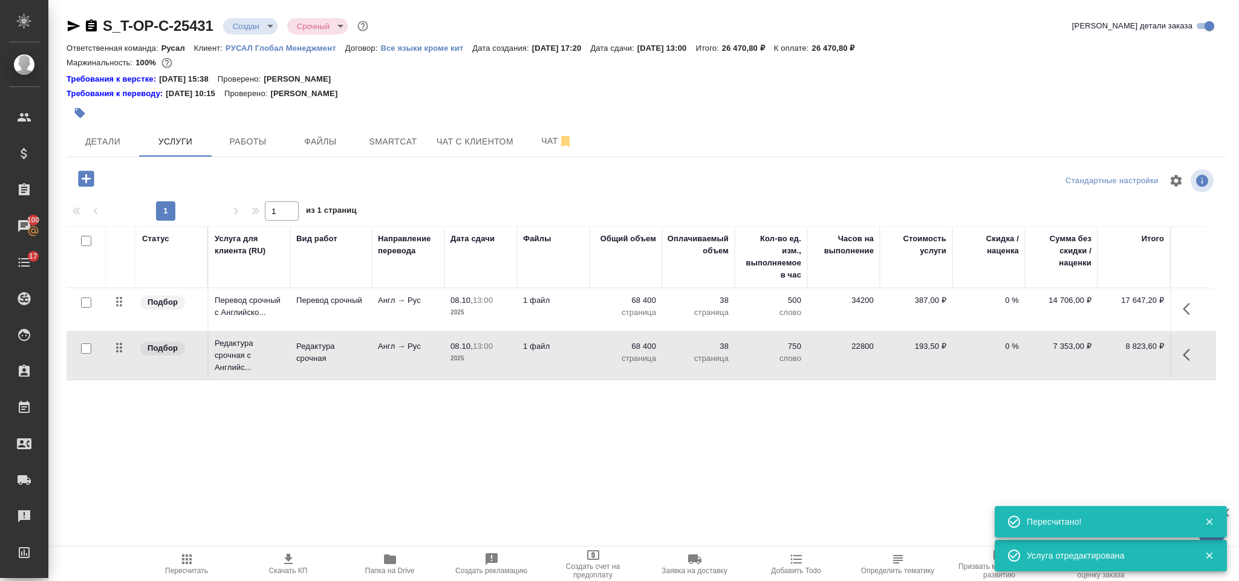
click at [80, 173] on icon "button" at bounding box center [86, 179] width 16 height 16
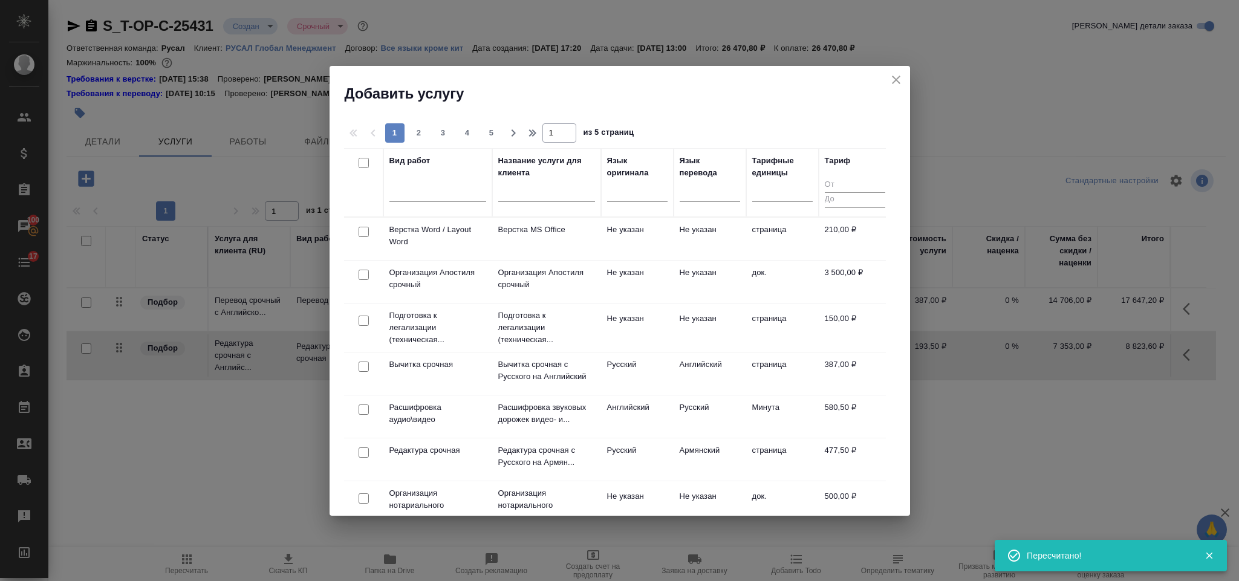
click at [361, 237] on input "checkbox" at bounding box center [364, 232] width 10 height 10
checkbox input "true"
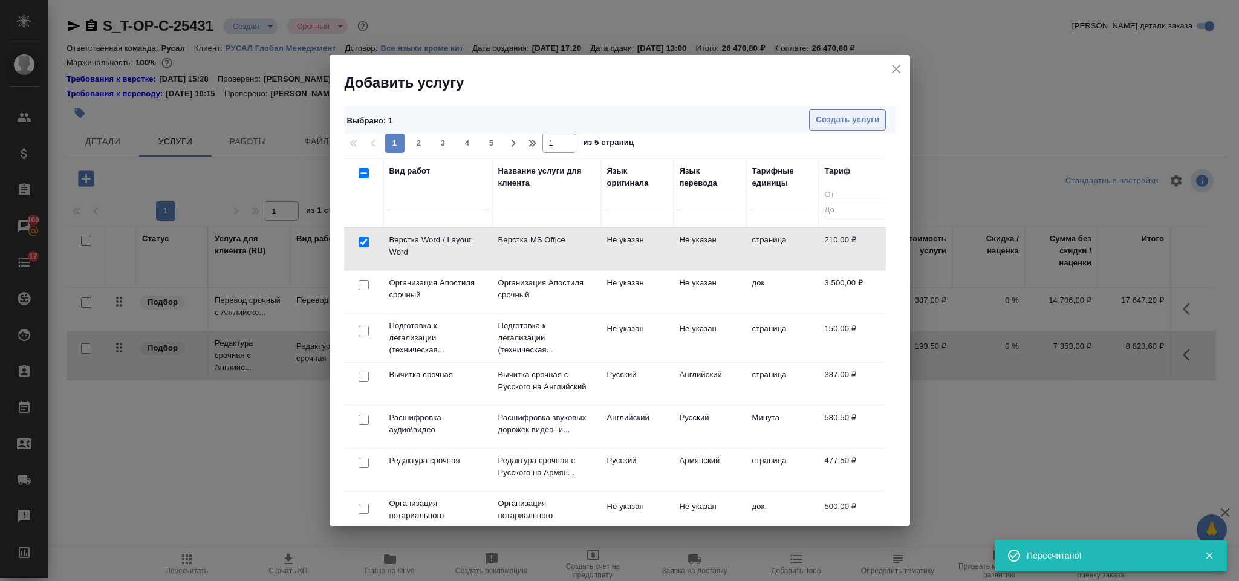
click at [848, 122] on span "Создать услуги" at bounding box center [848, 120] width 64 height 14
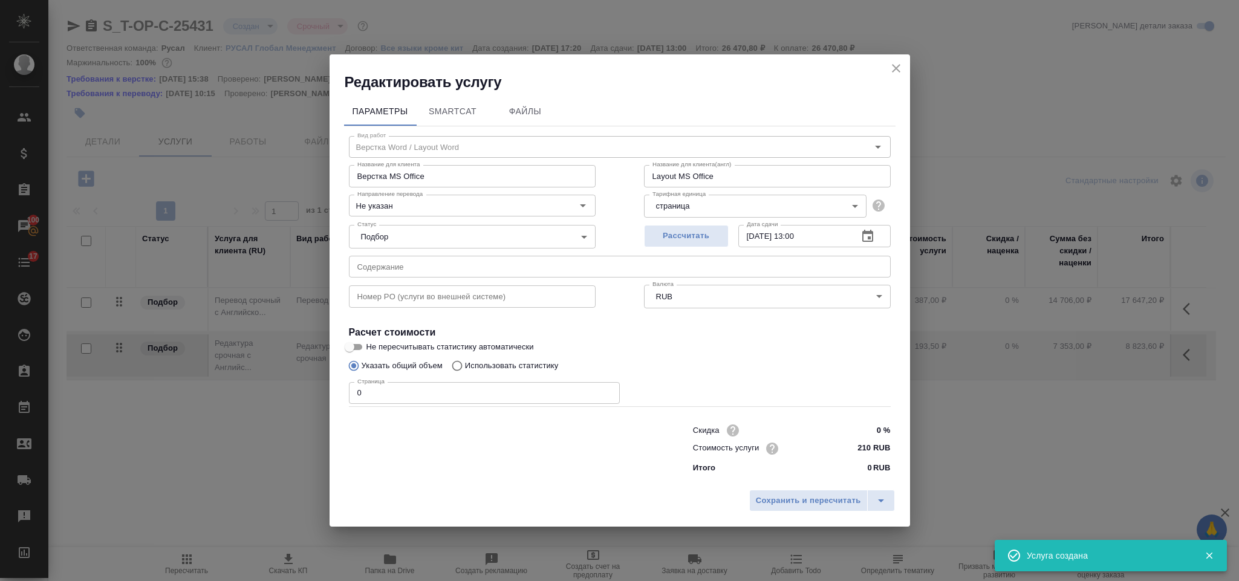
click at [407, 388] on input "0" at bounding box center [484, 393] width 271 height 22
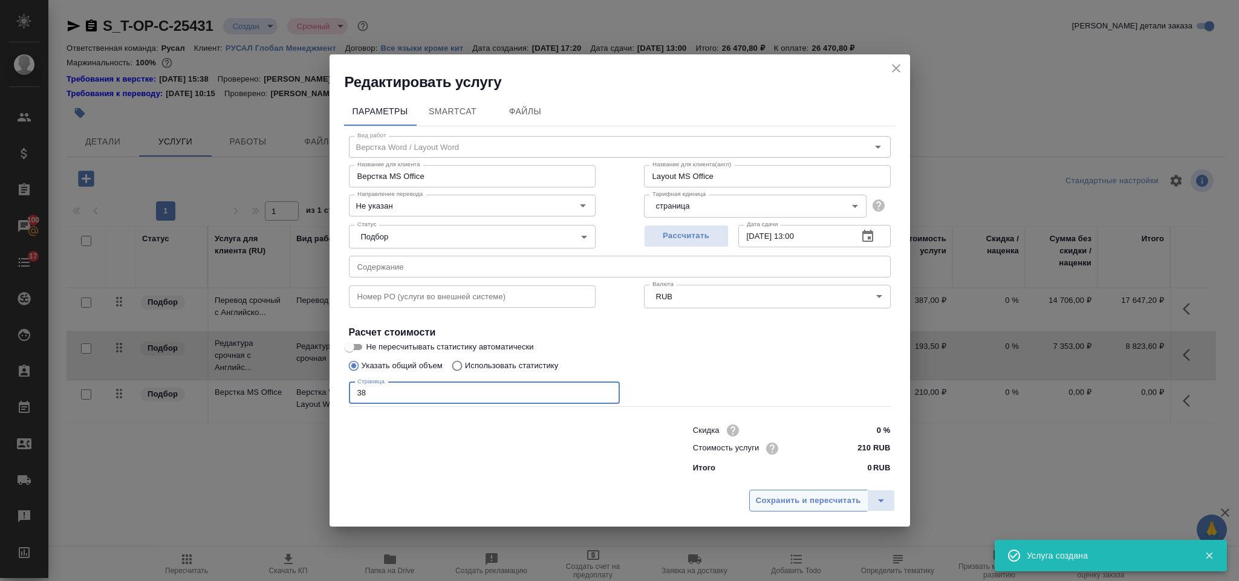
type input "38"
click at [782, 509] on button "Сохранить и пересчитать" at bounding box center [809, 501] width 119 height 22
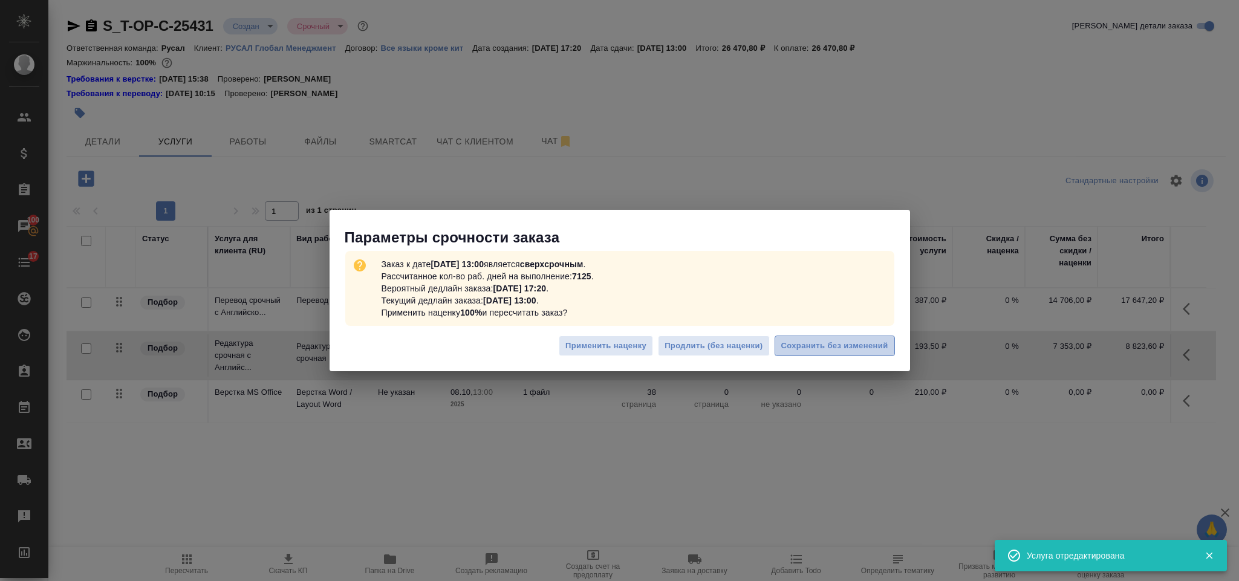
click at [834, 356] on button "Сохранить без изменений" at bounding box center [835, 346] width 120 height 21
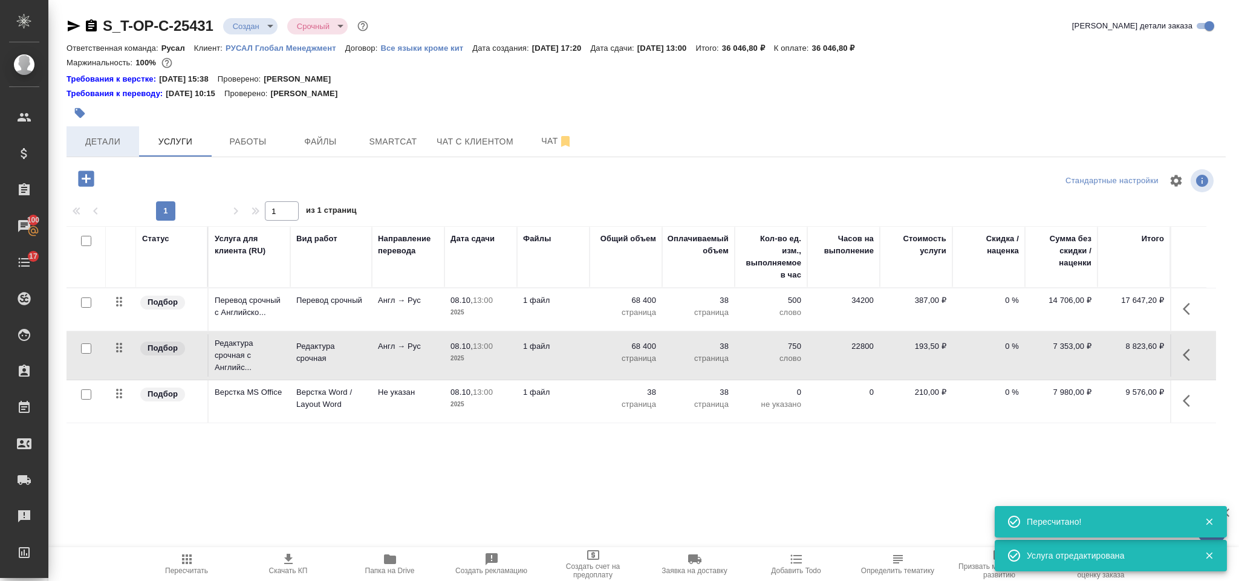
click at [115, 147] on span "Детали" at bounding box center [103, 141] width 58 height 15
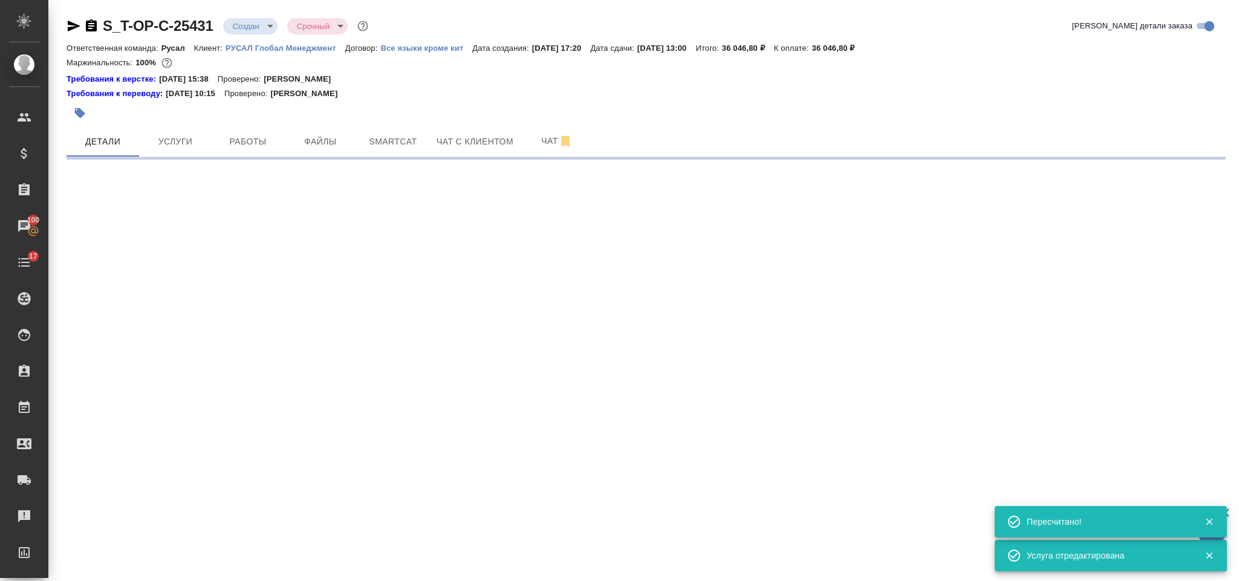
click at [91, 26] on icon "button" at bounding box center [91, 26] width 15 height 15
select select "RU"
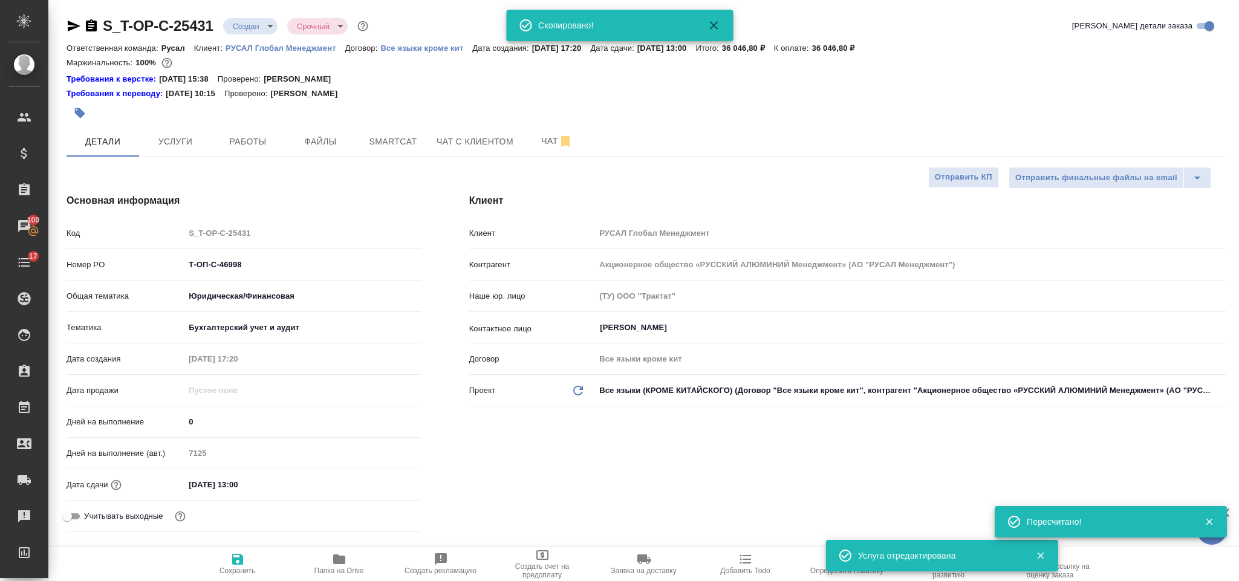
type textarea "x"
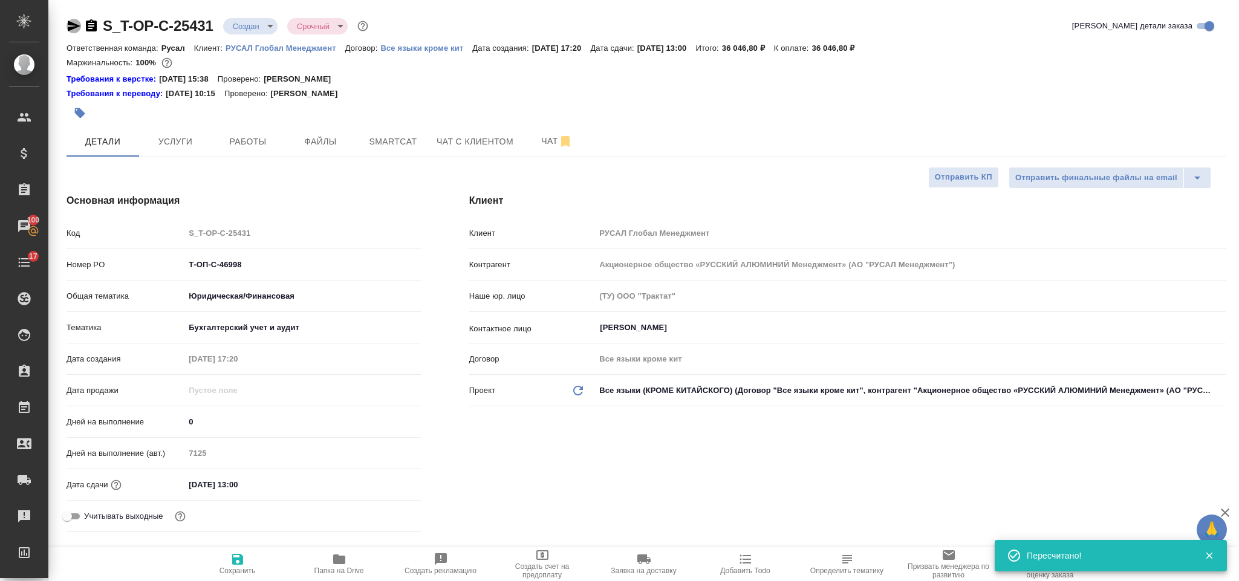
click at [68, 24] on icon "button" at bounding box center [74, 26] width 13 height 11
drag, startPoint x: 278, startPoint y: 271, endPoint x: 189, endPoint y: 269, distance: 89.6
click at [189, 269] on input "Т-ОП-С-46998" at bounding box center [302, 265] width 235 height 18
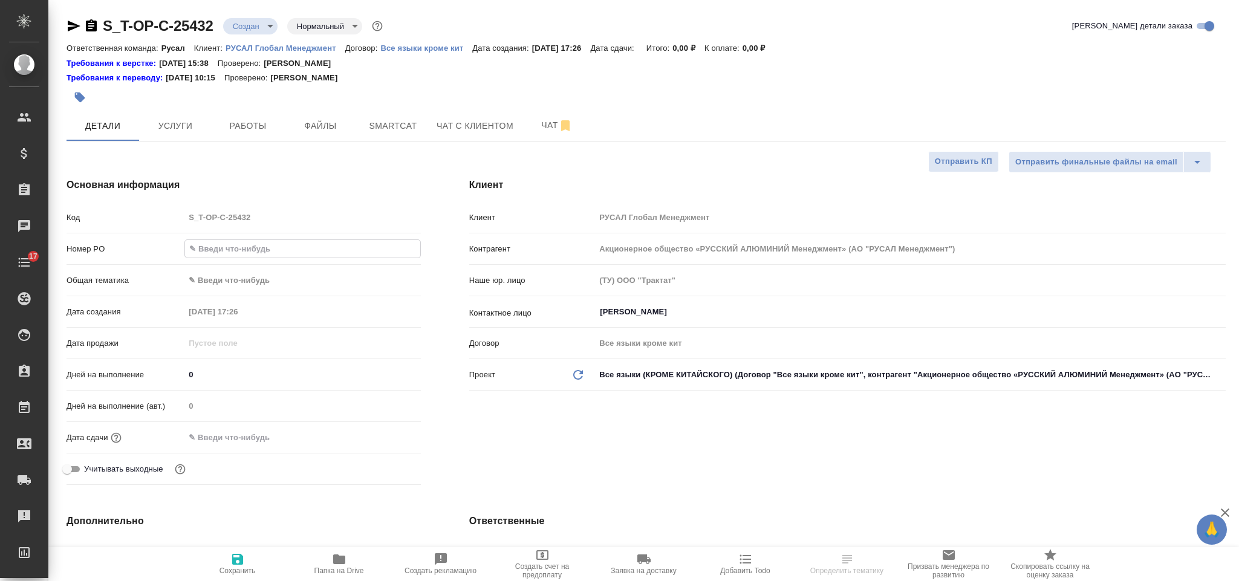
select select "RU"
type input "Т-ОП-С-46999"
click at [211, 278] on body "🙏 .cls-1 fill:#fff; AWATERA Gorlenko [PERSON_NAME] Спецификации Заказы Чаты 17 …" at bounding box center [619, 290] width 1239 height 581
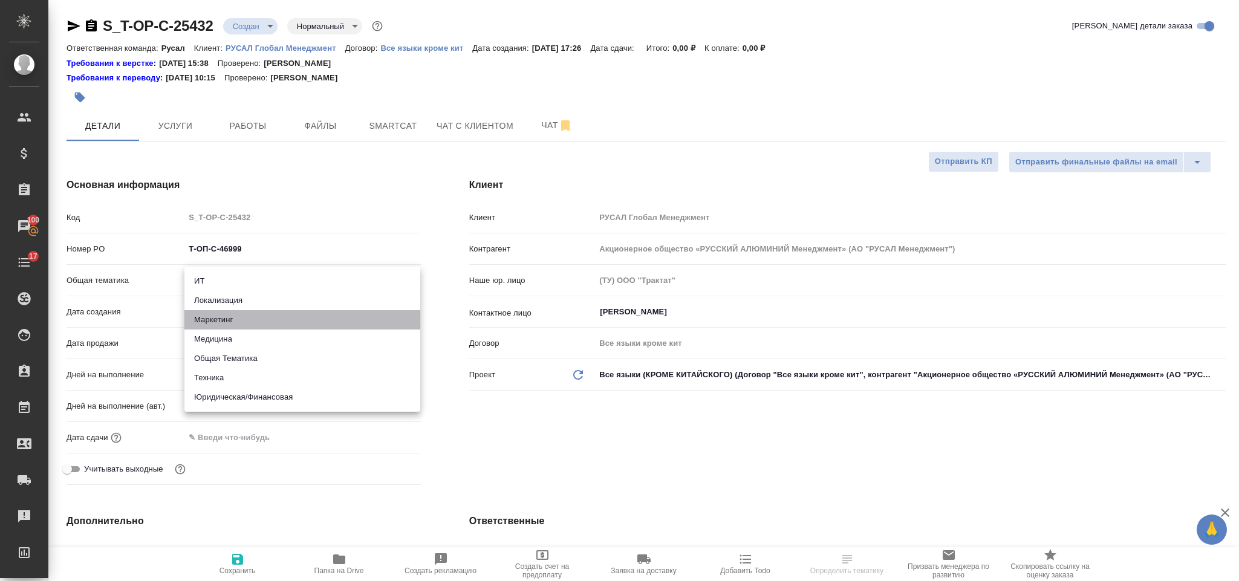
click at [234, 316] on li "Маркетинг" at bounding box center [303, 319] width 236 height 19
type input "marketing"
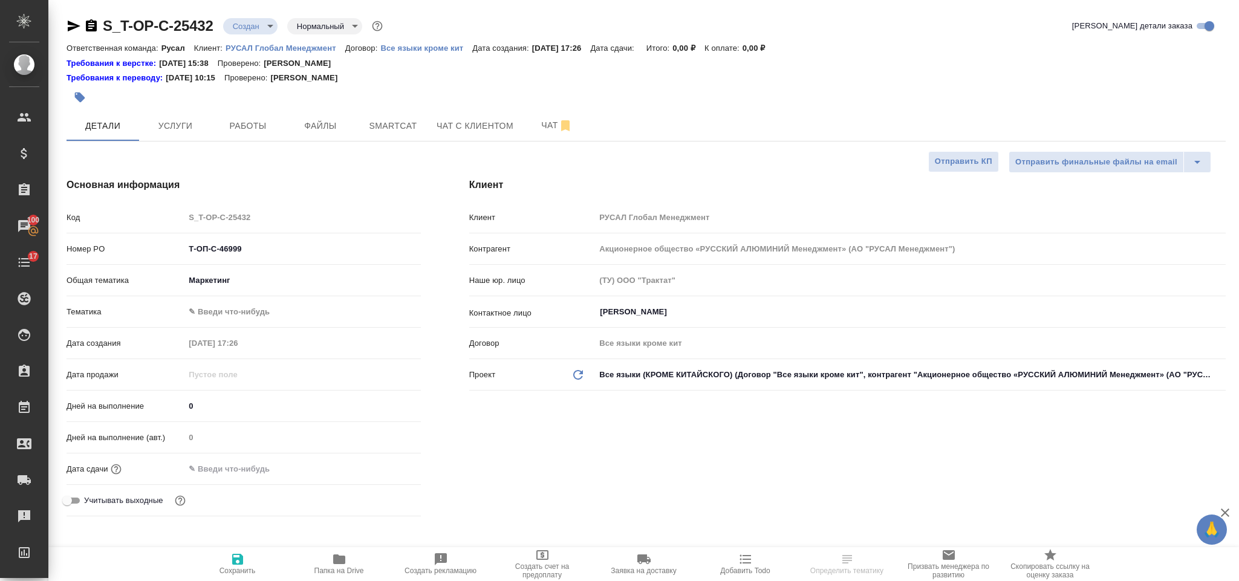
click at [229, 310] on body "🙏 .cls-1 fill:#fff; AWATERA [PERSON_NAME] Спецификации Заказы 100 Чаты 17 Todo …" at bounding box center [619, 290] width 1239 height 581
click at [241, 280] on div at bounding box center [619, 290] width 1239 height 581
click at [225, 278] on div ".cls-1 fill:#fff; AWATERA [PERSON_NAME] Спецификации Заказы 100 Чаты 17 Todo Пр…" at bounding box center [619, 290] width 1239 height 581
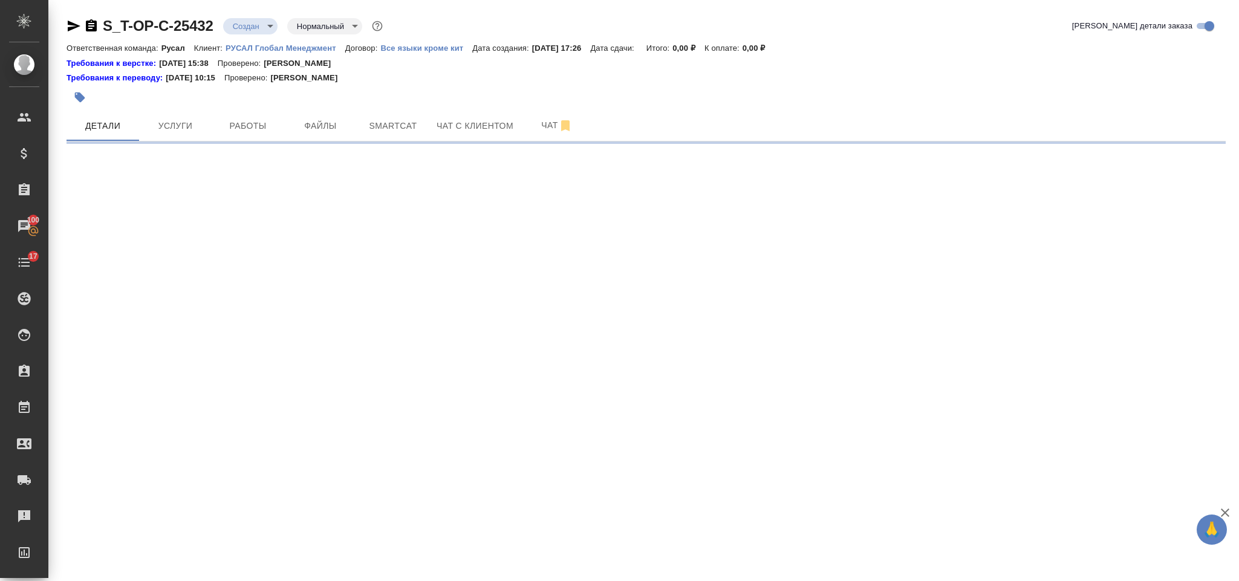
select select "RU"
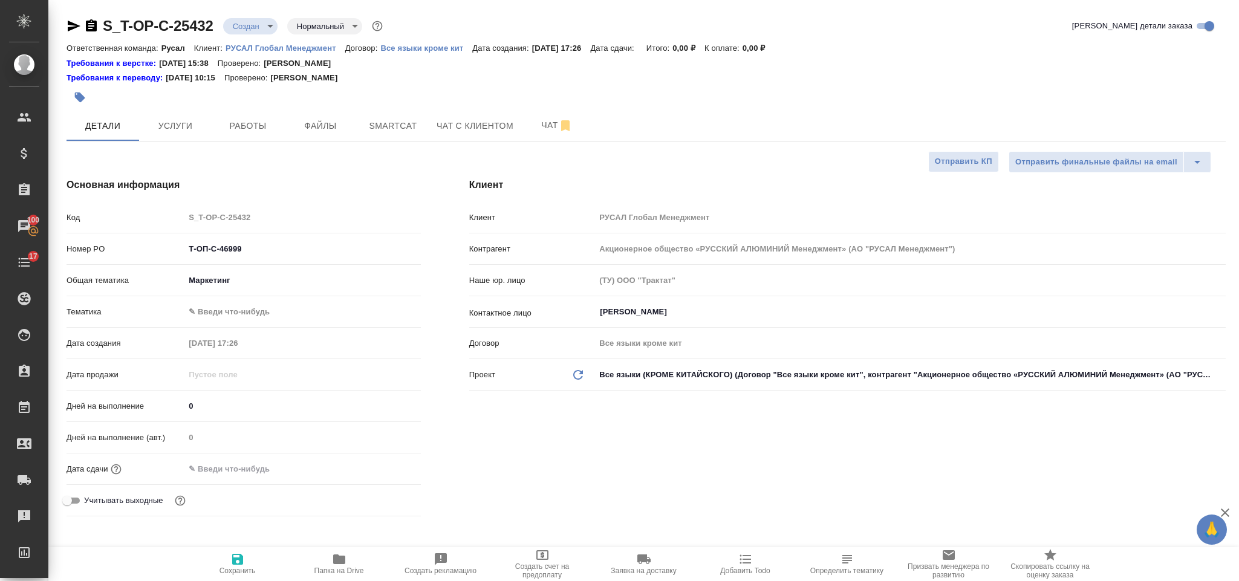
type textarea "x"
click at [229, 310] on body "🙏 .cls-1 fill:#fff; AWATERA [PERSON_NAME] Спецификации Заказы 100 Чаты 17 Todo …" at bounding box center [619, 290] width 1239 height 581
click at [234, 331] on li "Маркетинг" at bounding box center [303, 331] width 236 height 19
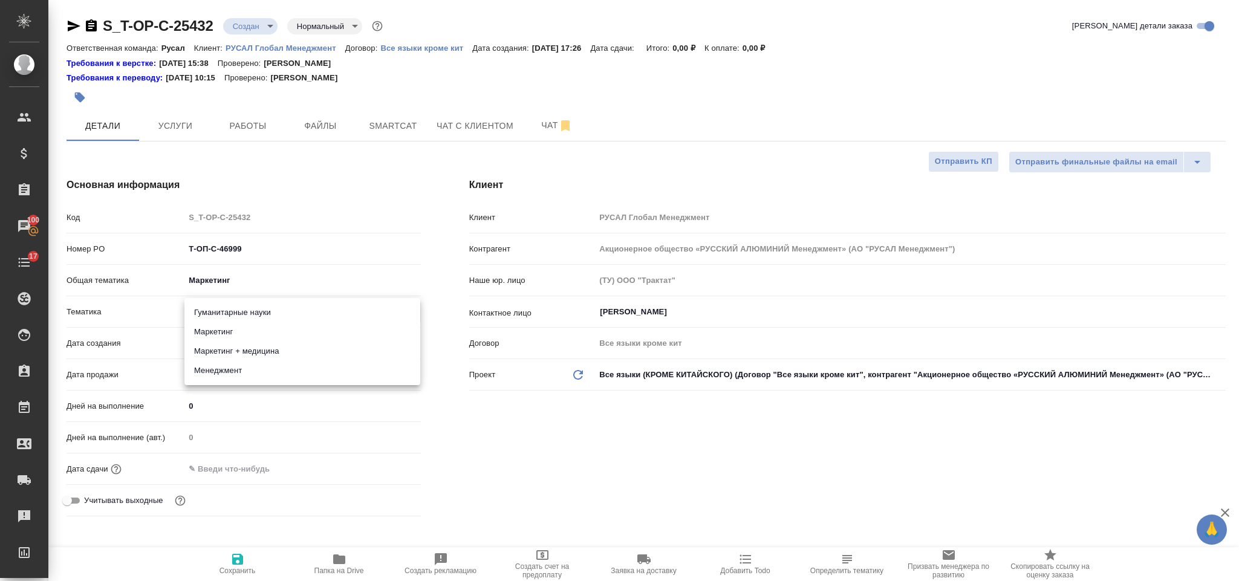
type input "5a8b8b956a9677013d343d63"
type textarea "x"
drag, startPoint x: 238, startPoint y: 467, endPoint x: 276, endPoint y: 457, distance: 39.3
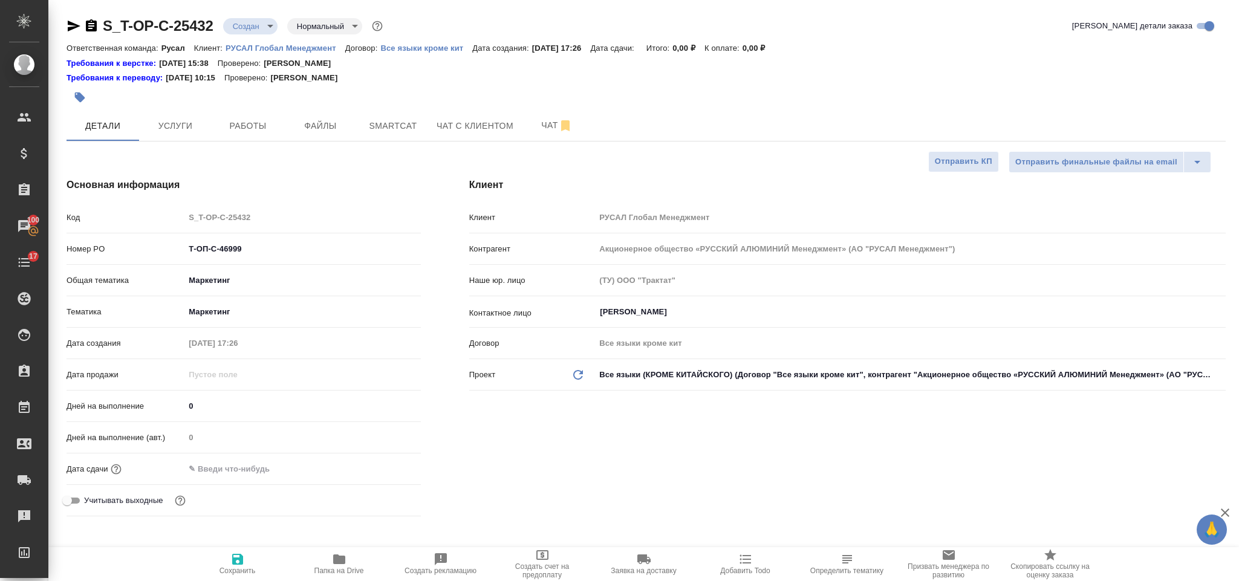
click at [240, 467] on input "text" at bounding box center [238, 469] width 106 height 18
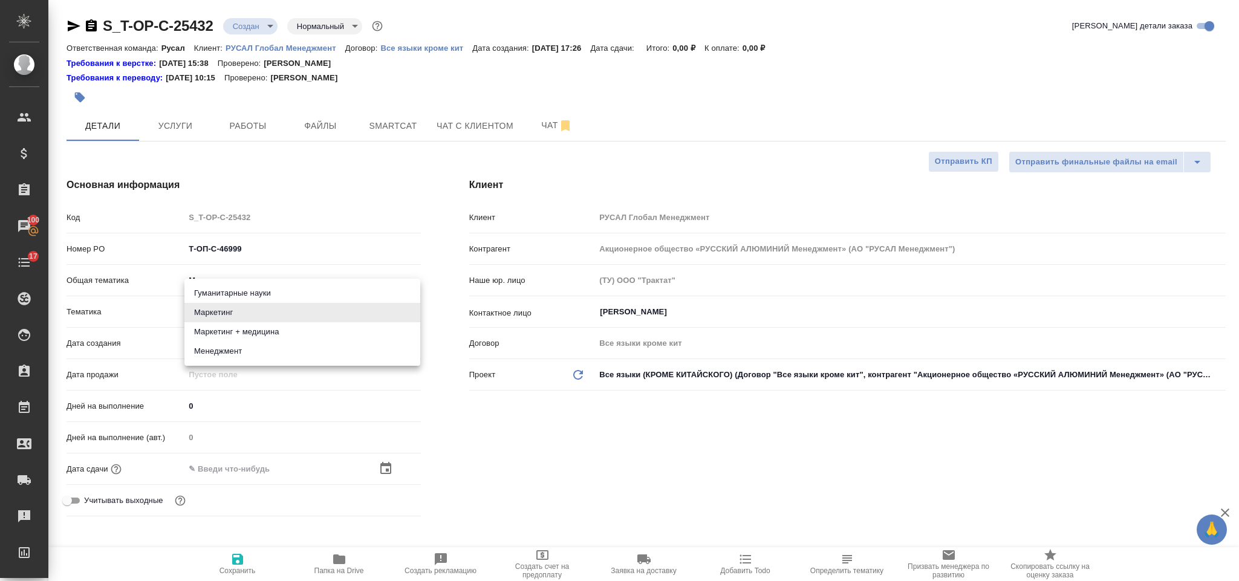
click at [255, 305] on body "🙏 .cls-1 fill:#fff; AWATERA [PERSON_NAME] Спецификации Заказы 100 Чаты 17 Todo …" at bounding box center [619, 290] width 1239 height 581
click at [262, 347] on li "Менеджмент" at bounding box center [303, 351] width 236 height 19
type input "5a8b8b956a9677013d343d4c"
type textarea "x"
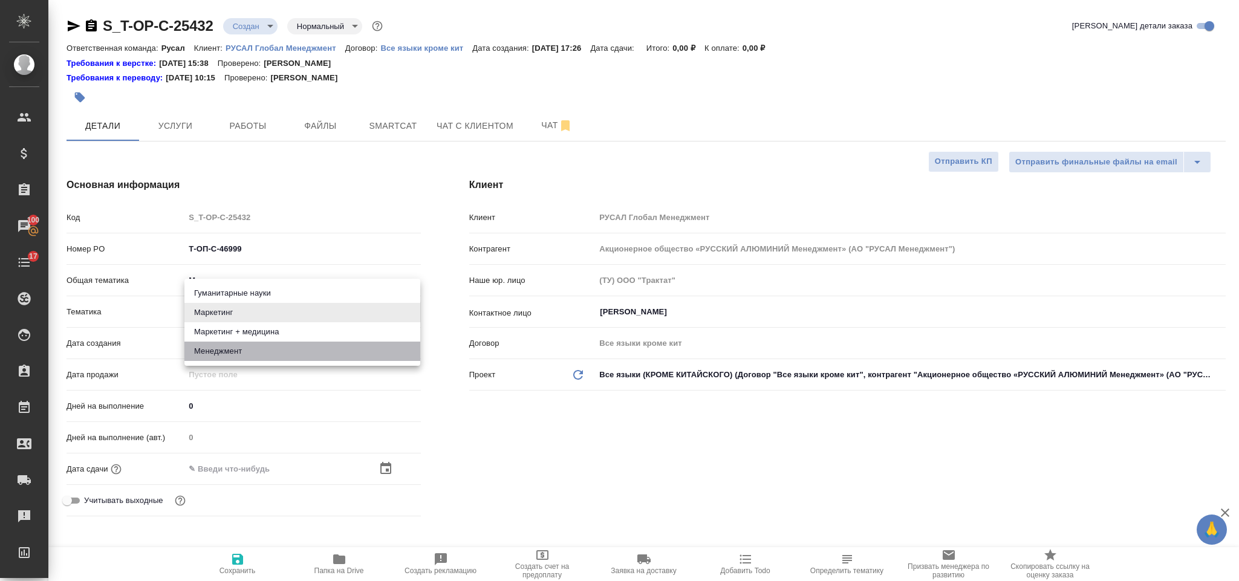
type textarea "x"
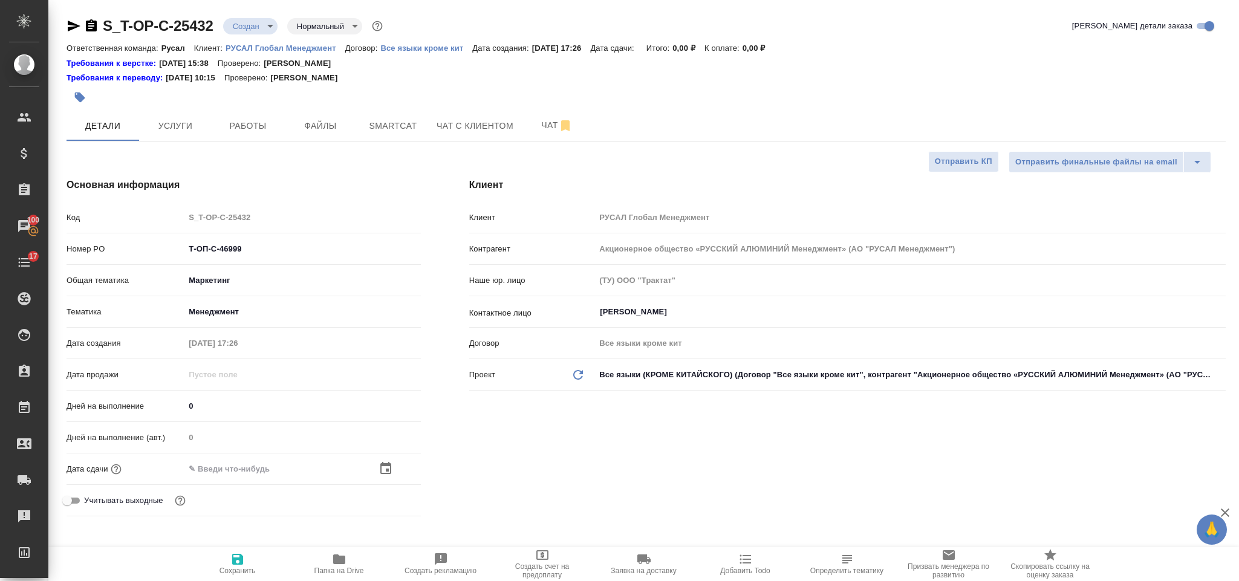
click at [246, 557] on span "Сохранить" at bounding box center [237, 563] width 87 height 23
type textarea "x"
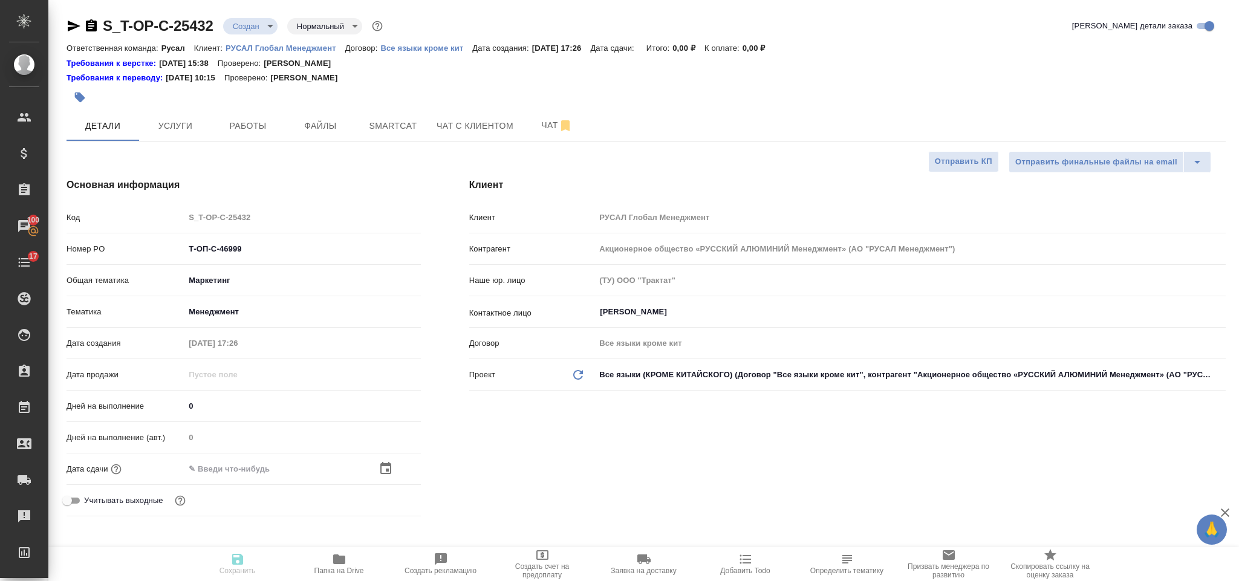
type textarea "x"
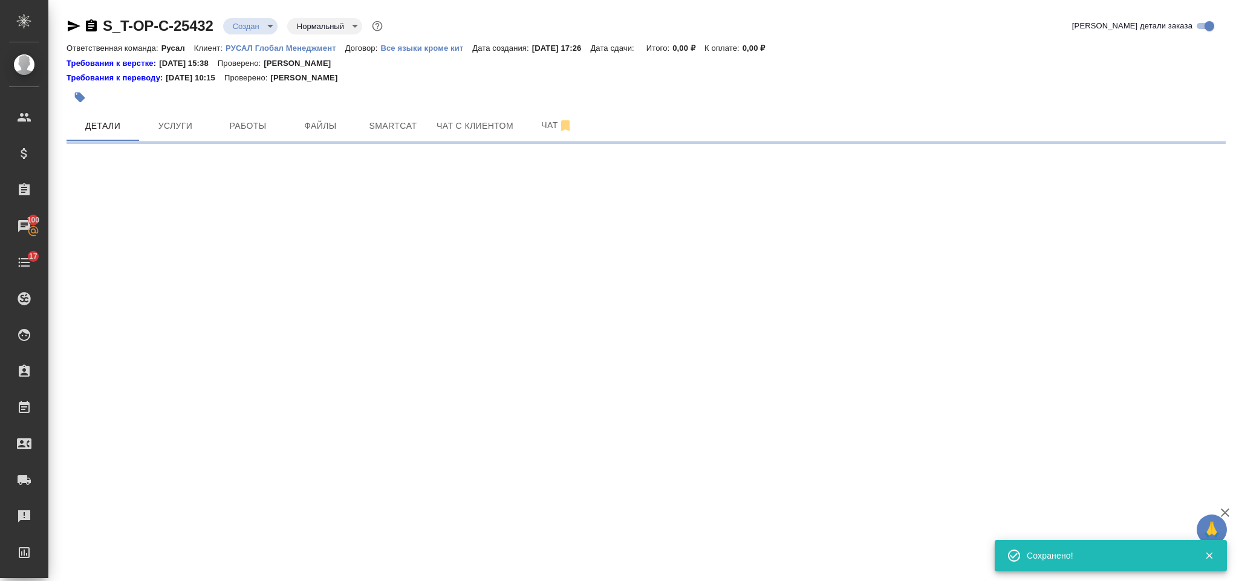
select select "RU"
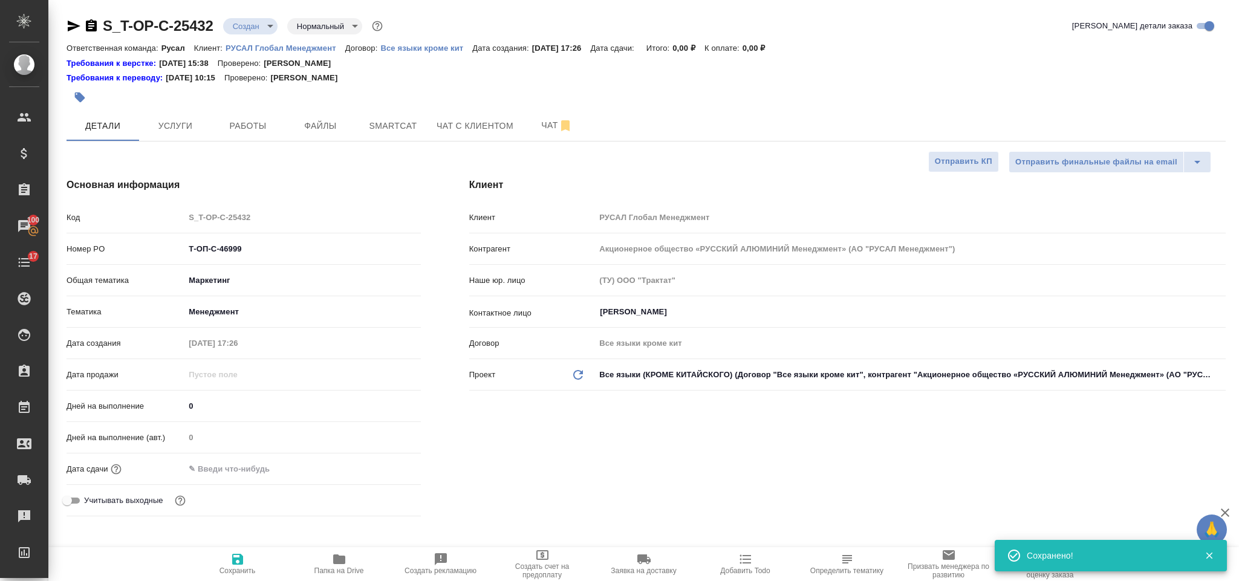
type textarea "x"
click at [240, 475] on input "text" at bounding box center [238, 469] width 106 height 18
click at [381, 467] on icon "button" at bounding box center [385, 468] width 11 height 12
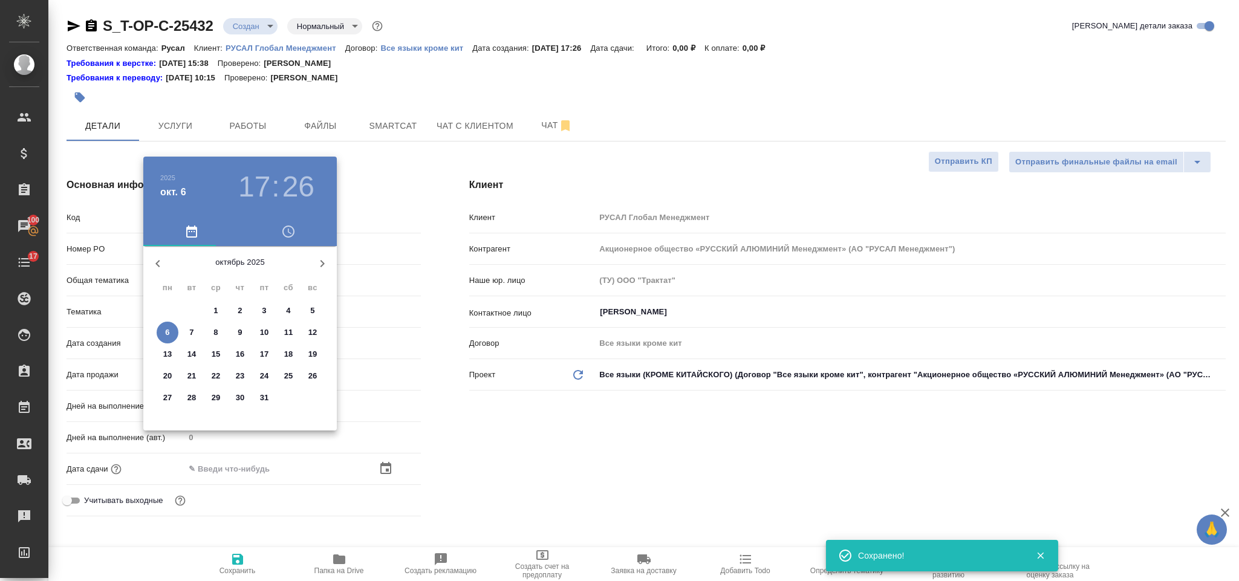
click at [245, 325] on button "9" at bounding box center [240, 333] width 22 height 22
type input "[DATE] 17:26"
type textarea "x"
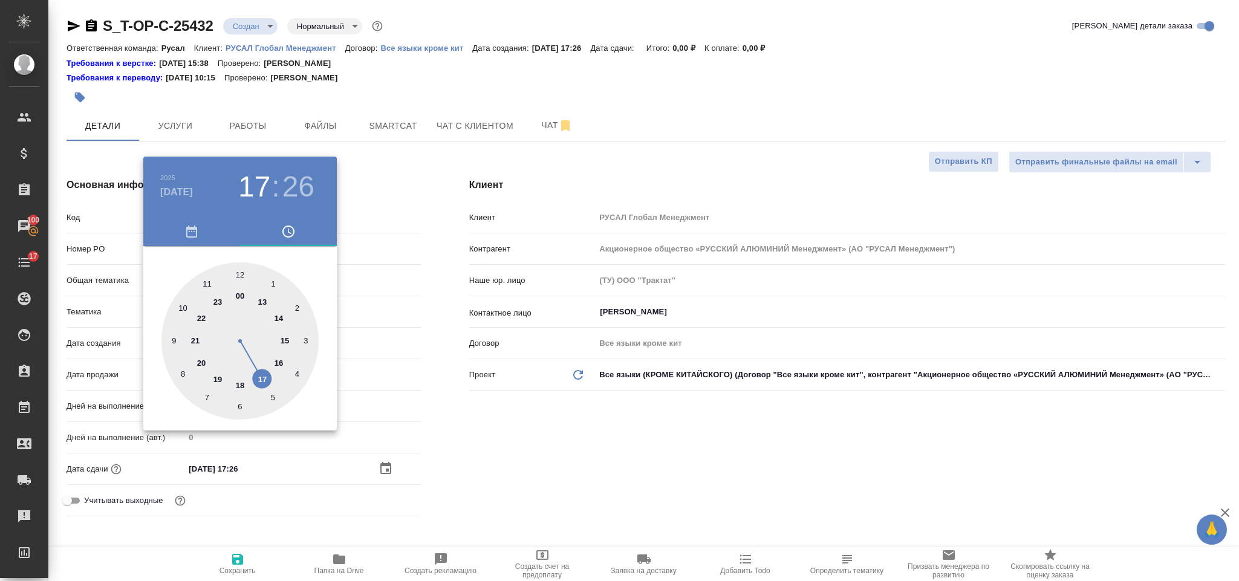
click at [240, 270] on div at bounding box center [240, 341] width 157 height 157
type input "[DATE] 12:26"
type textarea "x"
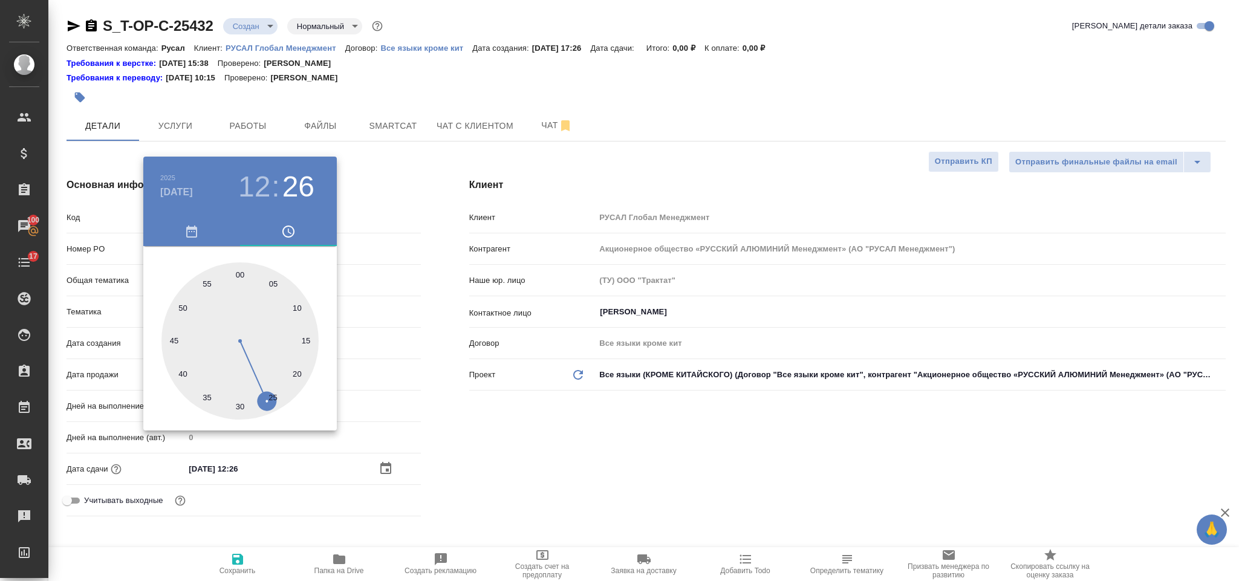
click at [243, 269] on div at bounding box center [240, 341] width 157 height 157
type input "[DATE] 12:00"
type textarea "x"
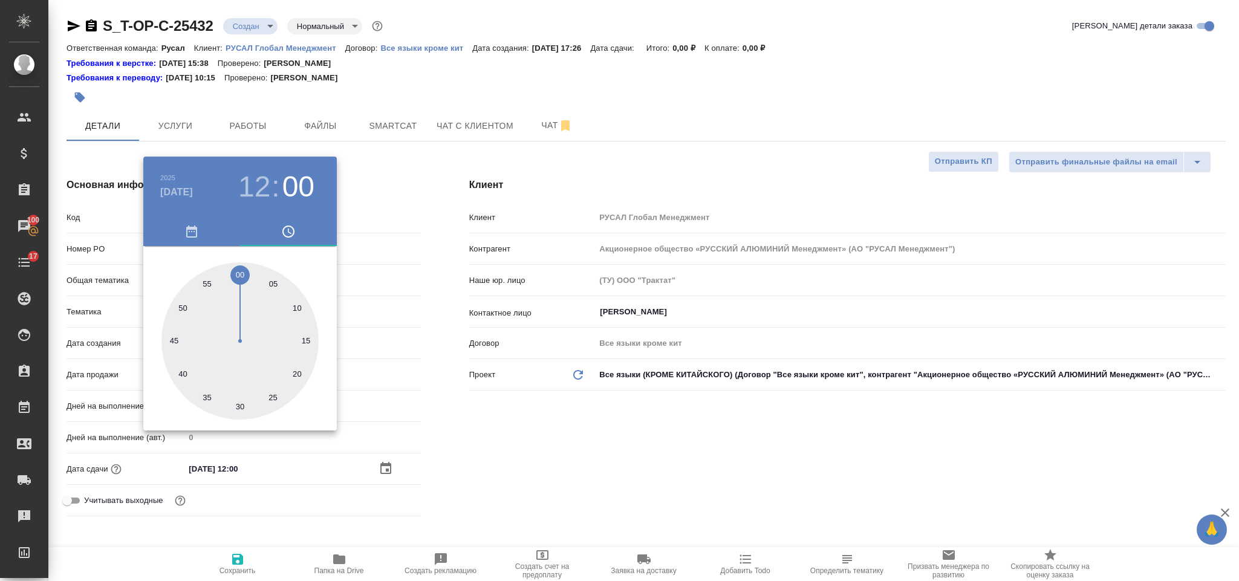
click at [596, 450] on div at bounding box center [619, 290] width 1239 height 581
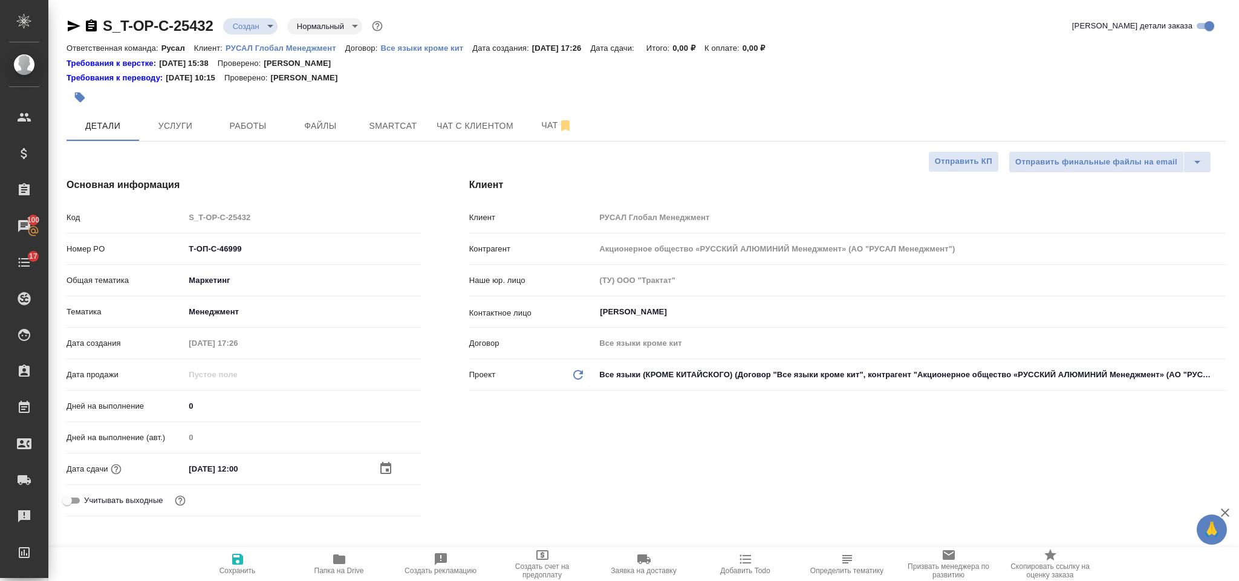
click at [240, 554] on icon "button" at bounding box center [237, 559] width 15 height 15
type textarea "x"
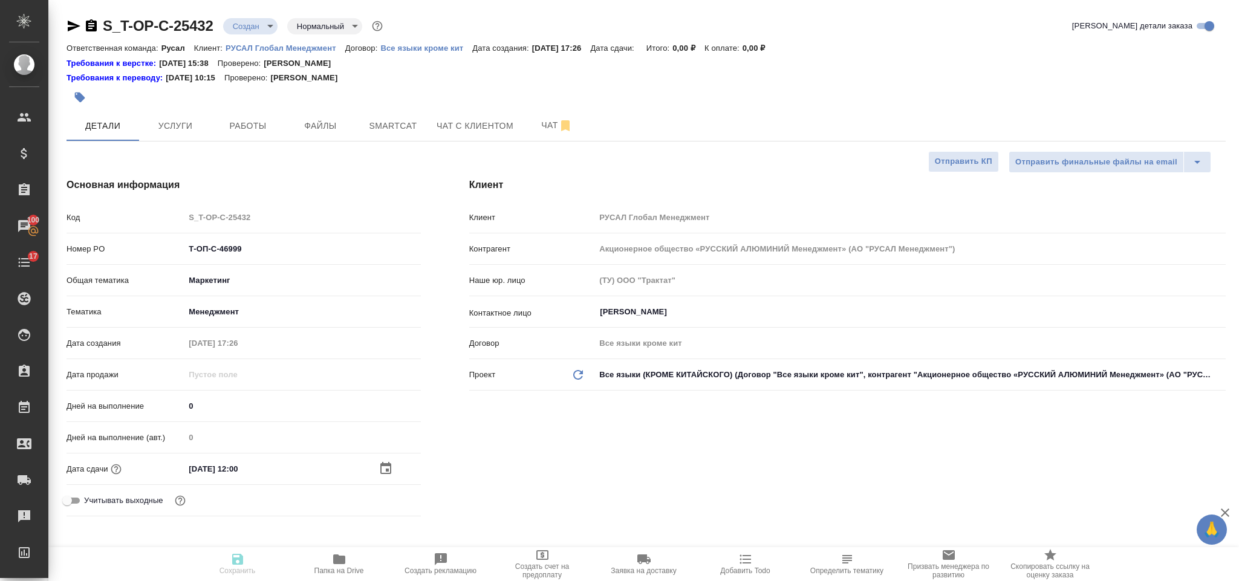
type textarea "x"
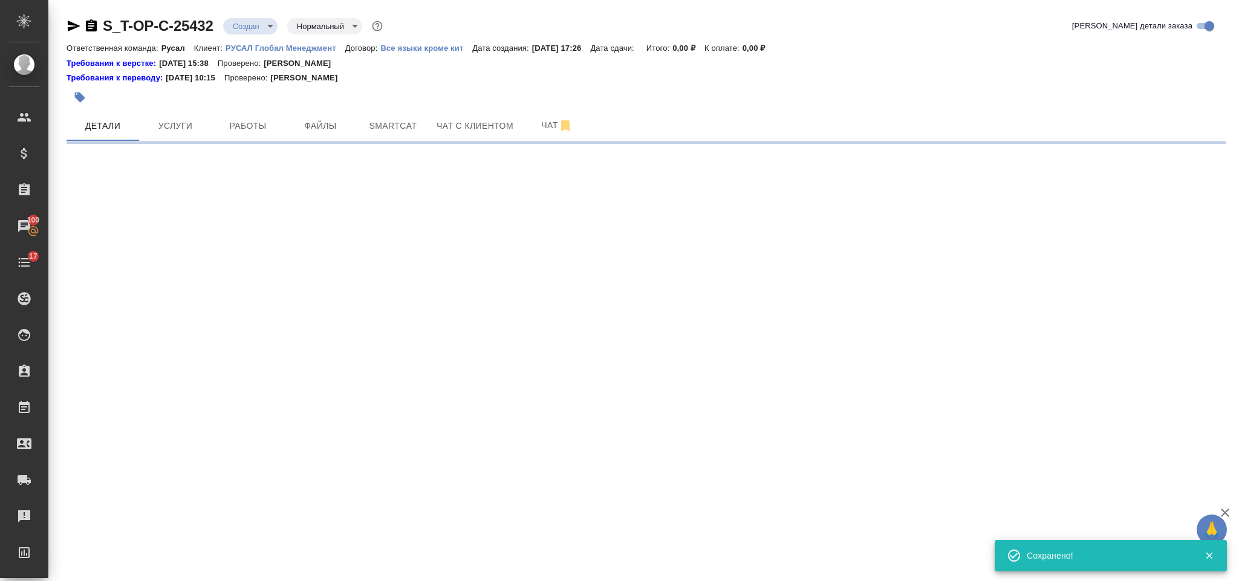
select select "RU"
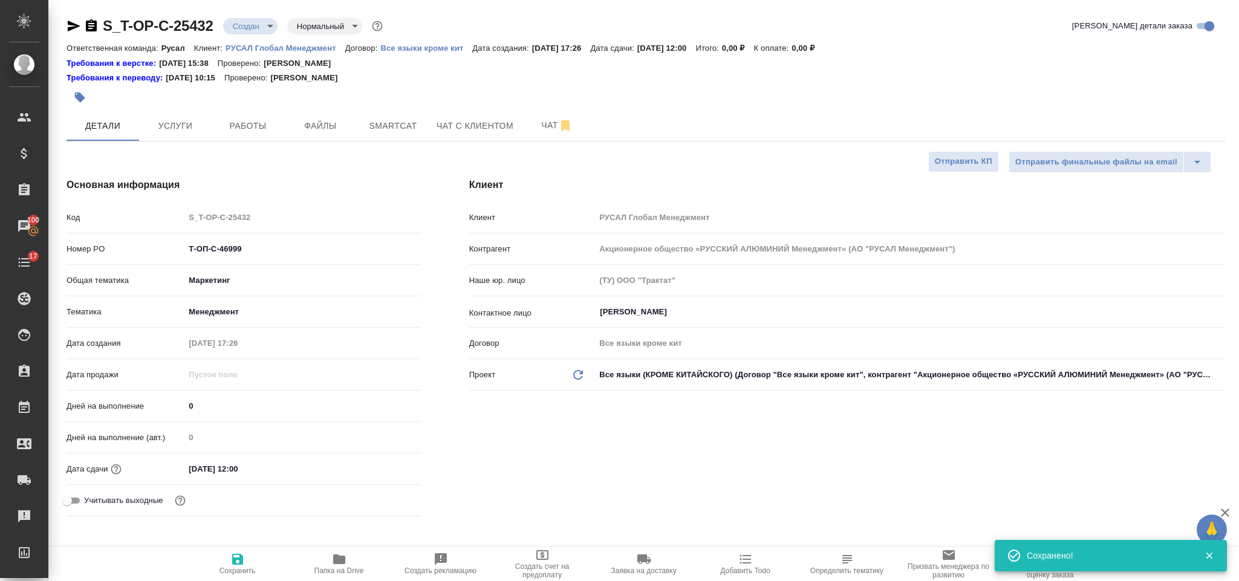
type textarea "x"
click at [338, 115] on button "Файлы" at bounding box center [320, 126] width 73 height 30
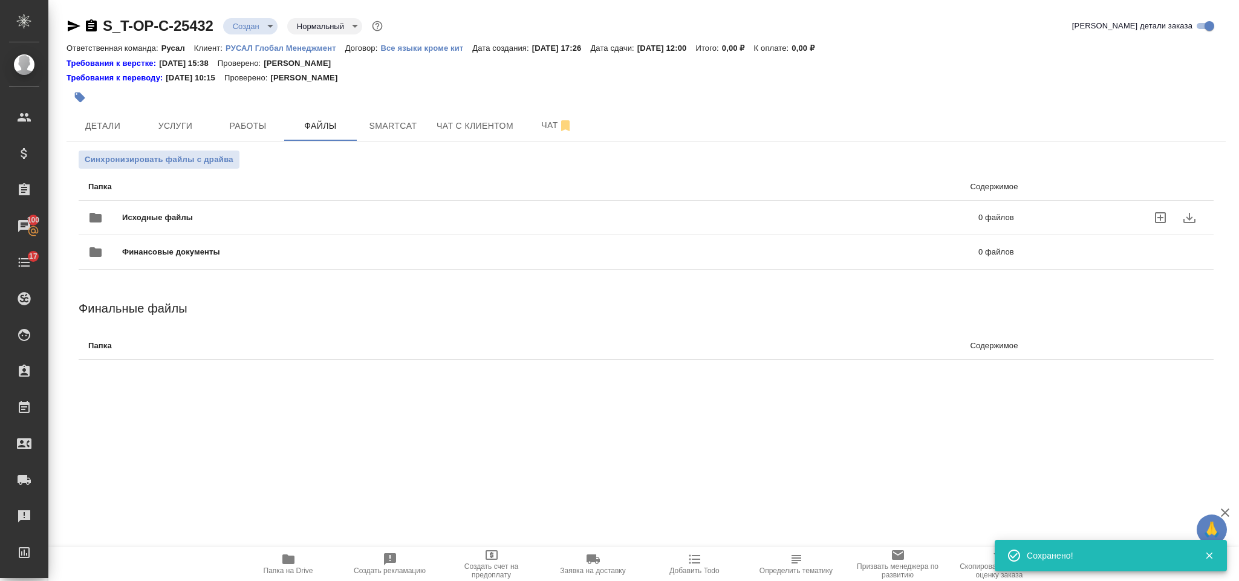
click at [235, 209] on div "Исходные файлы 0 файлов" at bounding box center [551, 217] width 926 height 29
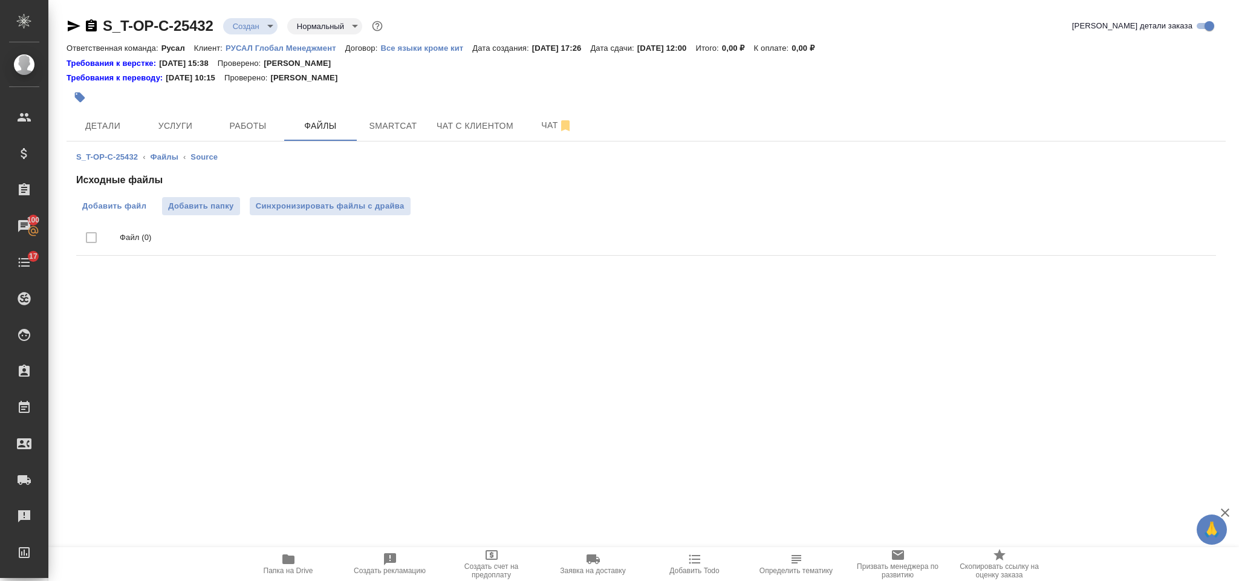
click at [140, 201] on span "Добавить файл" at bounding box center [114, 206] width 64 height 12
click at [0, 0] on input "Добавить файл" at bounding box center [0, 0] width 0 height 0
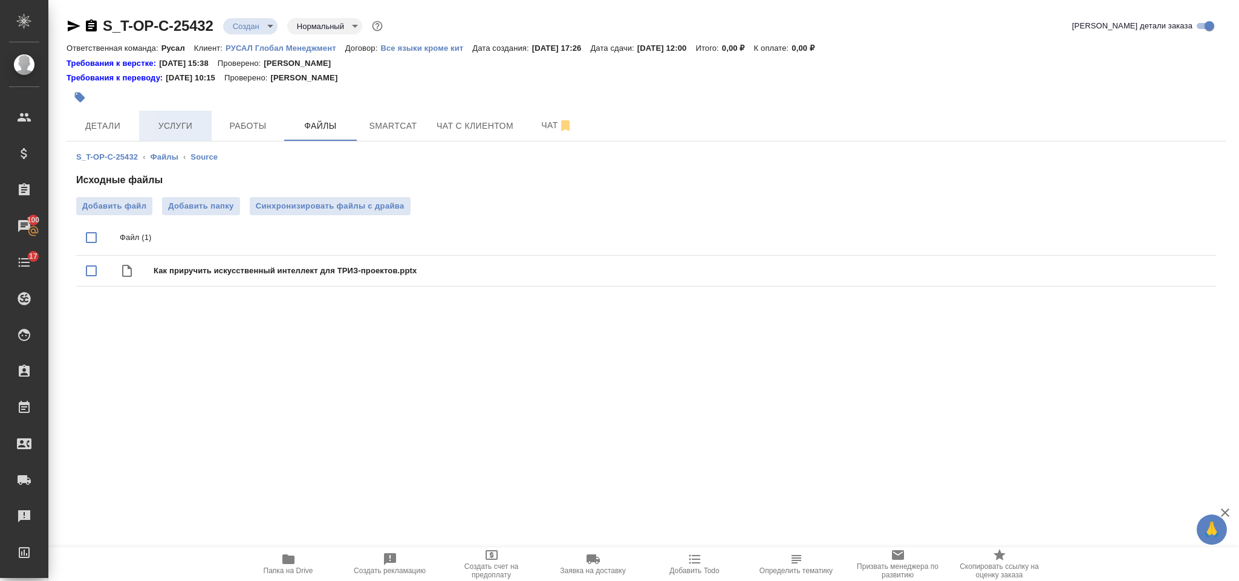
click at [189, 117] on button "Услуги" at bounding box center [175, 126] width 73 height 30
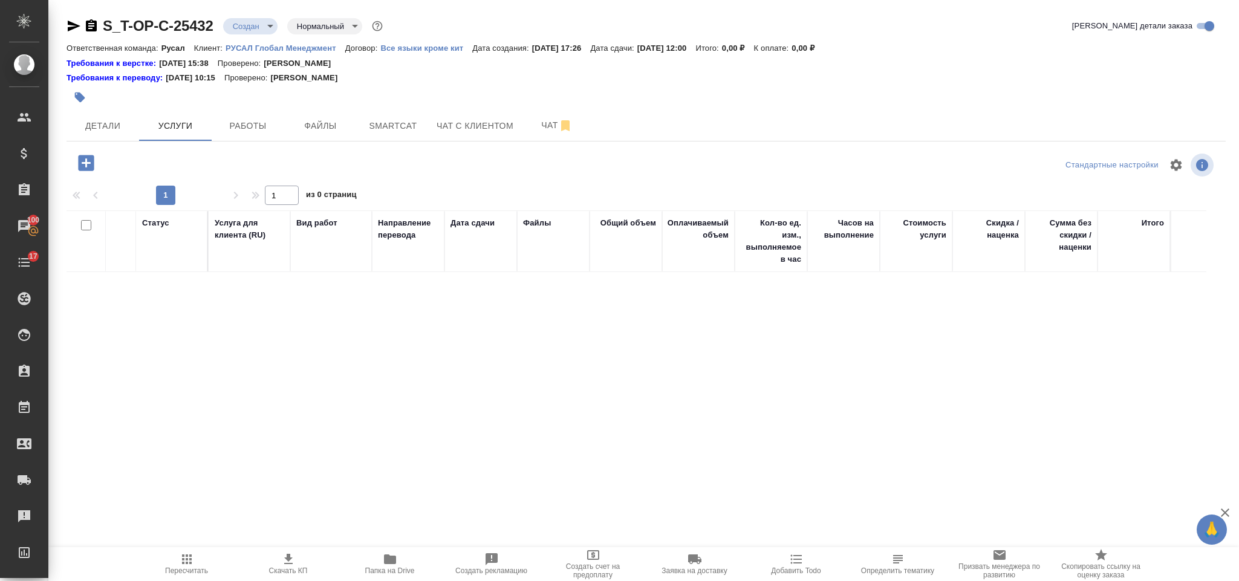
click at [93, 163] on icon "button" at bounding box center [86, 163] width 16 height 16
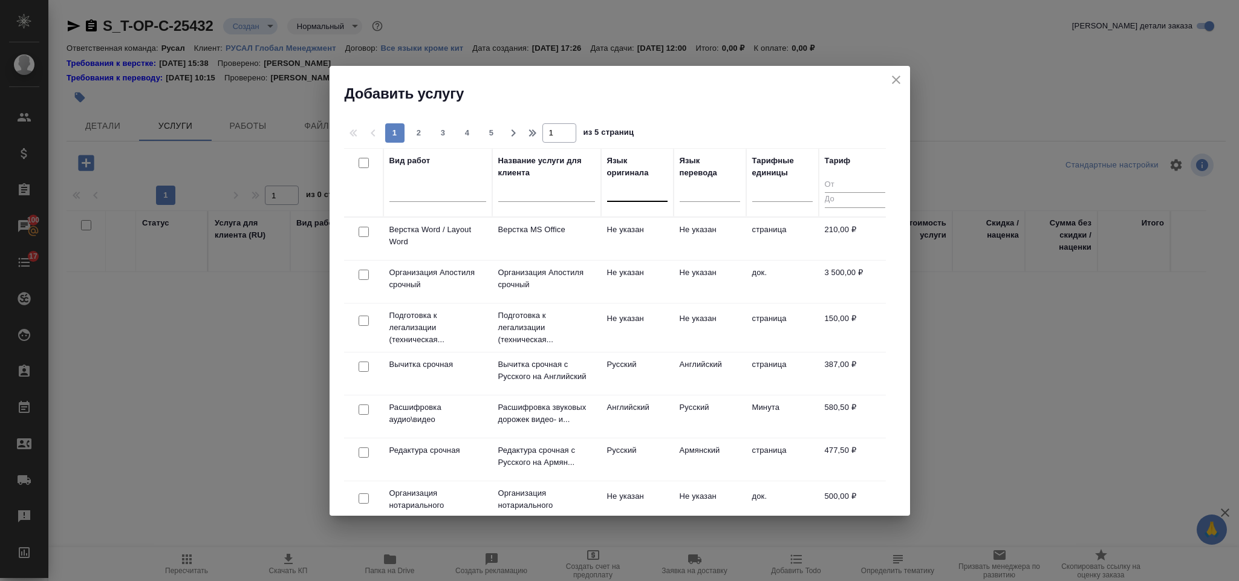
click at [613, 189] on input "text" at bounding box center [613, 189] width 1 height 8
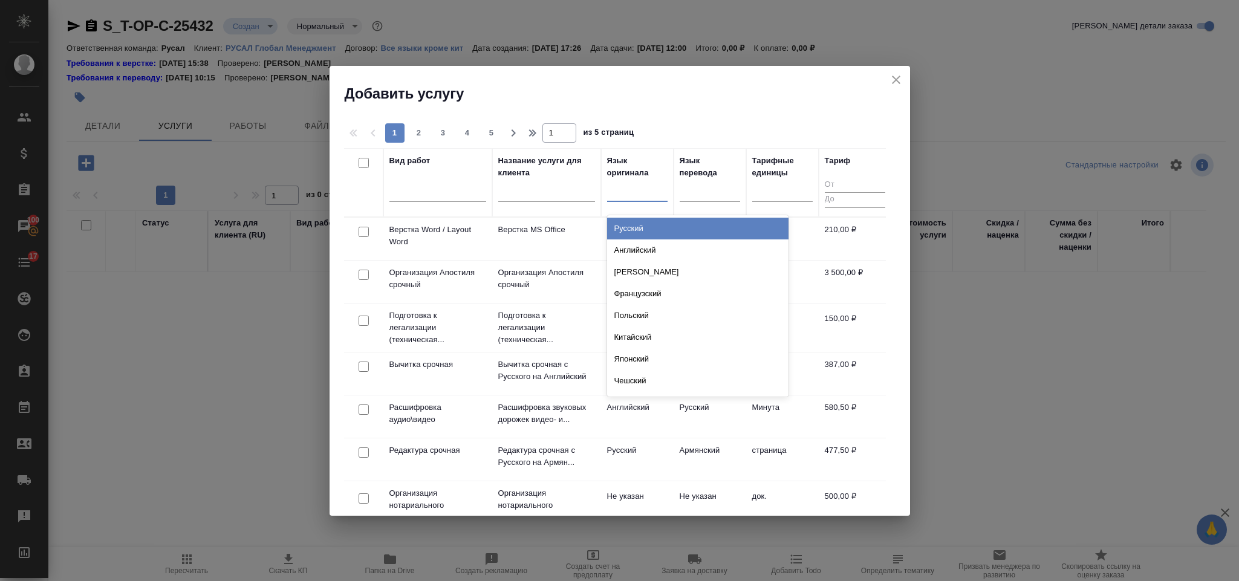
click at [641, 224] on div "Русский" at bounding box center [697, 229] width 181 height 22
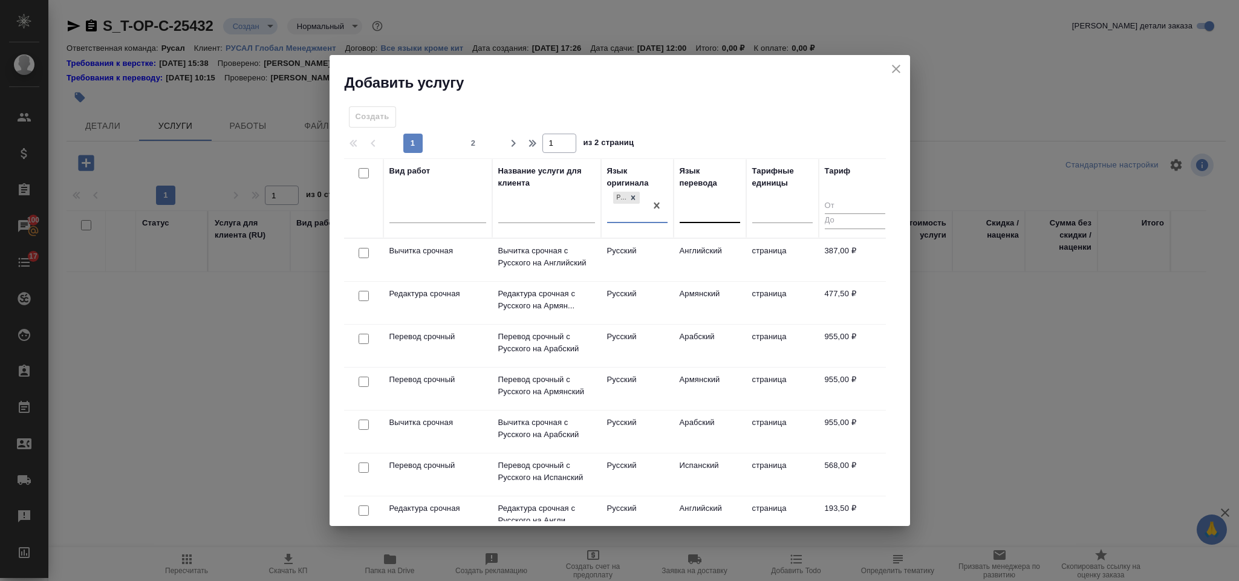
click at [702, 207] on div at bounding box center [710, 211] width 60 height 18
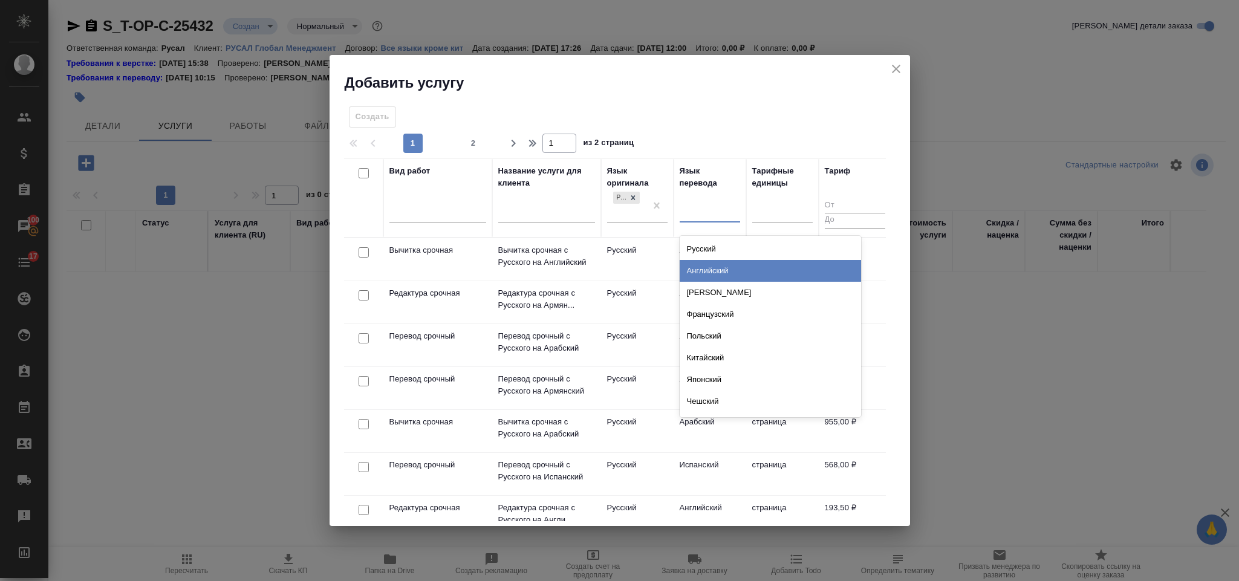
click at [705, 261] on div "Английский" at bounding box center [770, 271] width 181 height 22
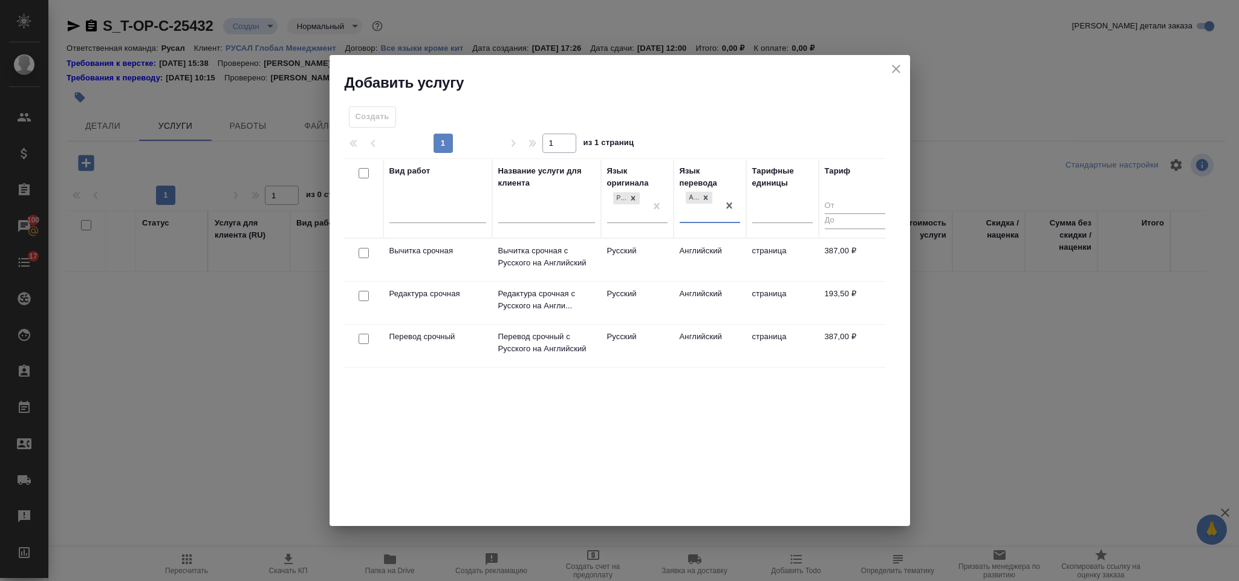
click at [369, 298] on div at bounding box center [363, 296] width 27 height 17
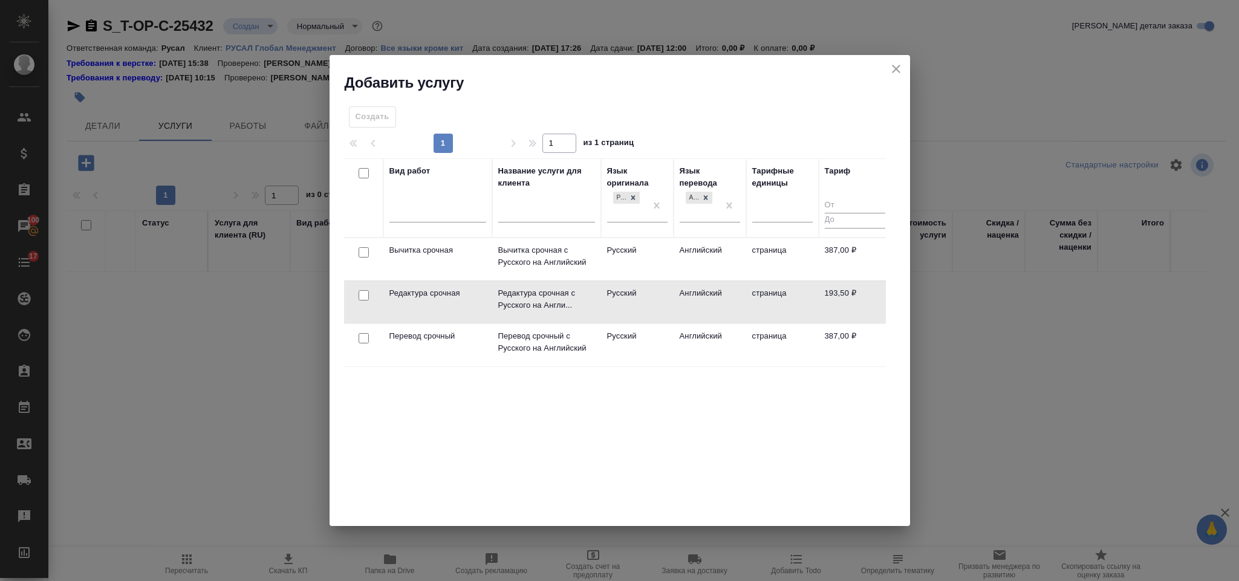
click at [364, 336] on input "checkbox" at bounding box center [364, 338] width 10 height 10
checkbox input "true"
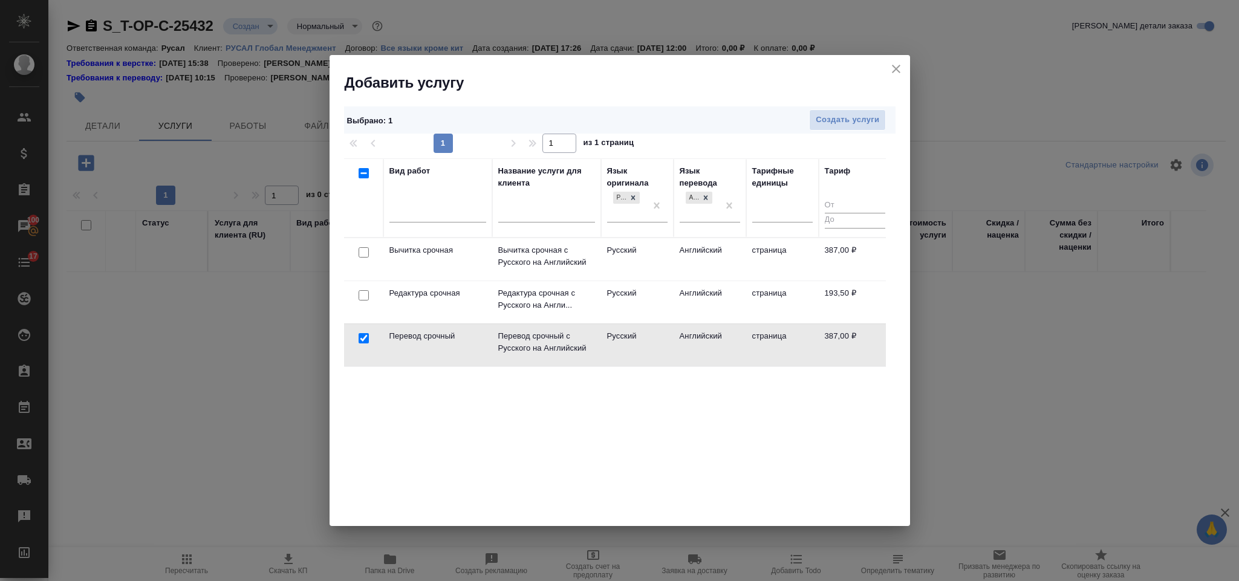
click at [365, 289] on div at bounding box center [363, 295] width 27 height 17
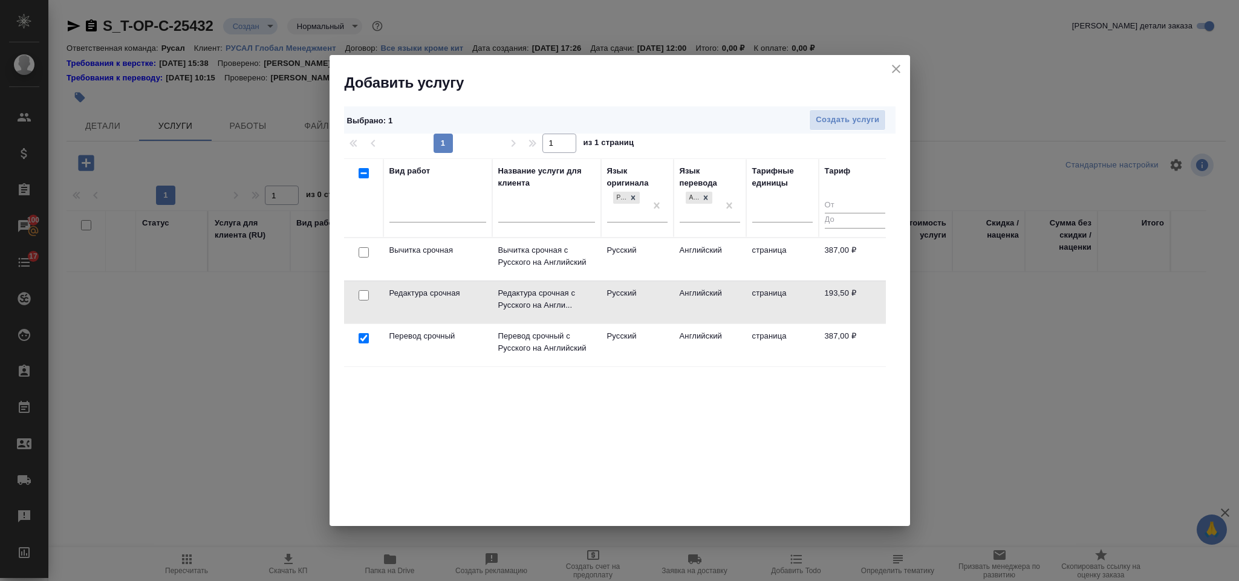
click at [364, 296] on input "checkbox" at bounding box center [364, 295] width 10 height 10
checkbox input "true"
click at [818, 125] on span "Создать услуги" at bounding box center [848, 120] width 64 height 14
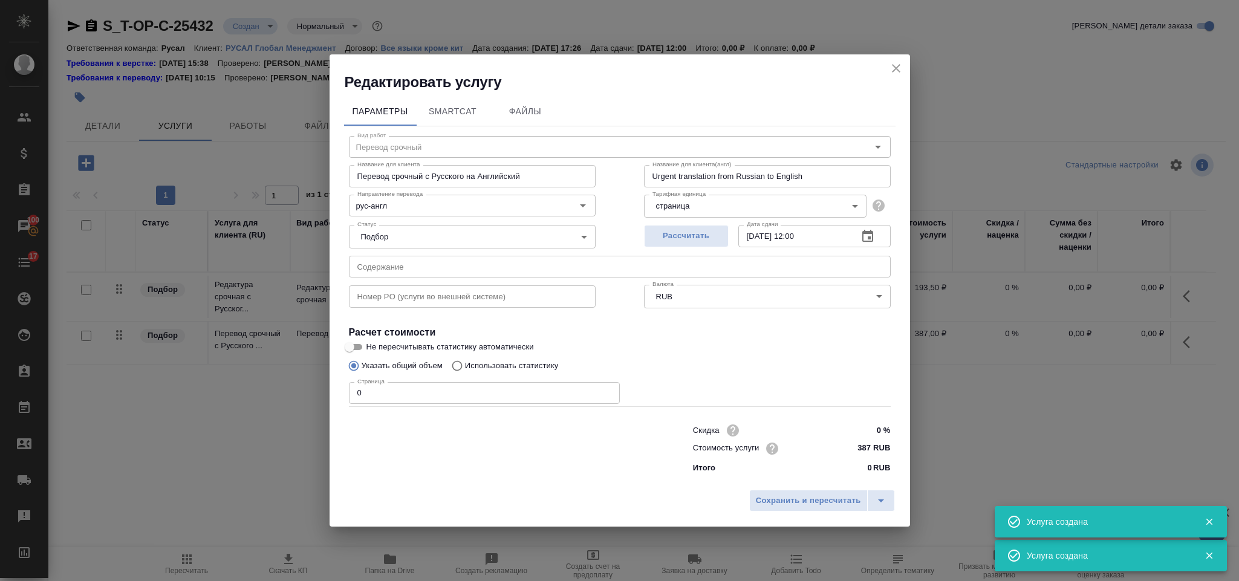
type input "Перевод срочный"
type input "Перевод срочный с Русского на Английский"
type input "Urgent translation from Russian to English"
type input "387 RUB"
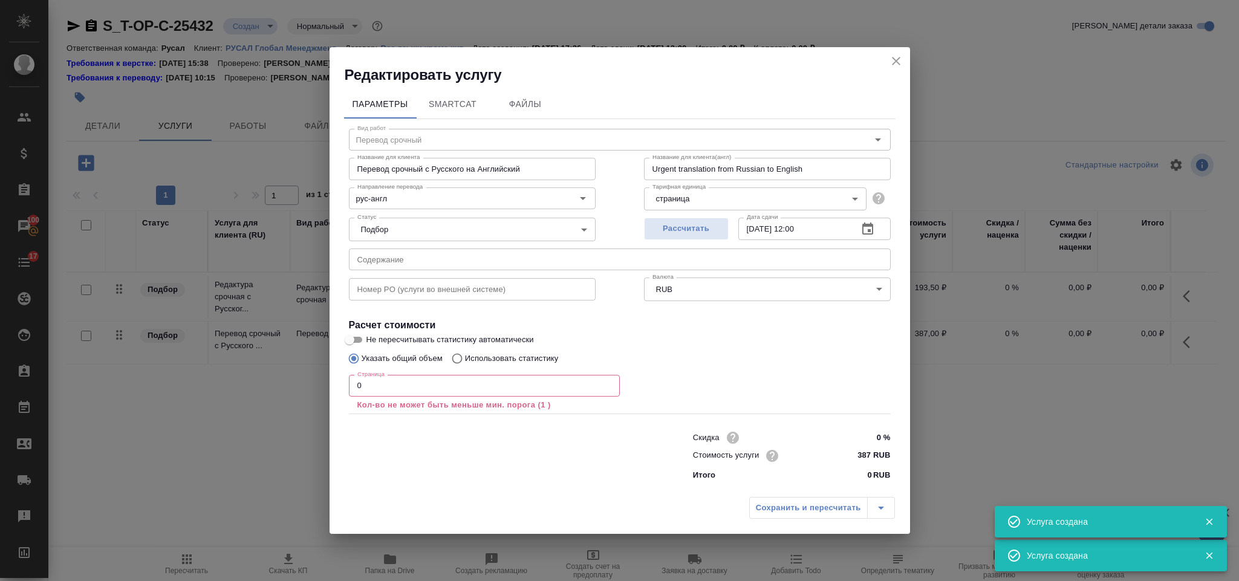
click at [506, 255] on input "text" at bounding box center [620, 260] width 542 height 22
paste input "Как приручить искусственный интеллект для ТРИЗ-проектов"
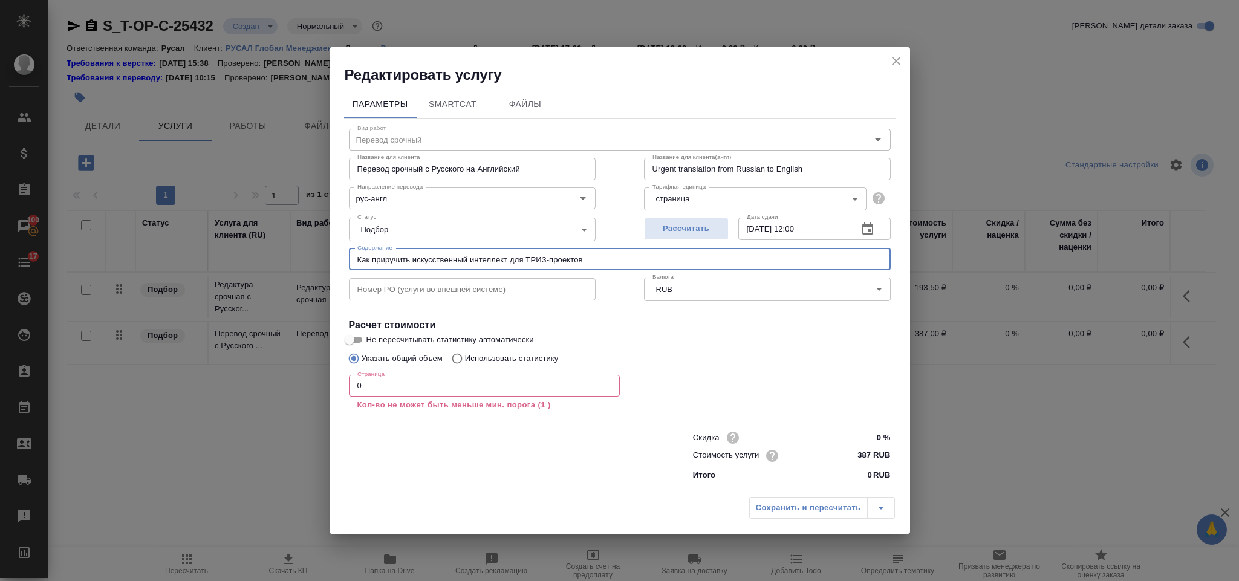
type input "Как приручить искусственный интеллект для ТРИЗ-проектов"
click at [452, 379] on input "0" at bounding box center [484, 386] width 271 height 22
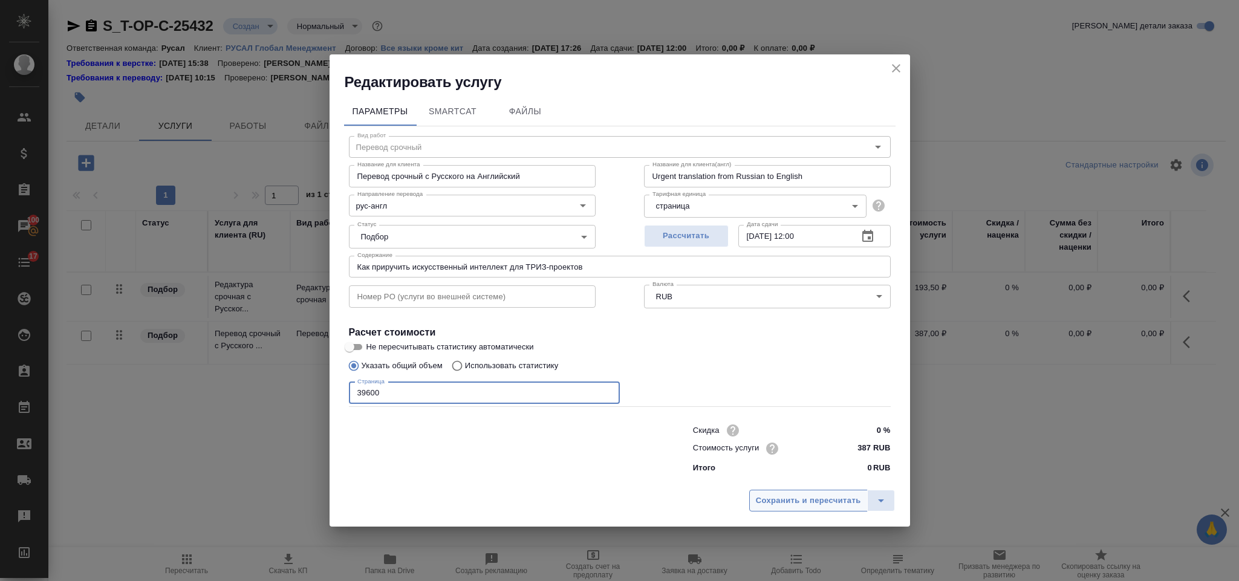
type input "39600"
click at [760, 503] on span "Сохранить и пересчитать" at bounding box center [808, 501] width 105 height 14
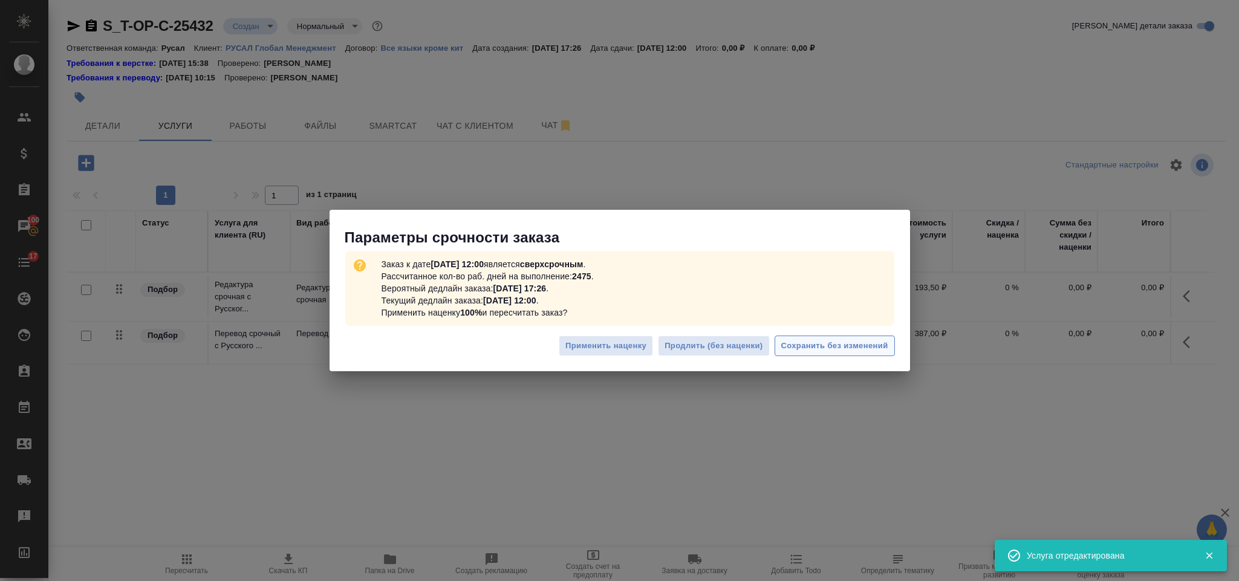
click at [835, 340] on span "Сохранить без изменений" at bounding box center [835, 346] width 107 height 14
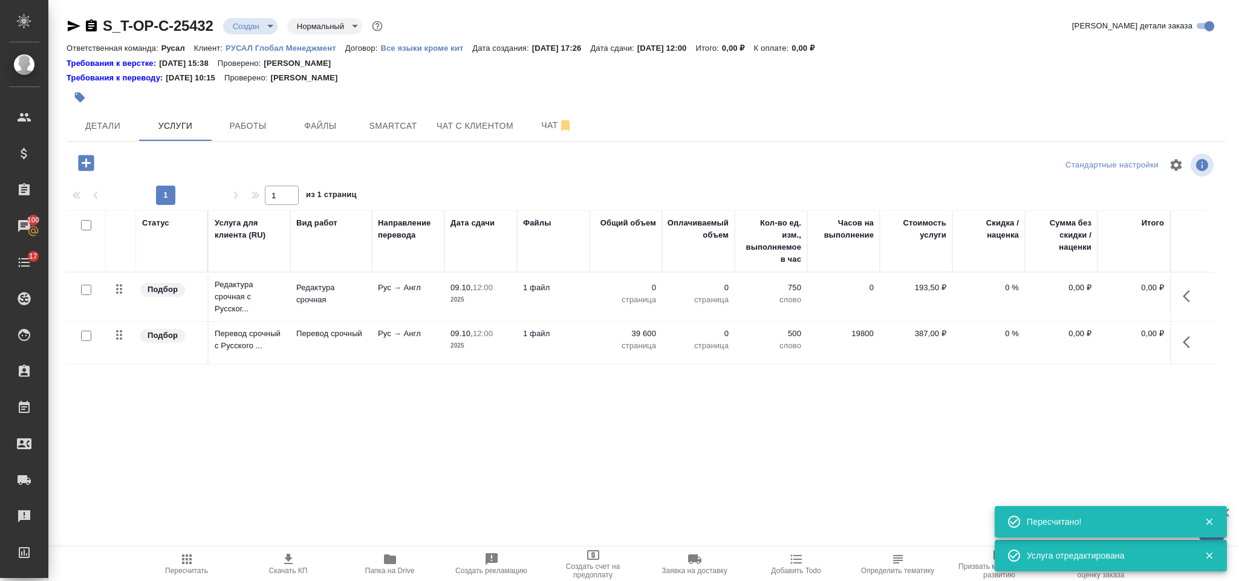
type input "urgent"
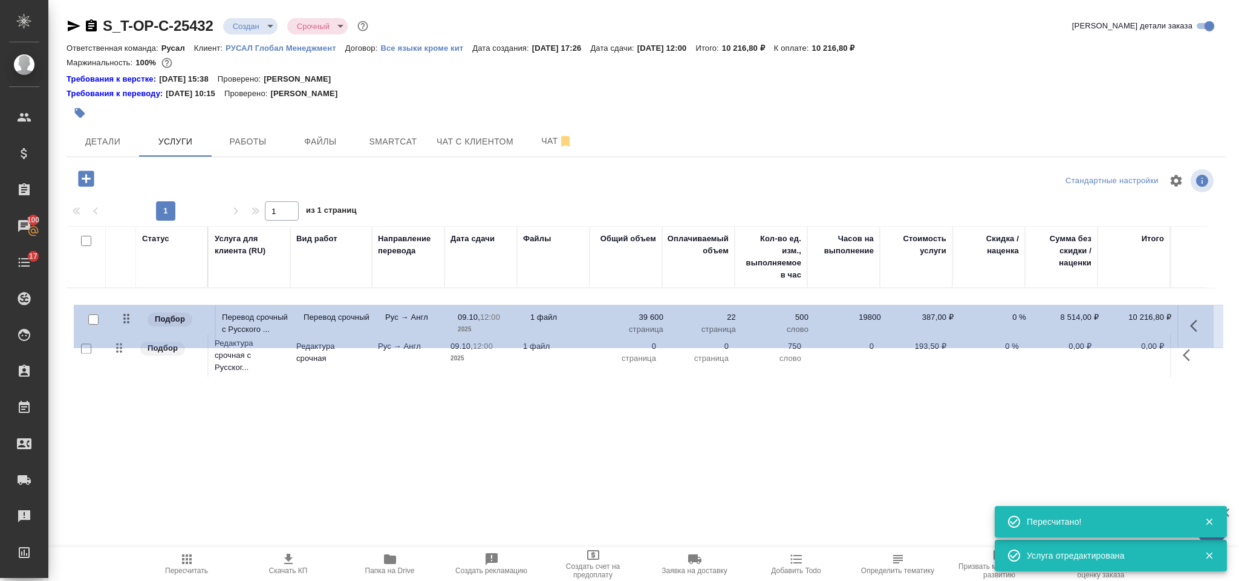
drag, startPoint x: 118, startPoint y: 354, endPoint x: 125, endPoint y: 314, distance: 41.2
click at [125, 315] on table "Статус Услуга для клиента (RU) Вид работ Направление перевода Дата сдачи Файлы …" at bounding box center [642, 303] width 1150 height 154
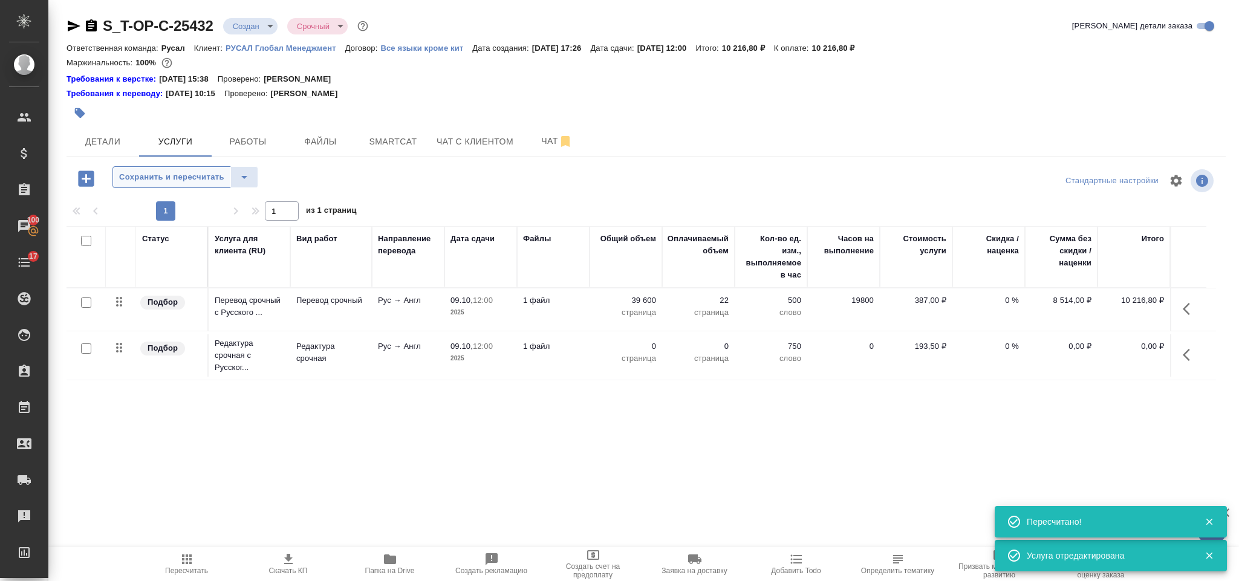
click at [162, 180] on span "Сохранить и пересчитать" at bounding box center [171, 178] width 105 height 14
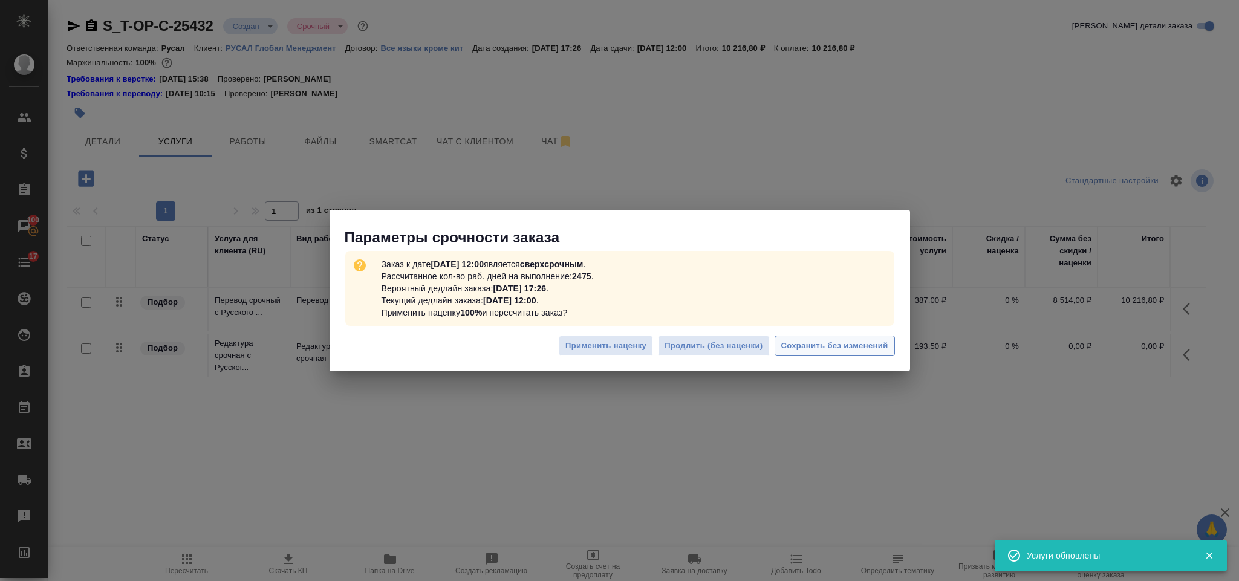
click at [835, 354] on button "Сохранить без изменений" at bounding box center [835, 346] width 120 height 21
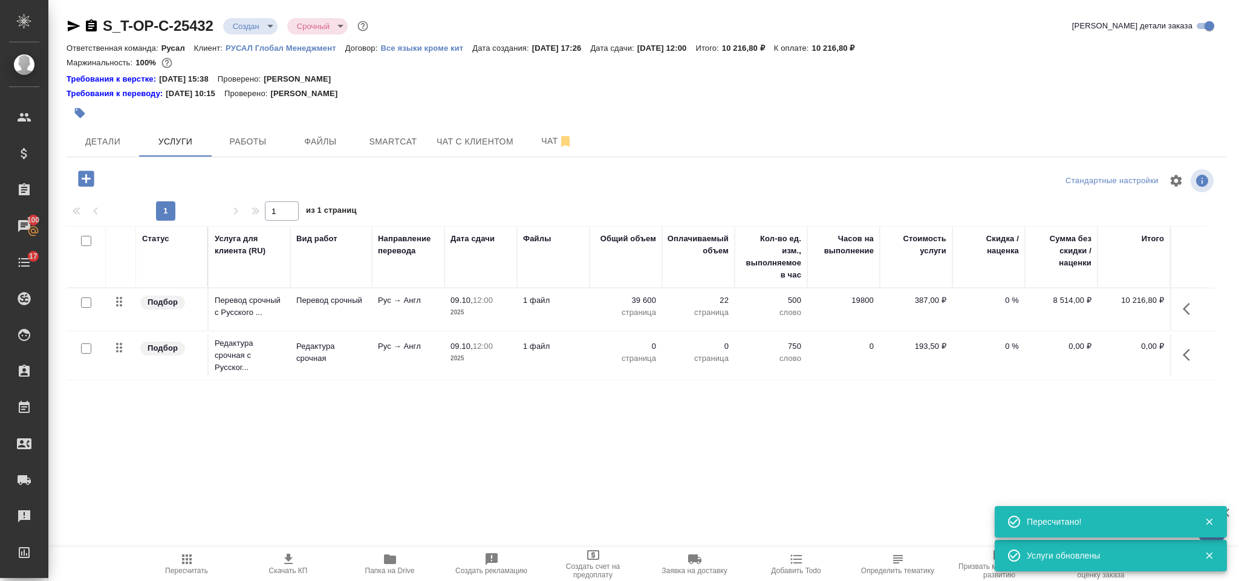
click at [1193, 354] on icon "button" at bounding box center [1190, 355] width 15 height 15
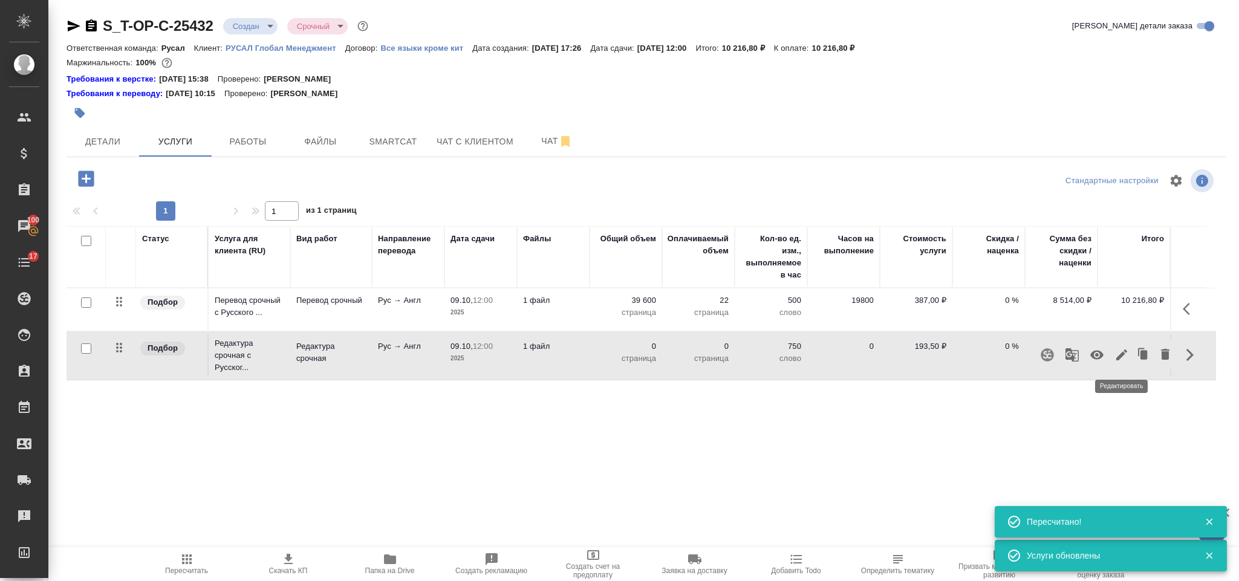
click at [1123, 351] on icon "button" at bounding box center [1122, 355] width 15 height 15
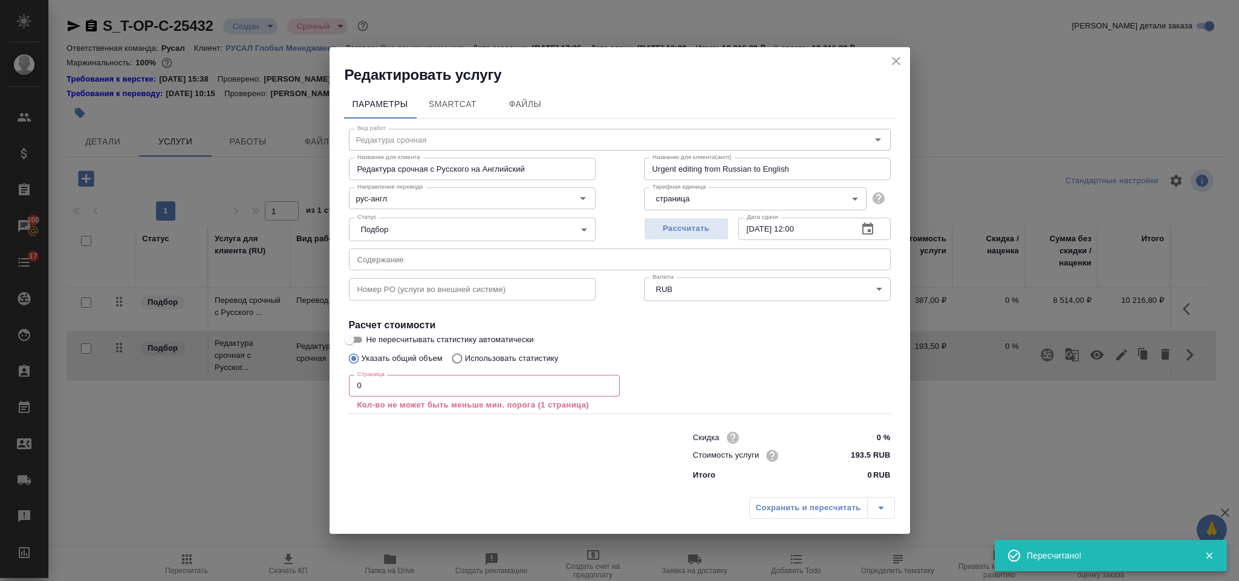
click at [445, 390] on input "0" at bounding box center [484, 386] width 271 height 22
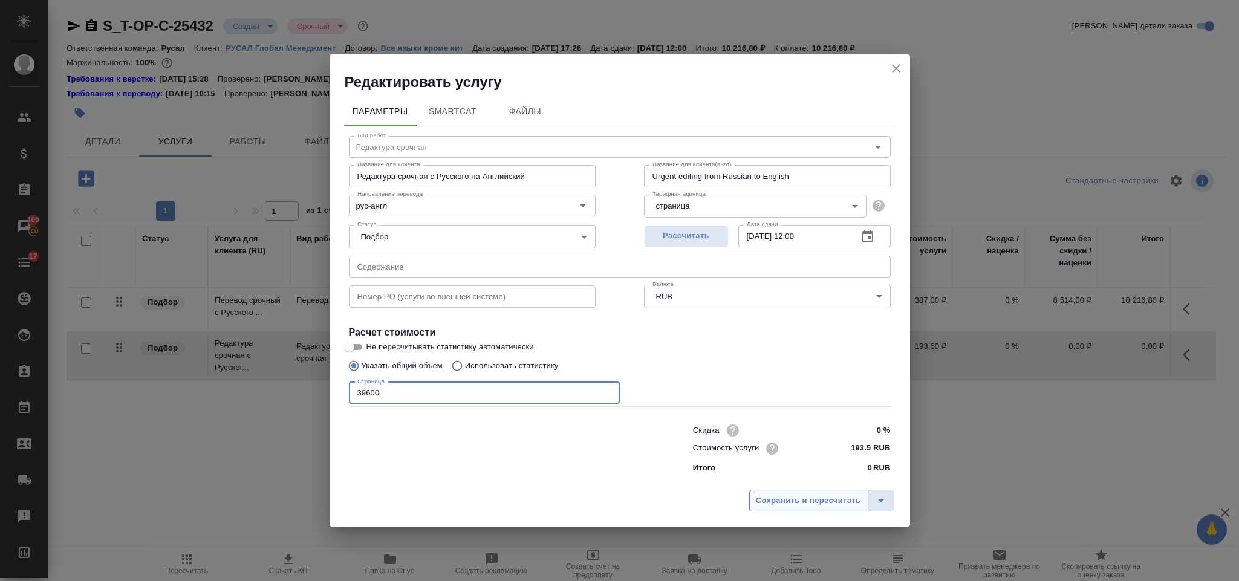
type input "39600"
click at [779, 491] on button "Сохранить и пересчитать" at bounding box center [809, 501] width 119 height 22
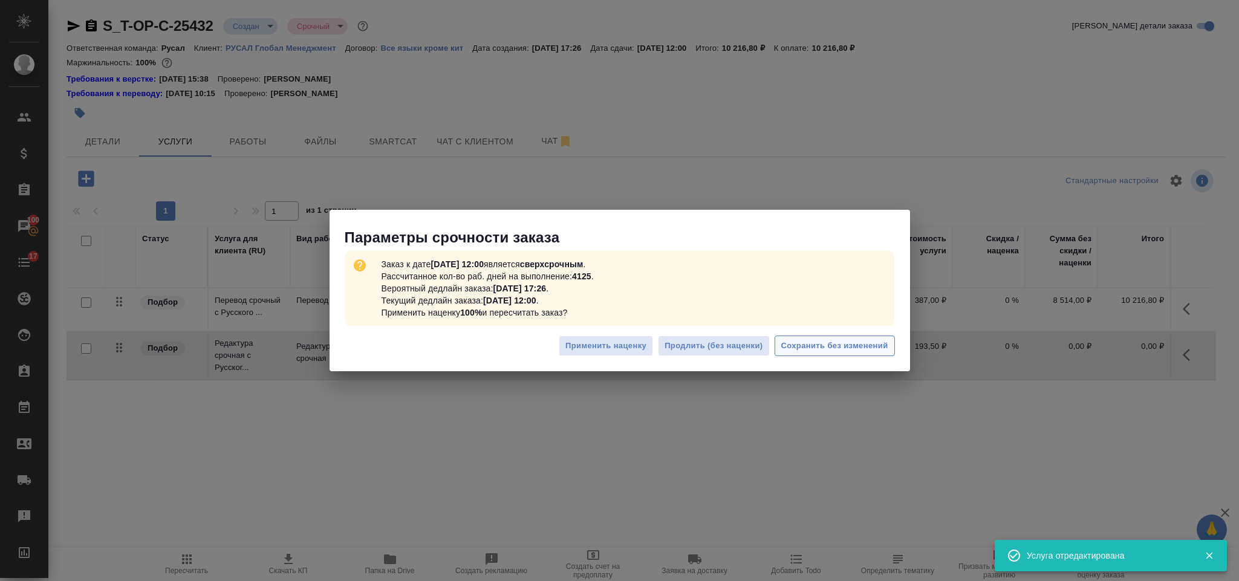
click at [877, 336] on button "Сохранить без изменений" at bounding box center [835, 346] width 120 height 21
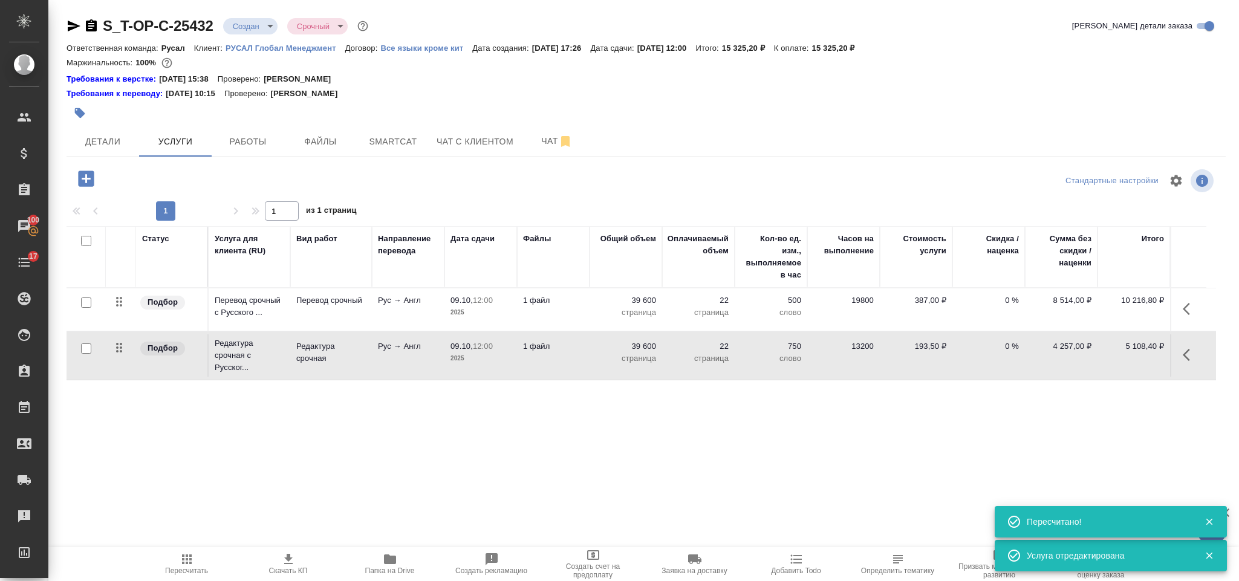
click at [96, 169] on icon "button" at bounding box center [86, 178] width 21 height 21
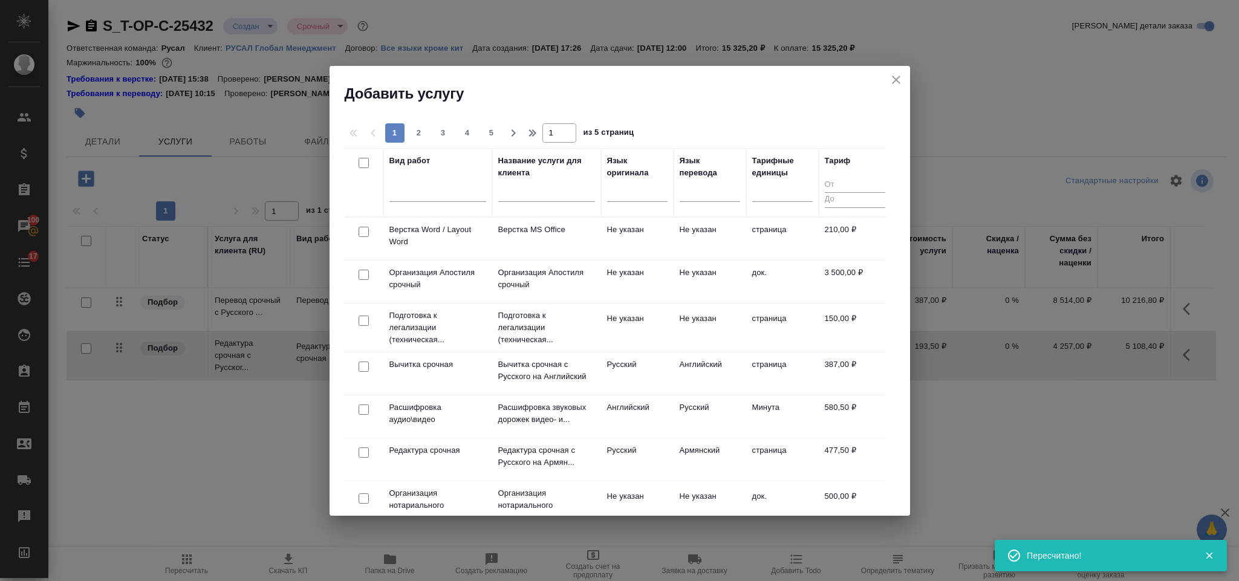
click at [362, 229] on input "checkbox" at bounding box center [364, 232] width 10 height 10
checkbox input "true"
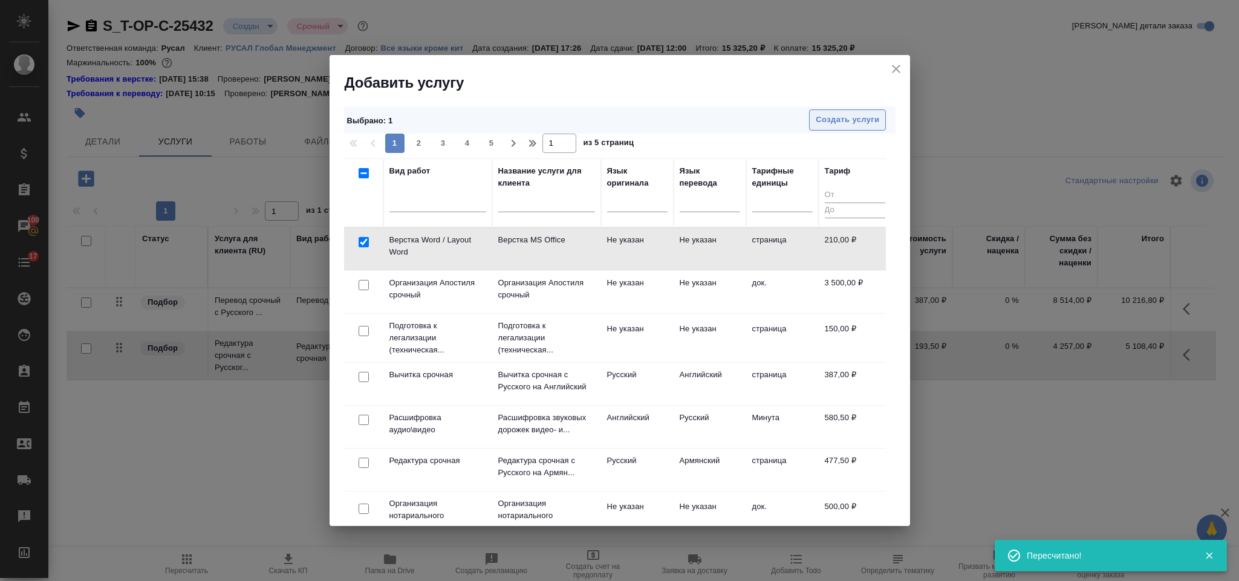
click at [844, 109] on button "Создать услуги" at bounding box center [847, 119] width 77 height 21
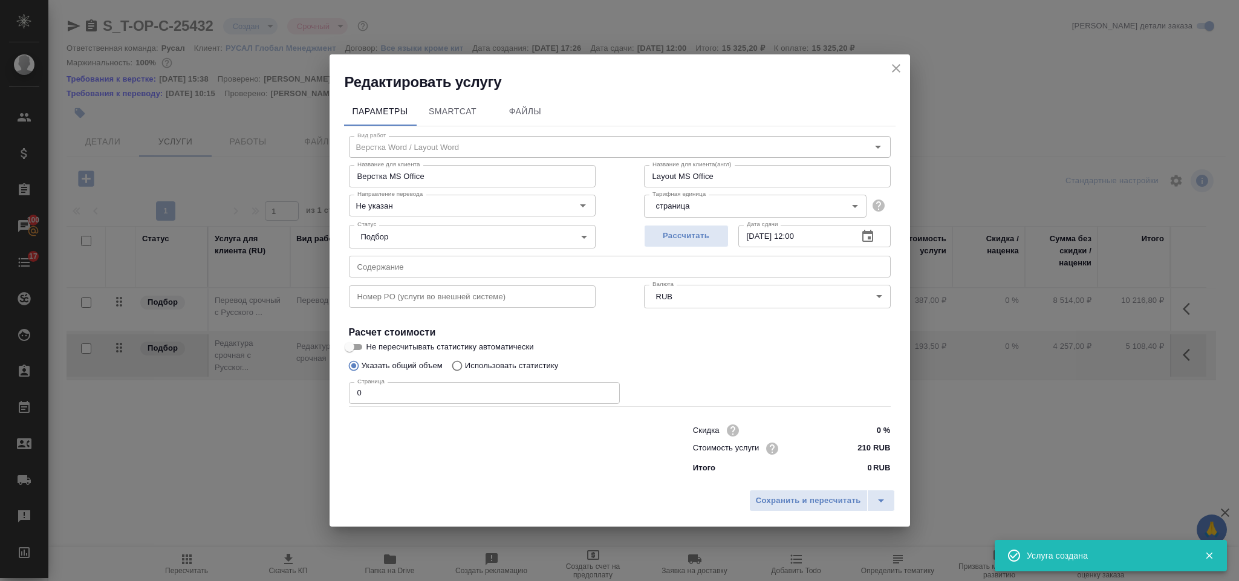
click at [405, 382] on input "0" at bounding box center [484, 393] width 271 height 22
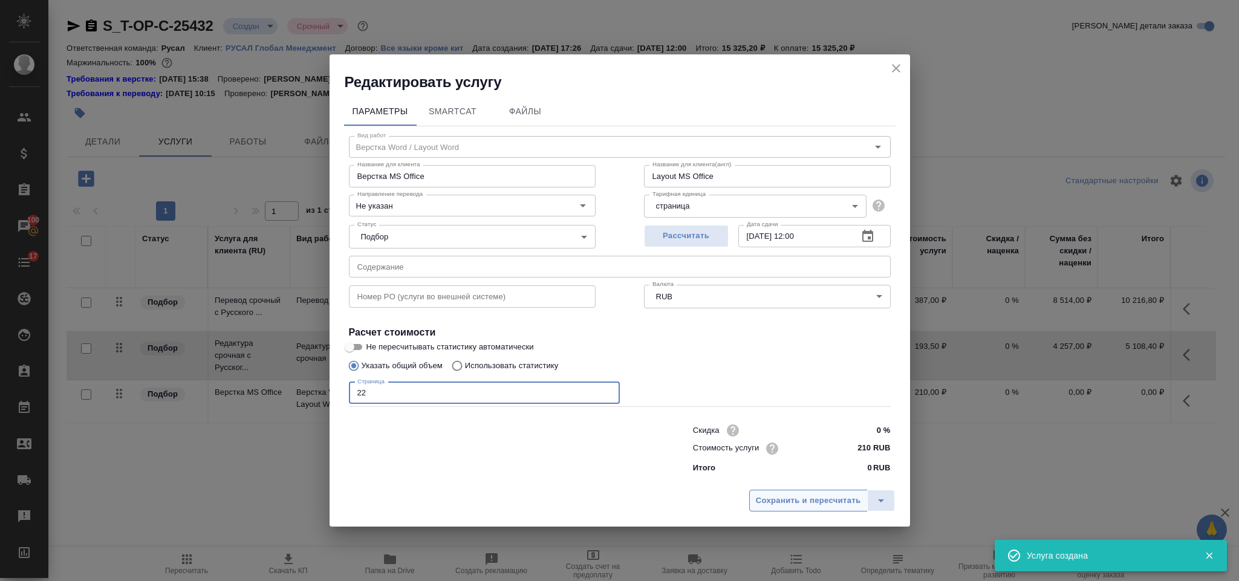
type input "22"
click at [784, 497] on span "Сохранить и пересчитать" at bounding box center [808, 501] width 105 height 14
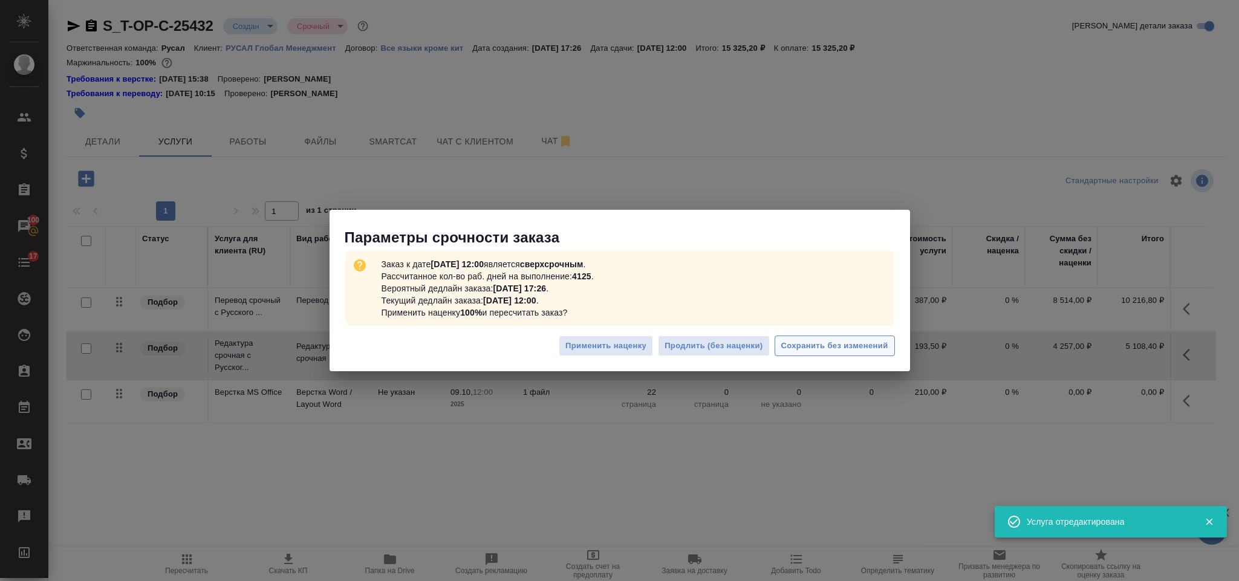
click at [835, 336] on button "Сохранить без изменений" at bounding box center [835, 346] width 120 height 21
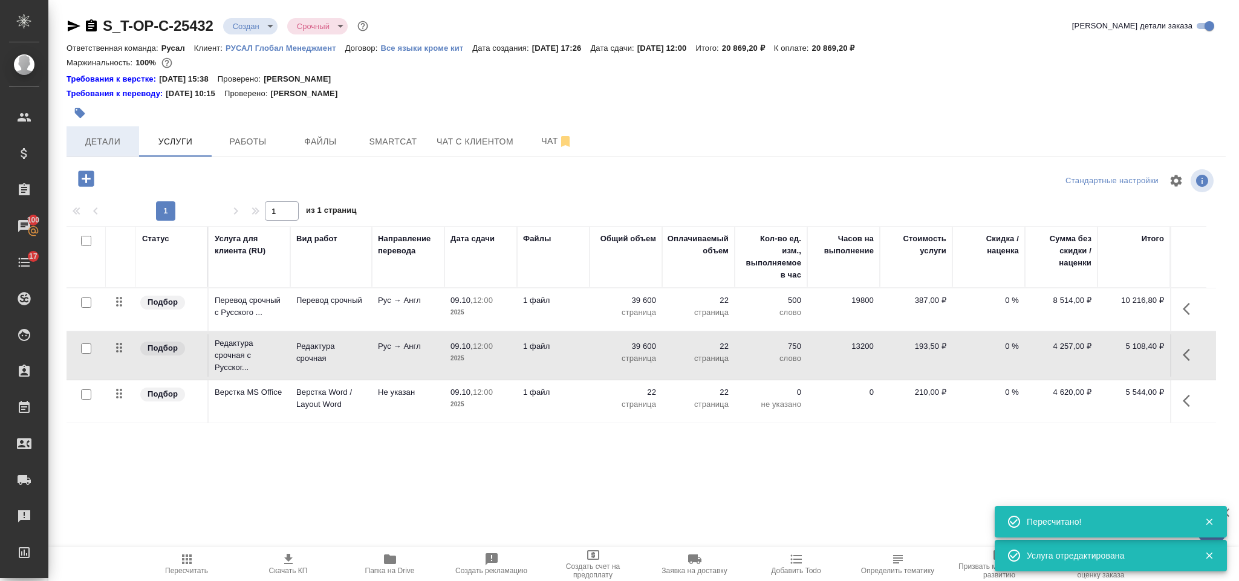
click at [122, 144] on span "Детали" at bounding box center [103, 141] width 58 height 15
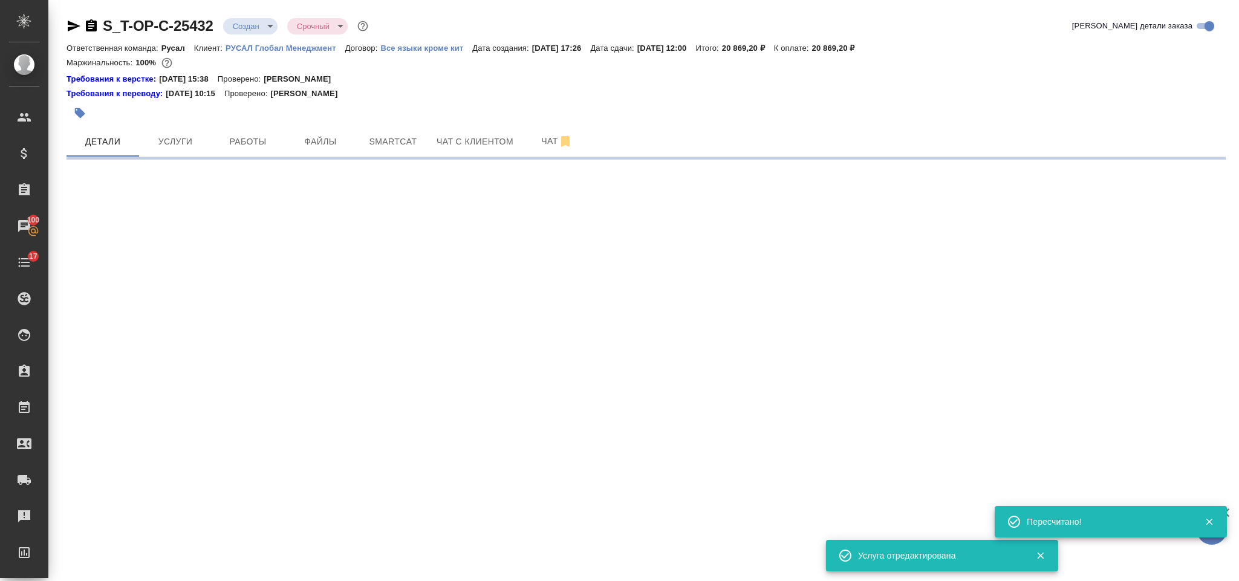
select select "RU"
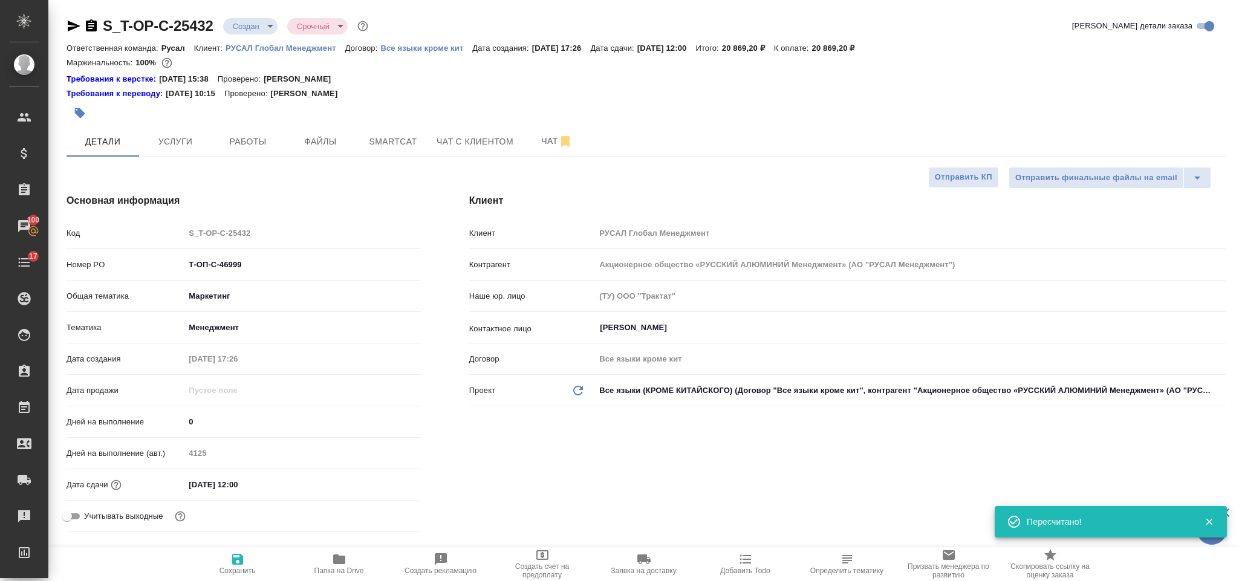
click at [93, 26] on icon "button" at bounding box center [91, 26] width 15 height 15
type textarea "x"
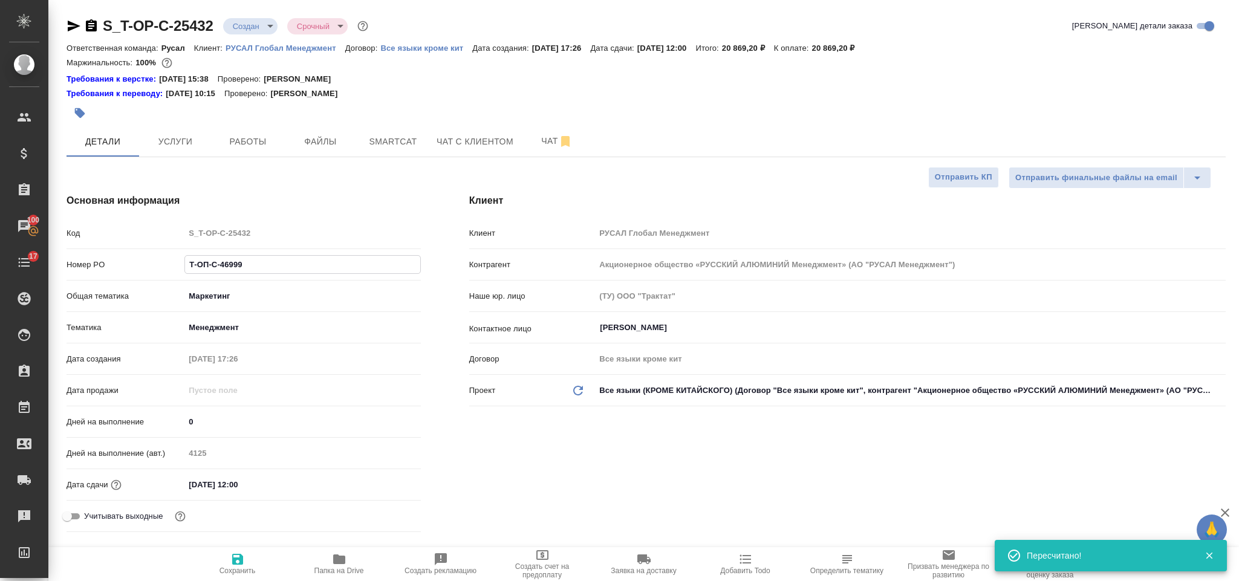
drag, startPoint x: 260, startPoint y: 267, endPoint x: 184, endPoint y: 264, distance: 75.7
click at [185, 264] on div "Т-ОП-С-46999" at bounding box center [303, 264] width 236 height 19
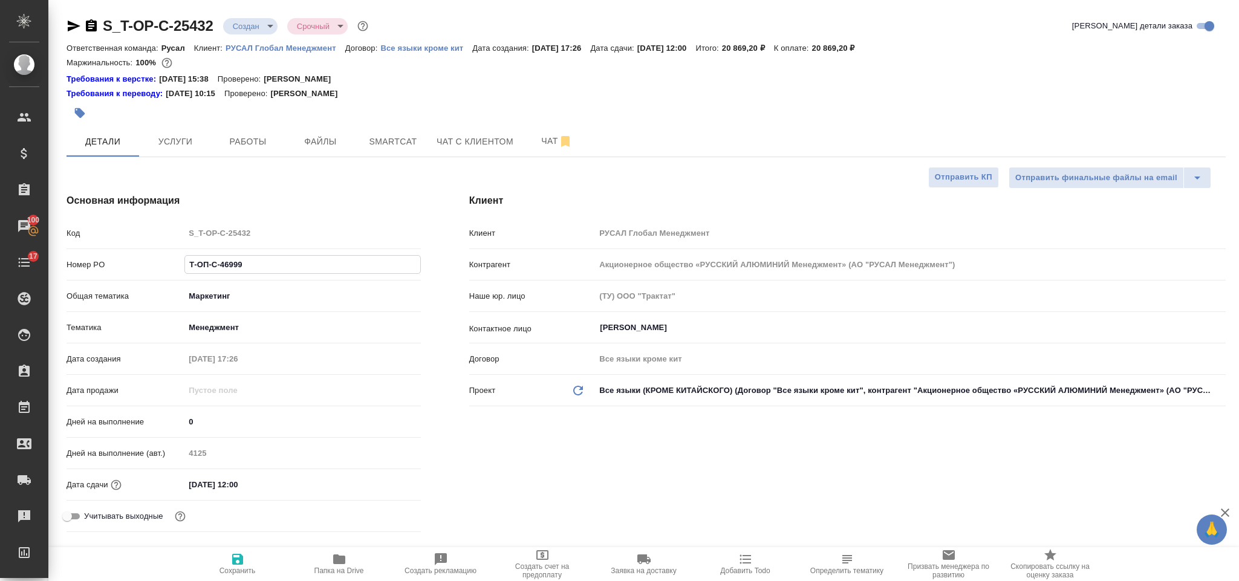
type textarea "x"
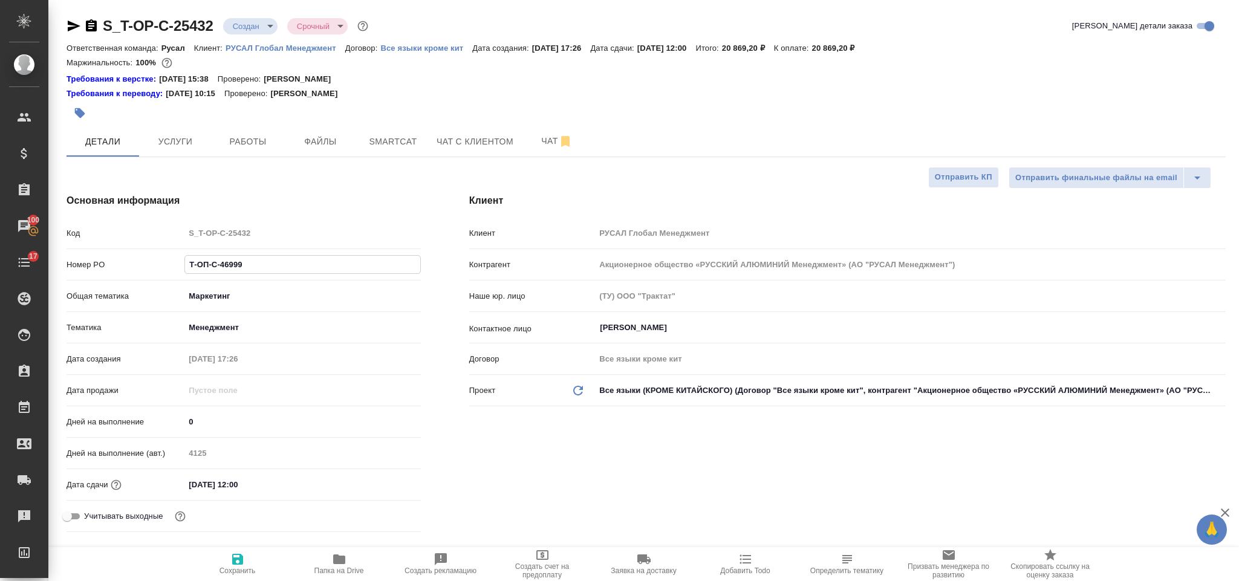
type textarea "x"
click at [71, 30] on icon "button" at bounding box center [74, 26] width 15 height 15
drag, startPoint x: 265, startPoint y: 265, endPoint x: 169, endPoint y: 246, distance: 97.5
click at [169, 246] on div "Код S_T-OP-C-25432 Номер PO Т-ОП-С-46999 Общая тематика Маркетинг marketing Тем…" at bounding box center [244, 380] width 354 height 315
select select "RU"
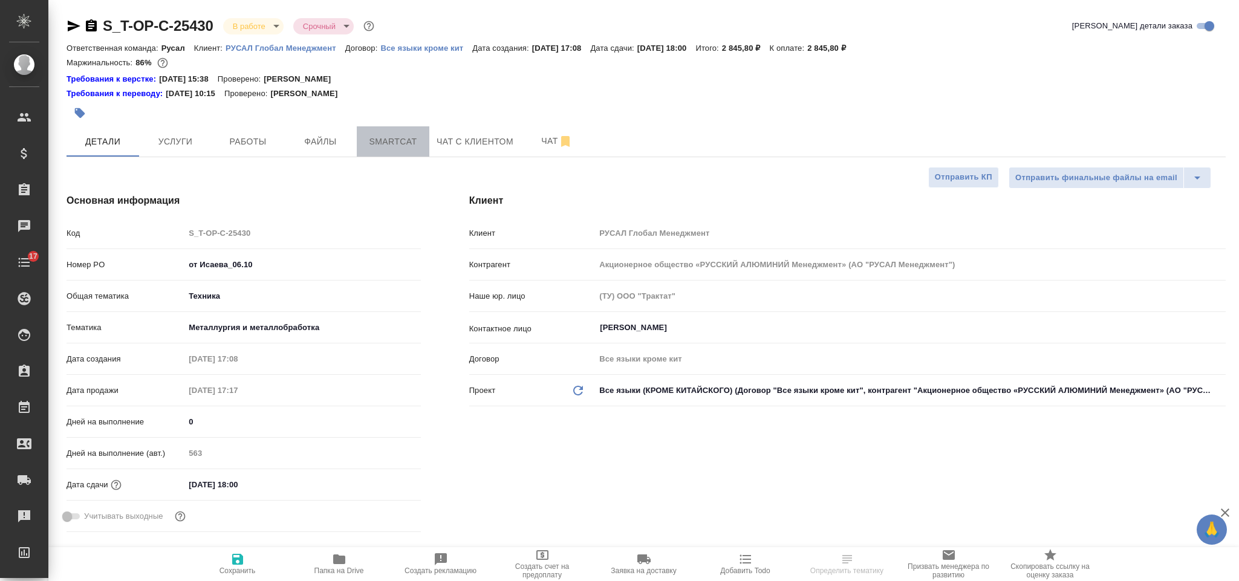
click at [384, 140] on span "Smartcat" at bounding box center [393, 141] width 58 height 15
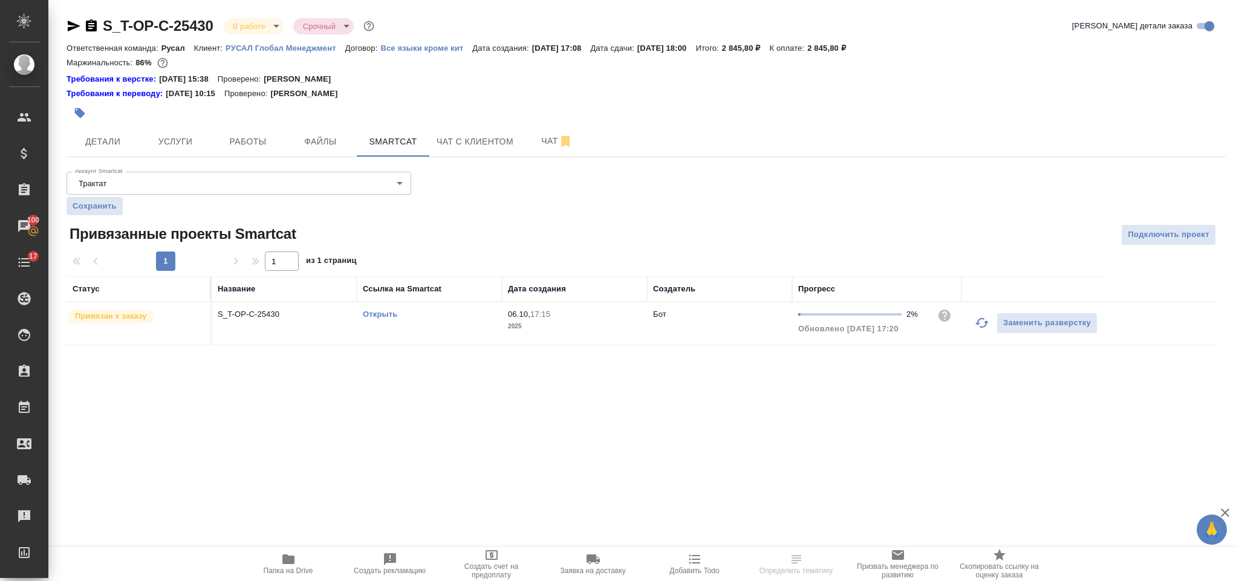
click at [977, 328] on icon "button" at bounding box center [982, 323] width 15 height 15
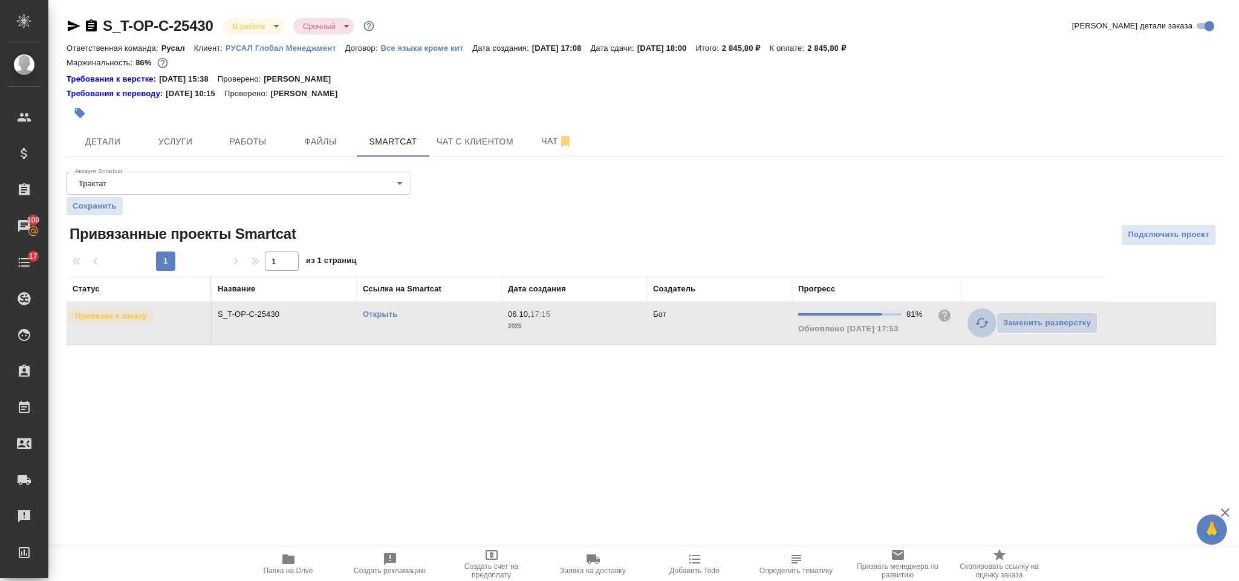
click at [980, 324] on icon "button" at bounding box center [982, 323] width 15 height 15
click at [980, 330] on icon "button" at bounding box center [982, 323] width 15 height 15
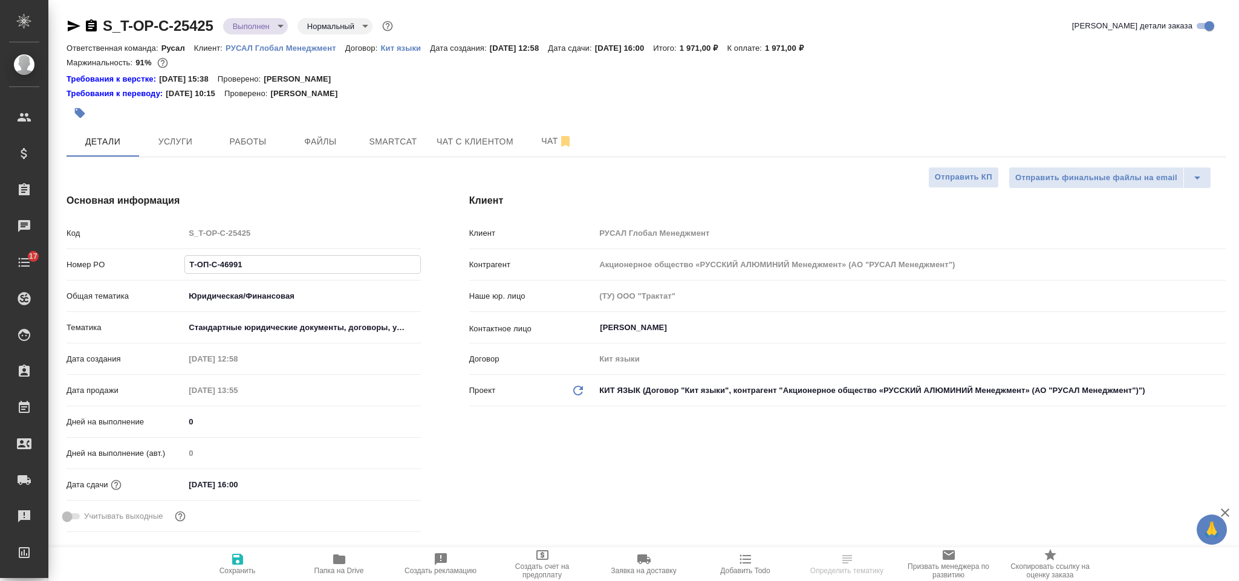
select select "RU"
click at [278, 260] on input "Т-ОП-С-46991" at bounding box center [302, 265] width 235 height 18
type input "Т-ОП-С-46993"
click at [244, 555] on icon "button" at bounding box center [237, 559] width 15 height 15
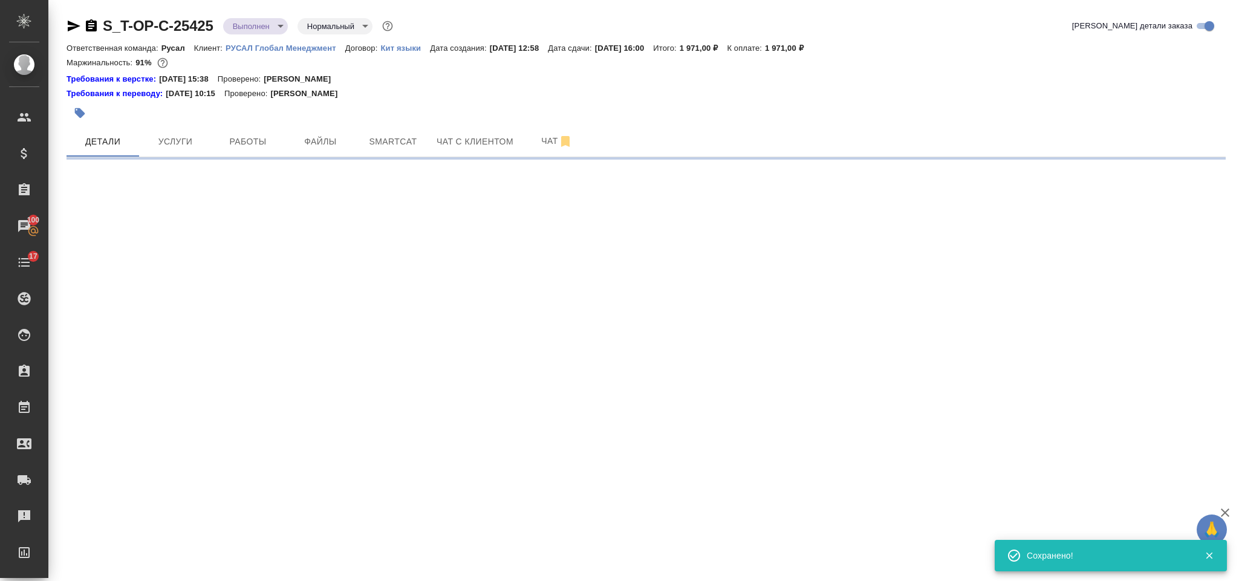
select select "RU"
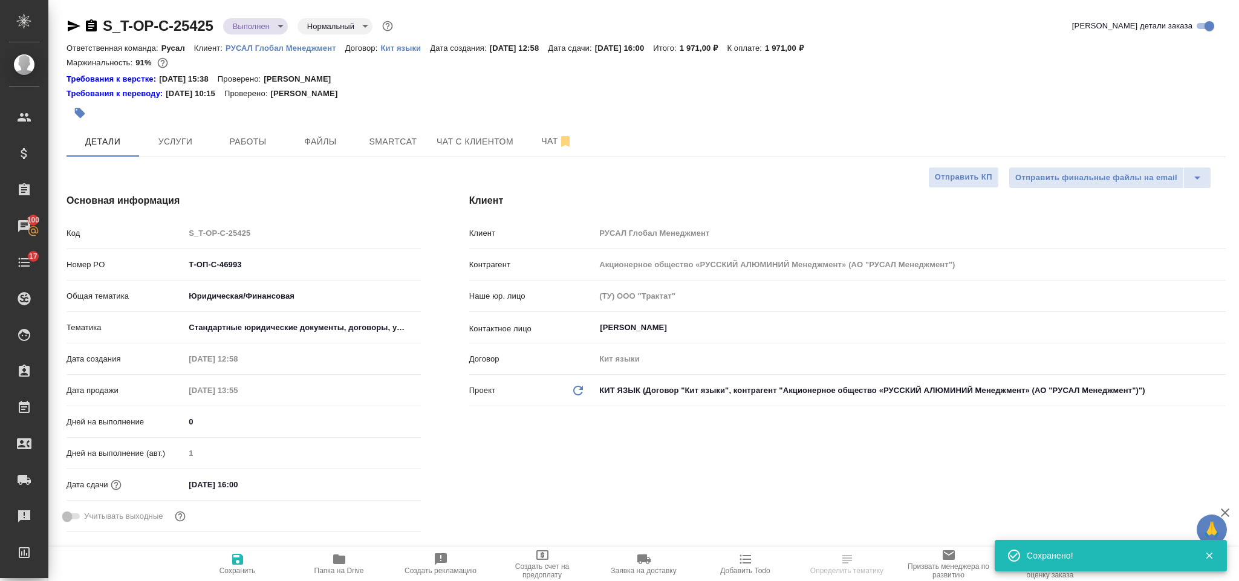
type textarea "x"
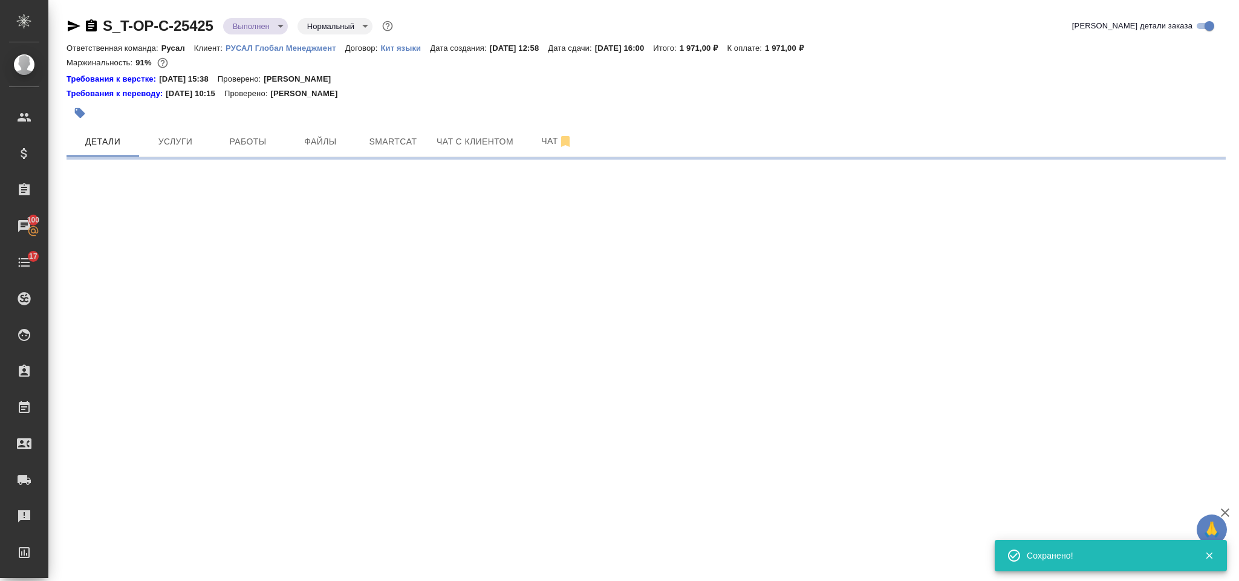
select select "RU"
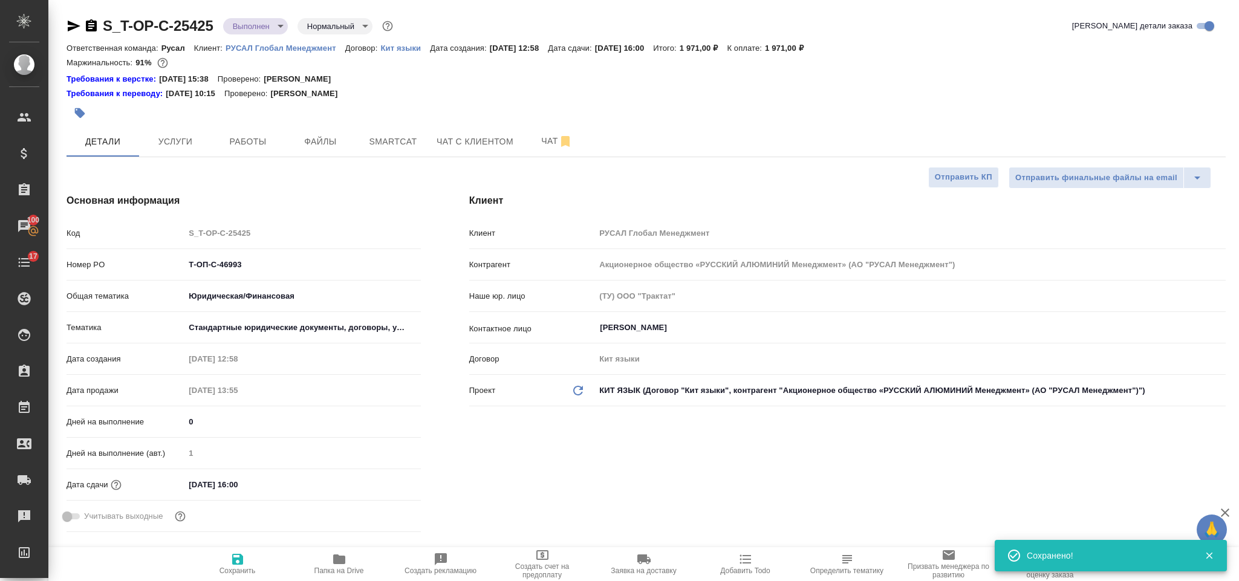
type textarea "x"
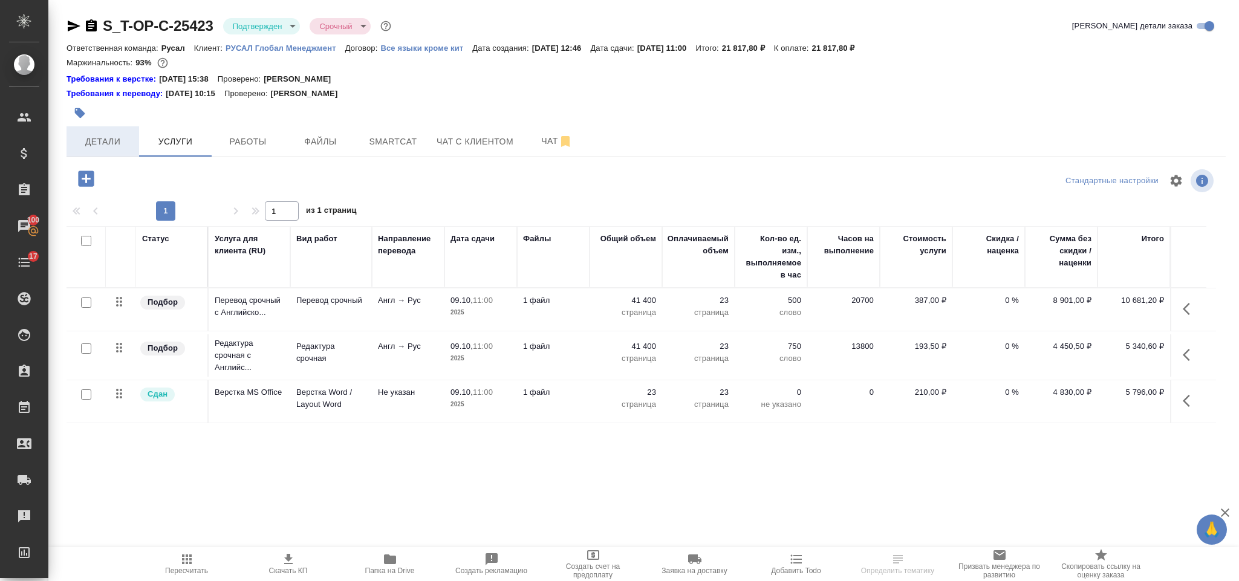
click at [120, 148] on span "Детали" at bounding box center [103, 141] width 58 height 15
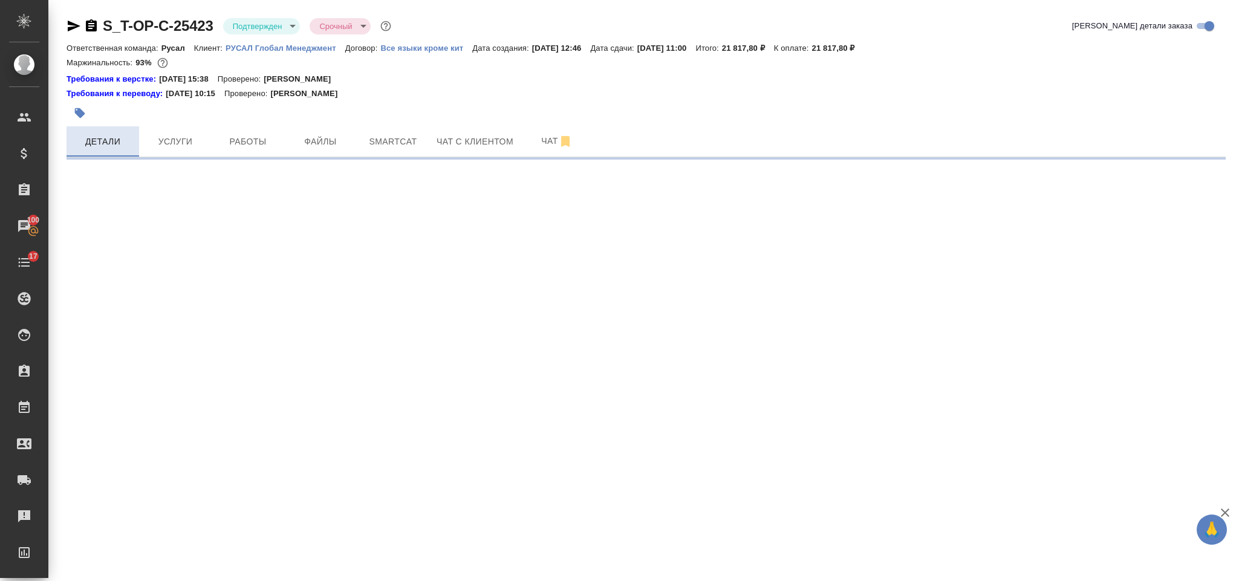
select select "RU"
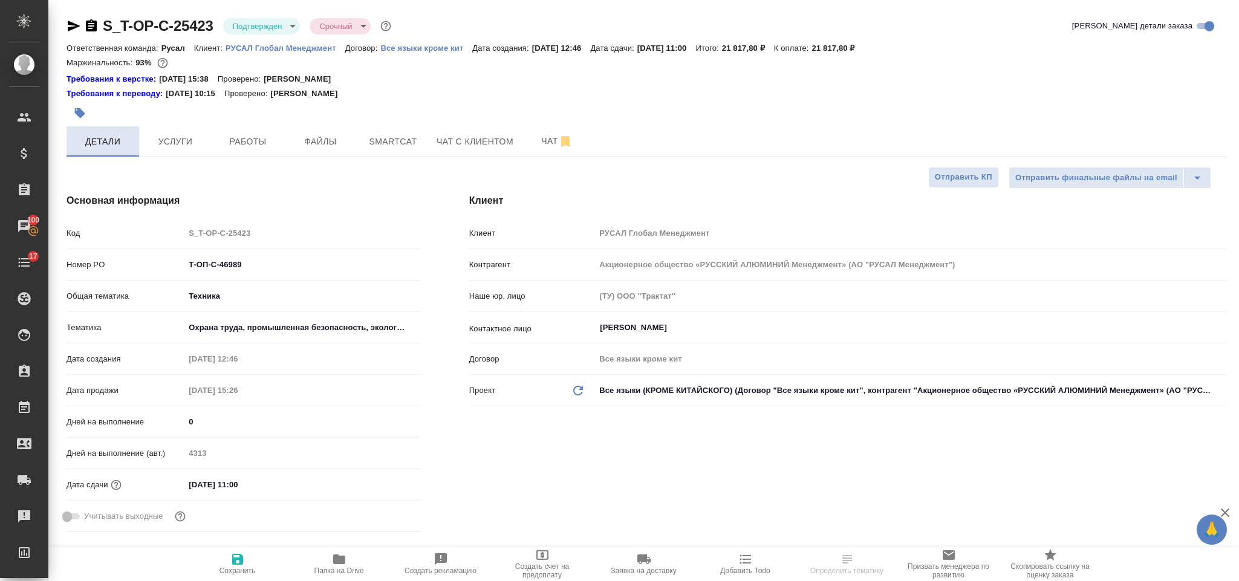
type textarea "x"
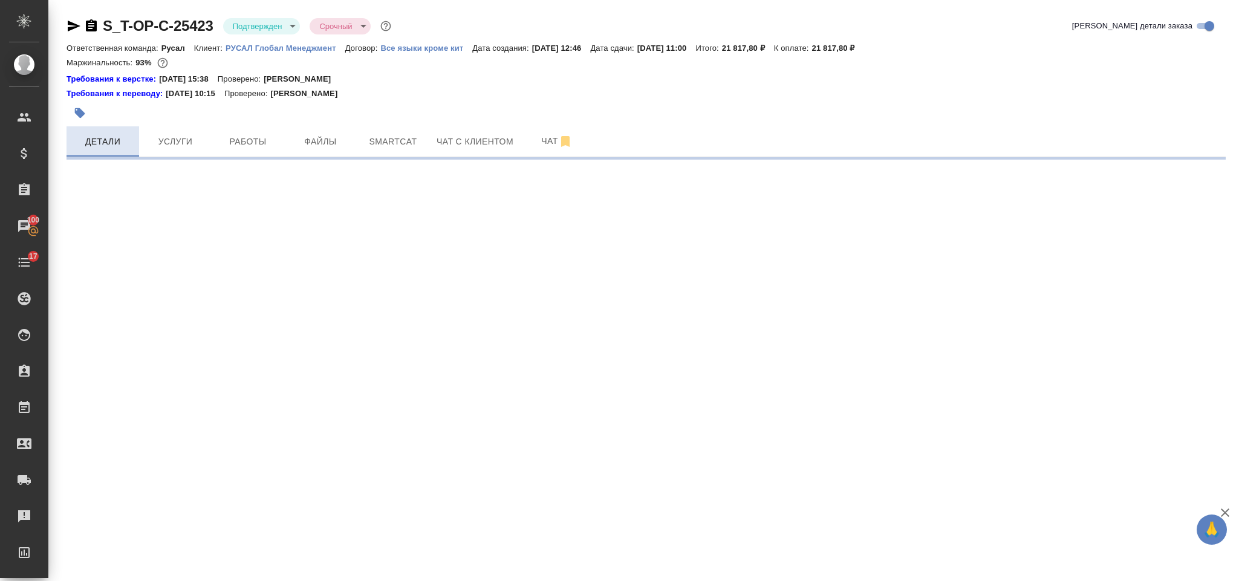
select select "RU"
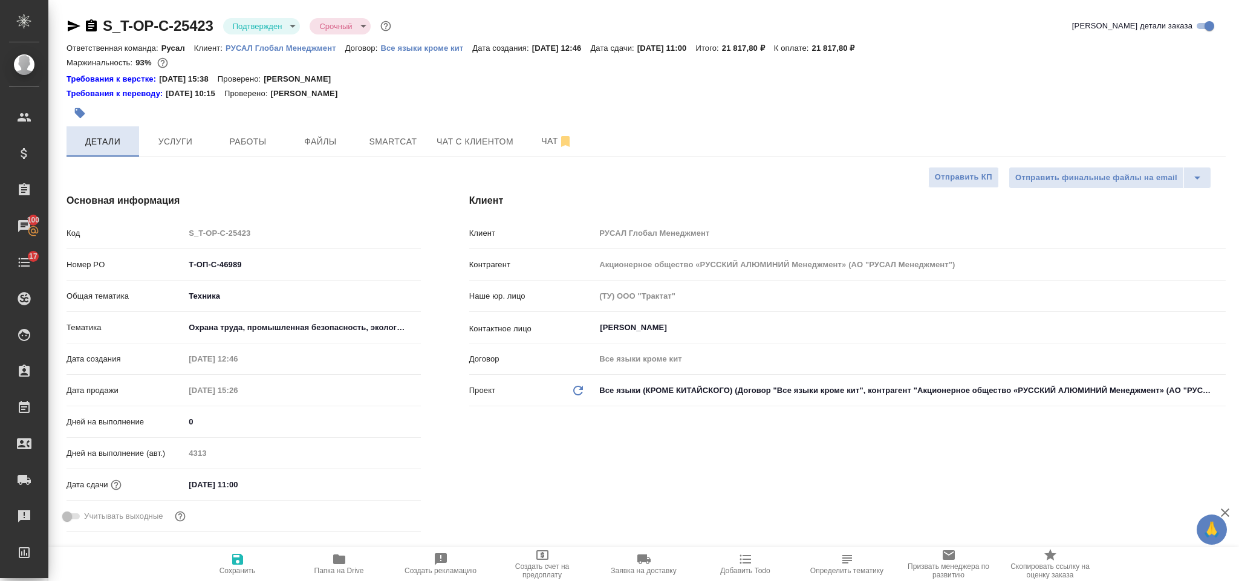
type textarea "x"
drag, startPoint x: 262, startPoint y: 263, endPoint x: 172, endPoint y: 255, distance: 89.9
click at [172, 255] on div "Номер PO Т-ОП-С-46989" at bounding box center [244, 264] width 354 height 21
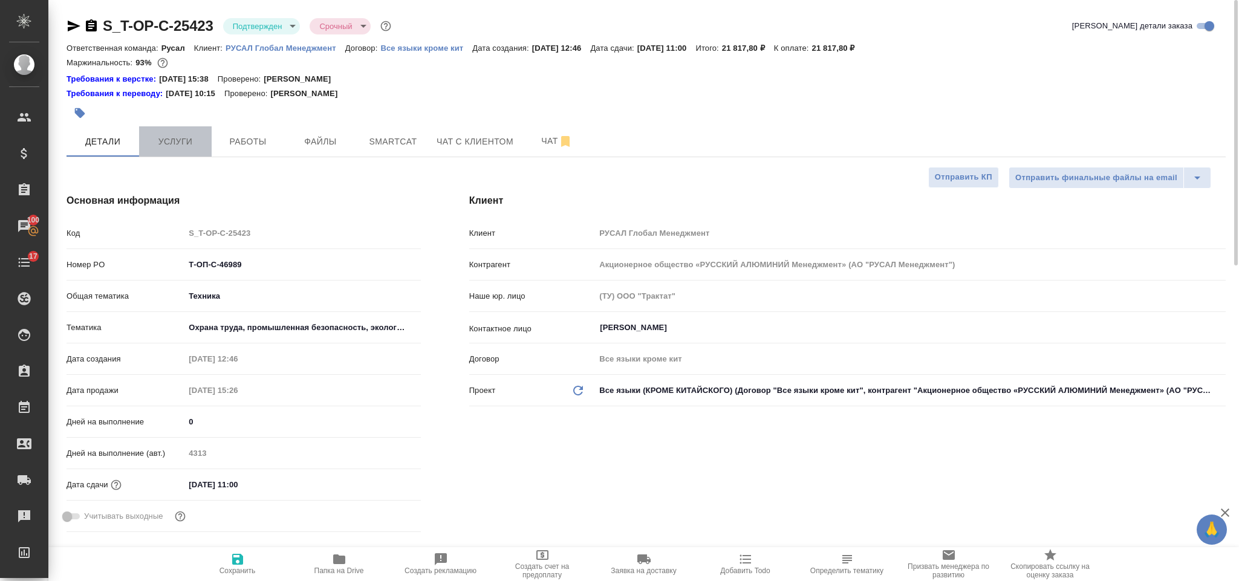
click at [174, 153] on button "Услуги" at bounding box center [175, 141] width 73 height 30
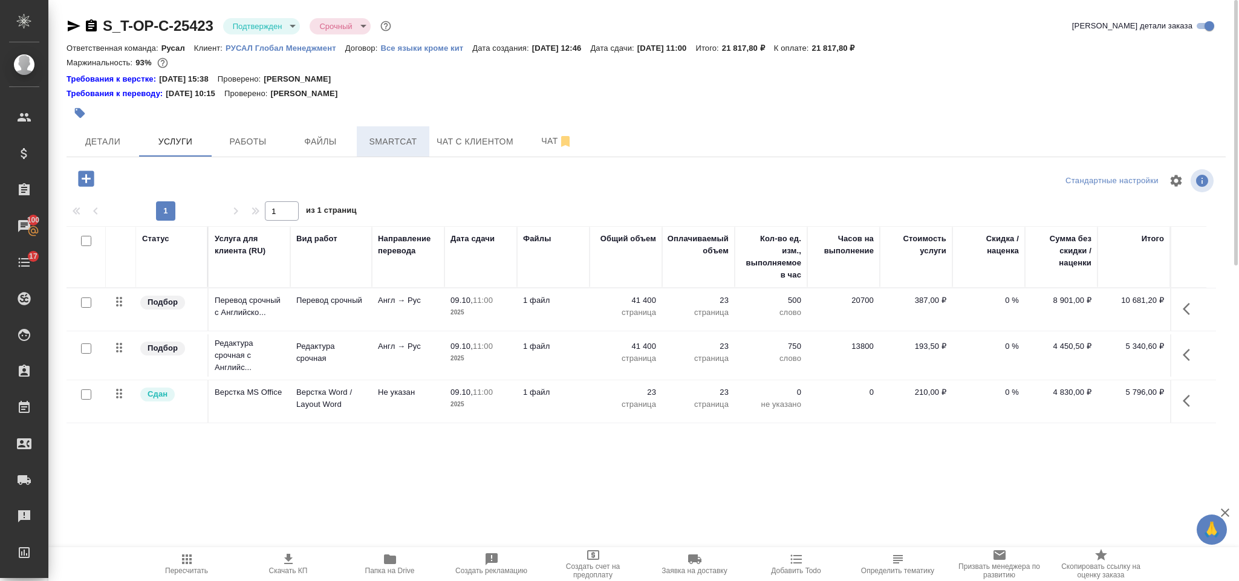
click at [403, 131] on button "Smartcat" at bounding box center [393, 141] width 73 height 30
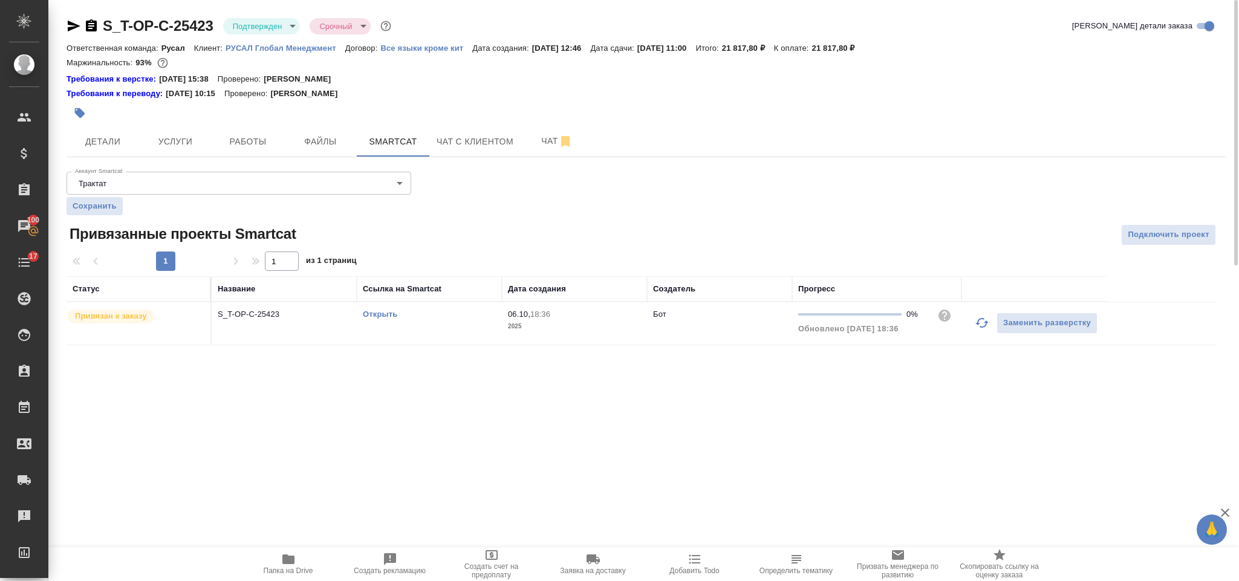
click at [385, 318] on link "Открыть" at bounding box center [380, 314] width 34 height 9
click at [200, 134] on span "Услуги" at bounding box center [175, 141] width 58 height 15
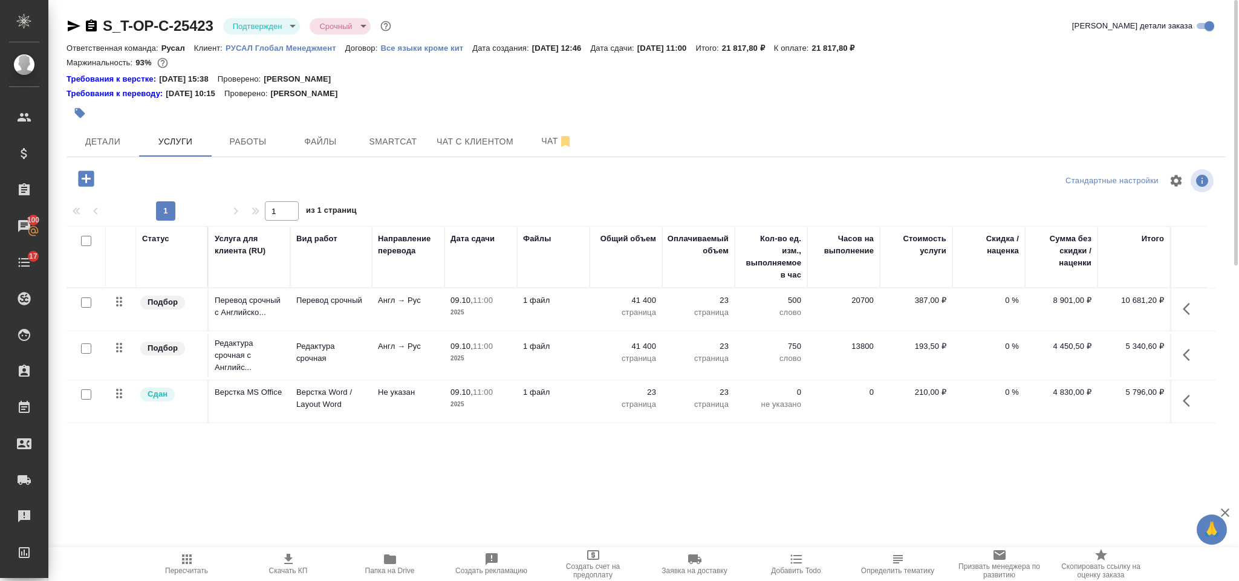
click at [1195, 305] on icon "button" at bounding box center [1190, 309] width 15 height 15
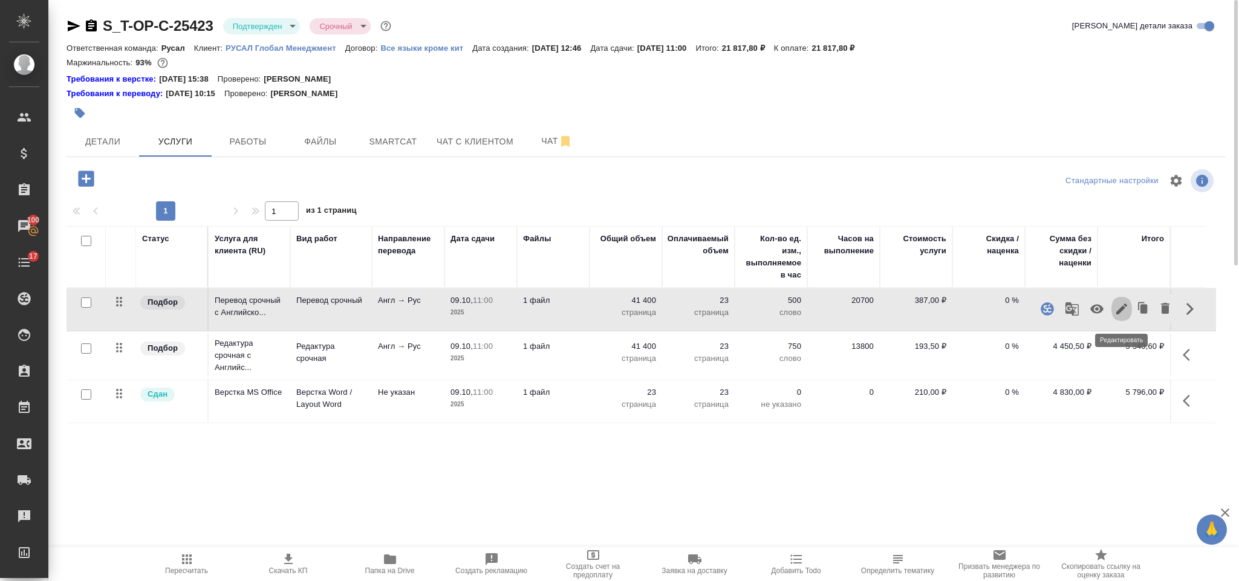
click at [1119, 309] on icon "button" at bounding box center [1122, 309] width 15 height 15
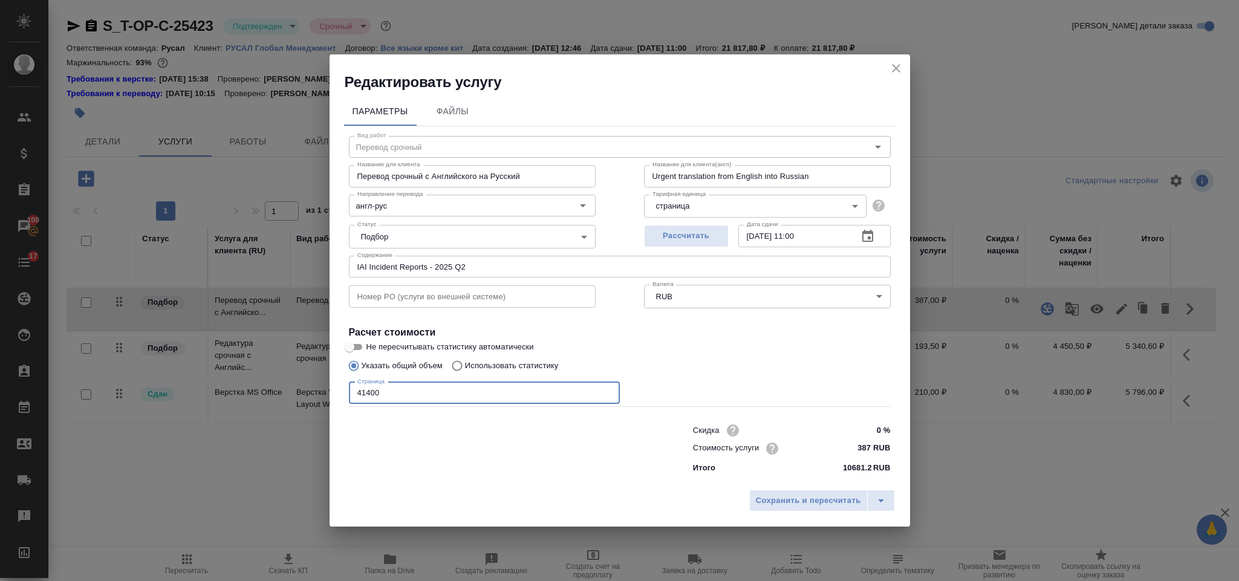
drag, startPoint x: 387, startPoint y: 396, endPoint x: 342, endPoint y: 382, distance: 46.9
click at [345, 389] on div "Вид работ Перевод срочный Вид работ Название для клиента Перевод срочный с Англ…" at bounding box center [620, 302] width 552 height 353
type input "49750"
click at [762, 496] on span "Сохранить и пересчитать" at bounding box center [808, 501] width 105 height 14
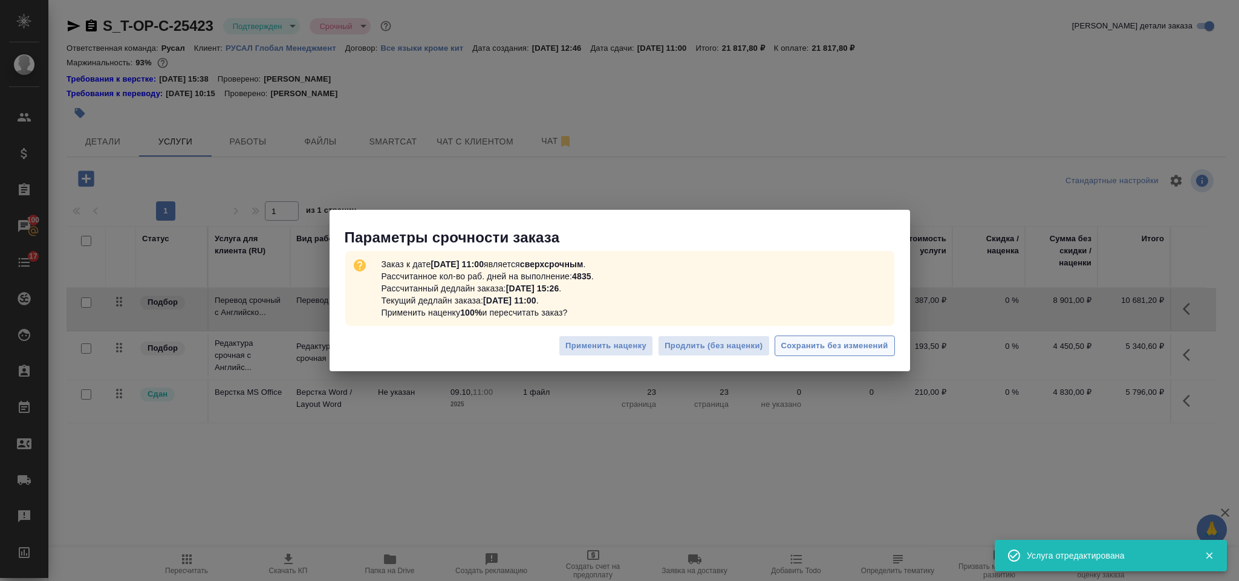
click at [824, 349] on span "Сохранить без изменений" at bounding box center [835, 346] width 107 height 14
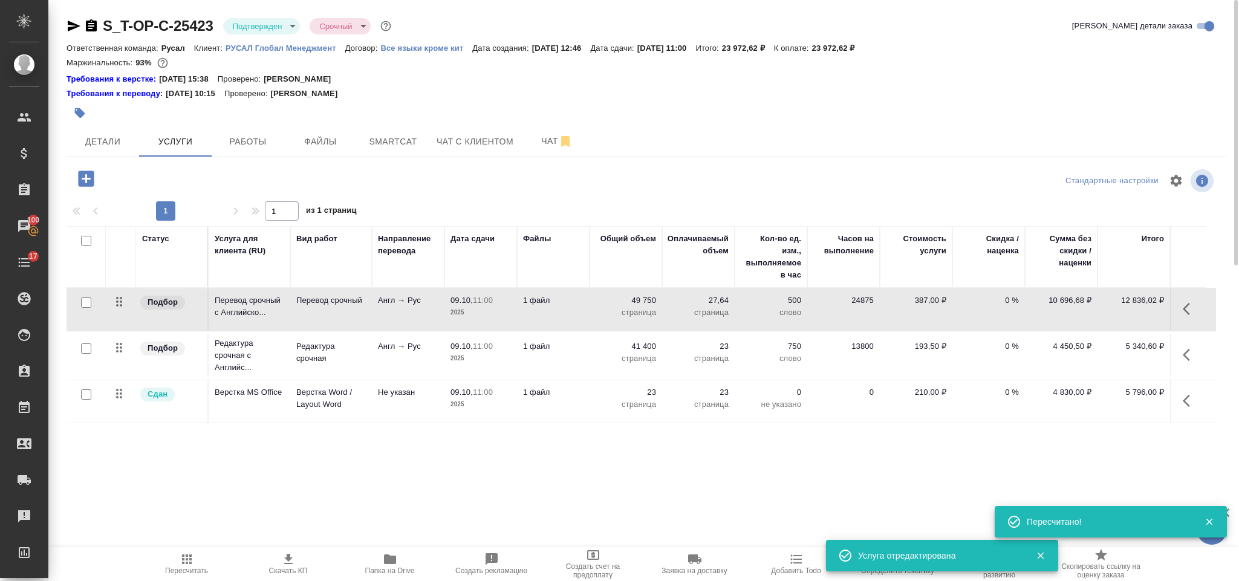
click at [1196, 362] on icon "button" at bounding box center [1190, 355] width 15 height 15
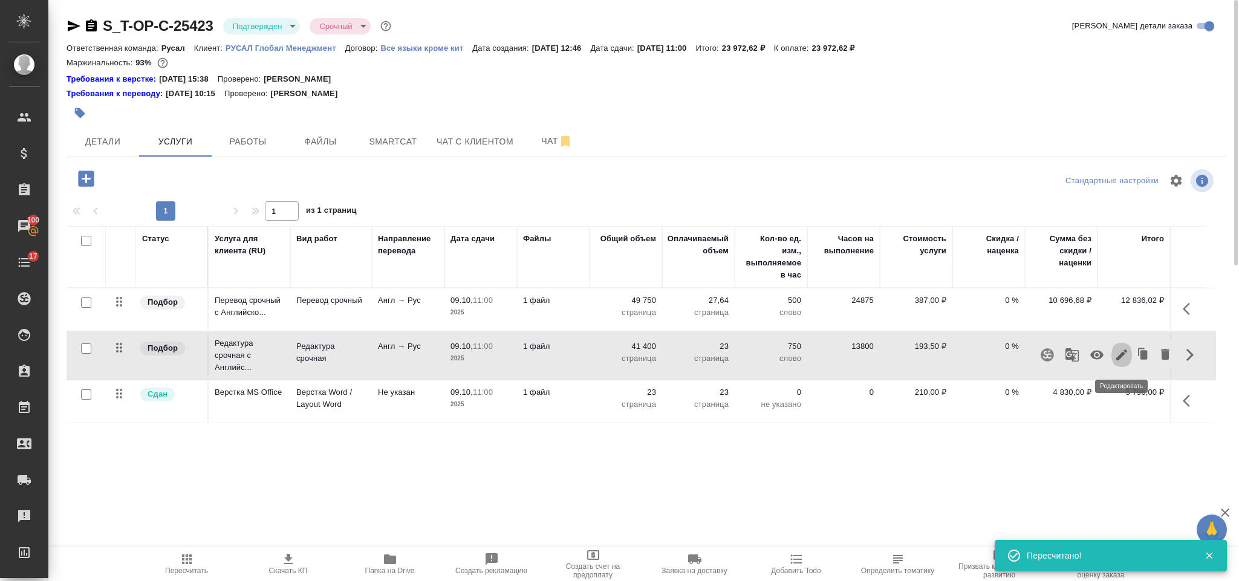
click at [1120, 360] on icon "button" at bounding box center [1122, 355] width 11 height 11
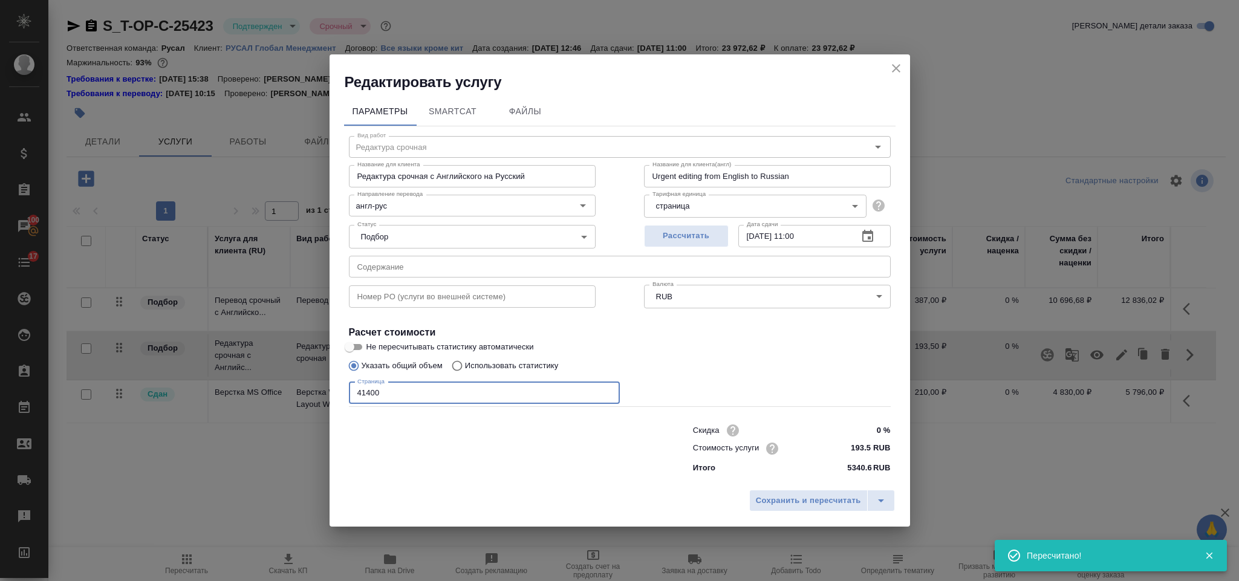
drag, startPoint x: 439, startPoint y: 389, endPoint x: 330, endPoint y: 388, distance: 108.9
click at [330, 389] on div "Параметры SmartCat Файлы Вид работ Редактура срочная Вид работ Название для кли…" at bounding box center [620, 288] width 581 height 392
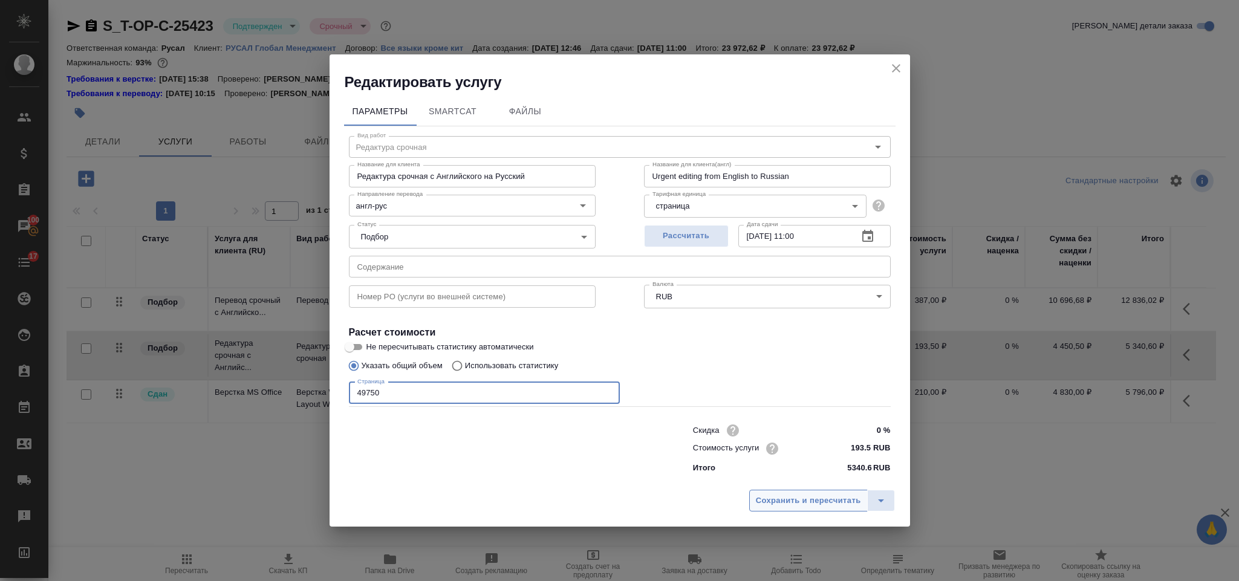
type input "49750"
click at [775, 499] on span "Сохранить и пересчитать" at bounding box center [808, 501] width 105 height 14
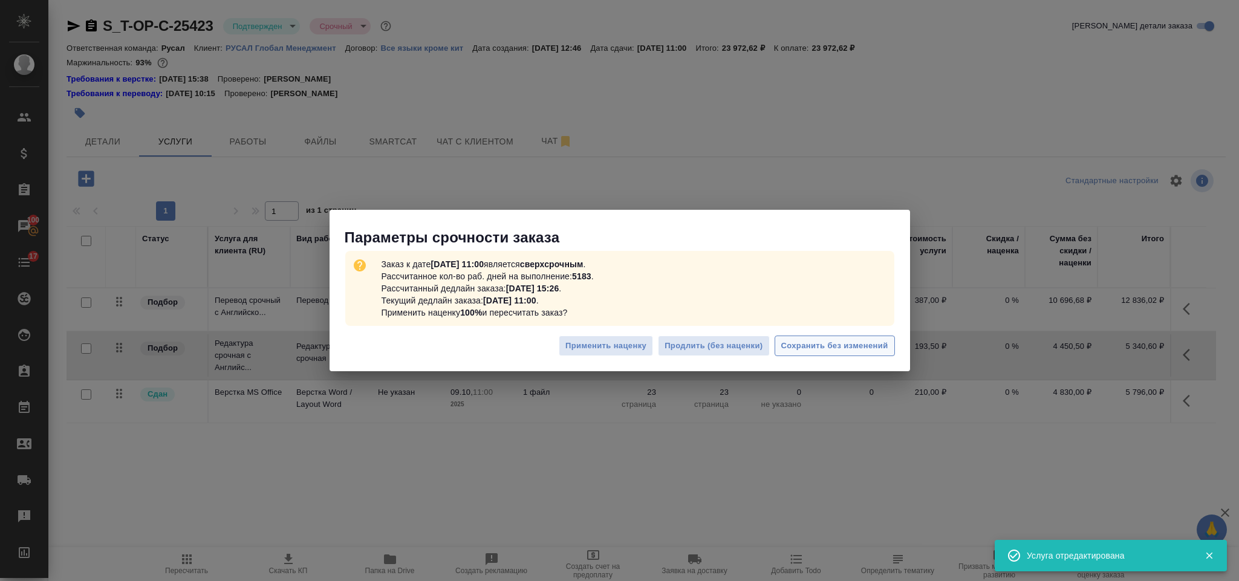
click at [820, 342] on span "Сохранить без изменений" at bounding box center [835, 346] width 107 height 14
